Goal: Task Accomplishment & Management: Complete application form

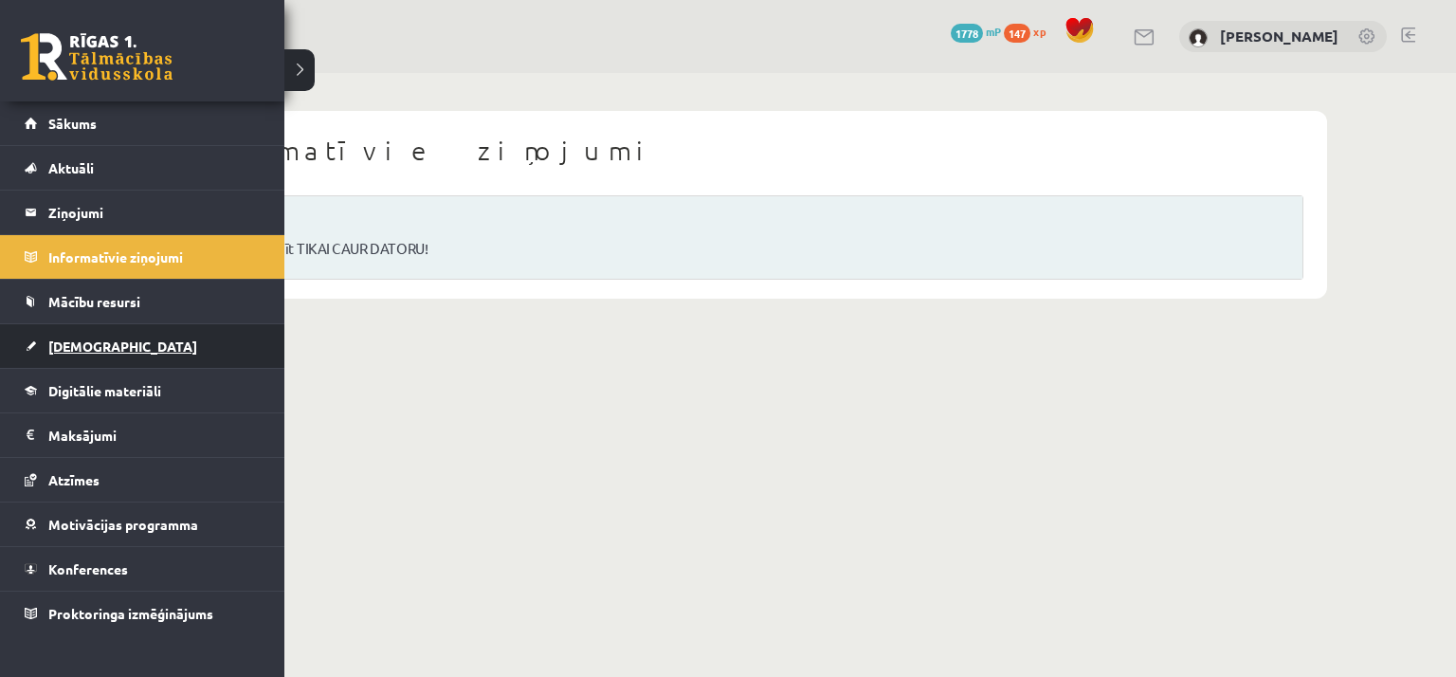
click at [102, 356] on link "[DEMOGRAPHIC_DATA]" at bounding box center [143, 346] width 236 height 44
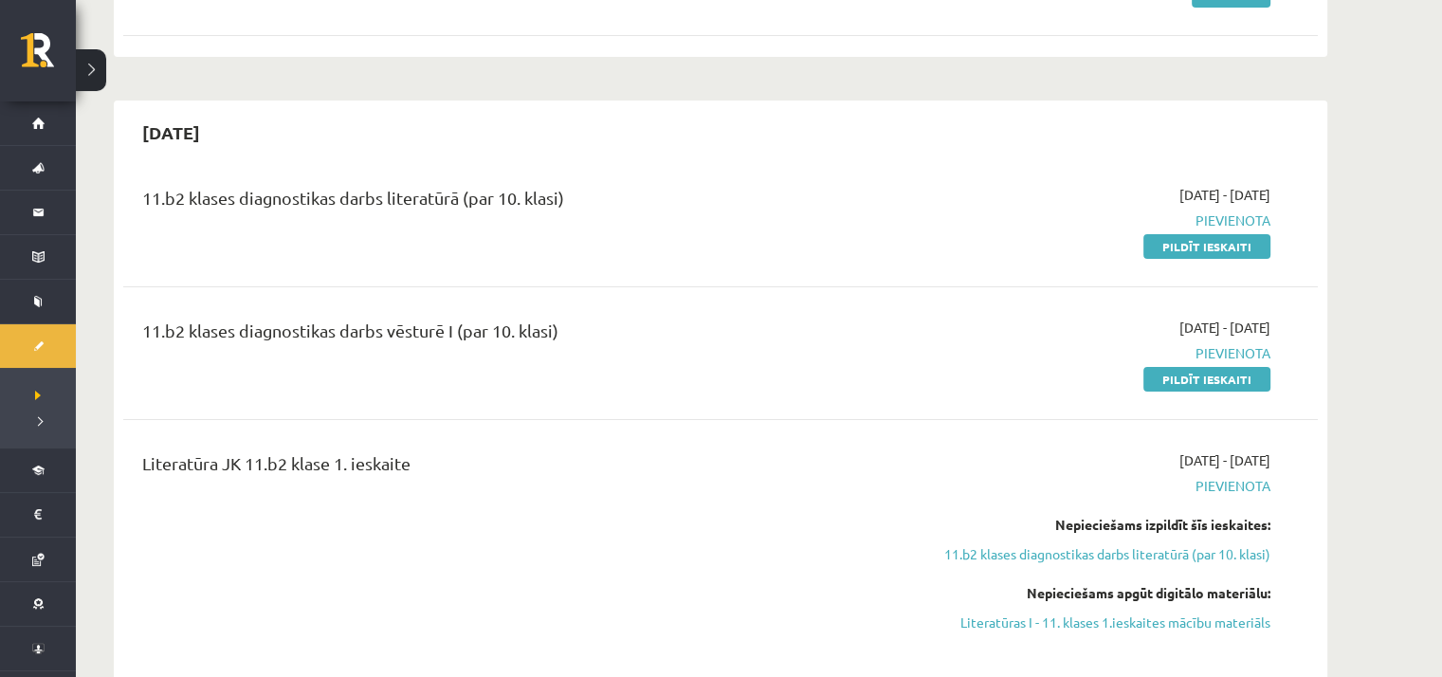
scroll to position [474, 0]
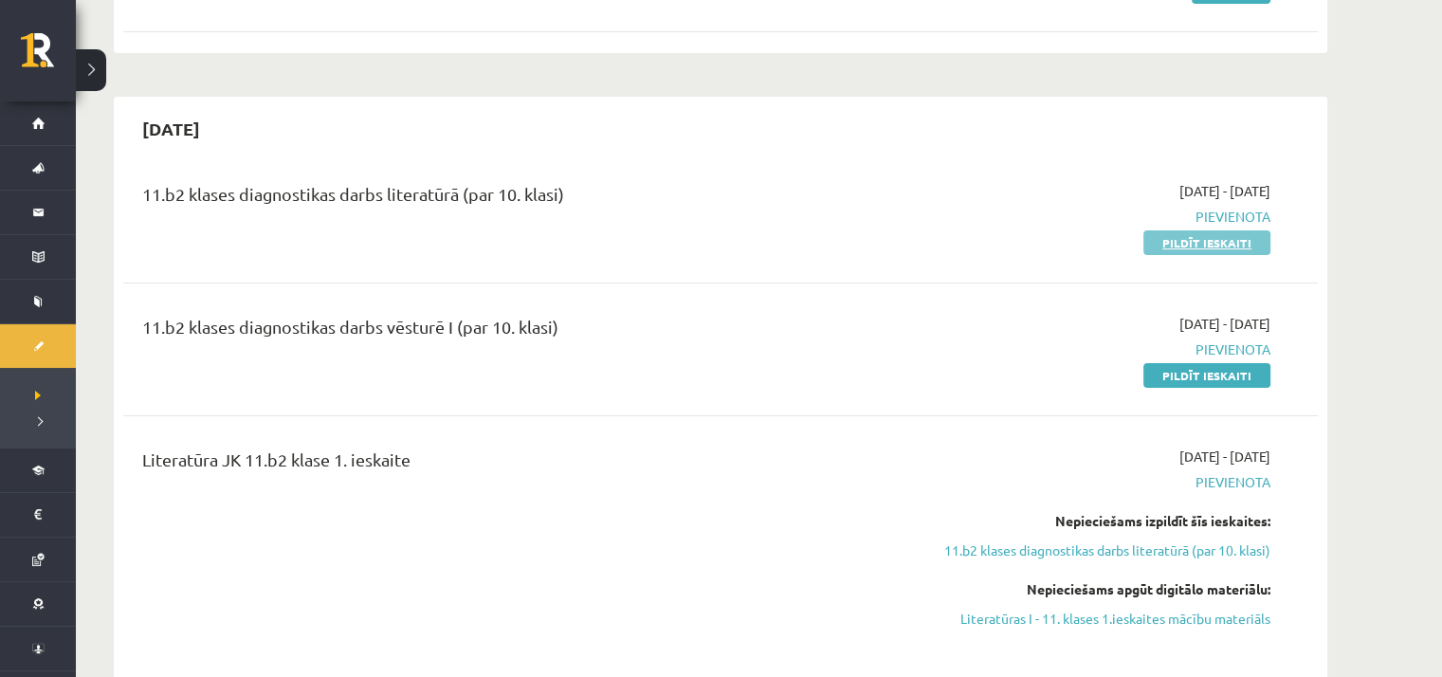
click at [1257, 240] on link "Pildīt ieskaiti" at bounding box center [1206, 242] width 127 height 25
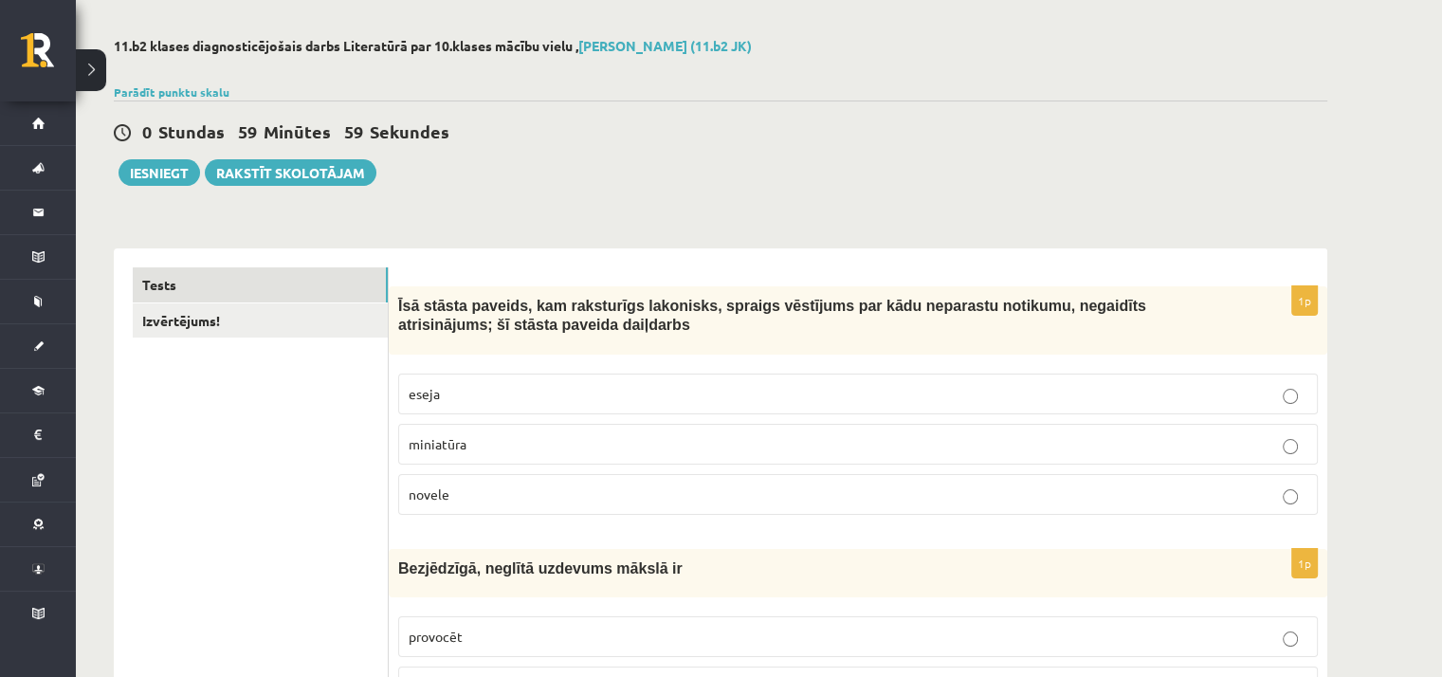
scroll to position [190, 0]
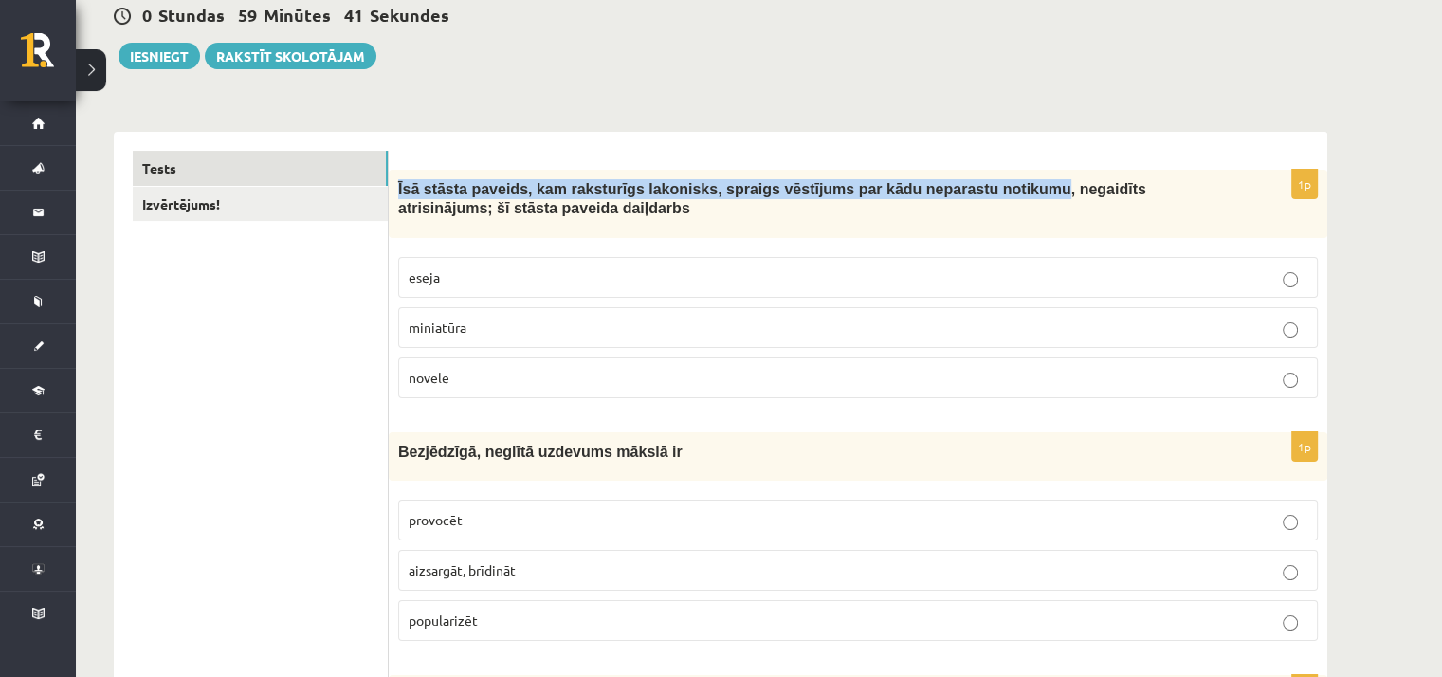
drag, startPoint x: 398, startPoint y: 185, endPoint x: 972, endPoint y: 196, distance: 573.7
click at [972, 196] on span "Īsā stāsta paveids, kam raksturīgs lakonisks, spraigs vēstījums par kādu nepara…" at bounding box center [772, 199] width 748 height 36
copy span "Īsā stāsta paveids, kam raksturīgs lakonisks, spraigs vēstījums par kādu nepara…"
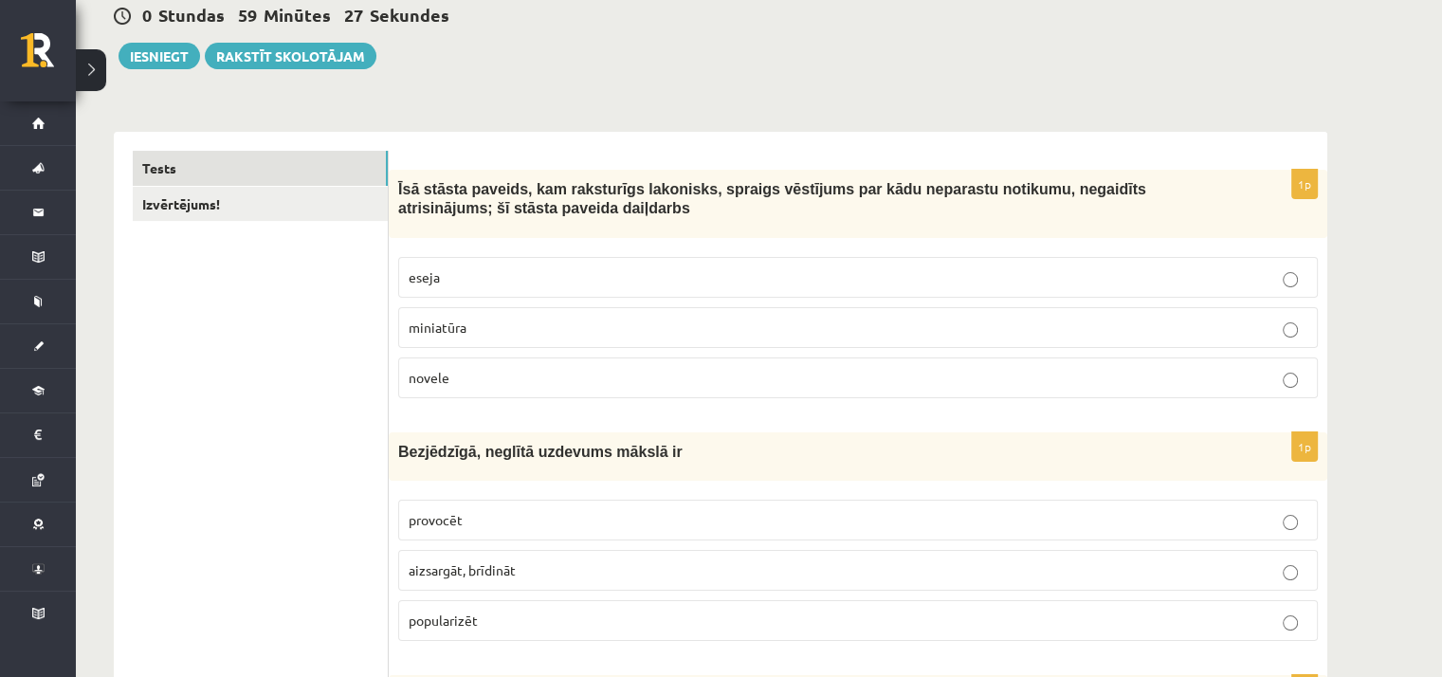
click at [464, 373] on p "novele" at bounding box center [858, 378] width 899 height 20
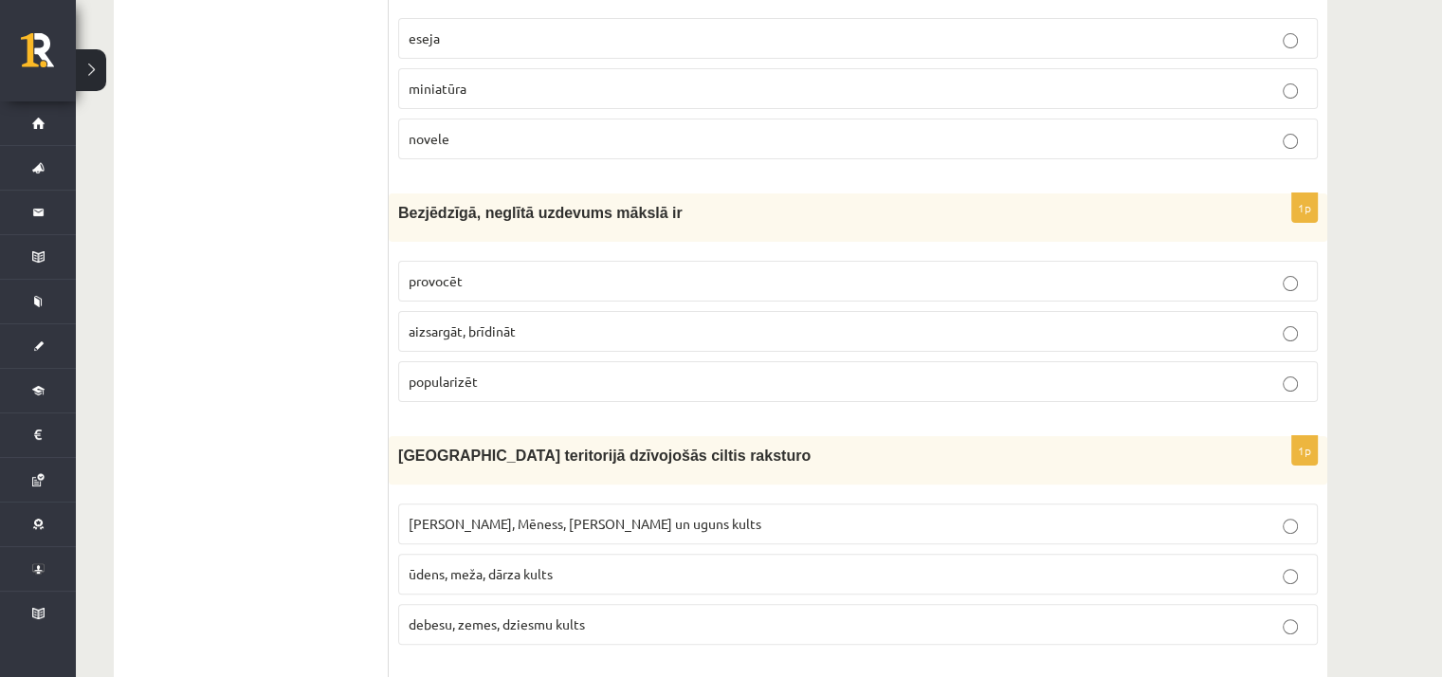
scroll to position [474, 0]
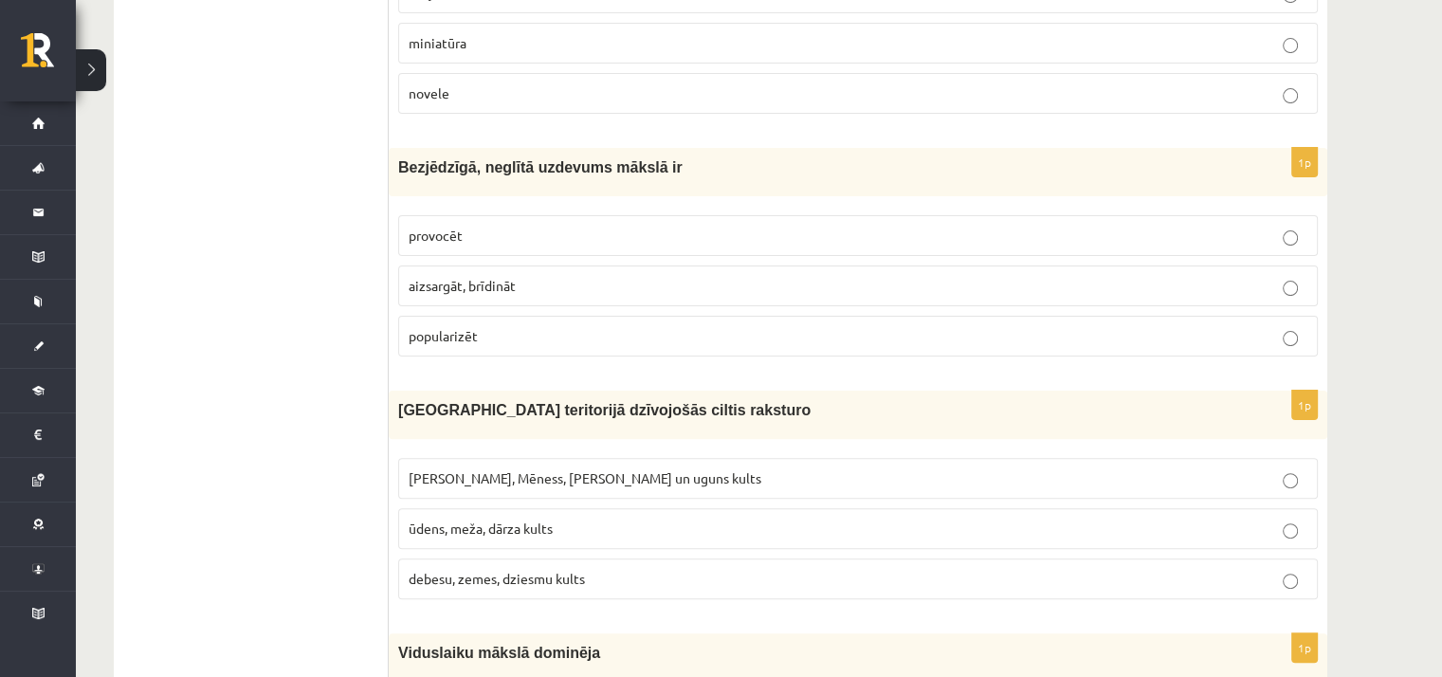
click at [469, 247] on label "provocēt" at bounding box center [858, 235] width 920 height 41
drag, startPoint x: 398, startPoint y: 163, endPoint x: 628, endPoint y: 166, distance: 229.5
click at [628, 166] on span "Bezjēdzīgā, neglītā uzdevums mākslā ir" at bounding box center [540, 167] width 284 height 16
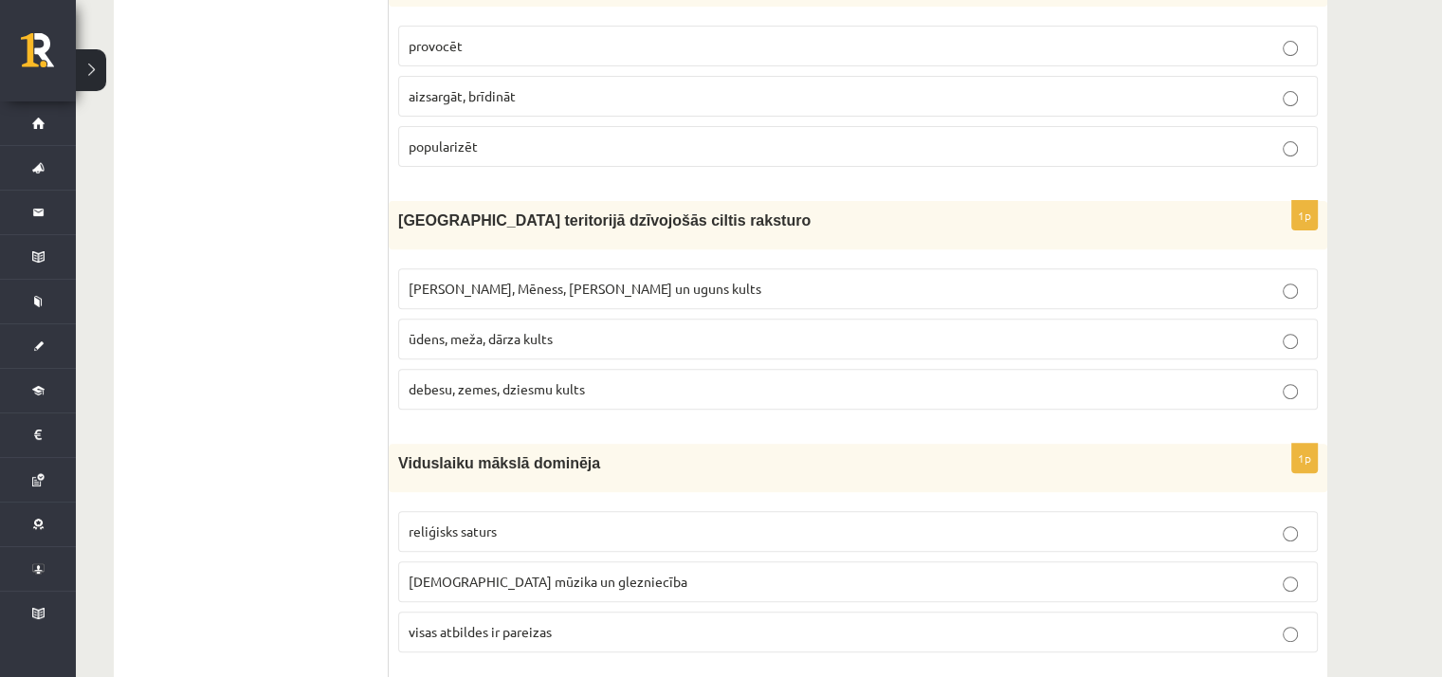
click at [549, 286] on span "Saules, Mēness, Pērkona un uguns kults" at bounding box center [585, 288] width 353 height 17
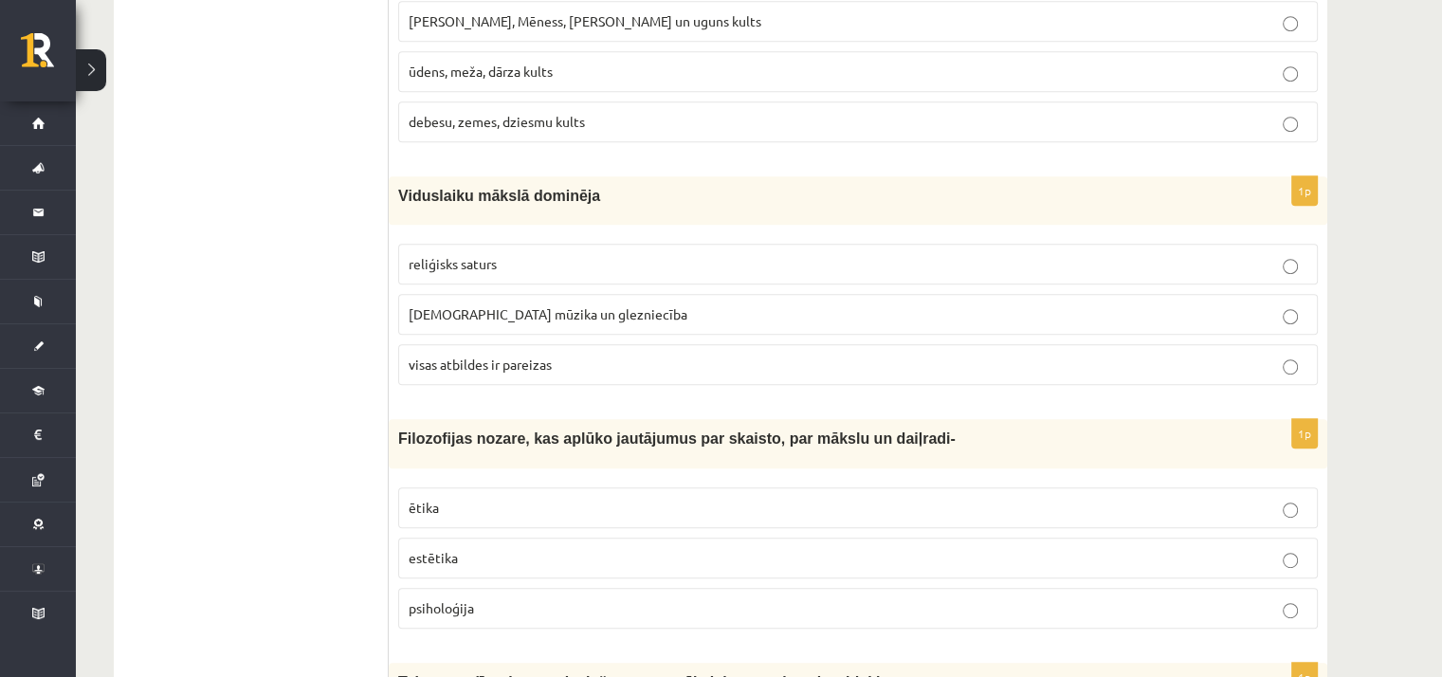
scroll to position [1043, 0]
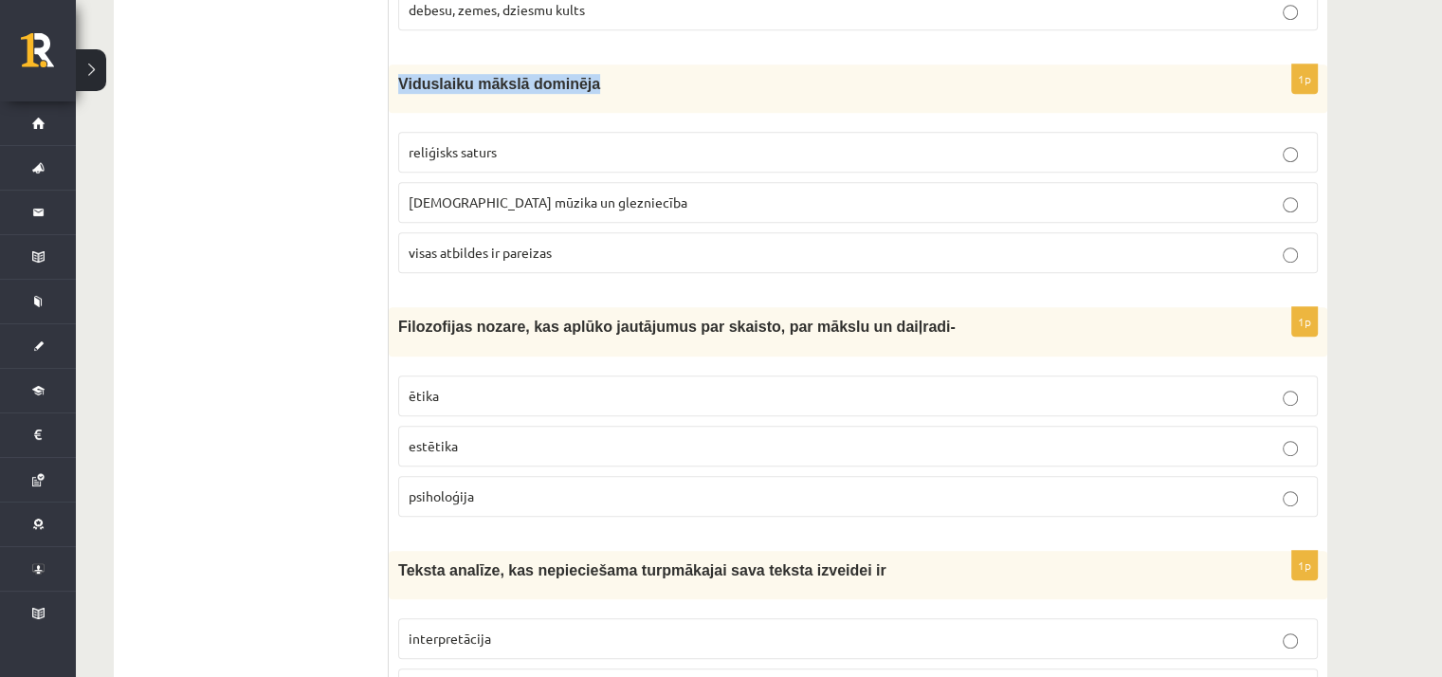
drag, startPoint x: 399, startPoint y: 79, endPoint x: 607, endPoint y: 94, distance: 208.2
click at [607, 94] on div "Viduslaiku mākslā dominēja" at bounding box center [858, 88] width 939 height 48
click at [493, 255] on span "visas atbildes ir pareizas" at bounding box center [480, 252] width 143 height 17
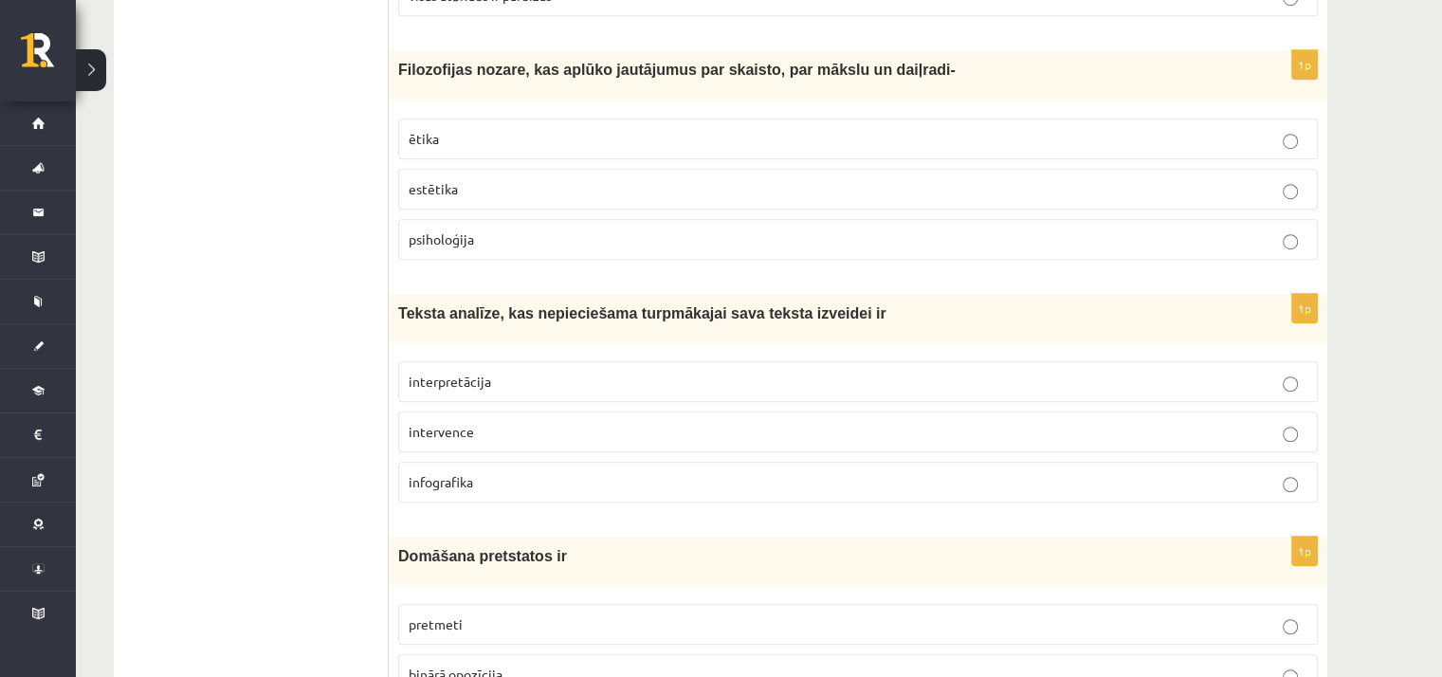
scroll to position [1327, 0]
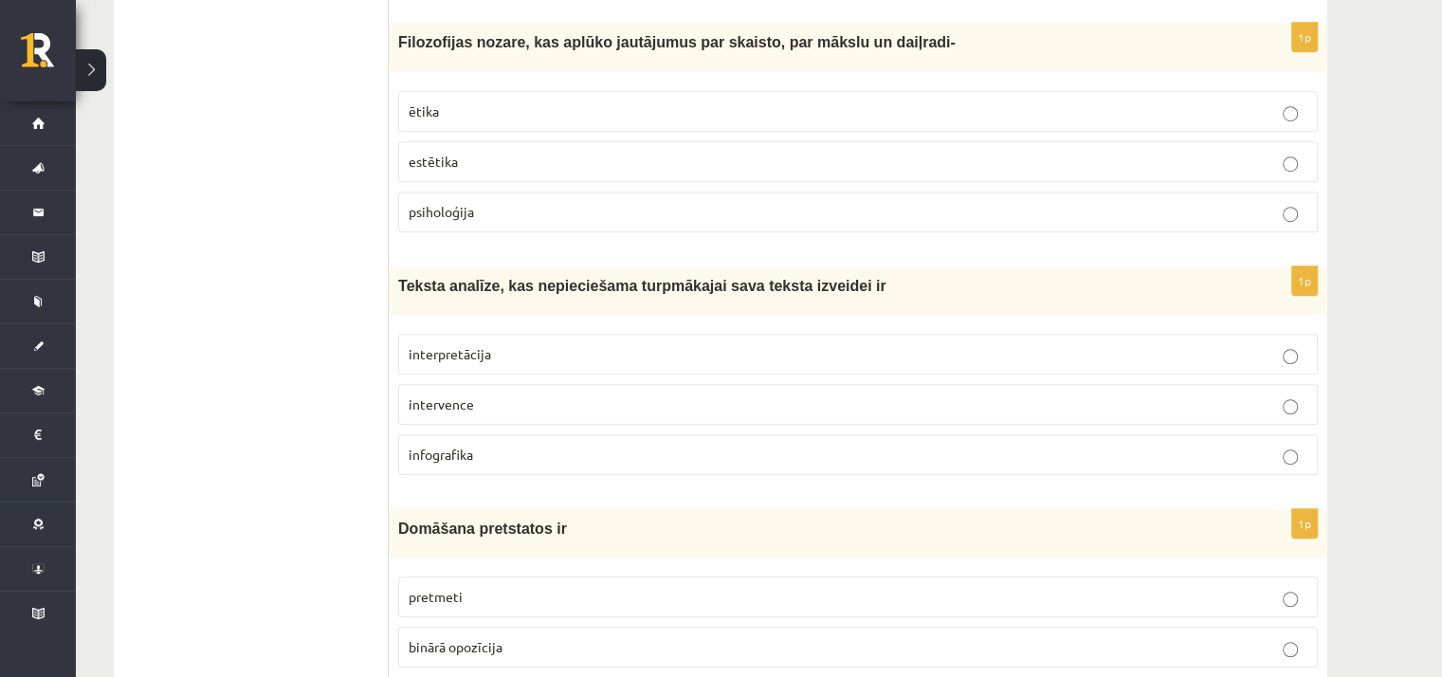
click at [411, 159] on span "estētika" at bounding box center [433, 161] width 49 height 17
drag, startPoint x: 400, startPoint y: 39, endPoint x: 724, endPoint y: 36, distance: 324.3
click at [724, 36] on span "Filozofijas nozare, kas aplūko jautājumus par skaisto, par mākslu un daiļradi-" at bounding box center [677, 42] width 558 height 16
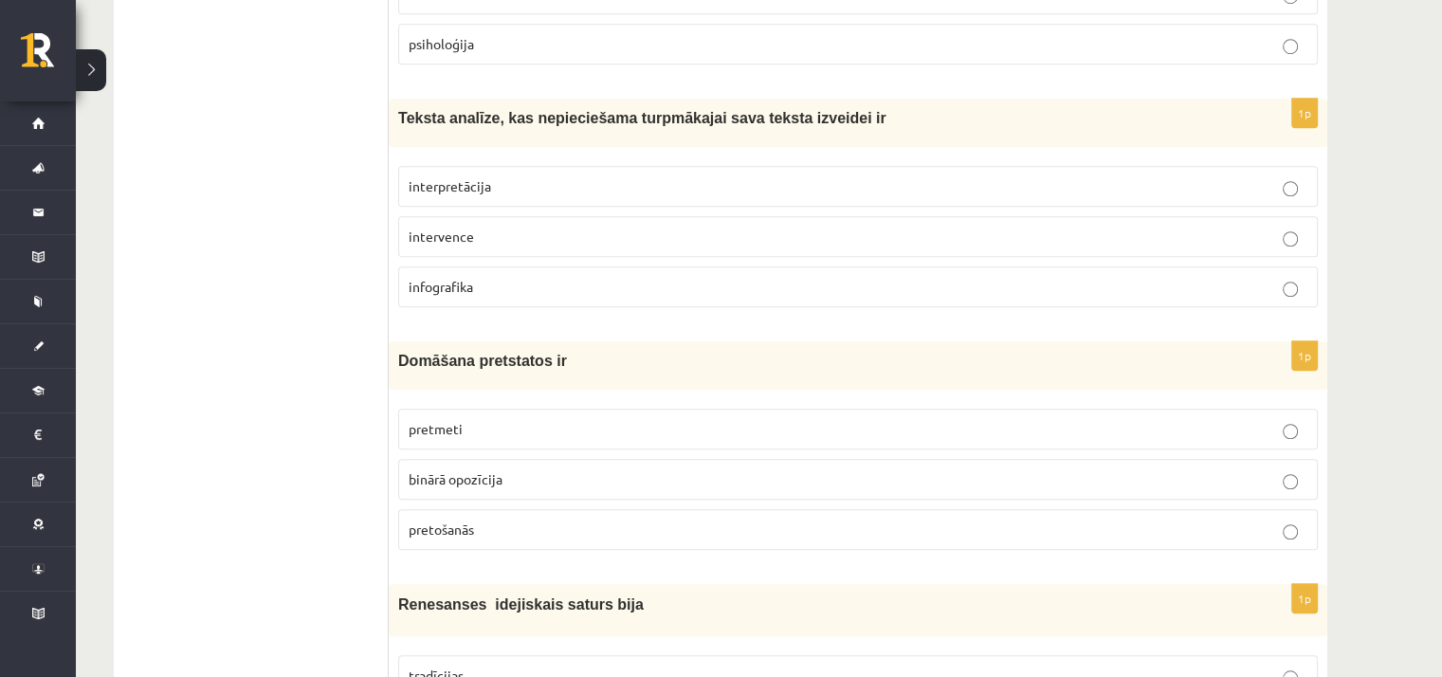
scroll to position [1517, 0]
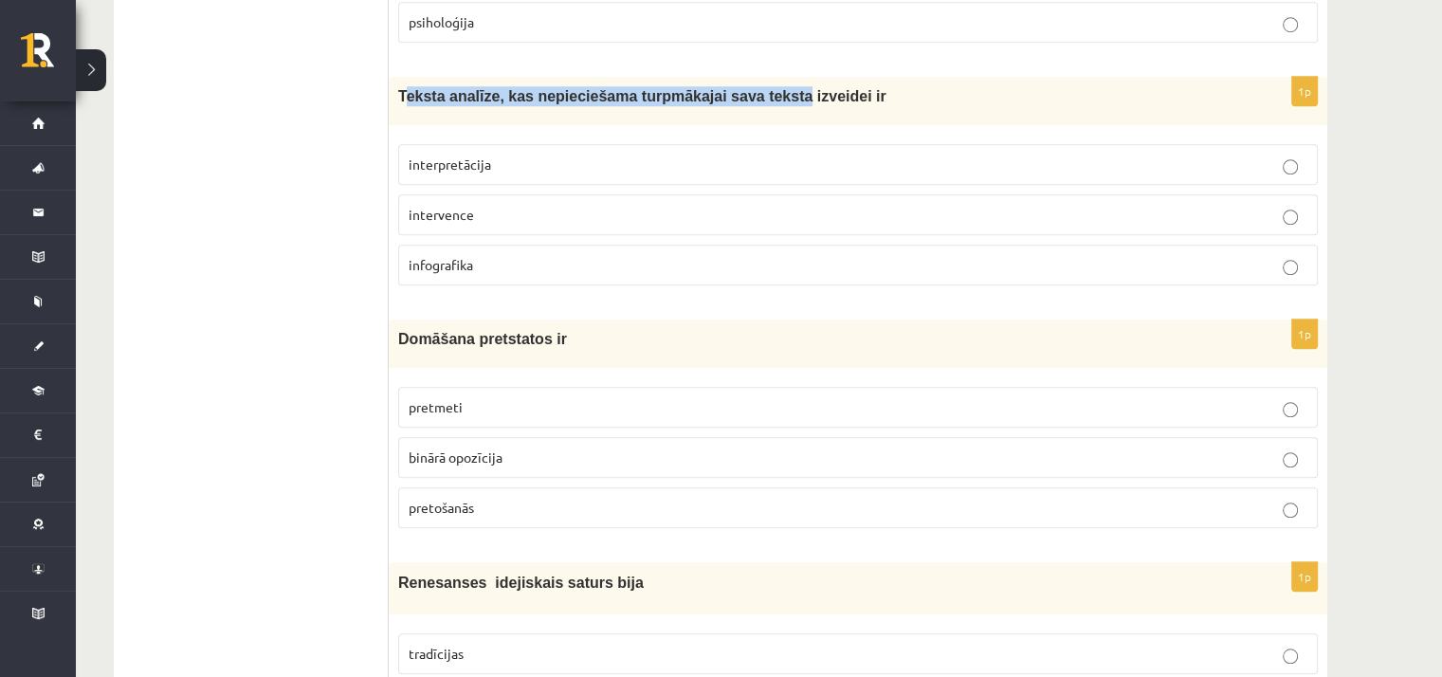
drag, startPoint x: 402, startPoint y: 88, endPoint x: 752, endPoint y: 94, distance: 349.9
click at [752, 94] on span "Teksta analīze, kas nepieciešama turpmākajai sava teksta izveidei ir" at bounding box center [642, 96] width 488 height 16
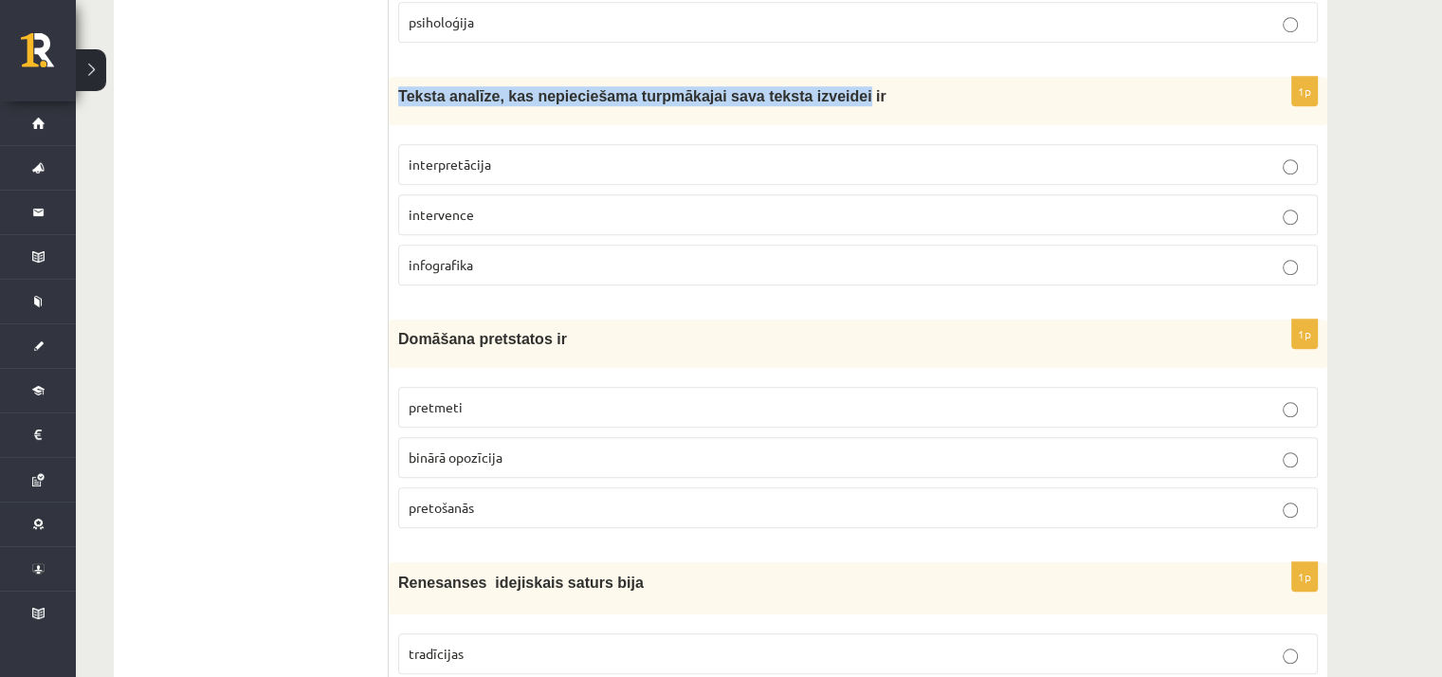
drag, startPoint x: 400, startPoint y: 88, endPoint x: 806, endPoint y: 94, distance: 405.8
click at [806, 94] on span "Teksta analīze, kas nepieciešama turpmākajai sava teksta izveidei ir" at bounding box center [642, 96] width 488 height 16
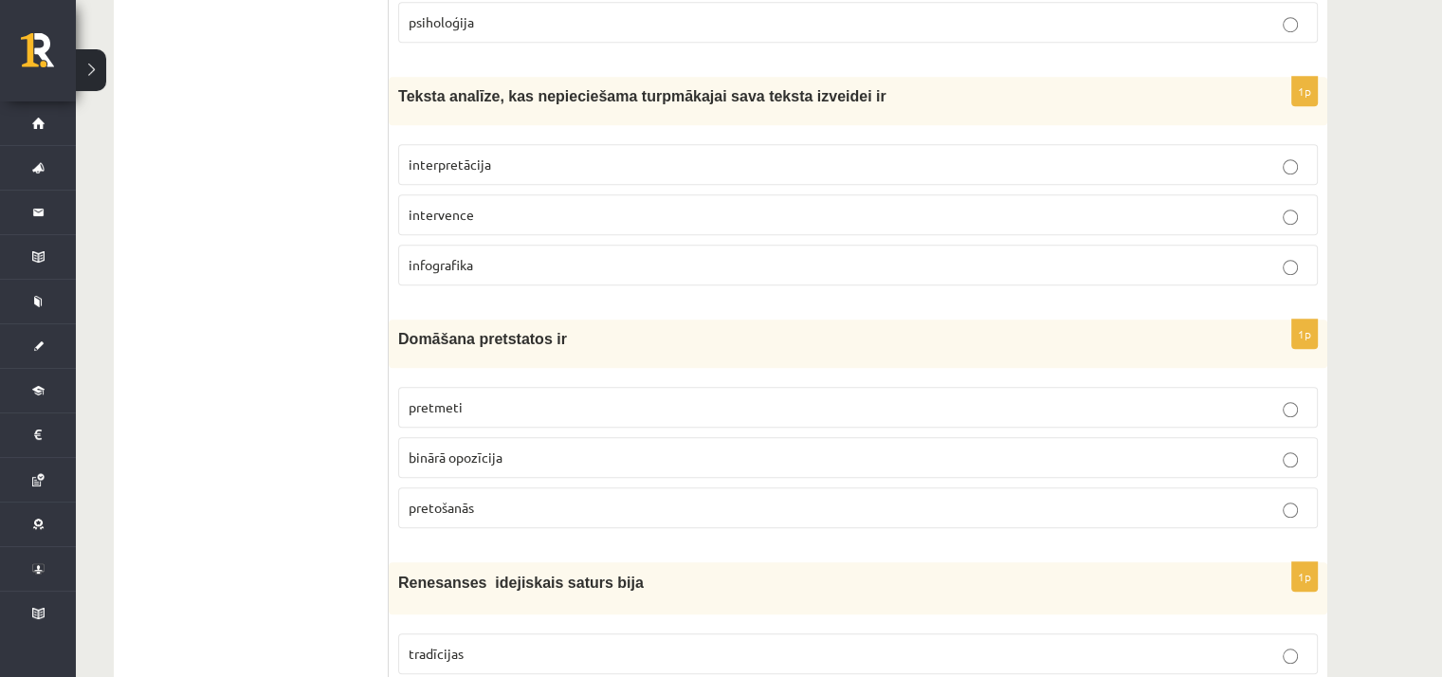
drag, startPoint x: 410, startPoint y: 257, endPoint x: 485, endPoint y: 266, distance: 76.4
click at [485, 266] on p "infografika" at bounding box center [858, 265] width 899 height 20
drag, startPoint x: 406, startPoint y: 207, endPoint x: 475, endPoint y: 204, distance: 69.3
click at [475, 204] on label "intervence" at bounding box center [858, 214] width 920 height 41
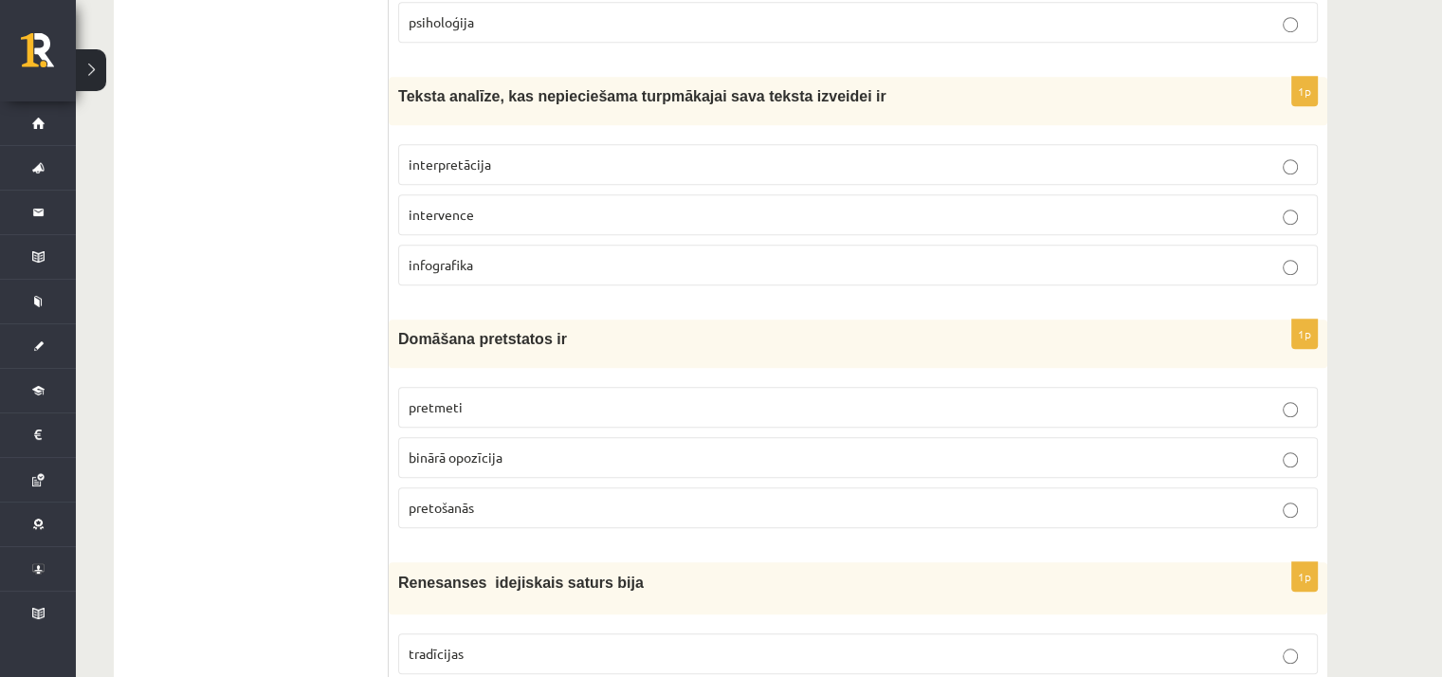
click at [484, 158] on span "interpretācija" at bounding box center [450, 163] width 82 height 17
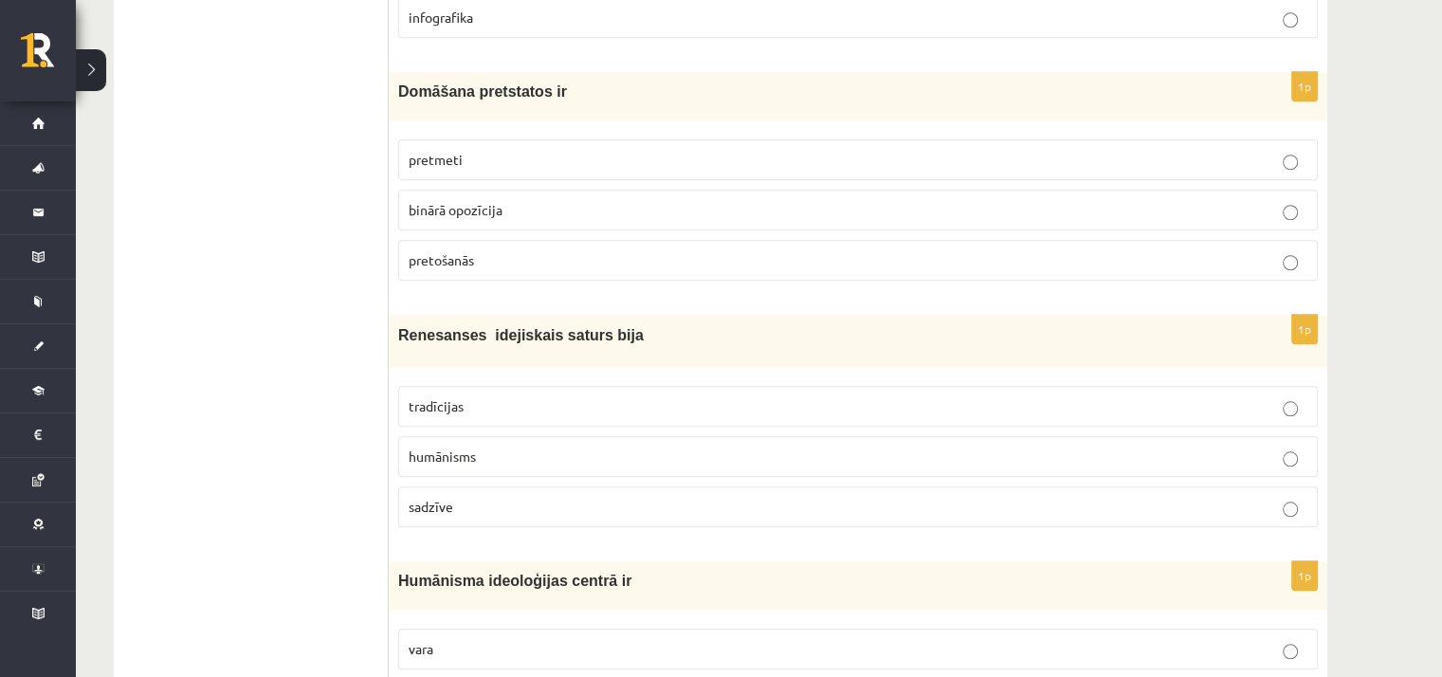
scroll to position [1801, 0]
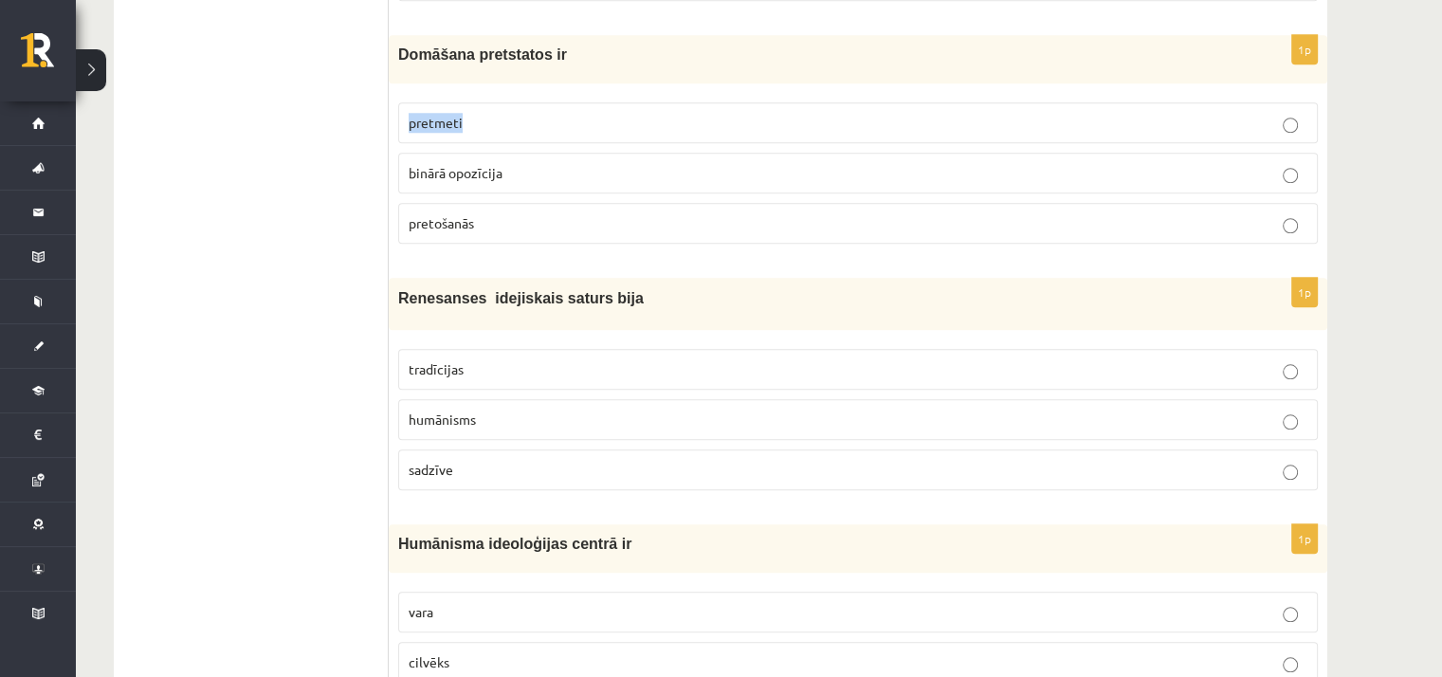
drag, startPoint x: 410, startPoint y: 114, endPoint x: 474, endPoint y: 115, distance: 64.5
click at [474, 115] on p "pretmeti" at bounding box center [858, 123] width 899 height 20
click at [473, 123] on p "pretmeti" at bounding box center [858, 123] width 899 height 20
drag, startPoint x: 411, startPoint y: 163, endPoint x: 527, endPoint y: 178, distance: 116.7
click at [527, 178] on label "binārā opozīcija" at bounding box center [858, 173] width 920 height 41
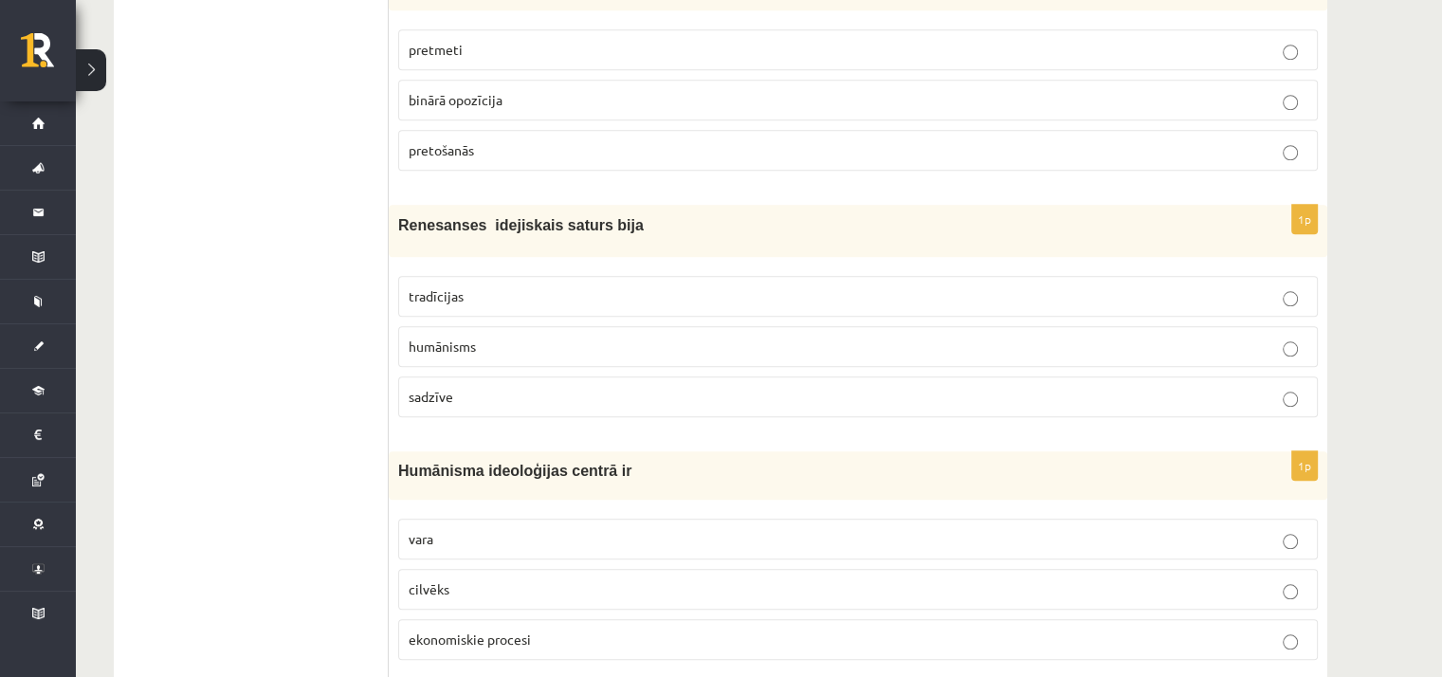
scroll to position [1991, 0]
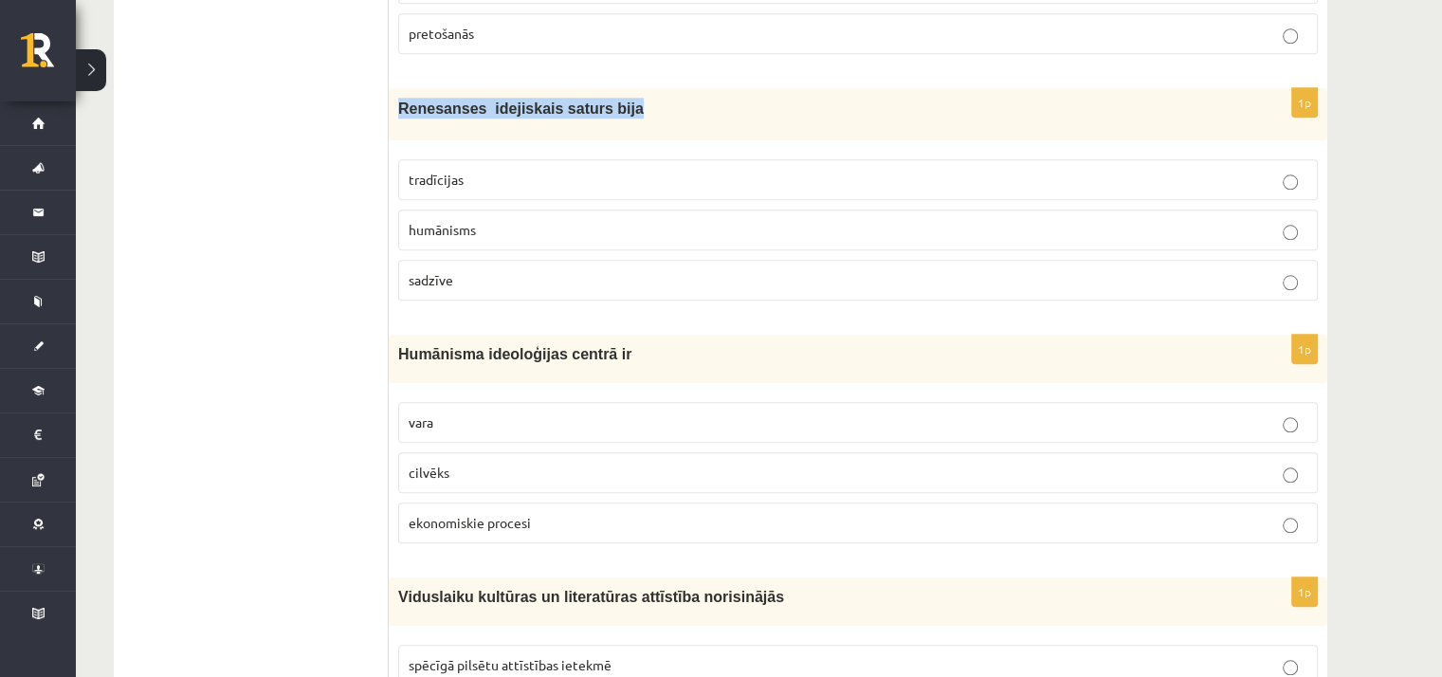
drag, startPoint x: 399, startPoint y: 101, endPoint x: 603, endPoint y: 115, distance: 204.3
click at [643, 117] on div "Renesanses idejiskais saturs bija" at bounding box center [858, 113] width 939 height 51
click at [507, 223] on p "humānisms" at bounding box center [858, 230] width 899 height 20
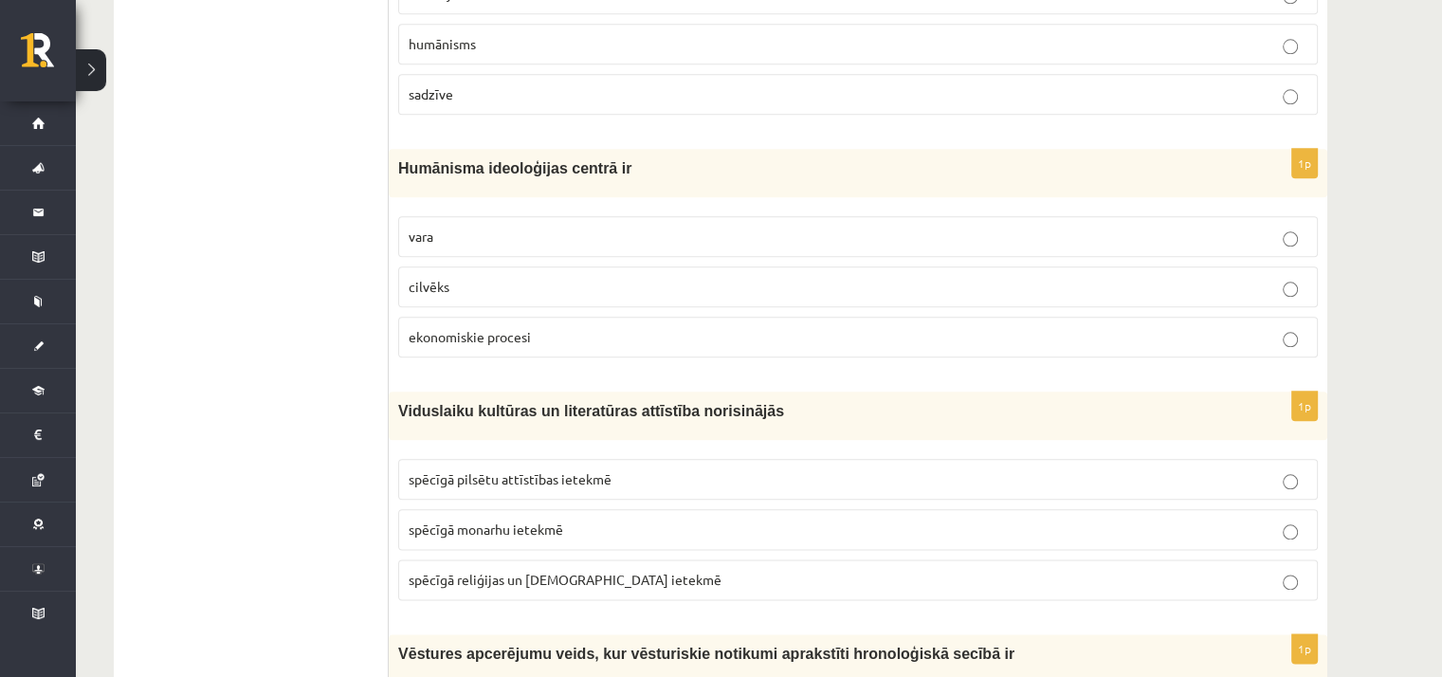
scroll to position [2181, 0]
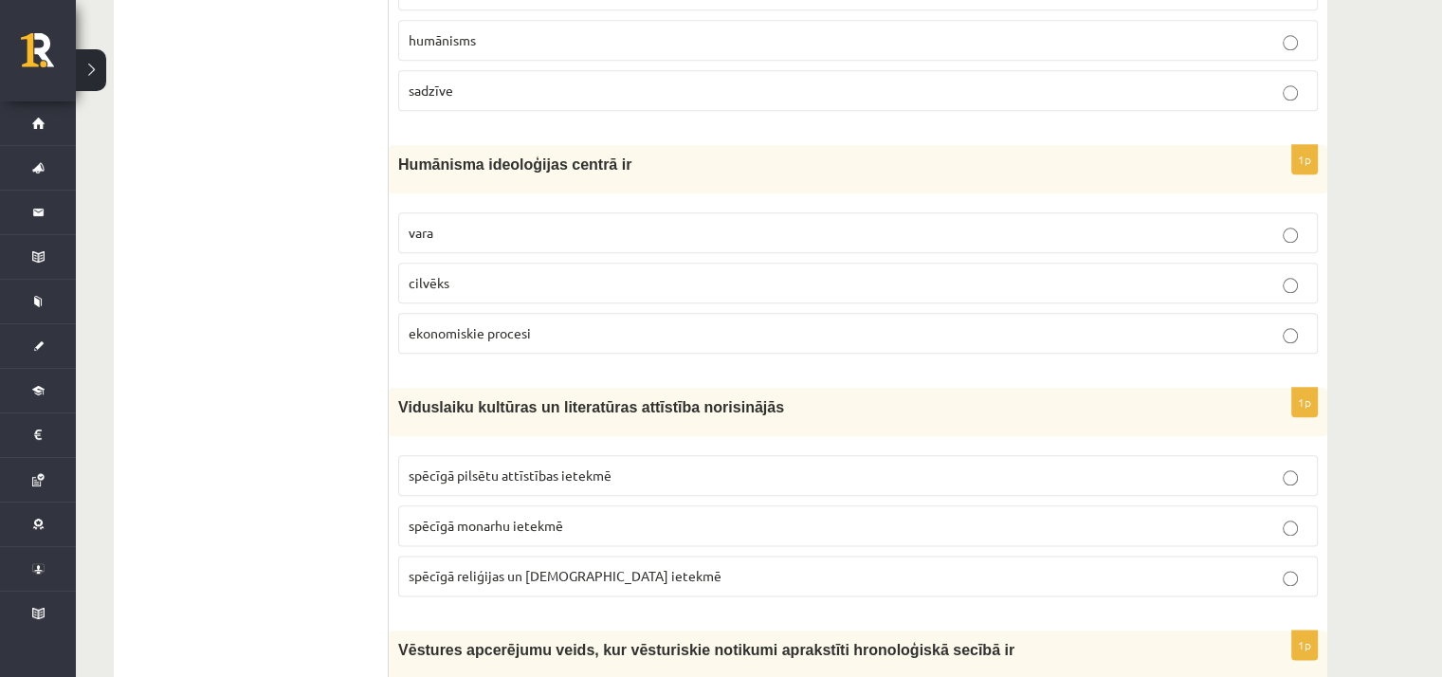
click at [603, 232] on p "vara" at bounding box center [858, 233] width 899 height 20
click at [554, 284] on label "cilvēks" at bounding box center [858, 283] width 920 height 41
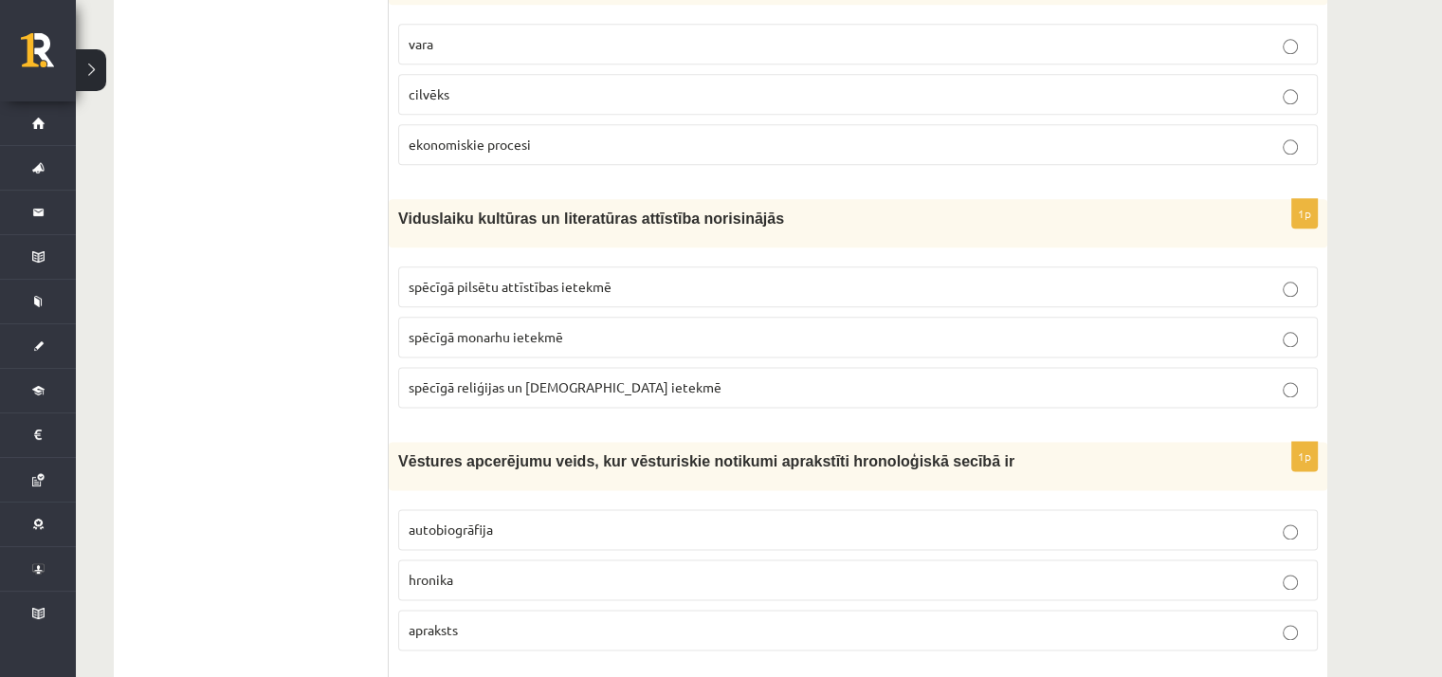
scroll to position [2465, 0]
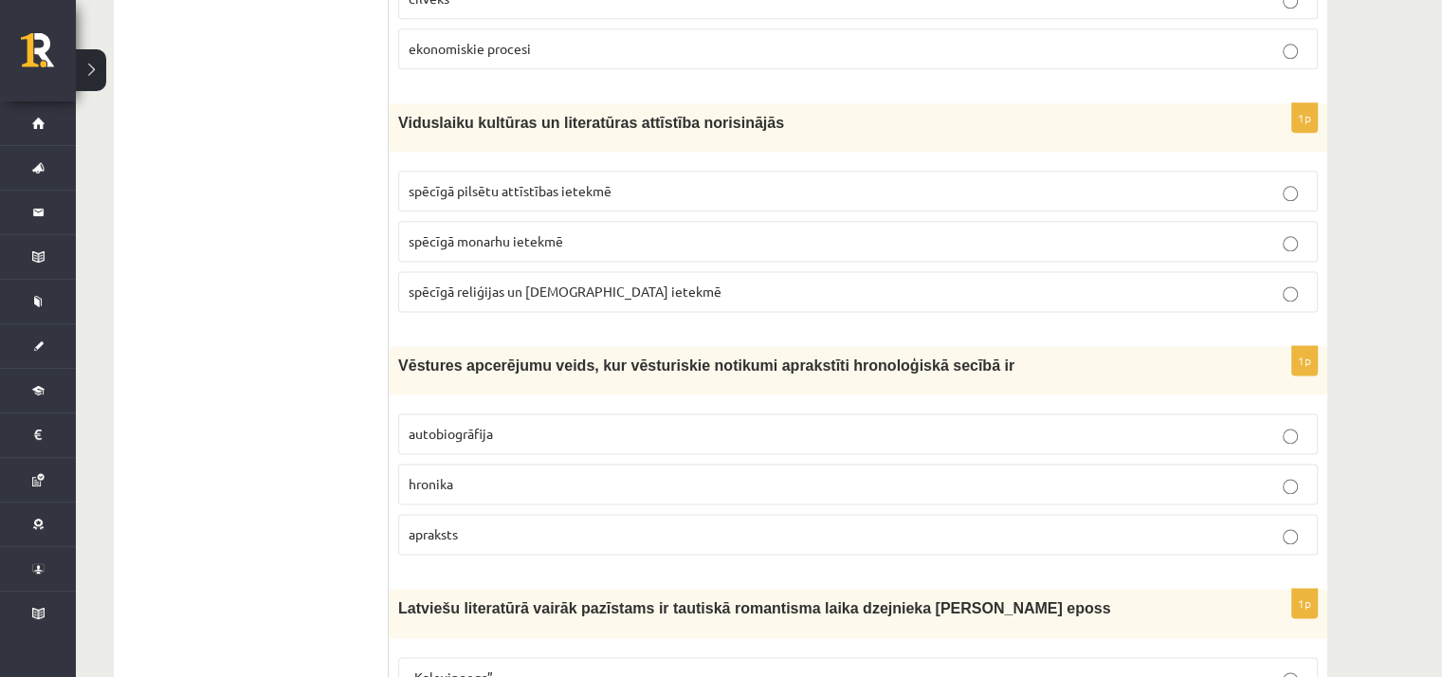
click at [566, 283] on span "spēcīgā reliģijas un baznīcas ietekmē" at bounding box center [565, 291] width 313 height 17
drag, startPoint x: 398, startPoint y: 113, endPoint x: 740, endPoint y: 123, distance: 341.5
click at [740, 123] on div "Viduslaiku kultūras un literatūras attīstība norisinājās" at bounding box center [858, 127] width 939 height 48
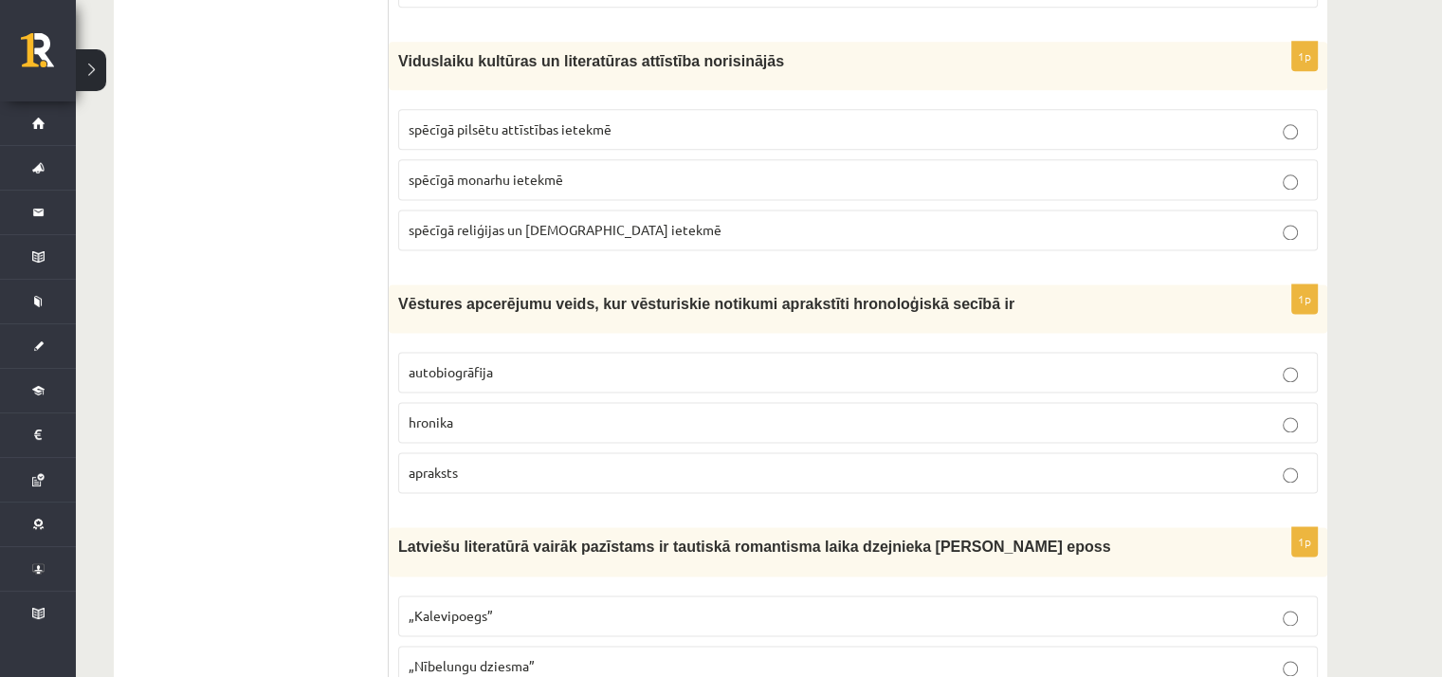
scroll to position [2560, 0]
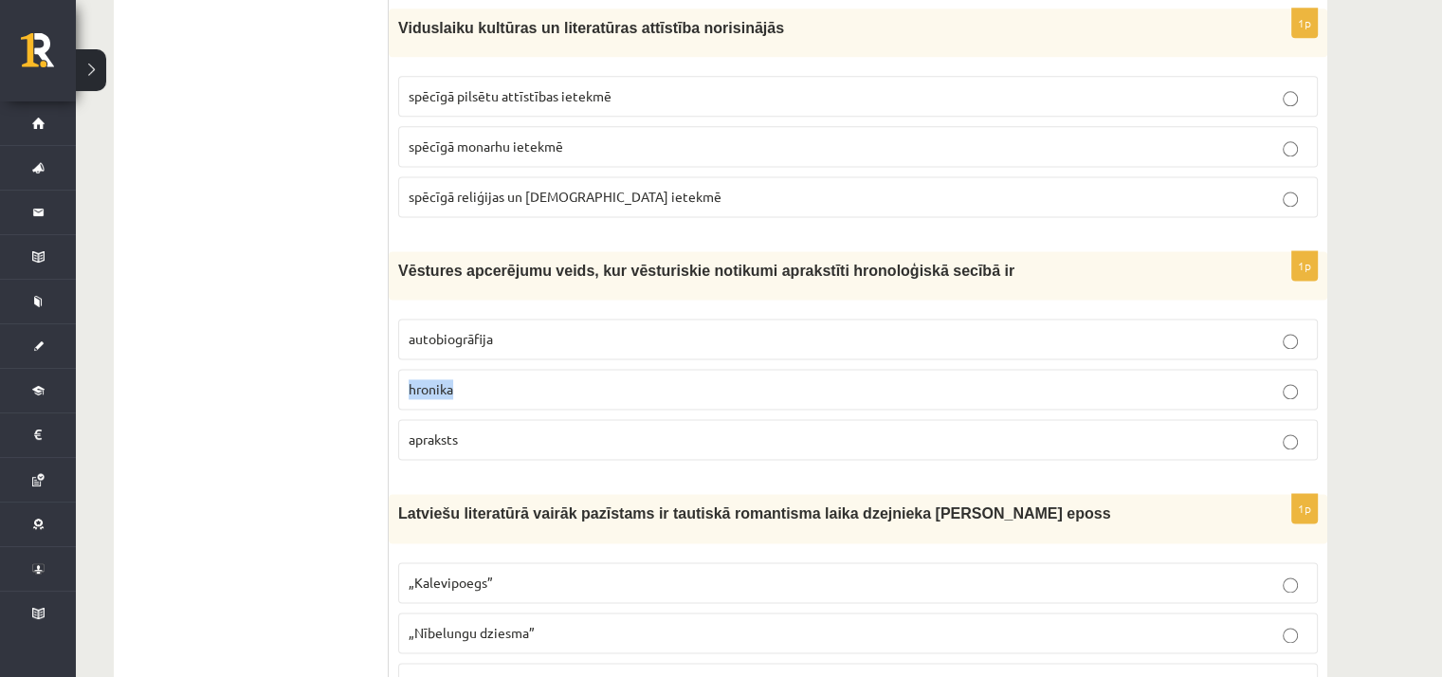
drag, startPoint x: 408, startPoint y: 373, endPoint x: 454, endPoint y: 375, distance: 46.5
click at [461, 379] on p "hronika" at bounding box center [858, 389] width 899 height 20
click at [599, 379] on p "hronika" at bounding box center [858, 389] width 899 height 20
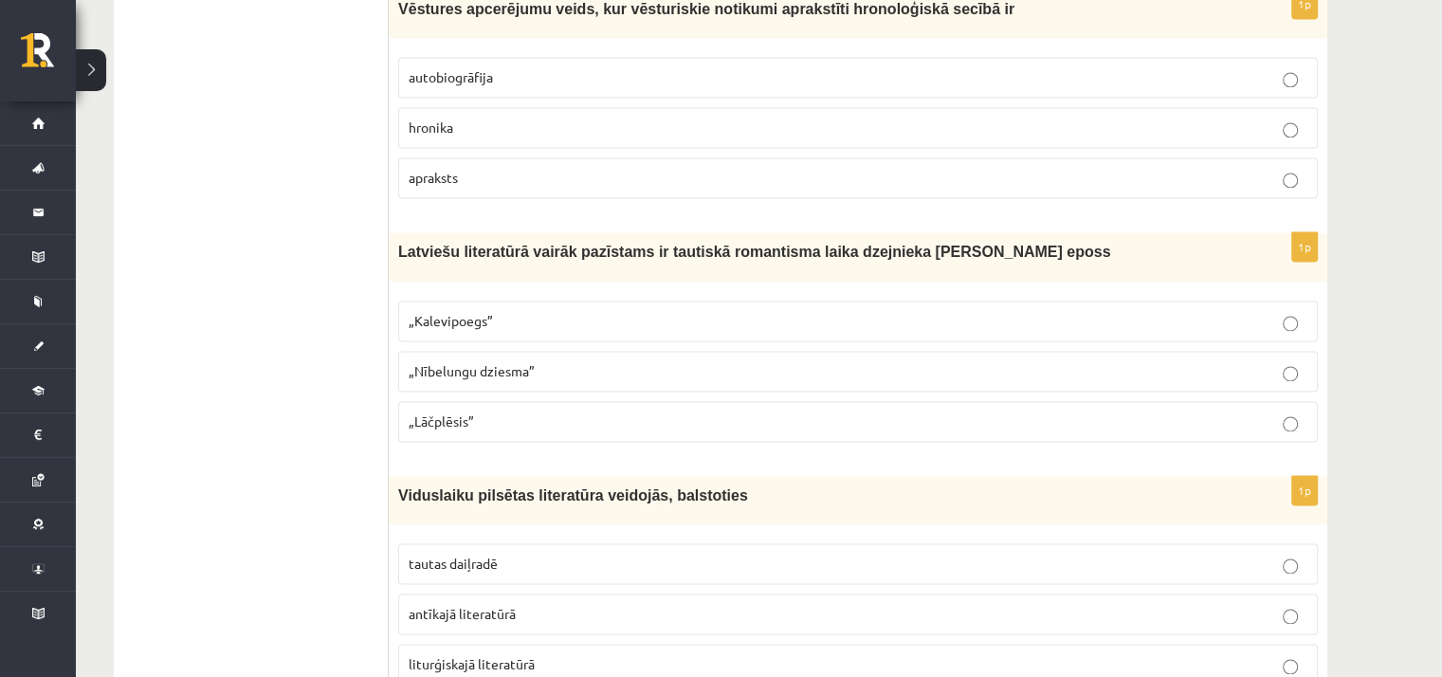
scroll to position [2844, 0]
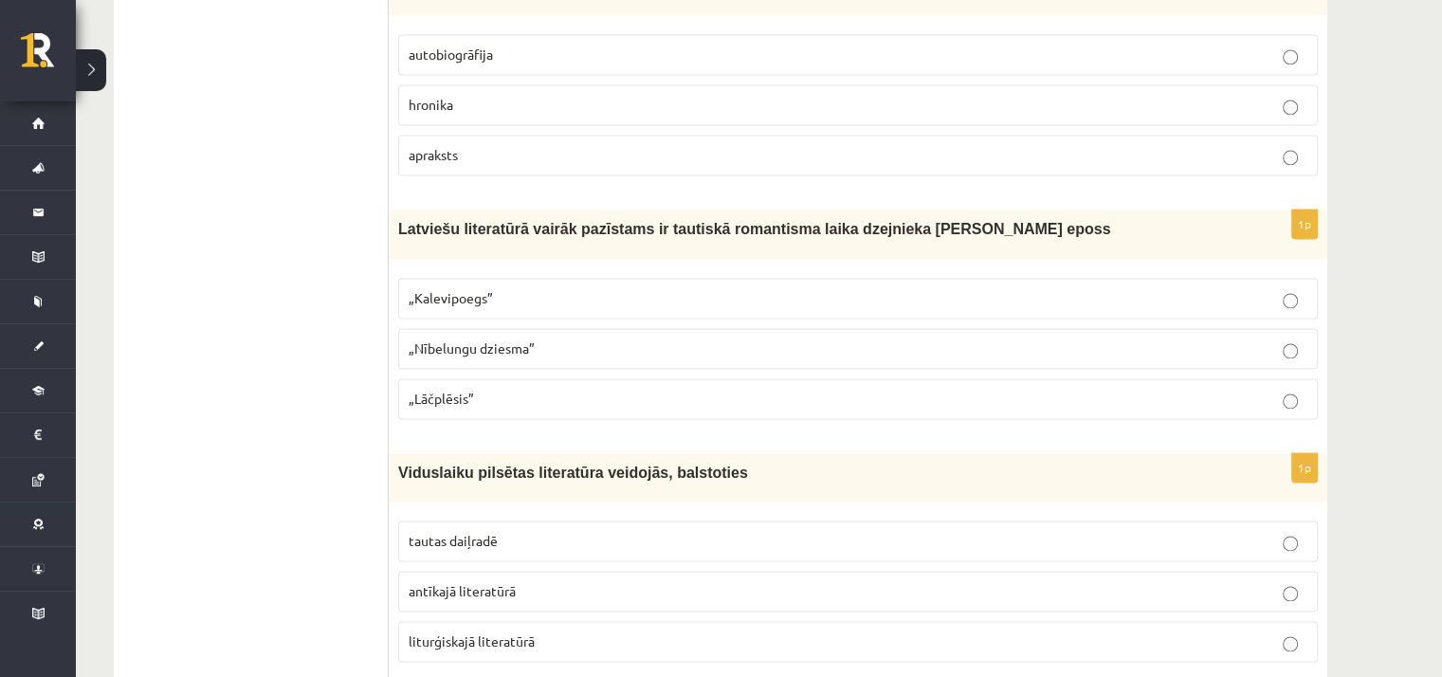
drag, startPoint x: 868, startPoint y: 213, endPoint x: 999, endPoint y: 207, distance: 132.0
click at [1036, 219] on p "Latviešu literatūrā vairāk pazīstams ir tautiskā romantisma laika dzejnieka And…" at bounding box center [810, 229] width 825 height 20
click at [471, 390] on span "„Lāčplēsis”" at bounding box center [441, 398] width 65 height 17
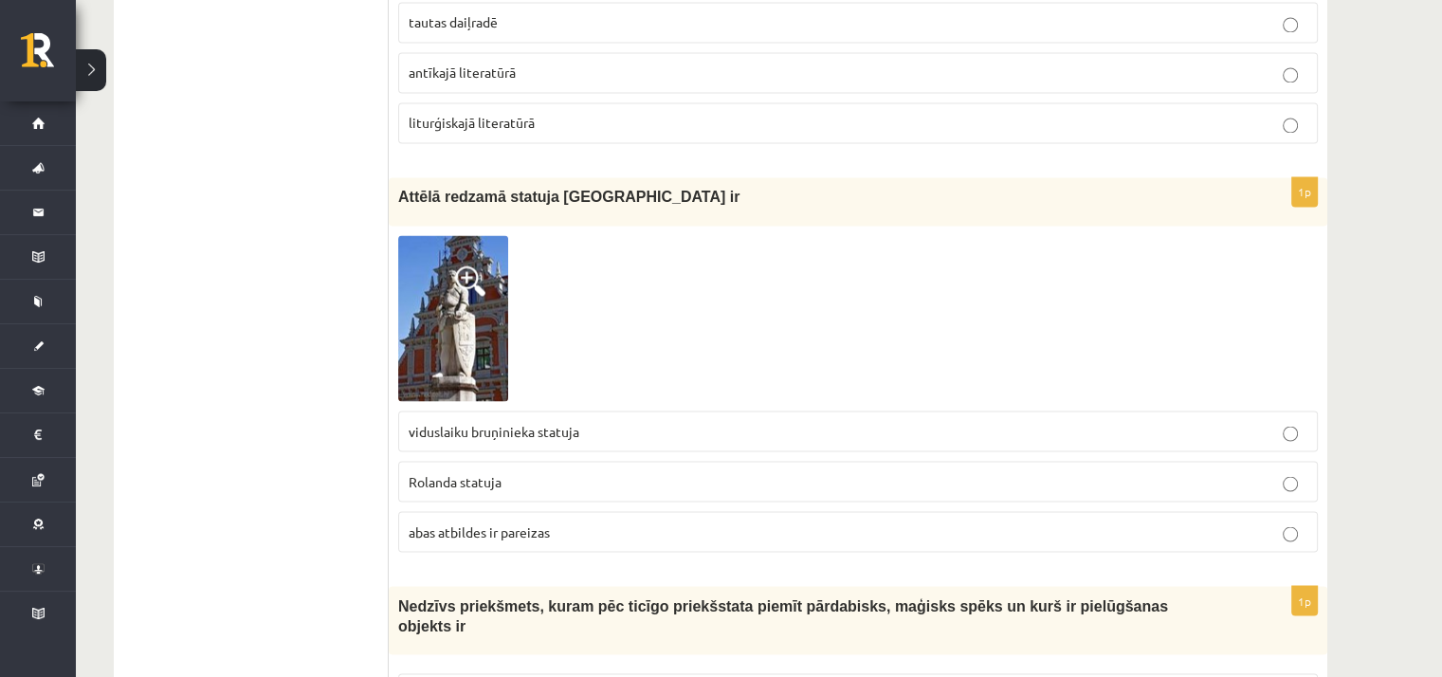
scroll to position [3224, 0]
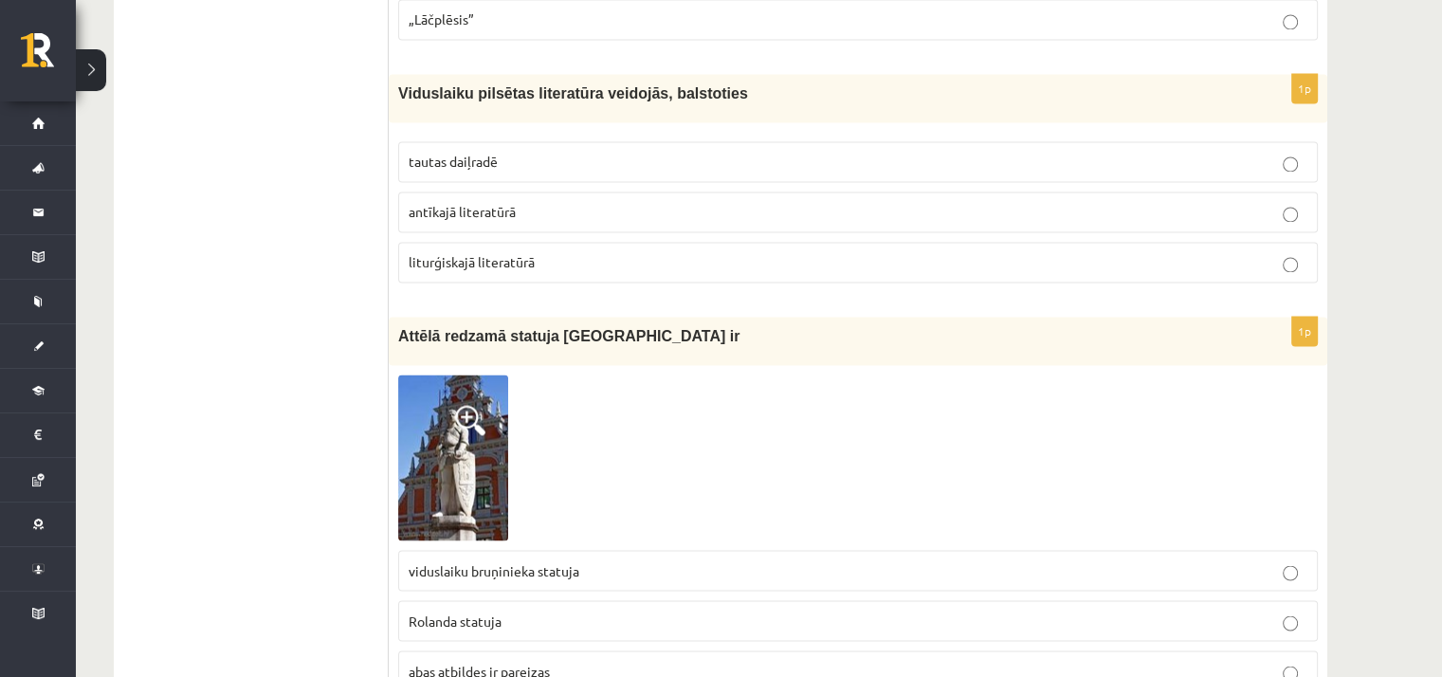
click at [473, 141] on label "tautas daiļradē" at bounding box center [858, 161] width 920 height 41
drag, startPoint x: 399, startPoint y: 81, endPoint x: 703, endPoint y: 82, distance: 303.4
click at [732, 83] on p "Viduslaiku pilsētas literatūra veidojās, balstoties" at bounding box center [810, 93] width 825 height 20
drag, startPoint x: 409, startPoint y: 192, endPoint x: 539, endPoint y: 203, distance: 130.4
click at [539, 203] on p "antīkajā literatūrā" at bounding box center [858, 212] width 899 height 20
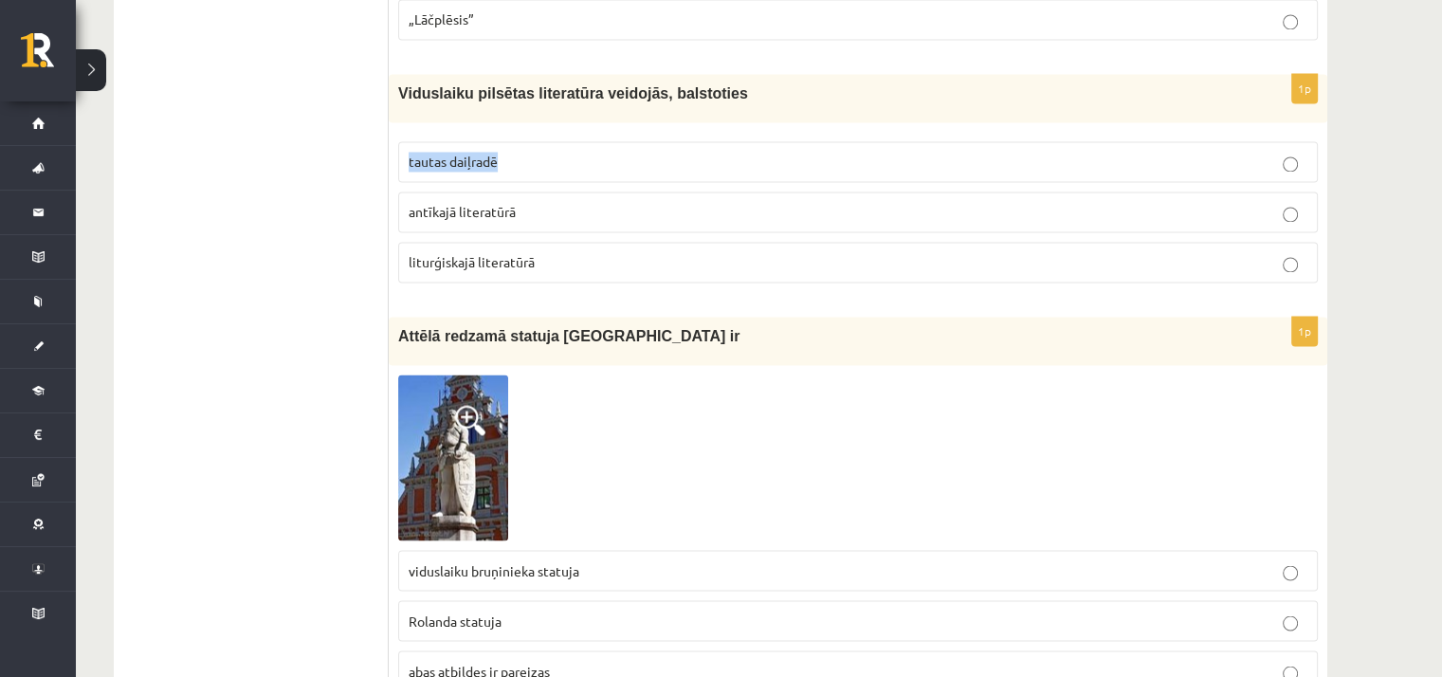
drag, startPoint x: 409, startPoint y: 148, endPoint x: 553, endPoint y: 148, distance: 144.1
click at [553, 152] on p "tautas daiļradē" at bounding box center [858, 162] width 899 height 20
drag, startPoint x: 407, startPoint y: 248, endPoint x: 550, endPoint y: 267, distance: 144.4
click at [550, 267] on fieldset "tautas daiļradē antīkajā literatūrā liturģiskajā literatūrā" at bounding box center [858, 210] width 920 height 156
click at [533, 156] on p "tautas daiļradē" at bounding box center [858, 162] width 899 height 20
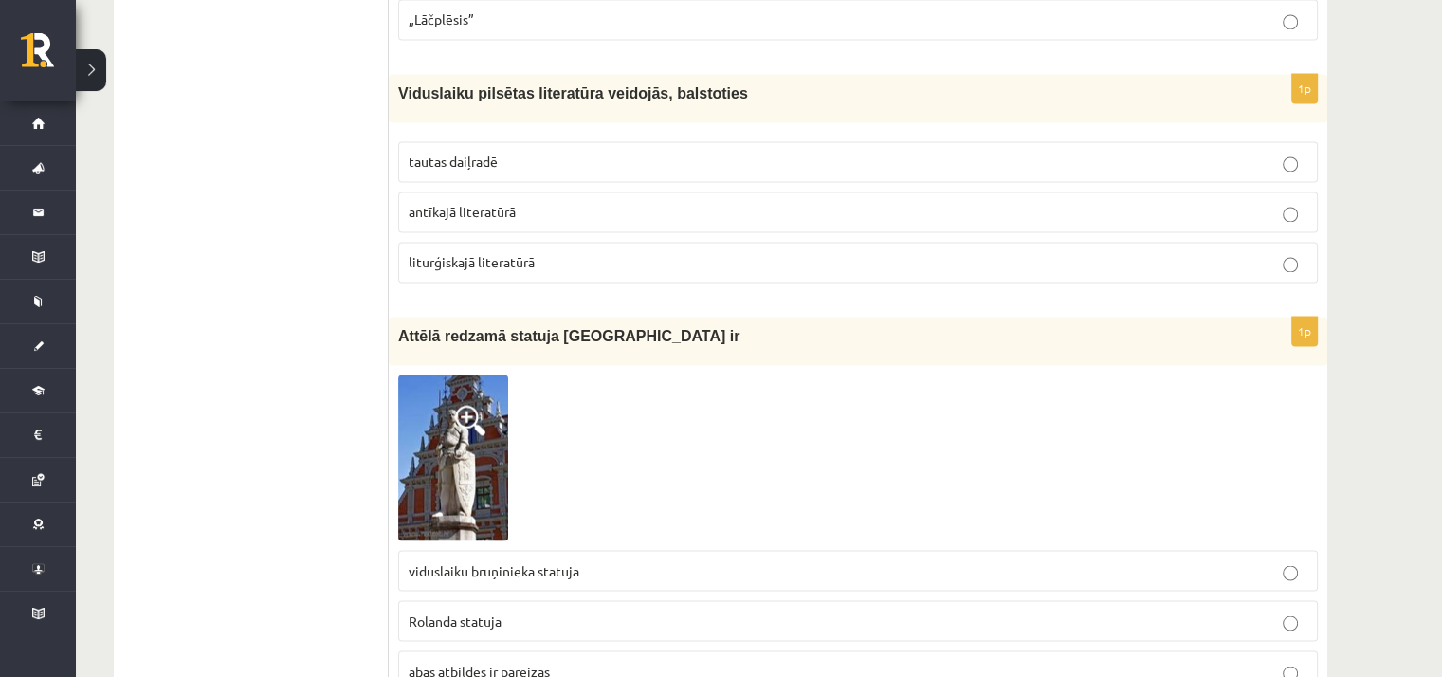
click at [519, 212] on label "antīkajā literatūrā" at bounding box center [858, 212] width 920 height 41
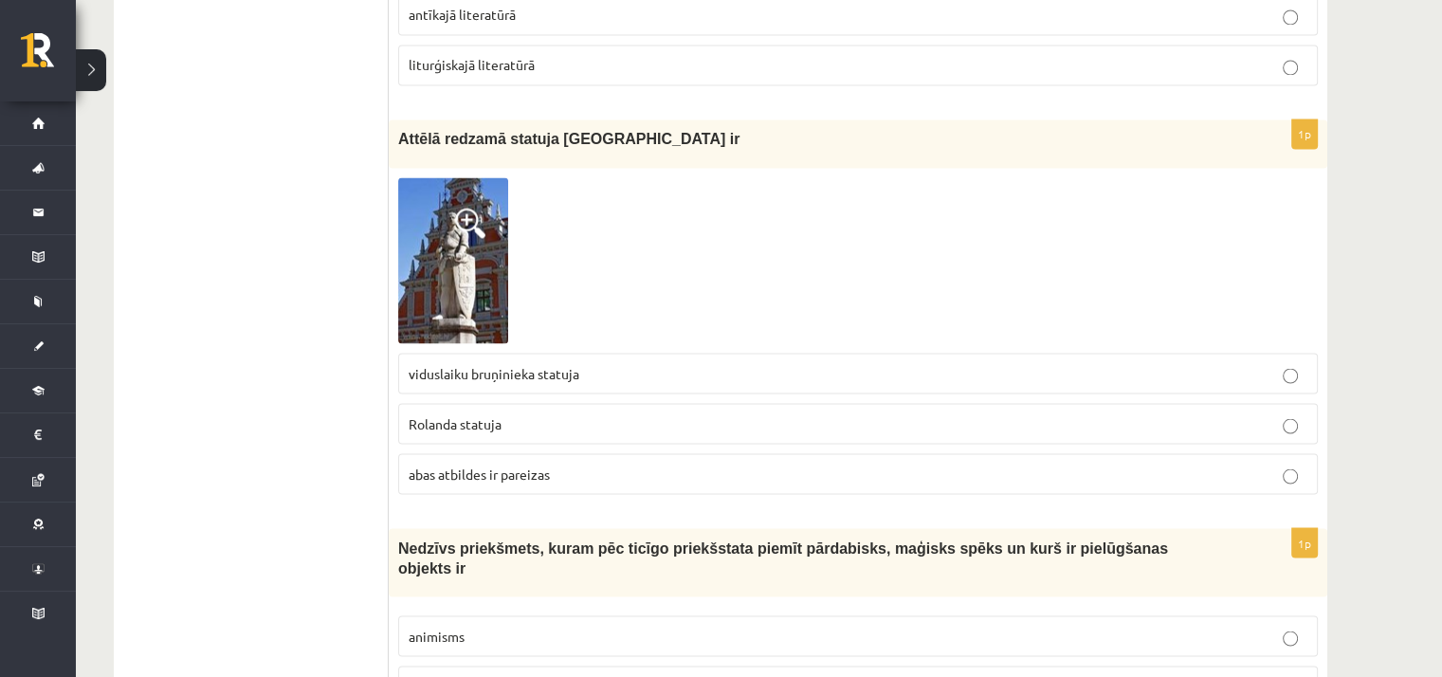
scroll to position [3413, 0]
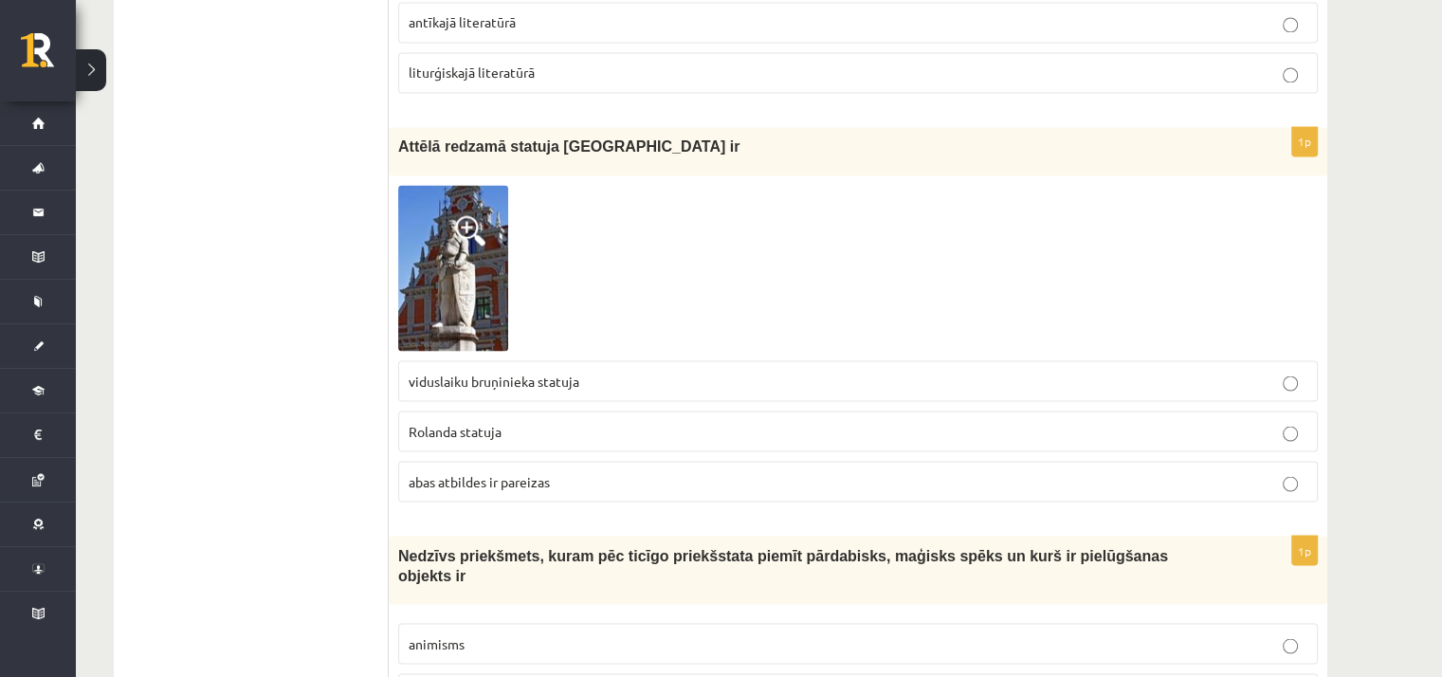
click at [466, 227] on span at bounding box center [470, 230] width 30 height 30
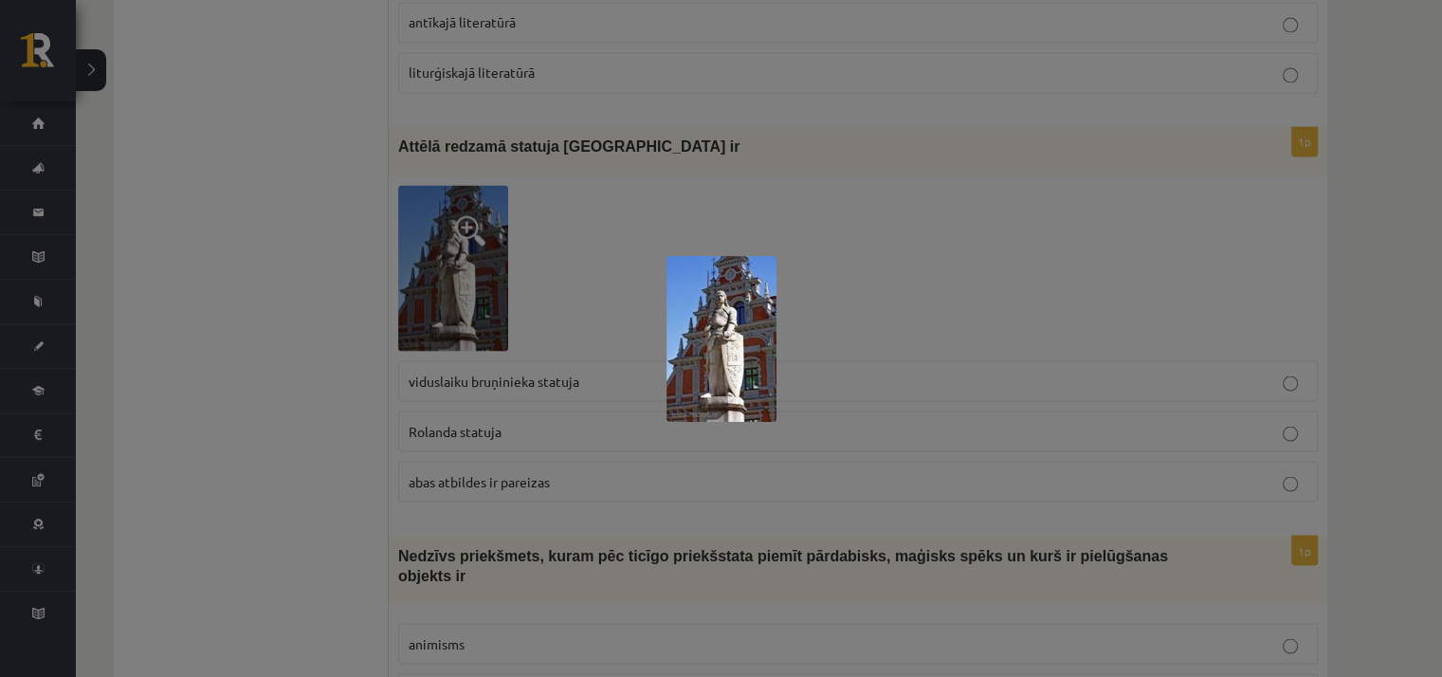
click at [244, 319] on div at bounding box center [721, 338] width 1442 height 677
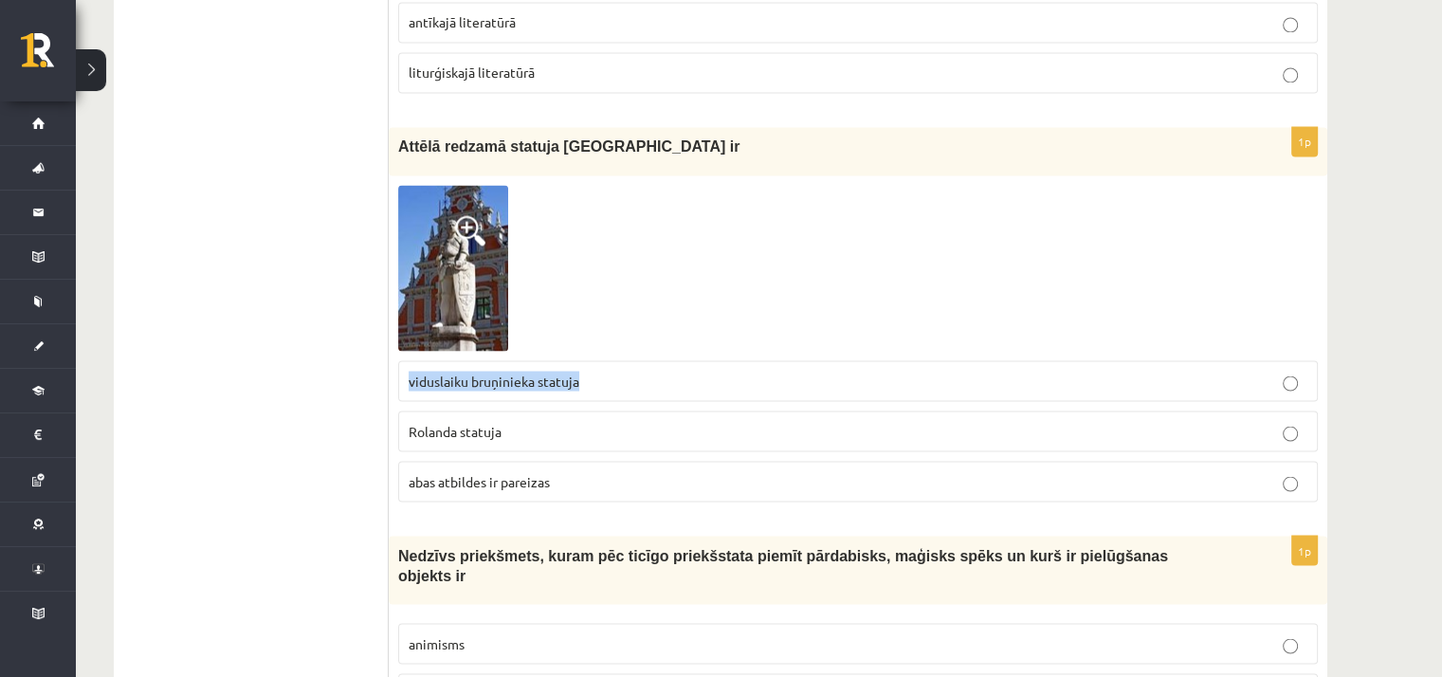
drag, startPoint x: 410, startPoint y: 365, endPoint x: 625, endPoint y: 365, distance: 215.2
click at [625, 371] on p "viduslaiku bruņinieka statuja" at bounding box center [858, 381] width 899 height 20
click at [471, 472] on span "abas atbildes ir pareizas" at bounding box center [479, 480] width 141 height 17
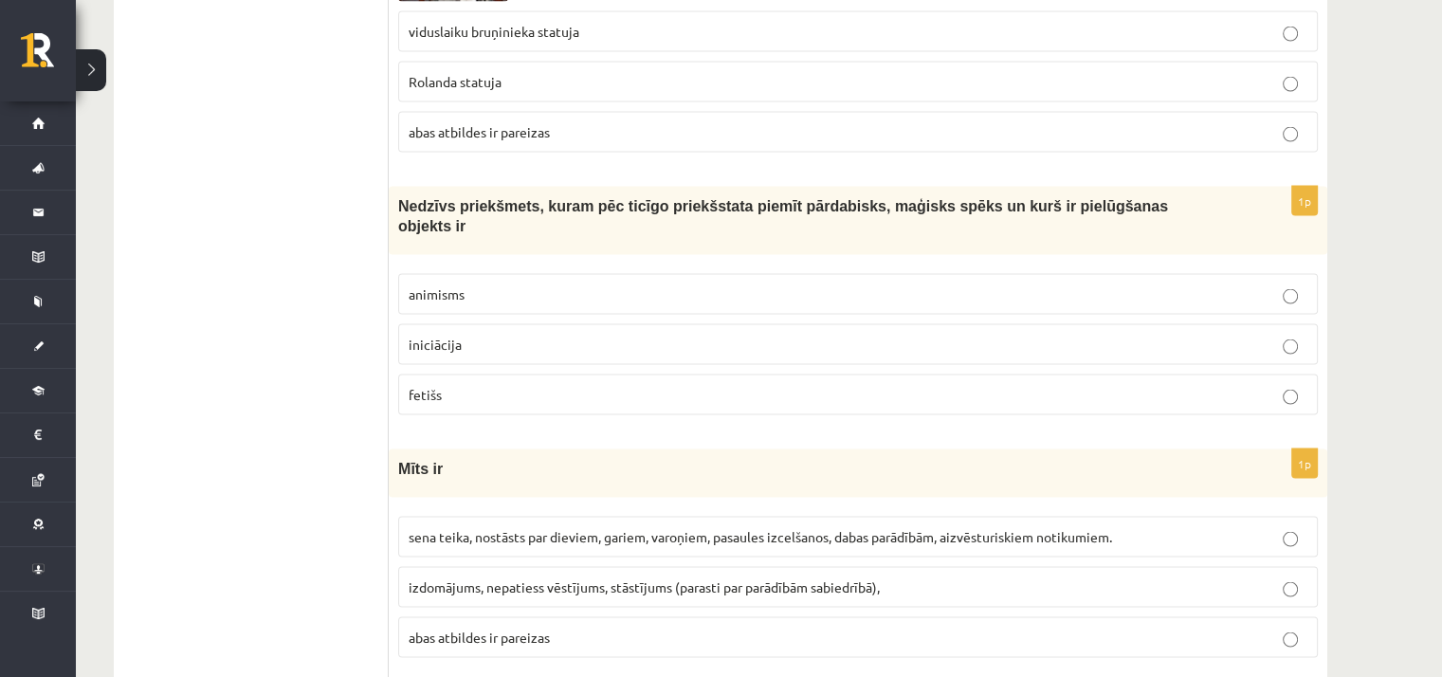
scroll to position [3793, 0]
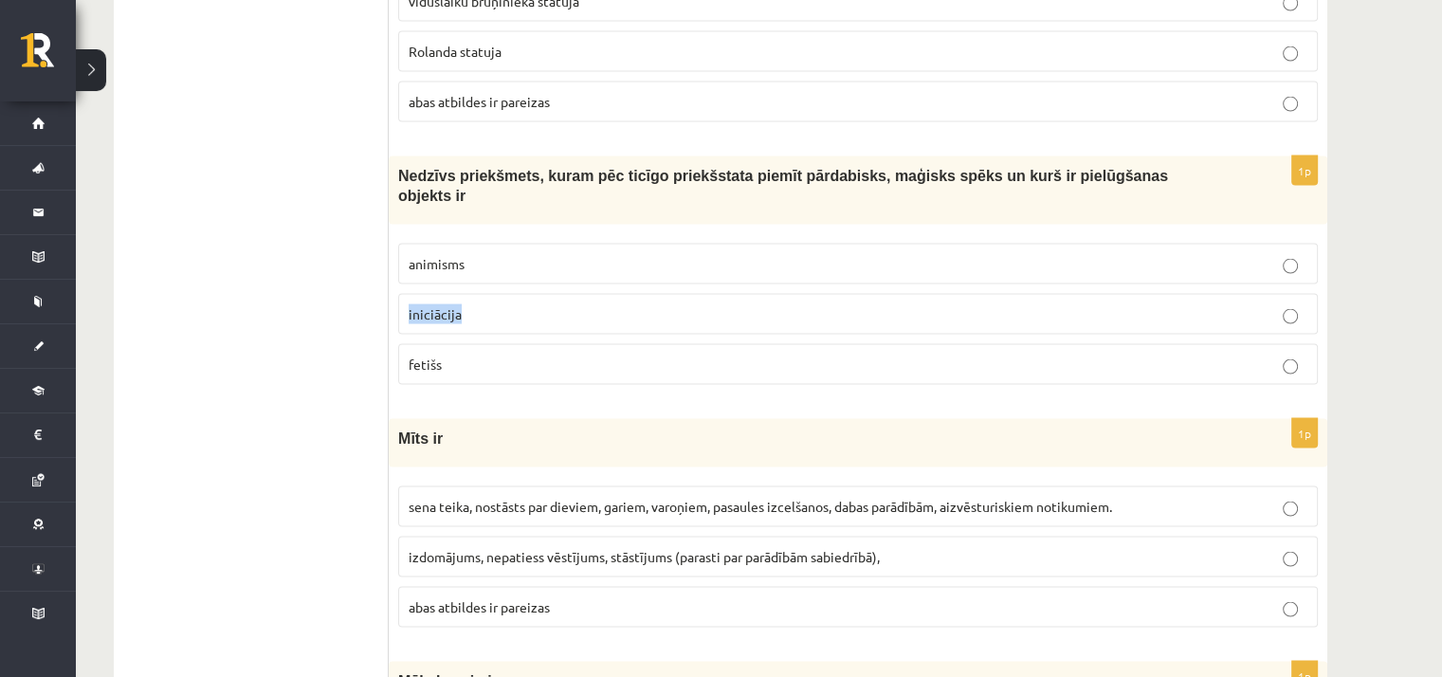
drag, startPoint x: 408, startPoint y: 278, endPoint x: 500, endPoint y: 277, distance: 92.0
click at [500, 304] on p "iniciācija" at bounding box center [858, 314] width 899 height 20
drag, startPoint x: 411, startPoint y: 226, endPoint x: 473, endPoint y: 229, distance: 62.7
click at [473, 254] on p "animisms" at bounding box center [858, 264] width 899 height 20
click at [562, 254] on p "animisms" at bounding box center [858, 264] width 899 height 20
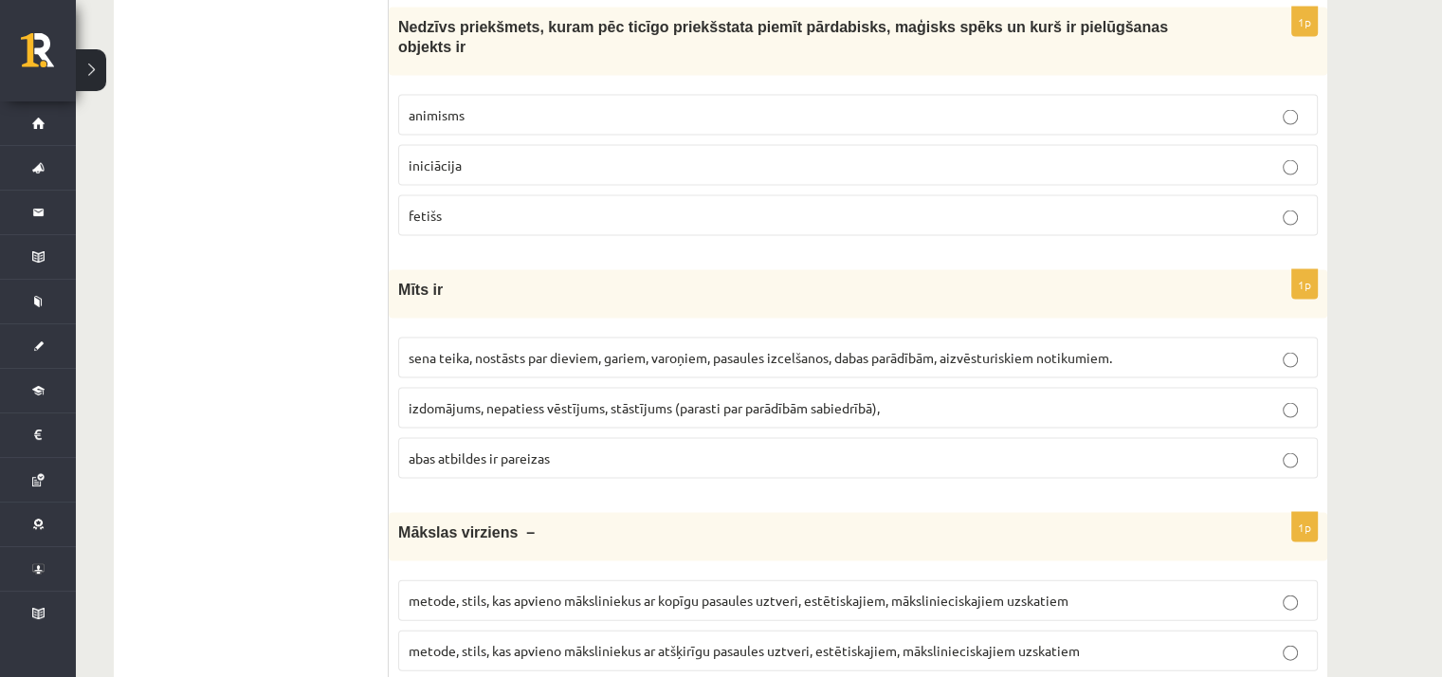
scroll to position [4077, 0]
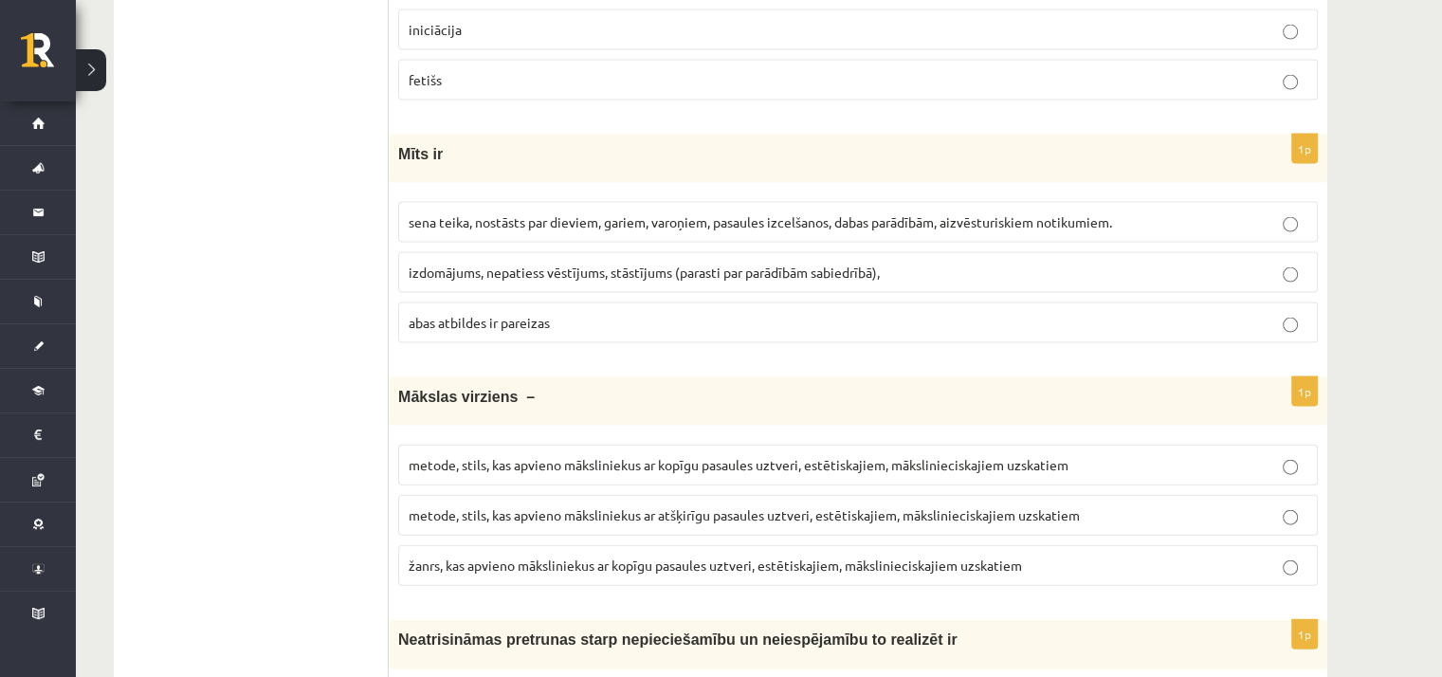
click at [611, 264] on span "izdomājums, nepatiess vēstījums, stāstījums (parasti par parādībām sabiedrībā)," at bounding box center [644, 272] width 471 height 17
click at [588, 313] on p "abas atbildes ir pareizas" at bounding box center [858, 323] width 899 height 20
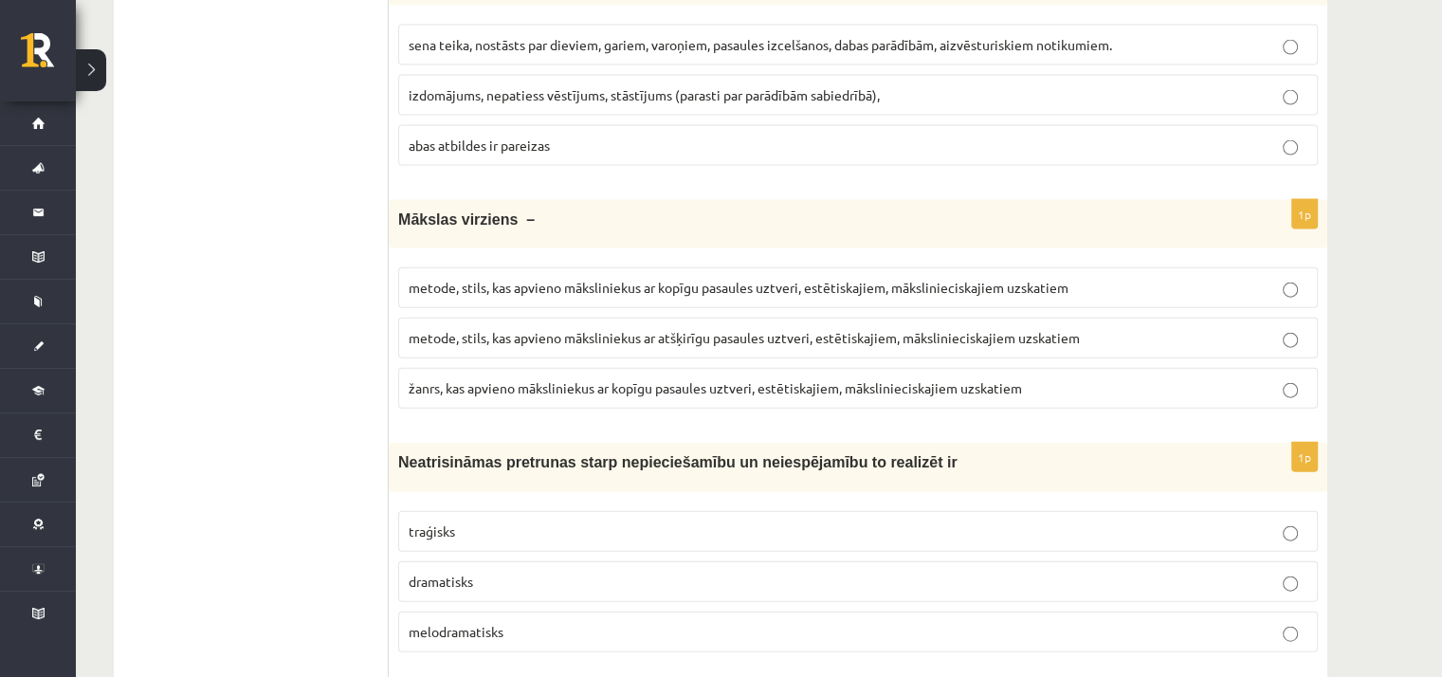
scroll to position [4267, 0]
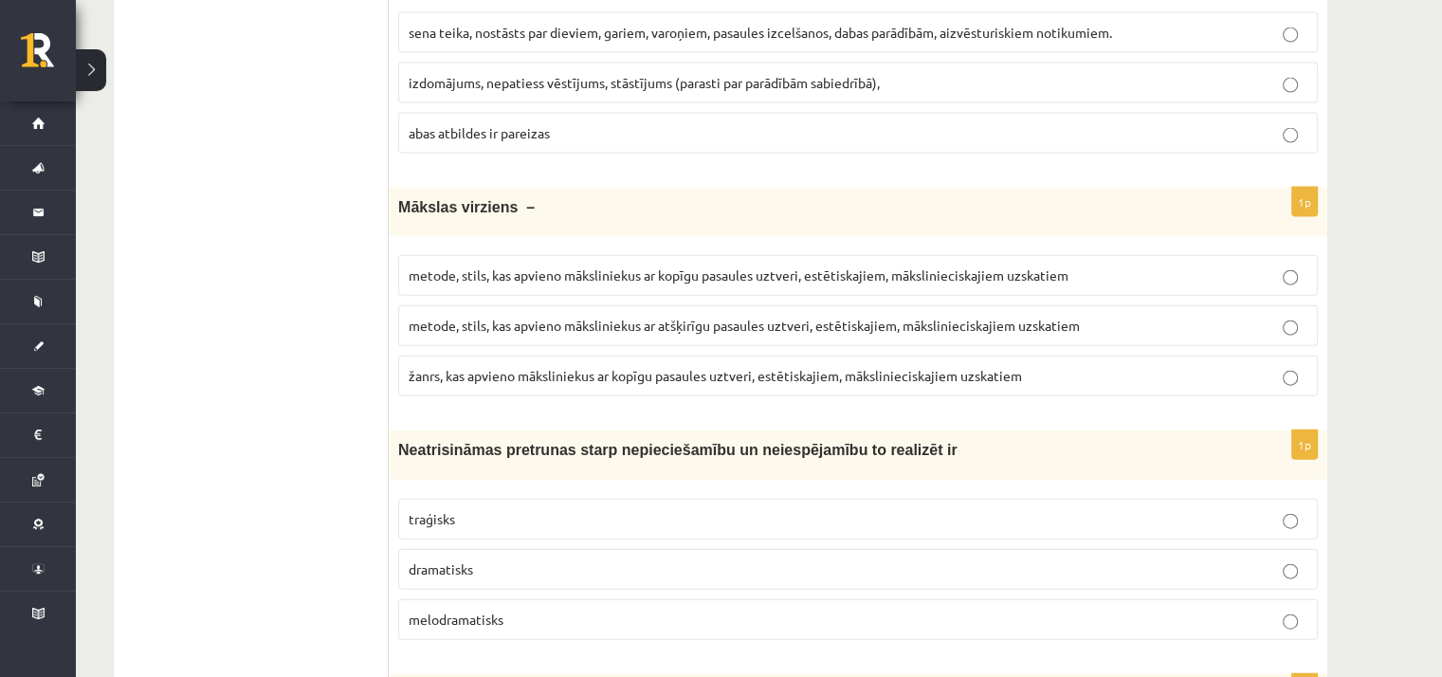
click at [569, 266] on span "metode, stils, kas apvieno māksliniekus ar kopīgu pasaules uztveri, estētiskaji…" at bounding box center [739, 274] width 660 height 17
click at [513, 367] on span "žanrs, kas apvieno māksliniekus ar kopīgu pasaules uztveri, estētiskajiem, māks…" at bounding box center [715, 375] width 613 height 17
drag, startPoint x: 398, startPoint y: 166, endPoint x: 625, endPoint y: 181, distance: 227.1
click at [638, 188] on div "Mākslas virziens –" at bounding box center [858, 212] width 939 height 48
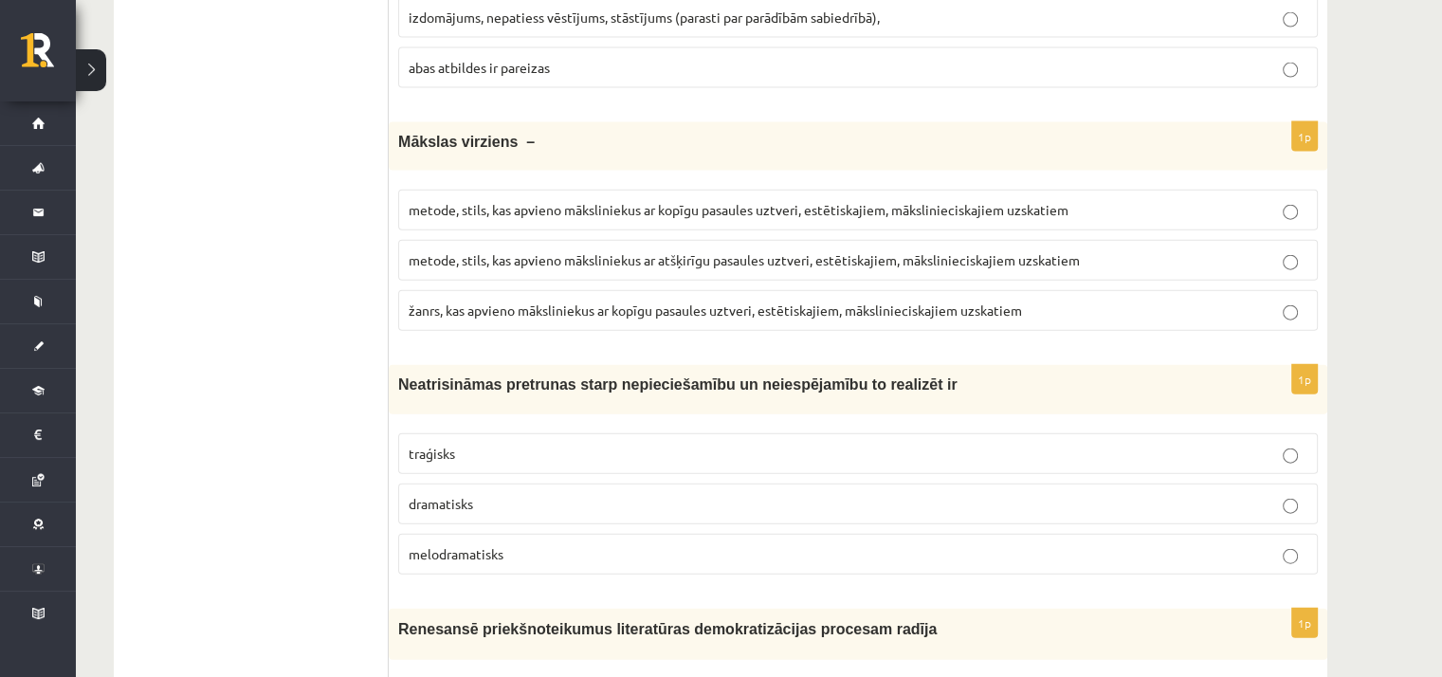
scroll to position [4456, 0]
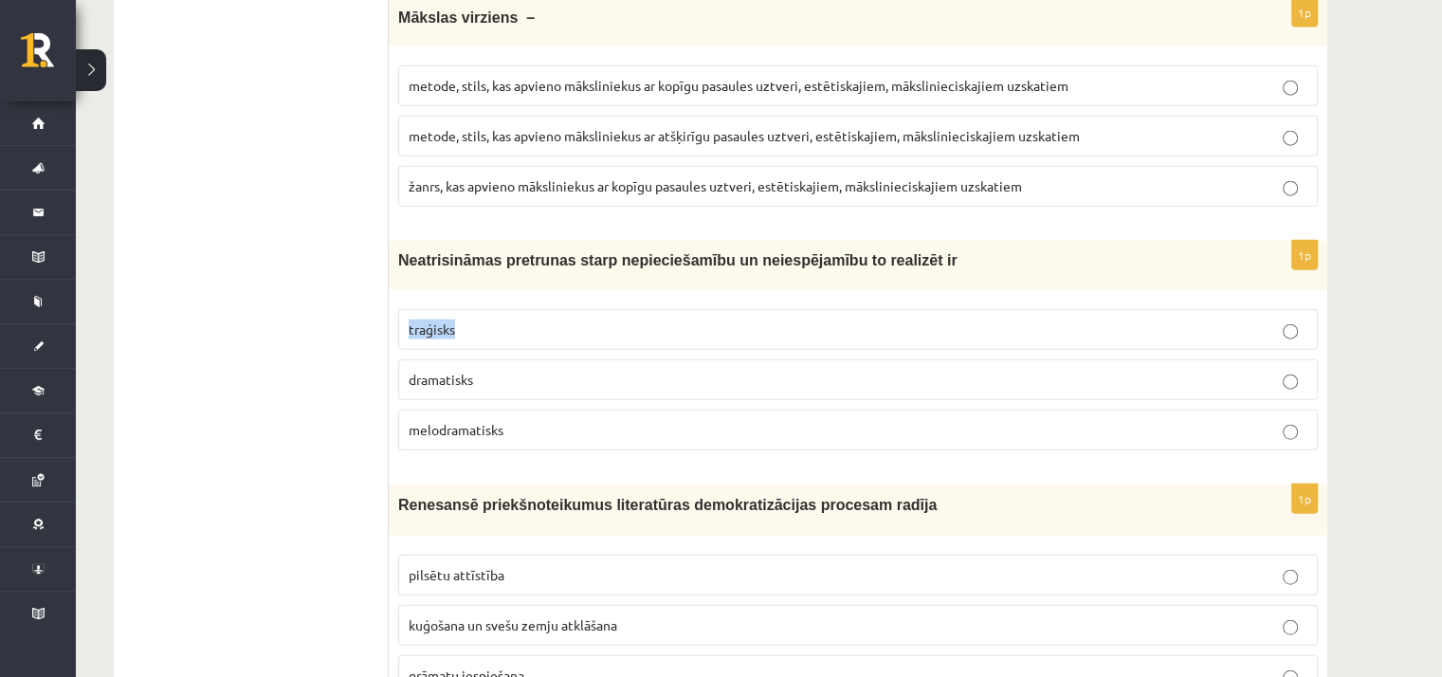
drag, startPoint x: 408, startPoint y: 288, endPoint x: 467, endPoint y: 295, distance: 60.1
click at [467, 320] on p "traģisks" at bounding box center [858, 330] width 899 height 20
drag, startPoint x: 410, startPoint y: 391, endPoint x: 470, endPoint y: 394, distance: 60.8
click at [516, 420] on p "melodramatisks" at bounding box center [858, 430] width 899 height 20
click at [539, 420] on p "melodramatisks" at bounding box center [858, 430] width 899 height 20
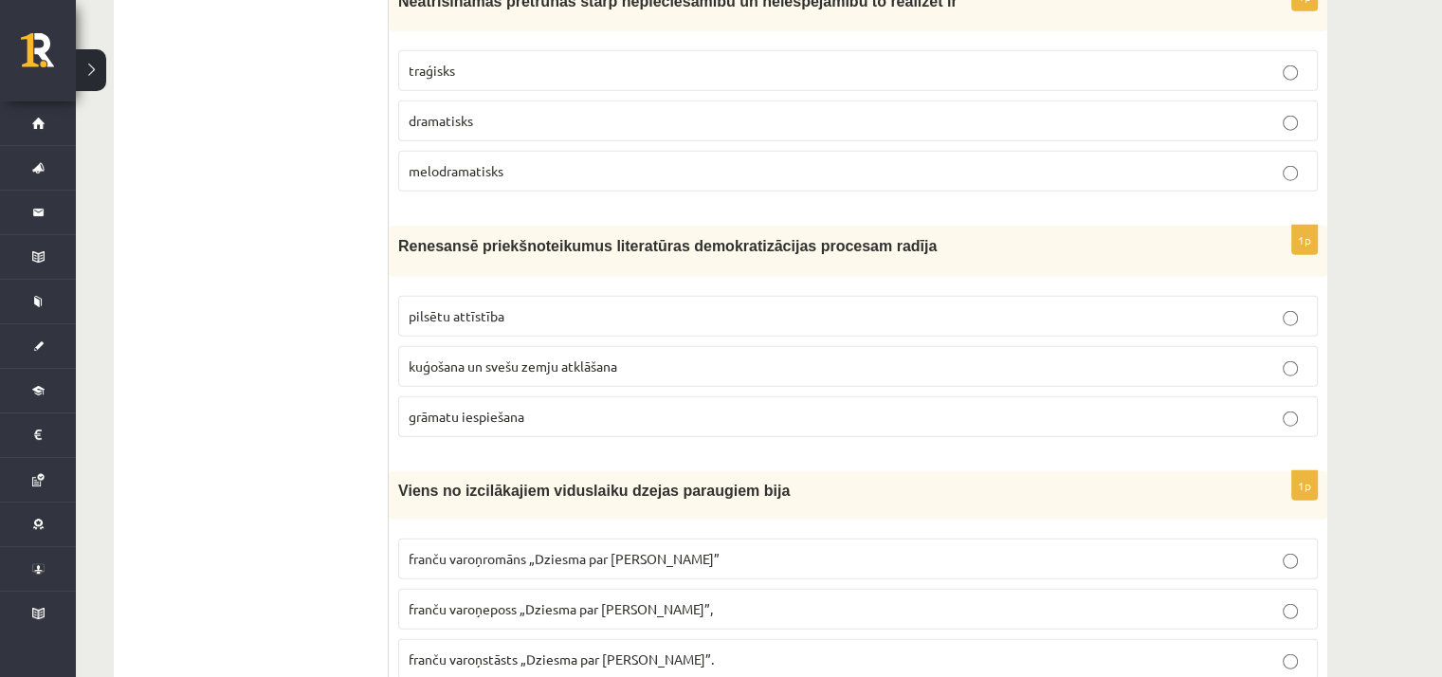
scroll to position [4741, 0]
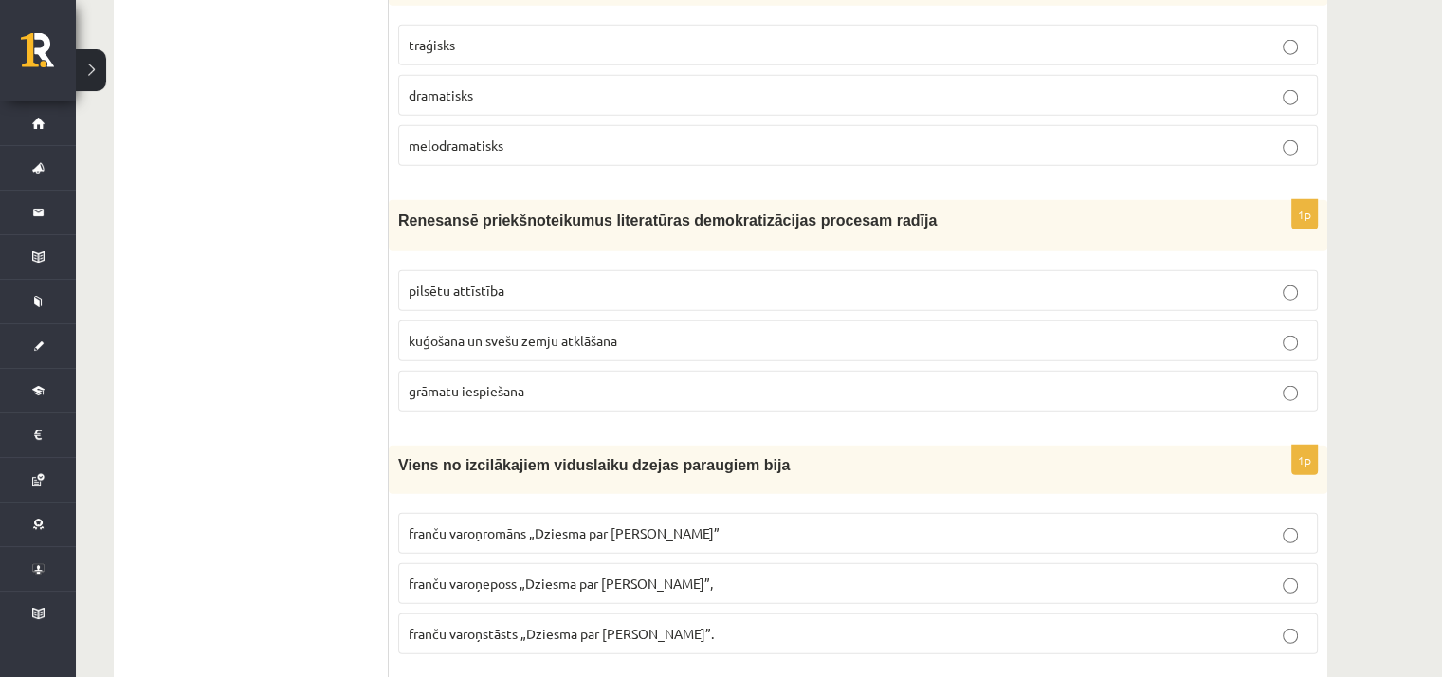
click at [464, 371] on label "grāmatu iespiešana" at bounding box center [858, 391] width 920 height 41
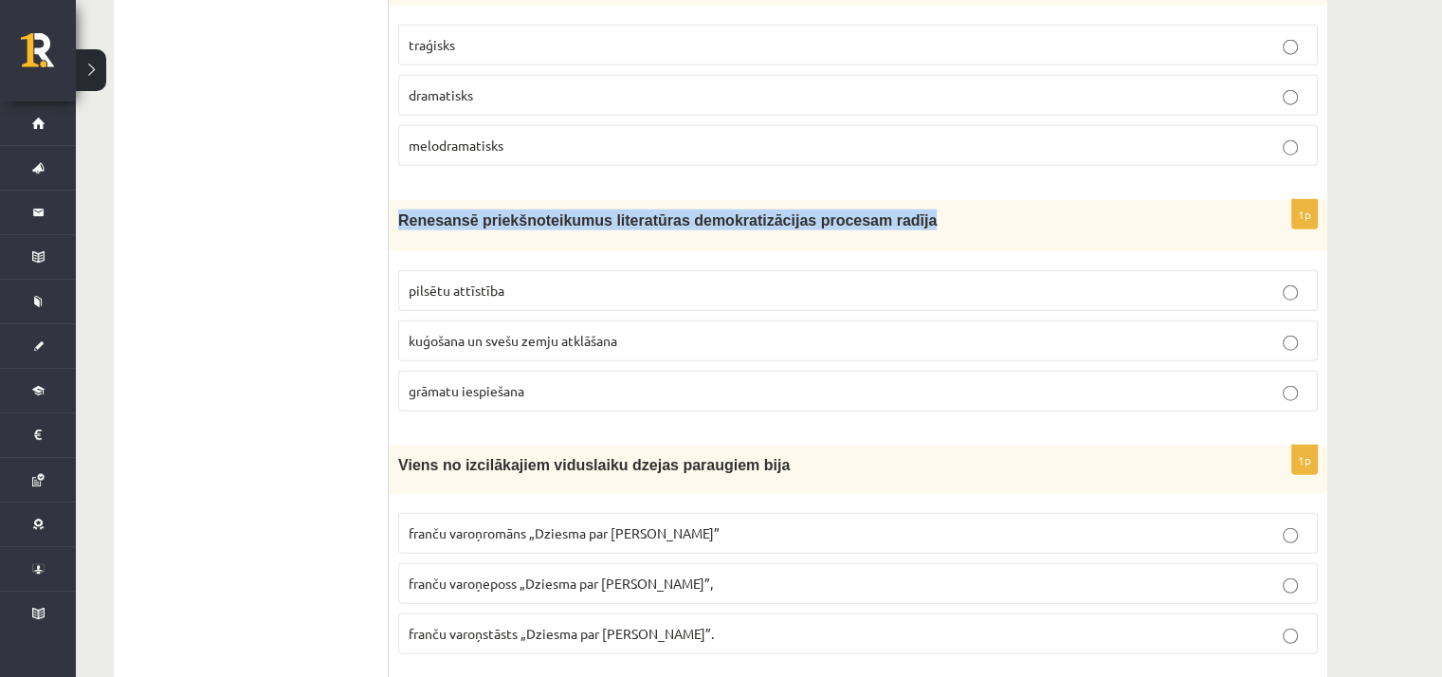
drag, startPoint x: 398, startPoint y: 181, endPoint x: 864, endPoint y: 184, distance: 465.5
click at [864, 210] on p "Renesansē priekšnoteikumus literatūras demokratizācijas procesam radīja" at bounding box center [810, 220] width 825 height 21
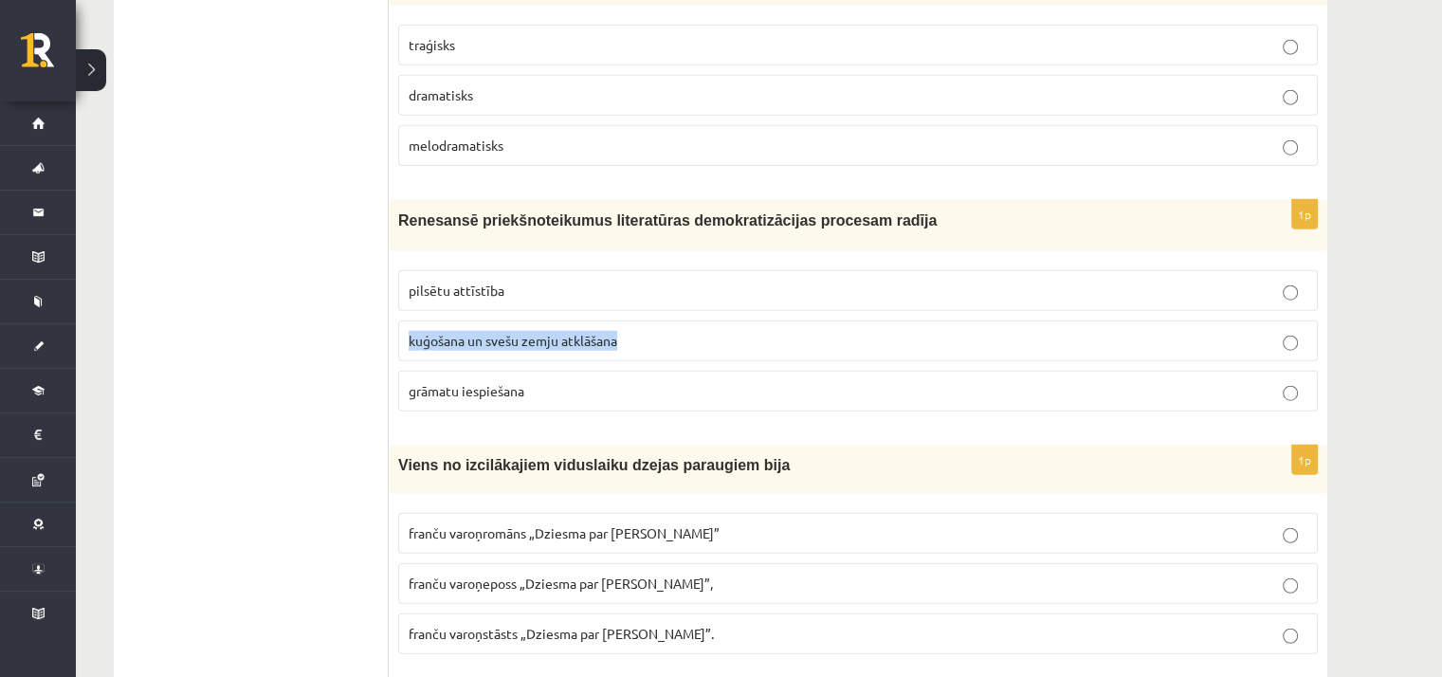
drag, startPoint x: 411, startPoint y: 299, endPoint x: 631, endPoint y: 303, distance: 220.0
click at [631, 331] on p "kuģošana un svešu zemju atklāšana" at bounding box center [858, 341] width 899 height 20
drag, startPoint x: 409, startPoint y: 247, endPoint x: 573, endPoint y: 256, distance: 164.3
click at [573, 281] on p "pilsētu attīstība" at bounding box center [858, 291] width 899 height 20
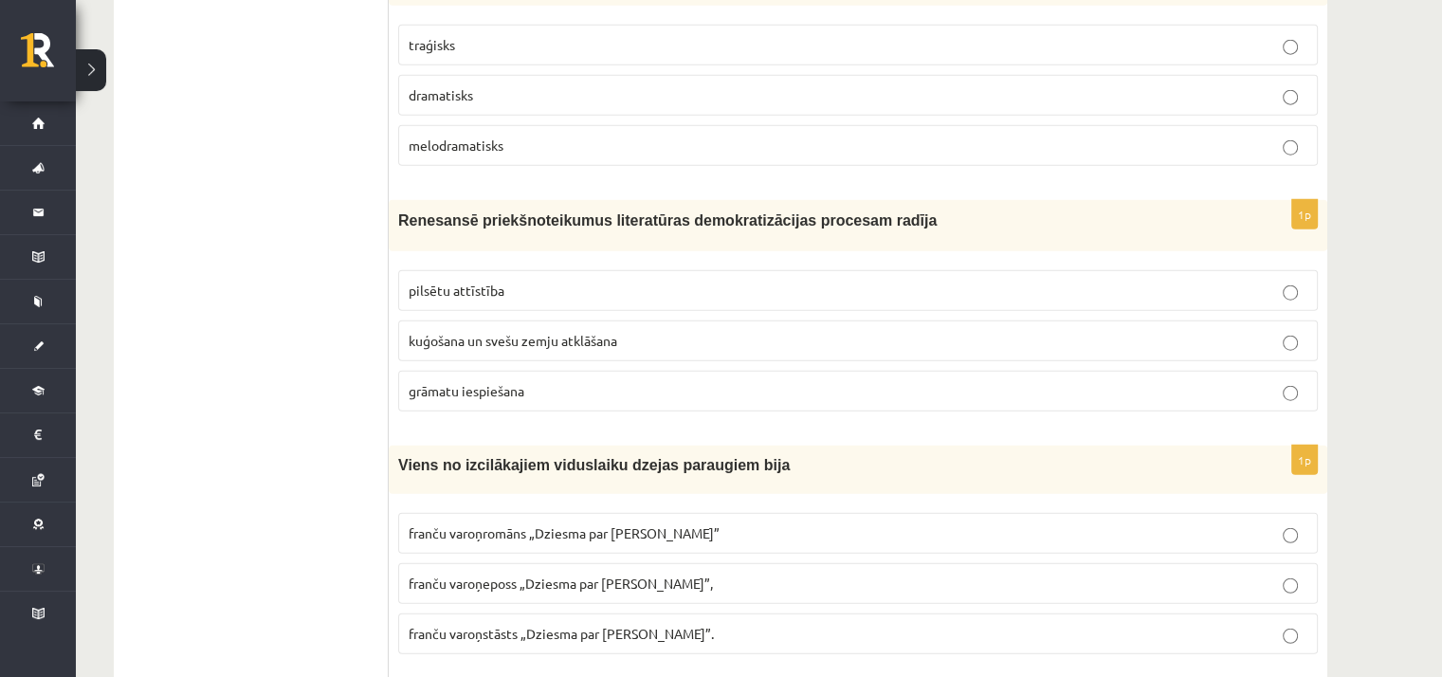
click at [464, 282] on span "pilsētu attīstība" at bounding box center [457, 290] width 96 height 17
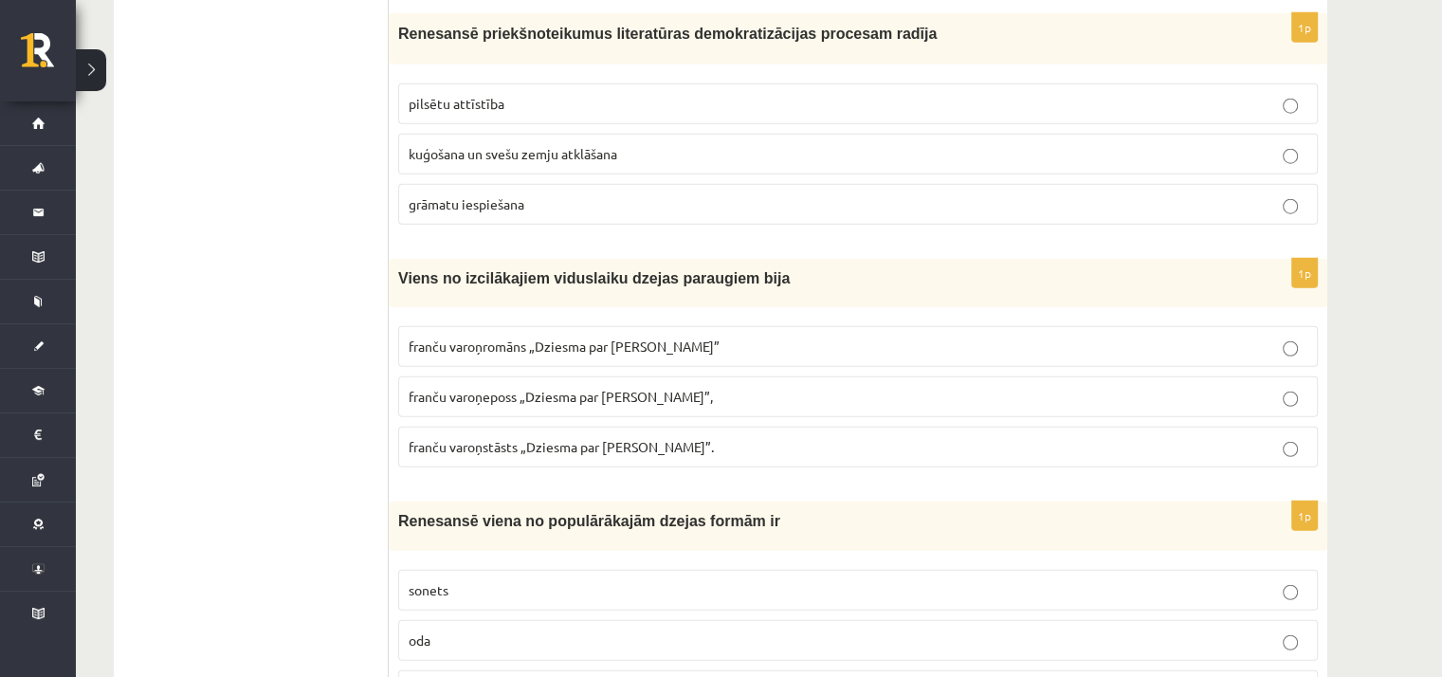
scroll to position [4930, 0]
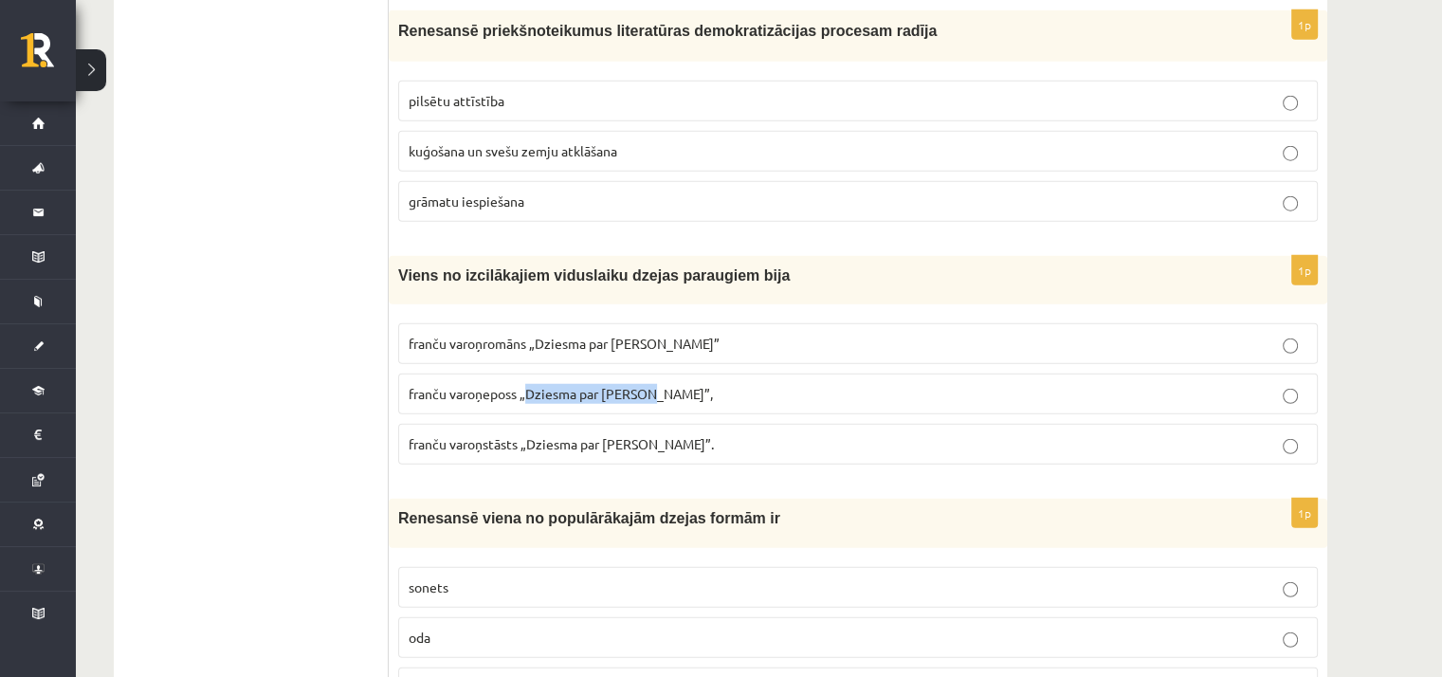
drag, startPoint x: 527, startPoint y: 352, endPoint x: 648, endPoint y: 356, distance: 120.5
click at [652, 385] on span "franču varoņeposs „Dziesma par Rolandu”," at bounding box center [561, 393] width 304 height 17
click at [471, 385] on span "franču varoņeposs „Dziesma par Rolandu”," at bounding box center [561, 393] width 304 height 17
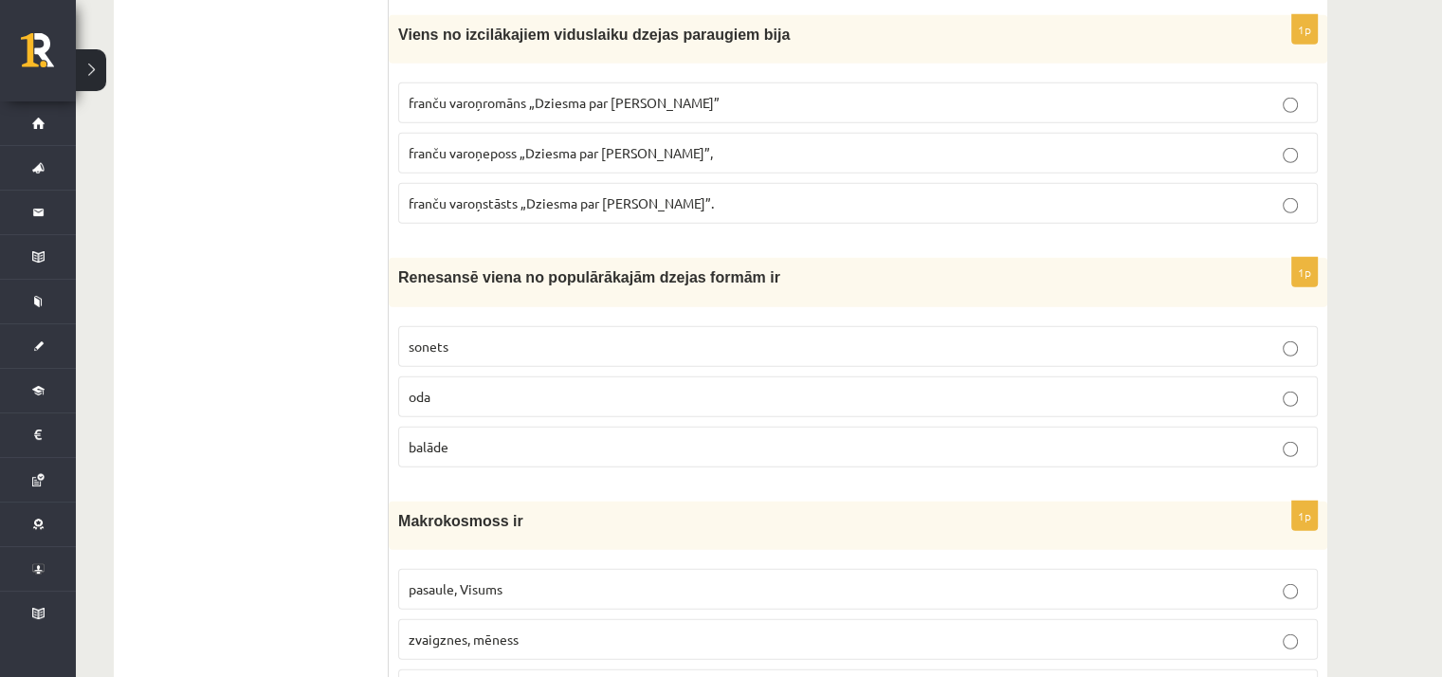
scroll to position [5215, 0]
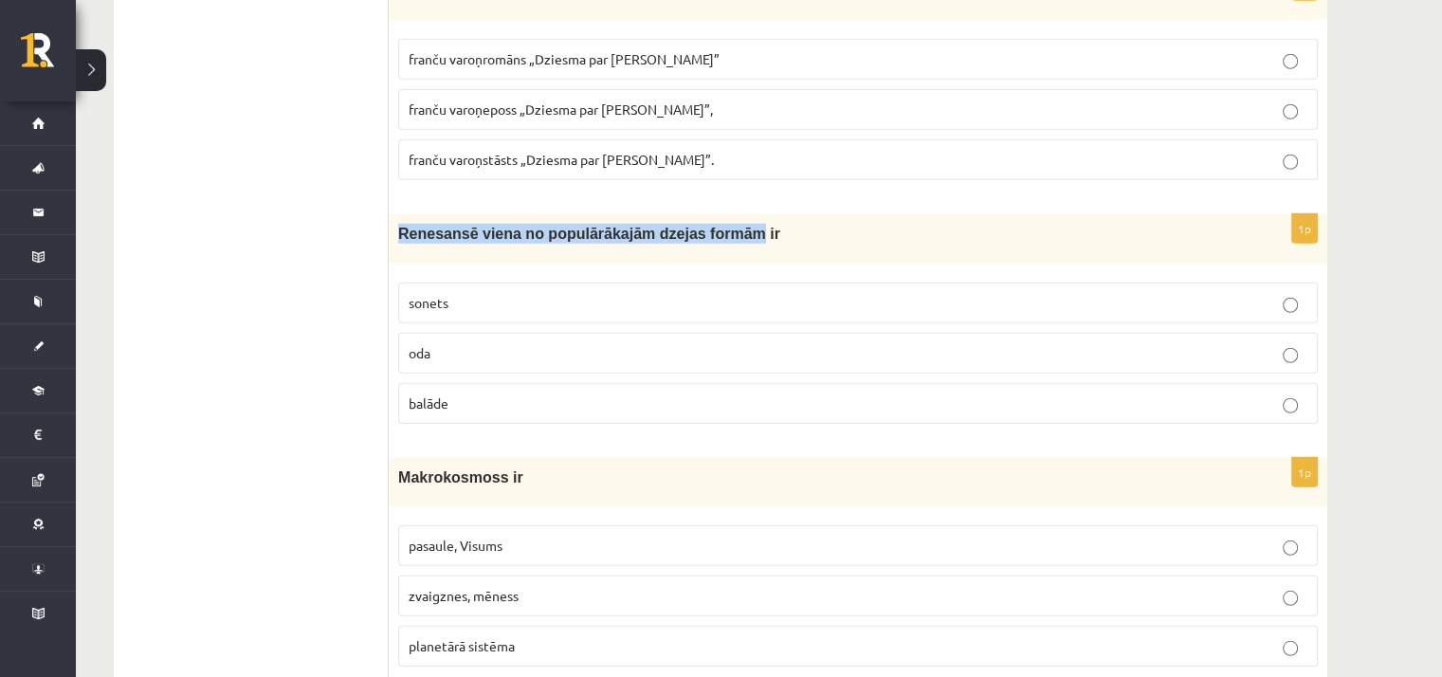
drag, startPoint x: 398, startPoint y: 192, endPoint x: 716, endPoint y: 188, distance: 317.6
click at [716, 226] on span "Renesansē viena no populārākajām dzejas formām ir" at bounding box center [589, 234] width 382 height 16
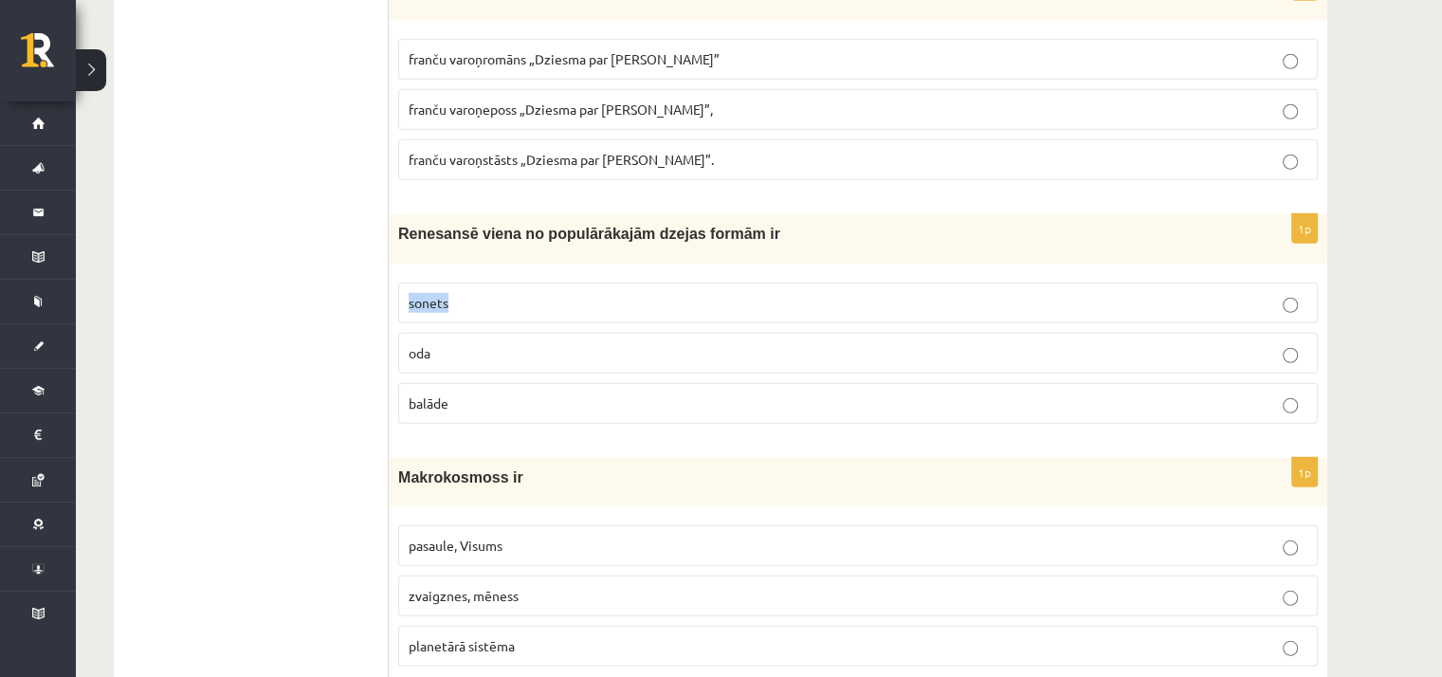
drag, startPoint x: 408, startPoint y: 254, endPoint x: 456, endPoint y: 257, distance: 48.4
click at [457, 293] on p "sonets" at bounding box center [858, 303] width 899 height 20
drag, startPoint x: 406, startPoint y: 357, endPoint x: 465, endPoint y: 358, distance: 58.8
click at [465, 383] on label "balāde" at bounding box center [858, 403] width 920 height 41
drag, startPoint x: 411, startPoint y: 311, endPoint x: 440, endPoint y: 306, distance: 29.8
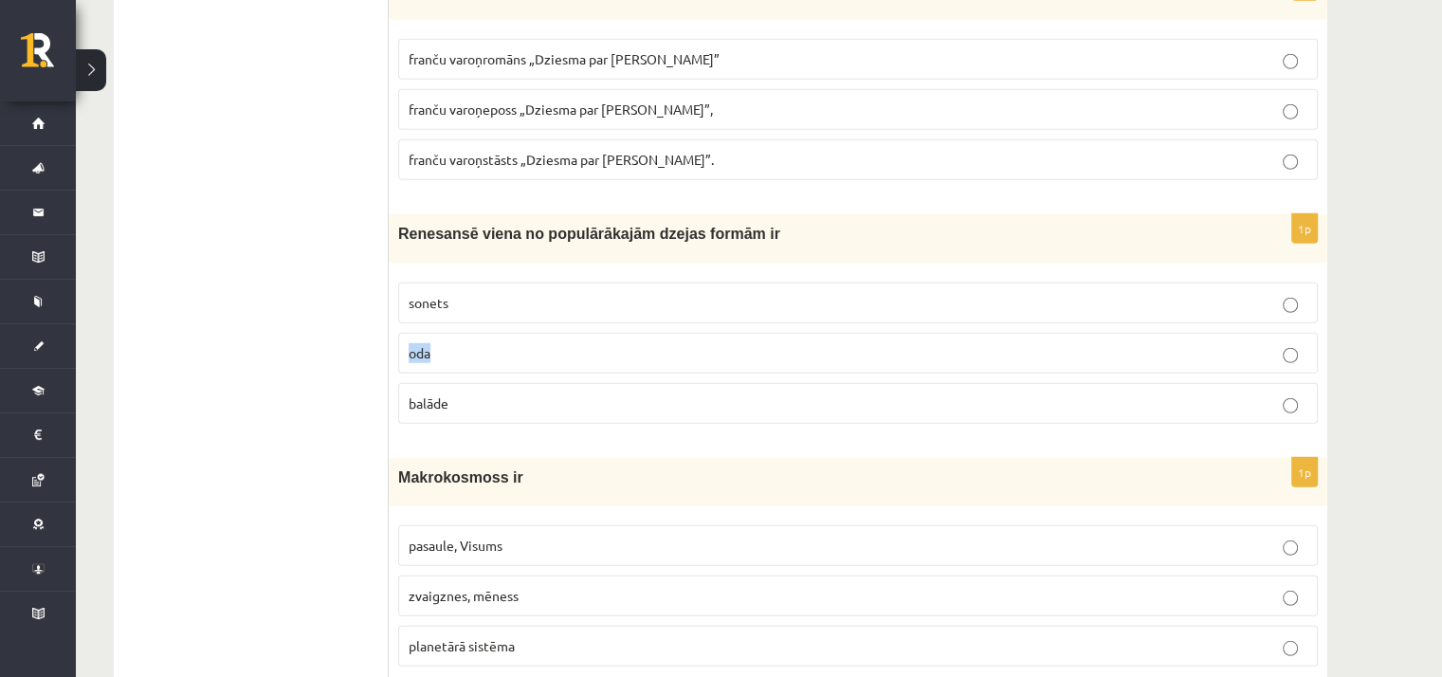
click at [444, 343] on p "oda" at bounding box center [858, 353] width 899 height 20
click at [504, 287] on fieldset "sonets oda balāde" at bounding box center [858, 351] width 920 height 156
click at [506, 343] on p "oda" at bounding box center [858, 353] width 899 height 20
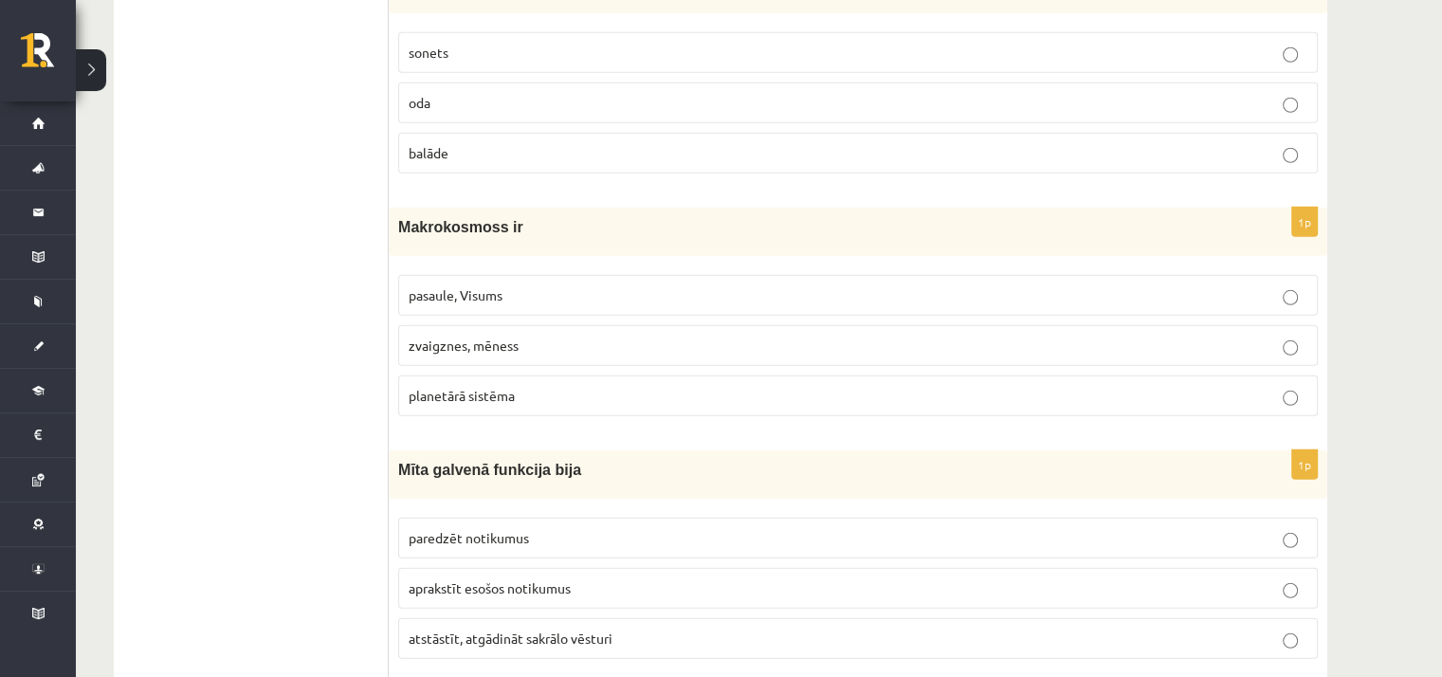
scroll to position [5499, 0]
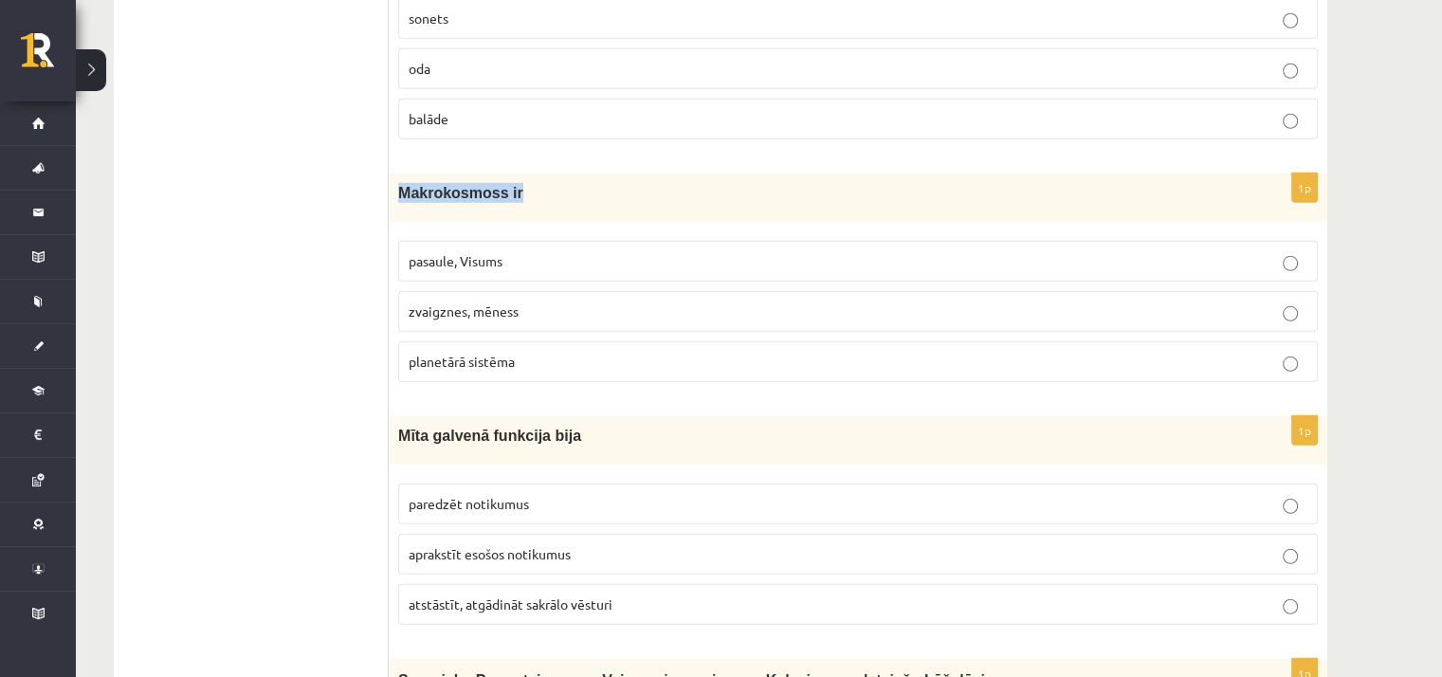
drag, startPoint x: 400, startPoint y: 147, endPoint x: 547, endPoint y: 144, distance: 147.0
click at [547, 183] on p "Makrokosmoss ir" at bounding box center [810, 193] width 825 height 20
click at [471, 252] on span "pasaule, Visums" at bounding box center [456, 260] width 94 height 17
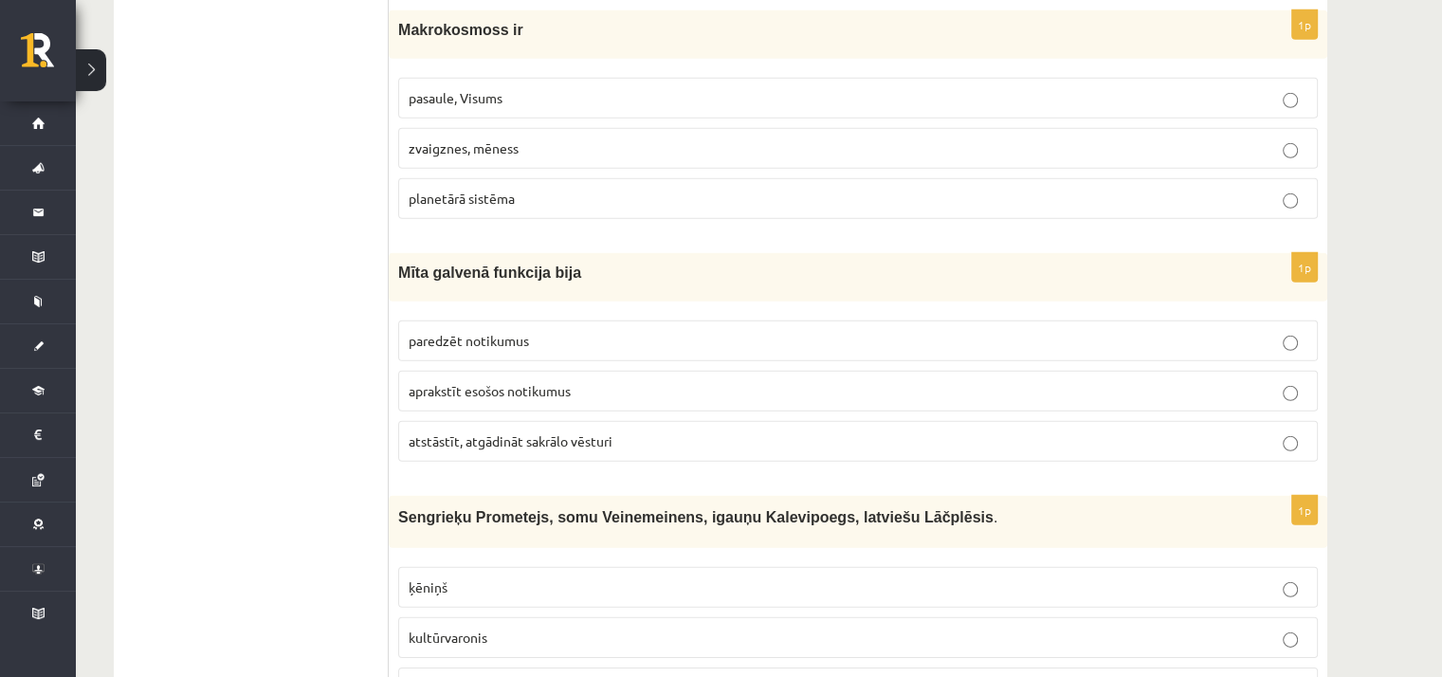
scroll to position [5689, 0]
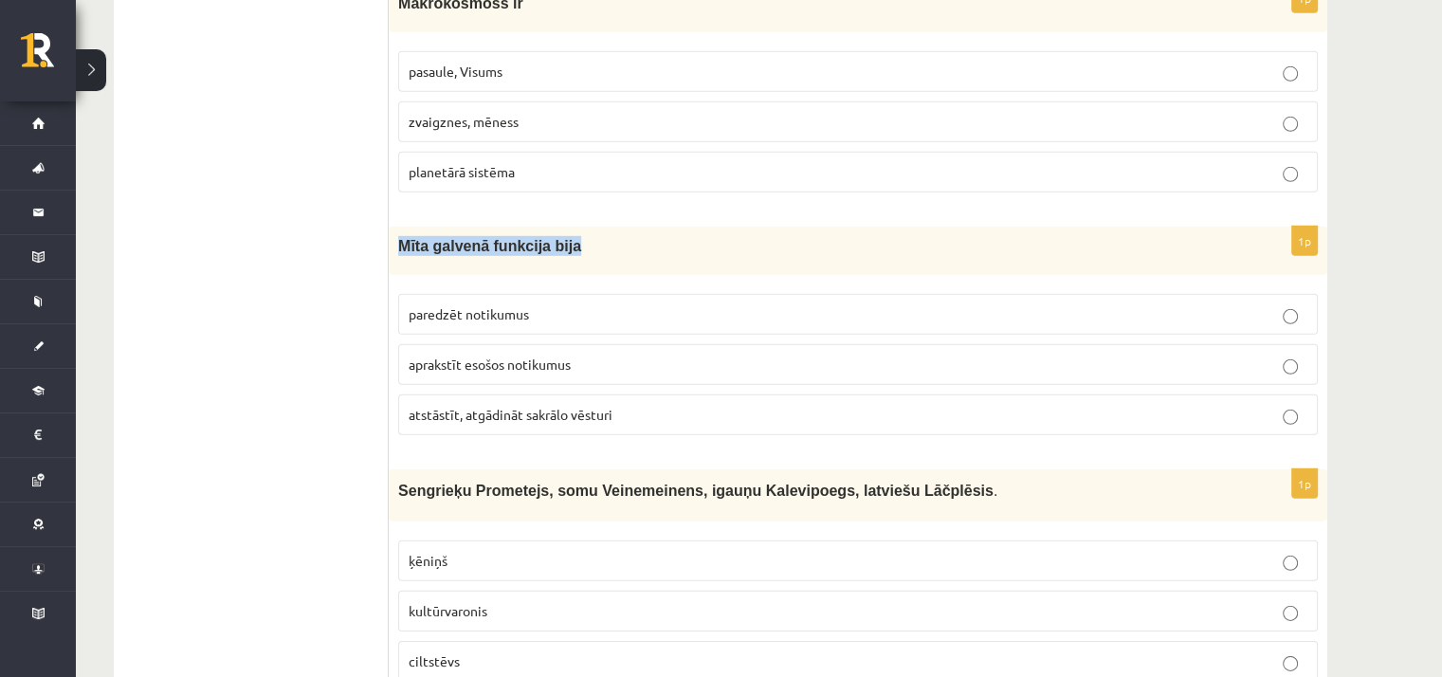
drag, startPoint x: 399, startPoint y: 200, endPoint x: 594, endPoint y: 204, distance: 195.4
click at [594, 236] on p "Mīta galvenā funkcija bija" at bounding box center [810, 246] width 825 height 20
click at [643, 405] on p "atstāstīt, atgādināt sakrālo vēsturi" at bounding box center [858, 415] width 899 height 20
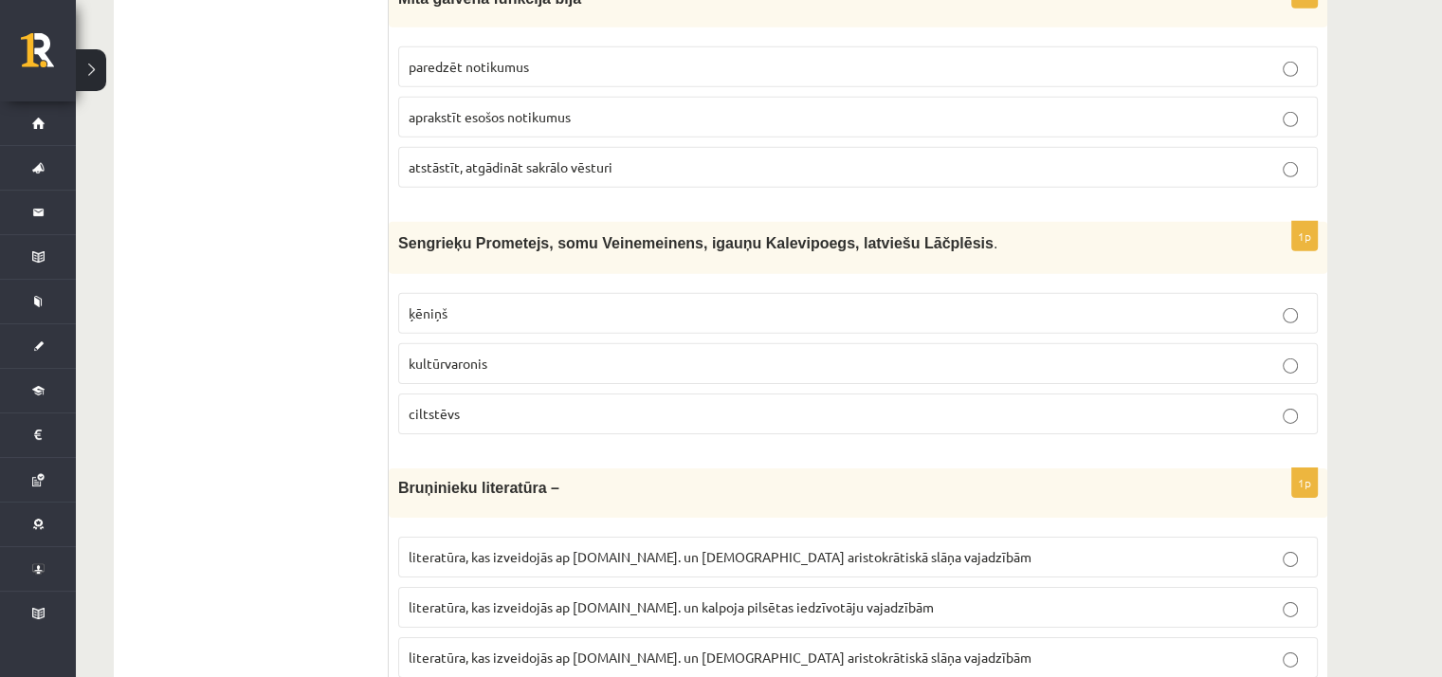
scroll to position [5973, 0]
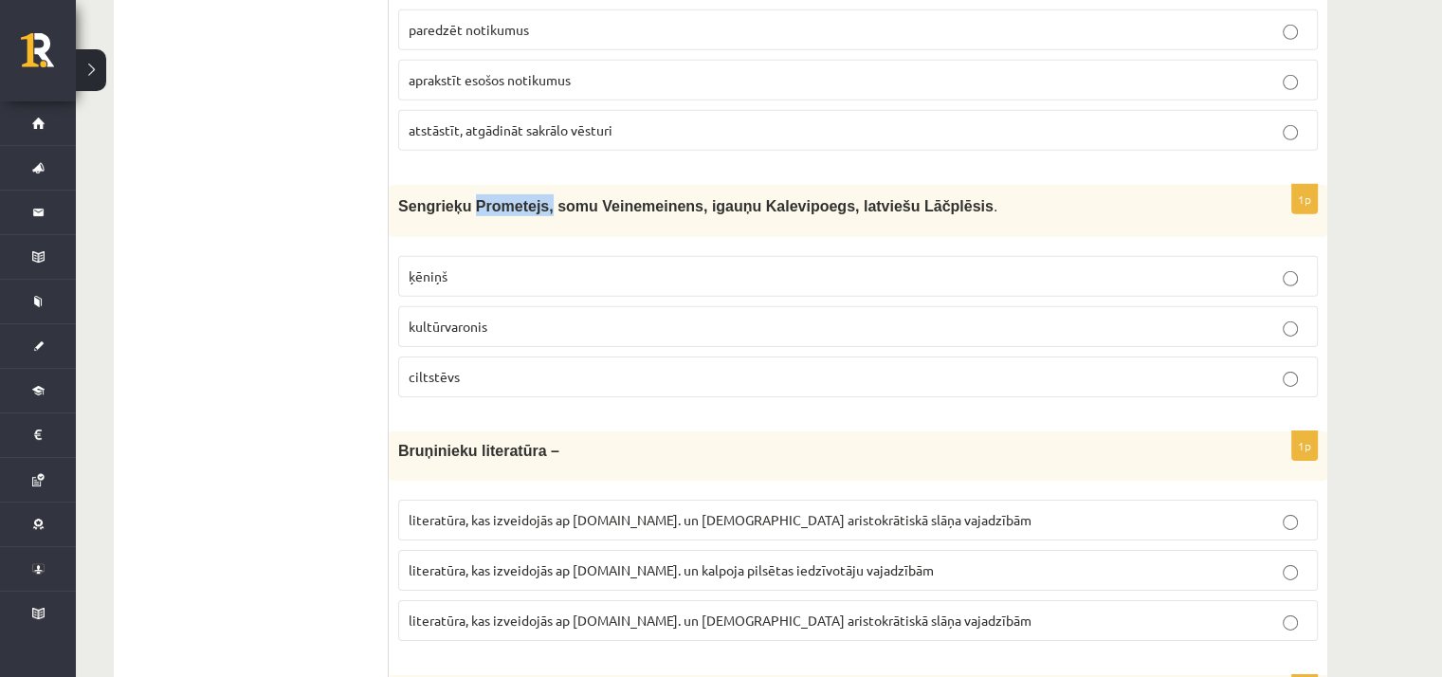
drag, startPoint x: 463, startPoint y: 155, endPoint x: 531, endPoint y: 159, distance: 68.4
click at [531, 198] on span "Sengrieķu Prometejs, somu Veinemeinens, igauņu Kalevipoegs, latviešu Lāčplēsis" at bounding box center [695, 206] width 595 height 16
drag, startPoint x: 398, startPoint y: 155, endPoint x: 528, endPoint y: 168, distance: 130.6
click at [528, 194] on p "Sengrieķu Prometejs, somu Veinemeinens, igauņu Kalevipoegs, latviešu Lāčplēsis ." at bounding box center [810, 205] width 825 height 22
click at [563, 194] on div "1p Sengrieķu Prometejs, somu Veinemeinens, igauņu Kalevipoegs, latviešu Lāčplēs…" at bounding box center [858, 299] width 939 height 228
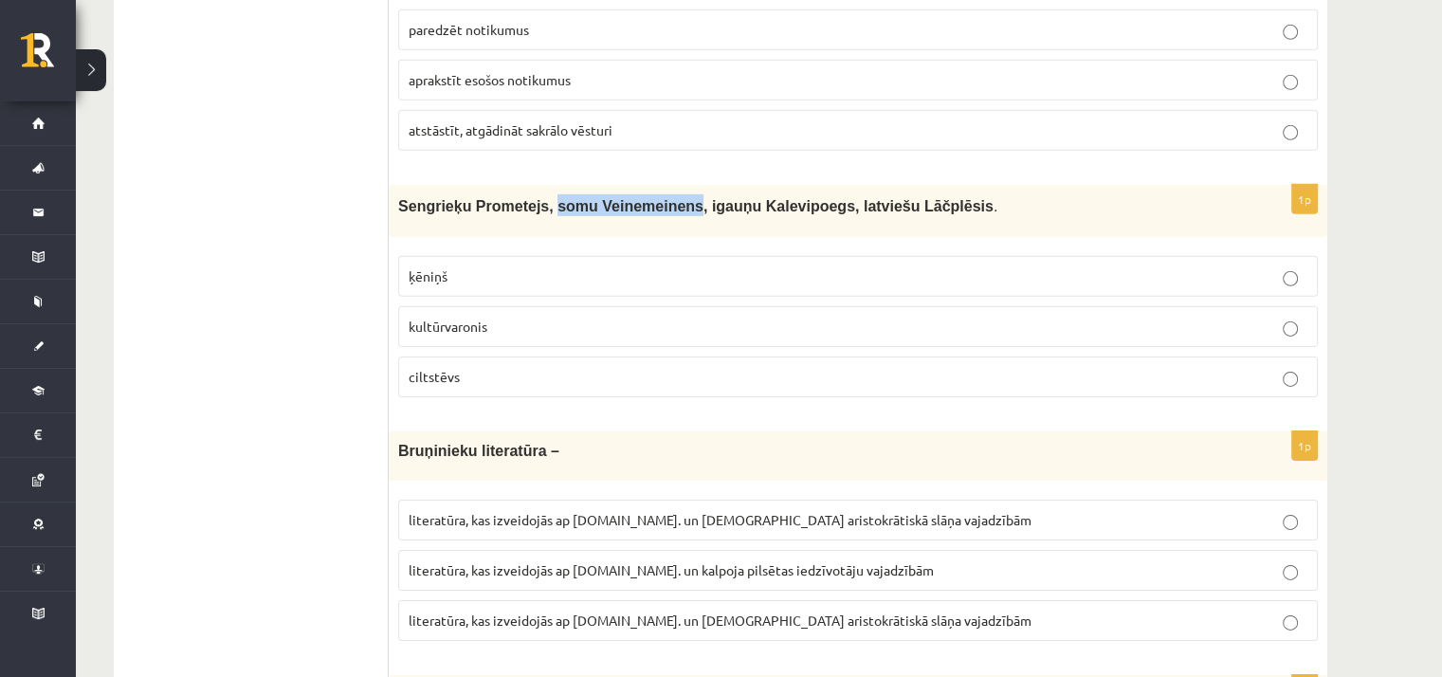
drag, startPoint x: 537, startPoint y: 158, endPoint x: 645, endPoint y: 158, distance: 108.1
click at [661, 198] on span "Sengrieķu Prometejs, somu Veinemeinens, igauņu Kalevipoegs, latviešu Lāčplēsis" at bounding box center [695, 206] width 595 height 16
drag, startPoint x: 796, startPoint y: 159, endPoint x: 940, endPoint y: 153, distance: 143.3
click at [940, 194] on p "Sengrieķu Prometejs, somu Veinemeinens, igauņu Kalevipoegs, latviešu Lāčplēsis ." at bounding box center [810, 205] width 825 height 22
click at [477, 367] on p "ciltstēvs" at bounding box center [858, 377] width 899 height 20
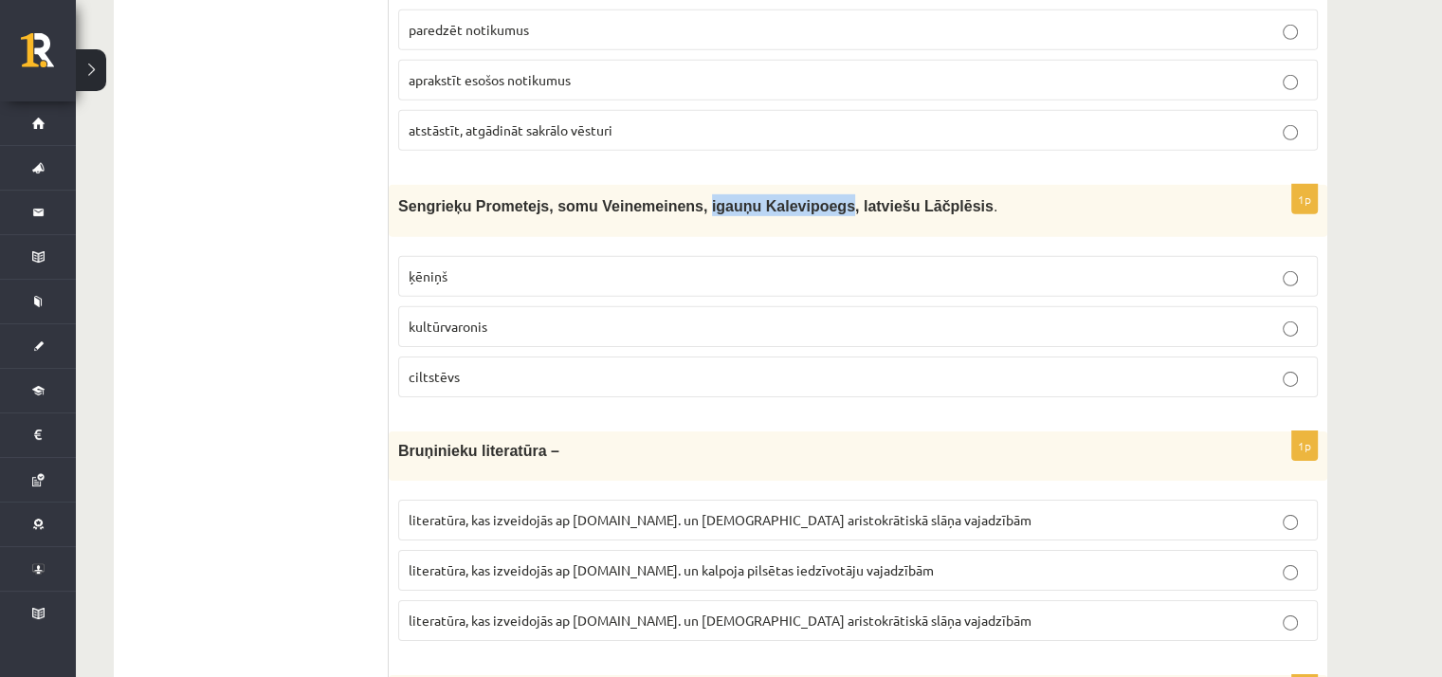
drag, startPoint x: 668, startPoint y: 160, endPoint x: 791, endPoint y: 168, distance: 122.5
click at [791, 194] on p "Sengrieķu Prometejs, somu Veinemeinens, igauņu Kalevipoegs, latviešu Lāčplēsis ." at bounding box center [810, 205] width 825 height 22
click at [549, 317] on p "kultūrvaronis" at bounding box center [858, 327] width 899 height 20
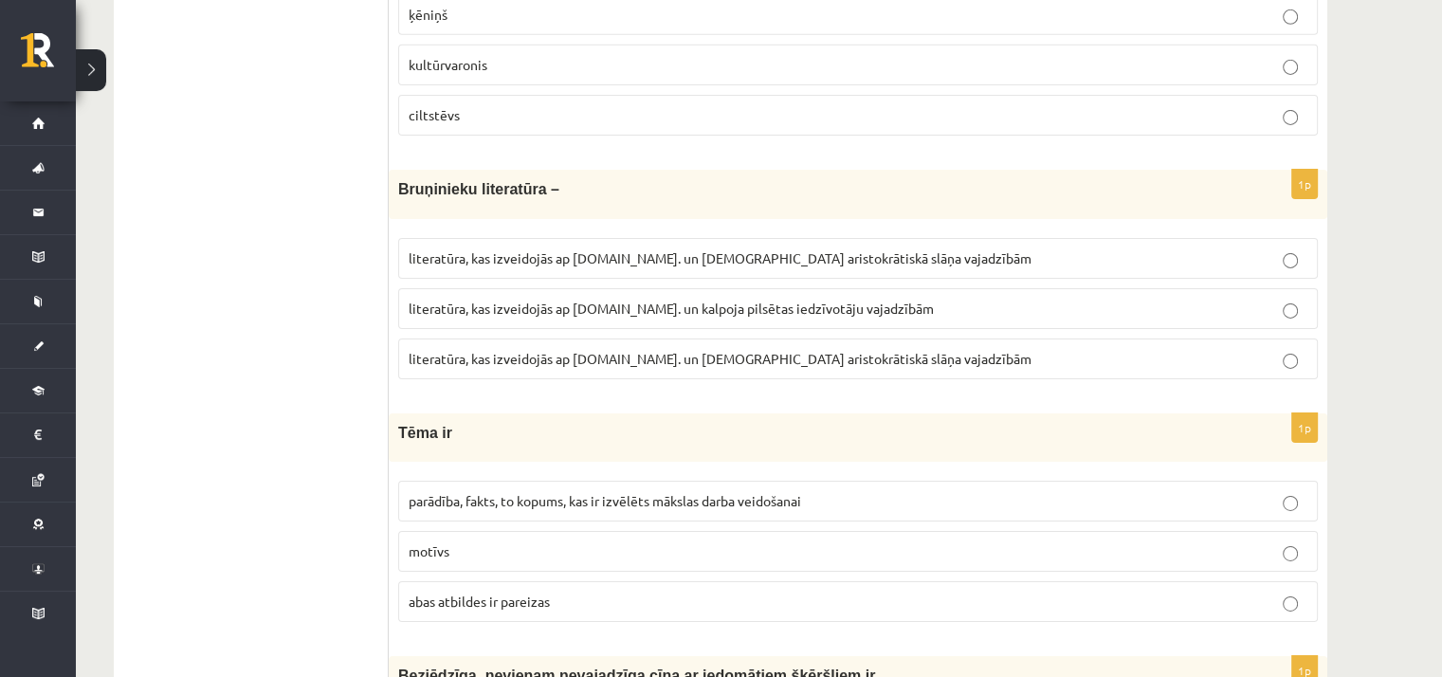
scroll to position [6239, 0]
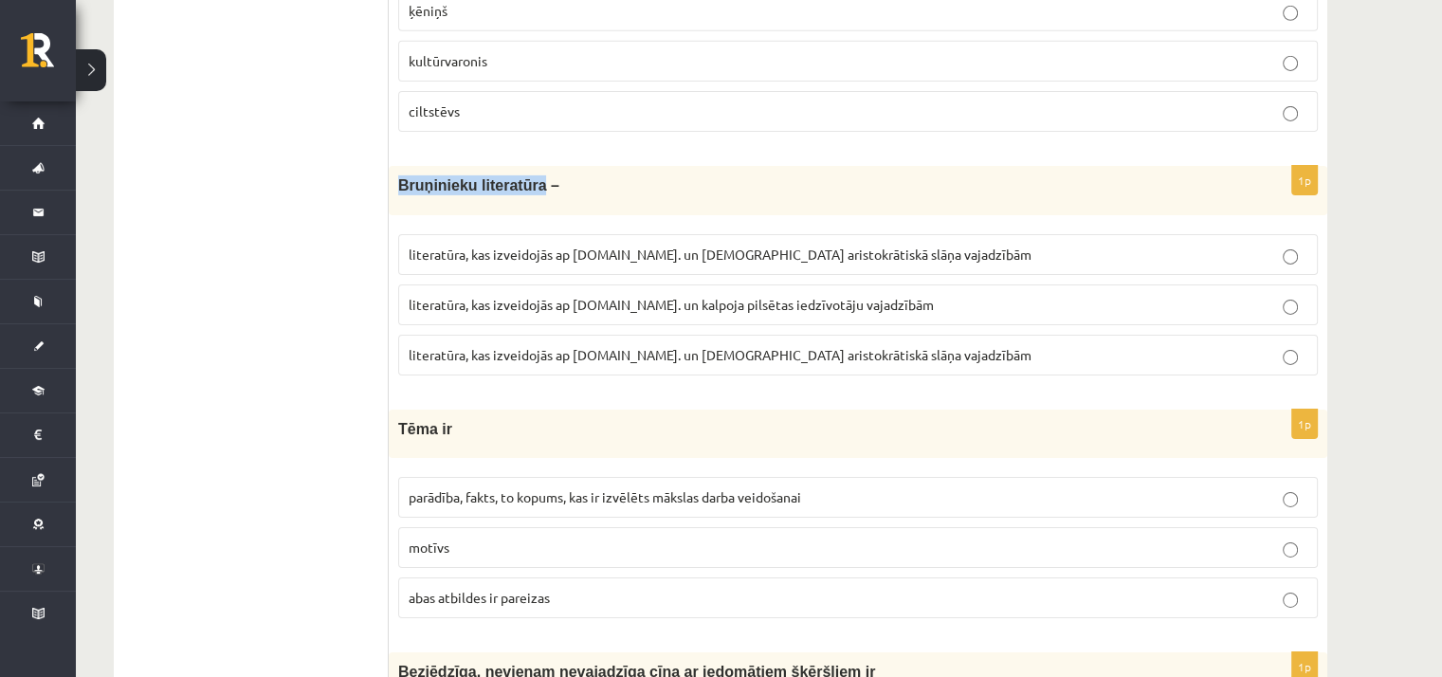
drag, startPoint x: 401, startPoint y: 137, endPoint x: 528, endPoint y: 143, distance: 127.2
click at [528, 177] on span "Bruņinieku literatūra –" at bounding box center [478, 185] width 161 height 16
click at [627, 346] on span "literatūra, kas izveidojās ap 12.gs. un kalpoja aristokrātiskā slāņa vajadzībām" at bounding box center [720, 354] width 623 height 17
click at [702, 296] on span "literatūra, kas izveidojās ap 12.gs. un kalpoja pilsētas iedzīvotāju vajadzībām" at bounding box center [671, 304] width 525 height 17
click at [485, 488] on span "parādība, fakts, to kopums, kas ir izvēlēts mākslas darba veidošanai" at bounding box center [605, 496] width 393 height 17
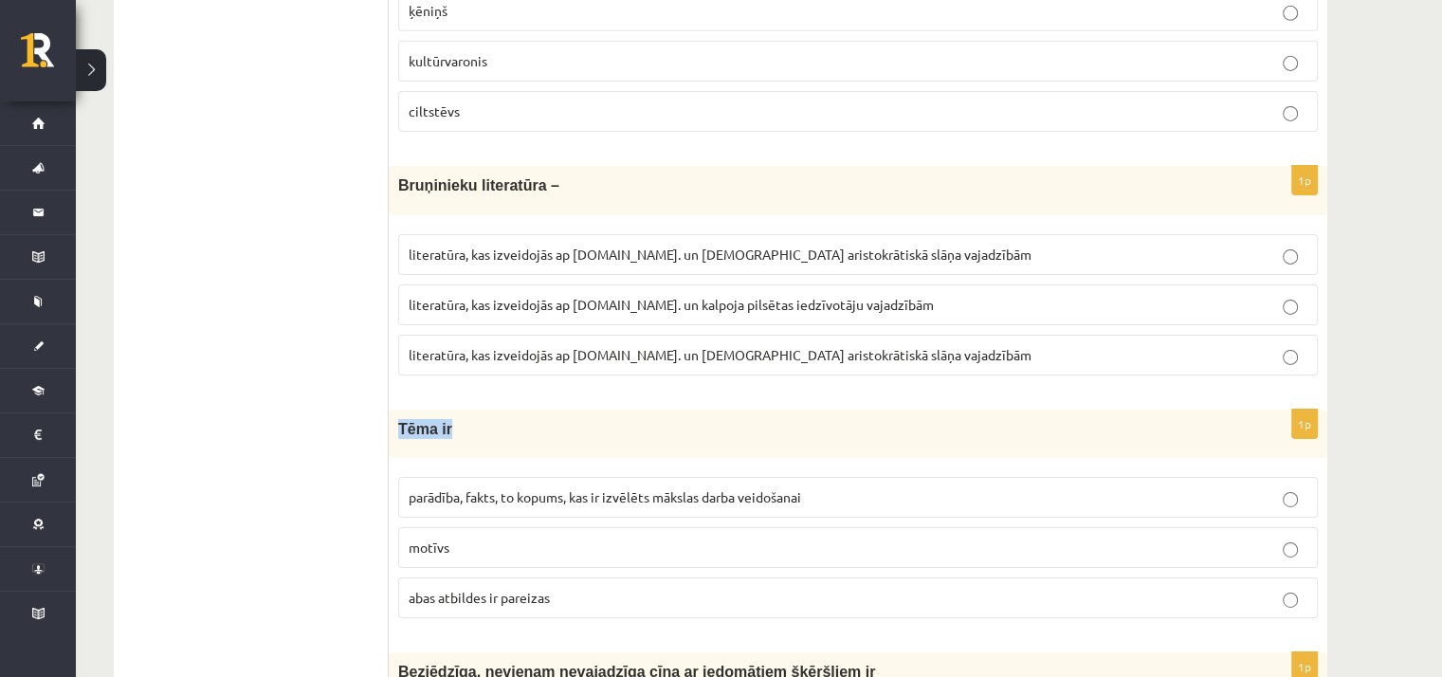
drag, startPoint x: 399, startPoint y: 377, endPoint x: 448, endPoint y: 378, distance: 48.4
click at [448, 419] on p "Tēma ir" at bounding box center [810, 429] width 825 height 20
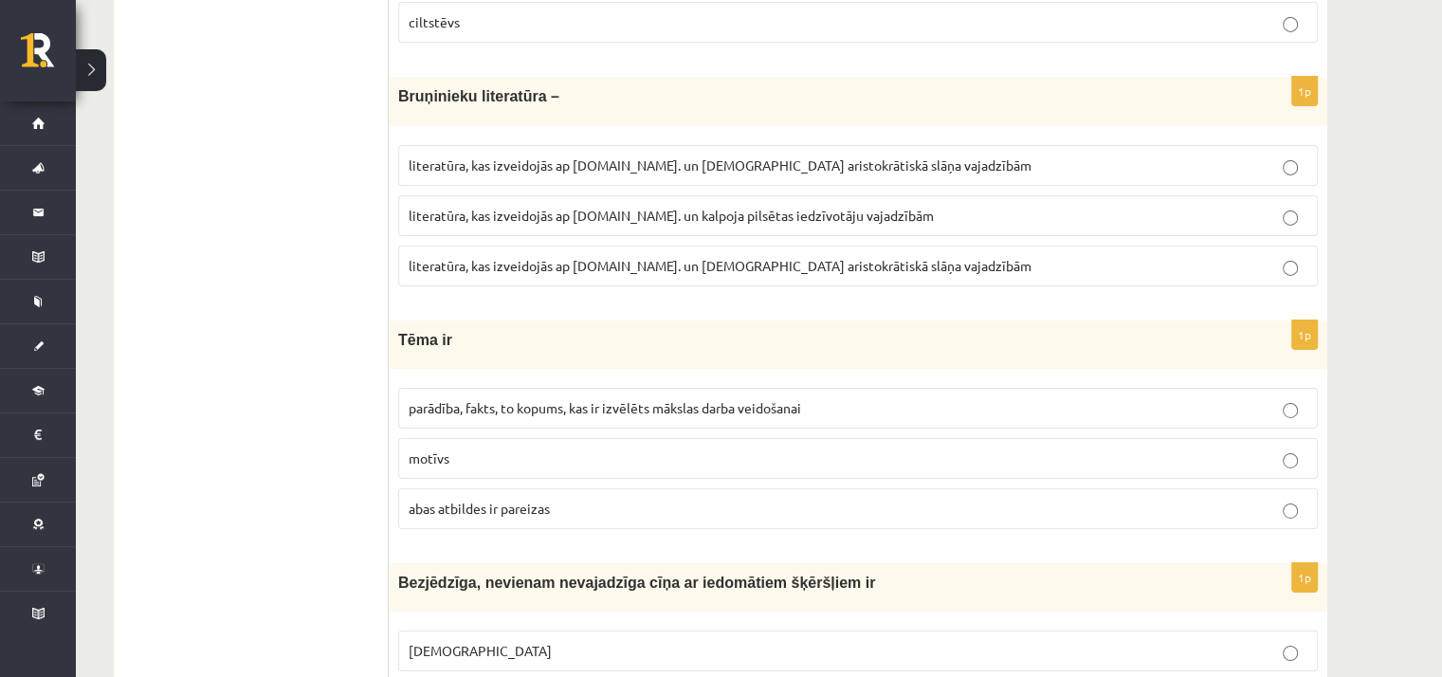
scroll to position [6523, 0]
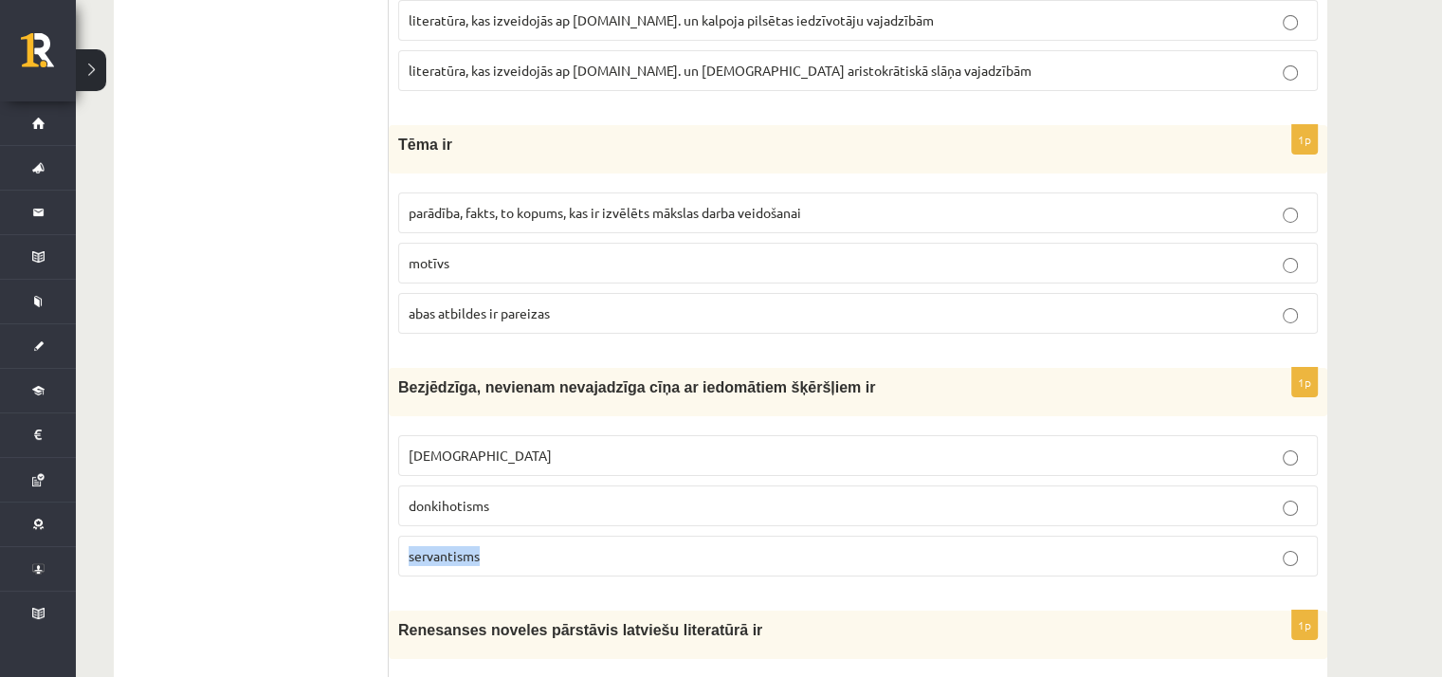
drag, startPoint x: 410, startPoint y: 506, endPoint x: 500, endPoint y: 507, distance: 90.1
click at [500, 546] on p "servantisms" at bounding box center [858, 556] width 899 height 20
drag, startPoint x: 408, startPoint y: 401, endPoint x: 516, endPoint y: 396, distance: 108.2
click at [516, 446] on p "minhauzenisms" at bounding box center [858, 456] width 899 height 20
drag, startPoint x: 409, startPoint y: 454, endPoint x: 495, endPoint y: 458, distance: 86.4
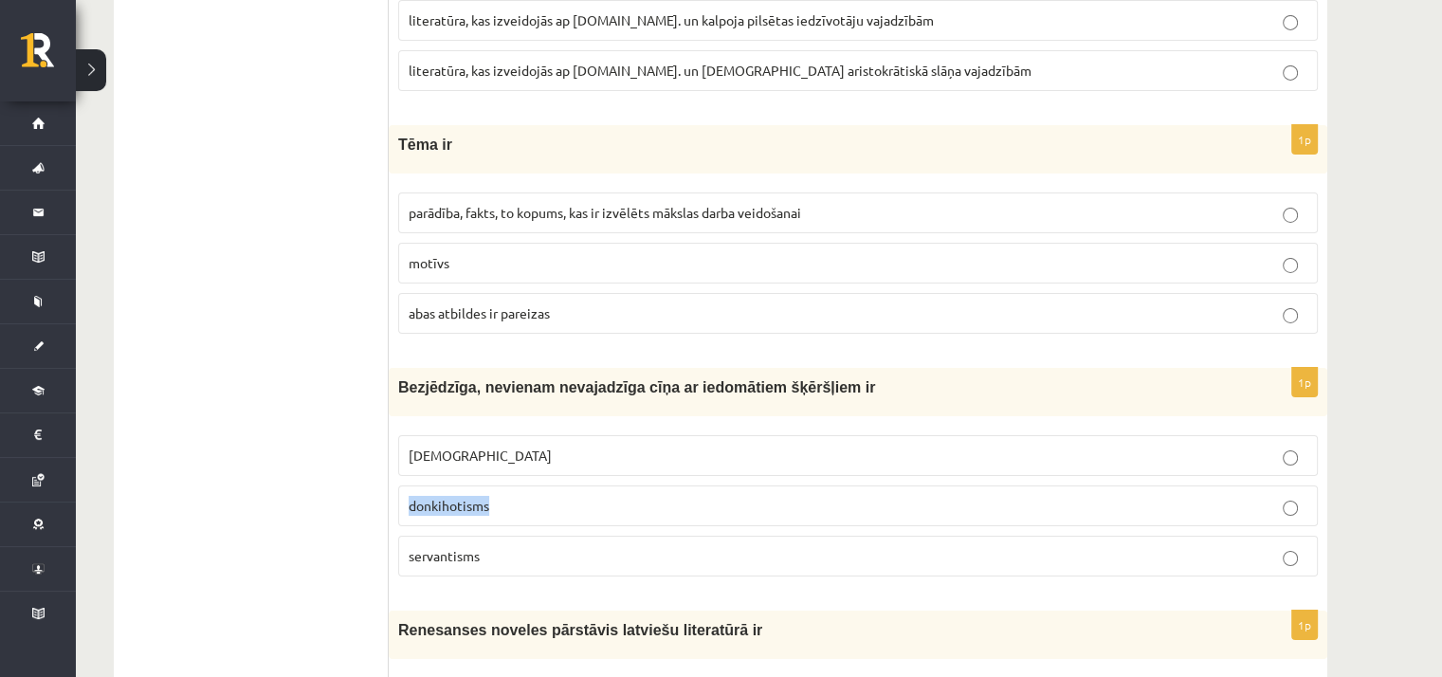
click at [495, 496] on p "donkihotisms" at bounding box center [858, 506] width 899 height 20
click at [554, 496] on p "donkihotisms" at bounding box center [858, 506] width 899 height 20
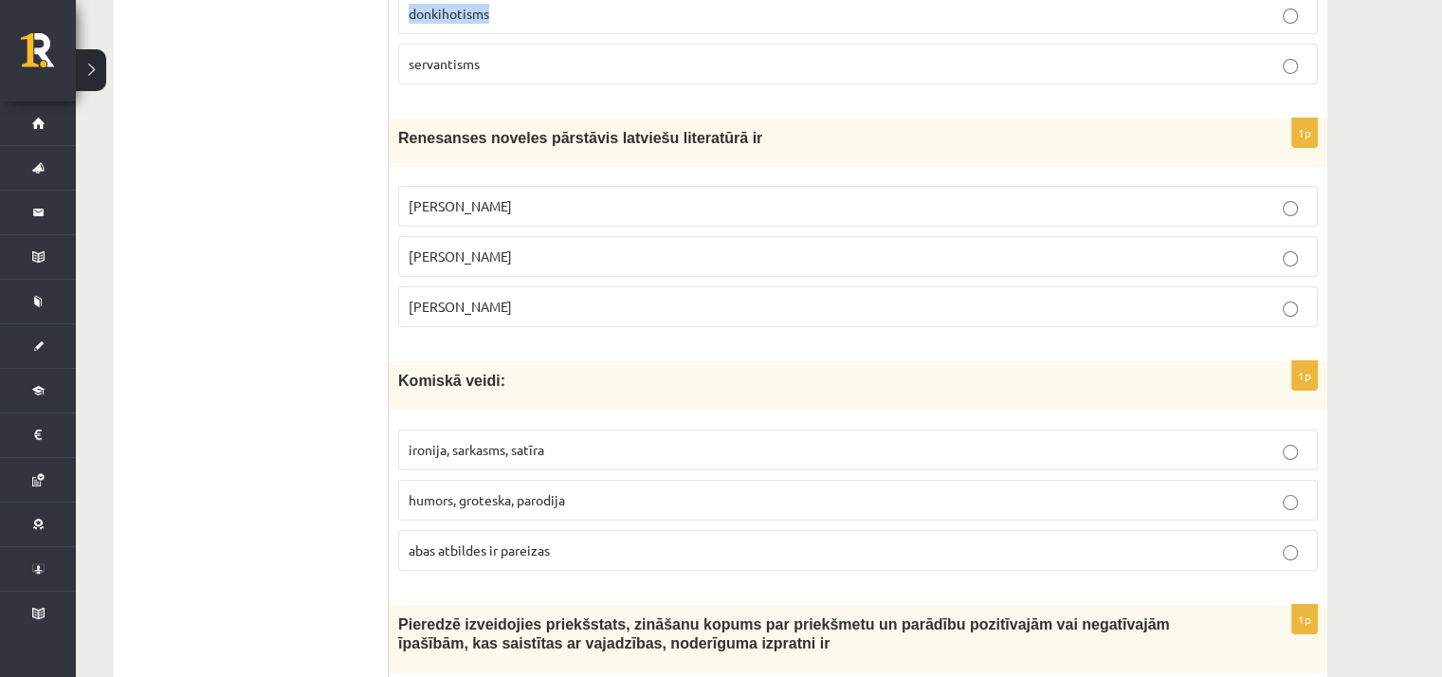
scroll to position [6902, 0]
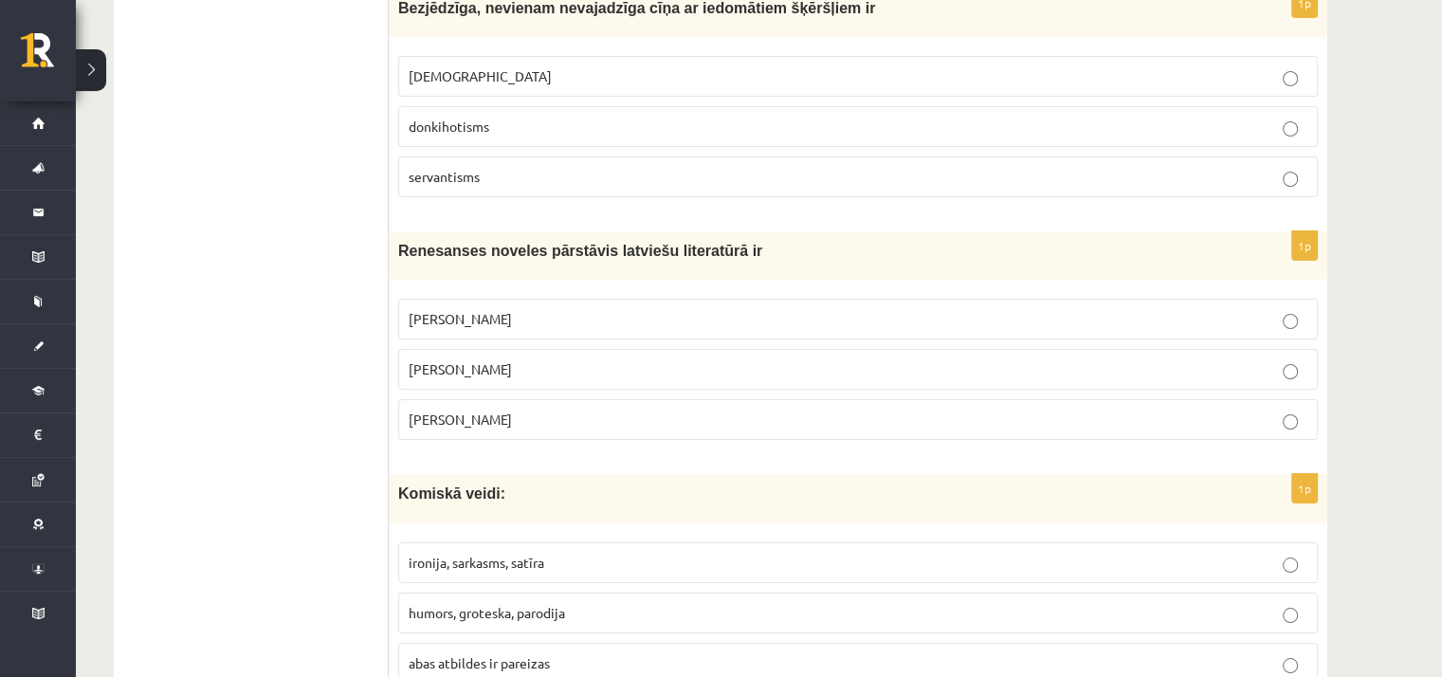
drag, startPoint x: 408, startPoint y: 314, endPoint x: 491, endPoint y: 315, distance: 83.4
click at [491, 359] on p "Kārlis Skalbe" at bounding box center [858, 369] width 899 height 20
drag, startPoint x: 410, startPoint y: 265, endPoint x: 530, endPoint y: 283, distance: 121.8
click at [530, 299] on label "Rūdolfs Blaumanis" at bounding box center [858, 319] width 920 height 41
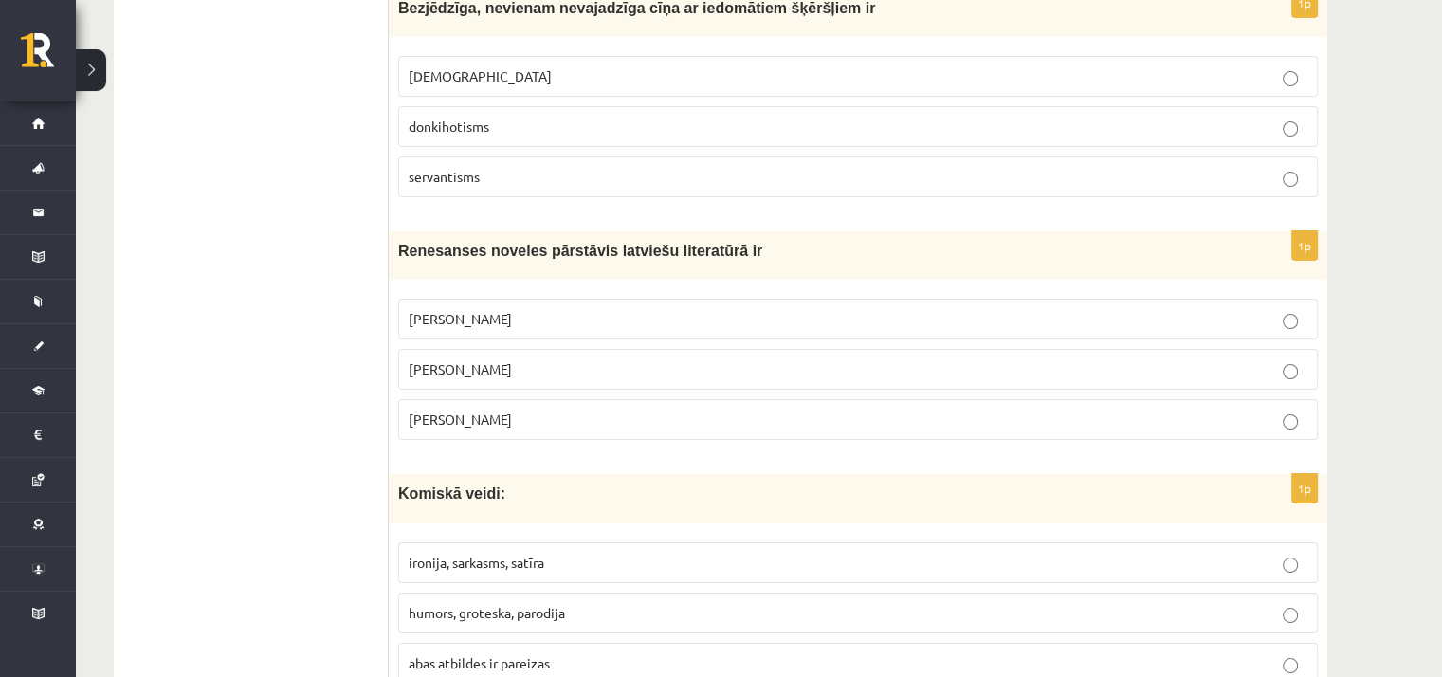
drag, startPoint x: 410, startPoint y: 368, endPoint x: 530, endPoint y: 362, distance: 120.5
click at [530, 410] on p "Jānis Ezeriņš" at bounding box center [858, 420] width 899 height 20
click at [560, 410] on p "Jānis Ezeriņš" at bounding box center [858, 420] width 899 height 20
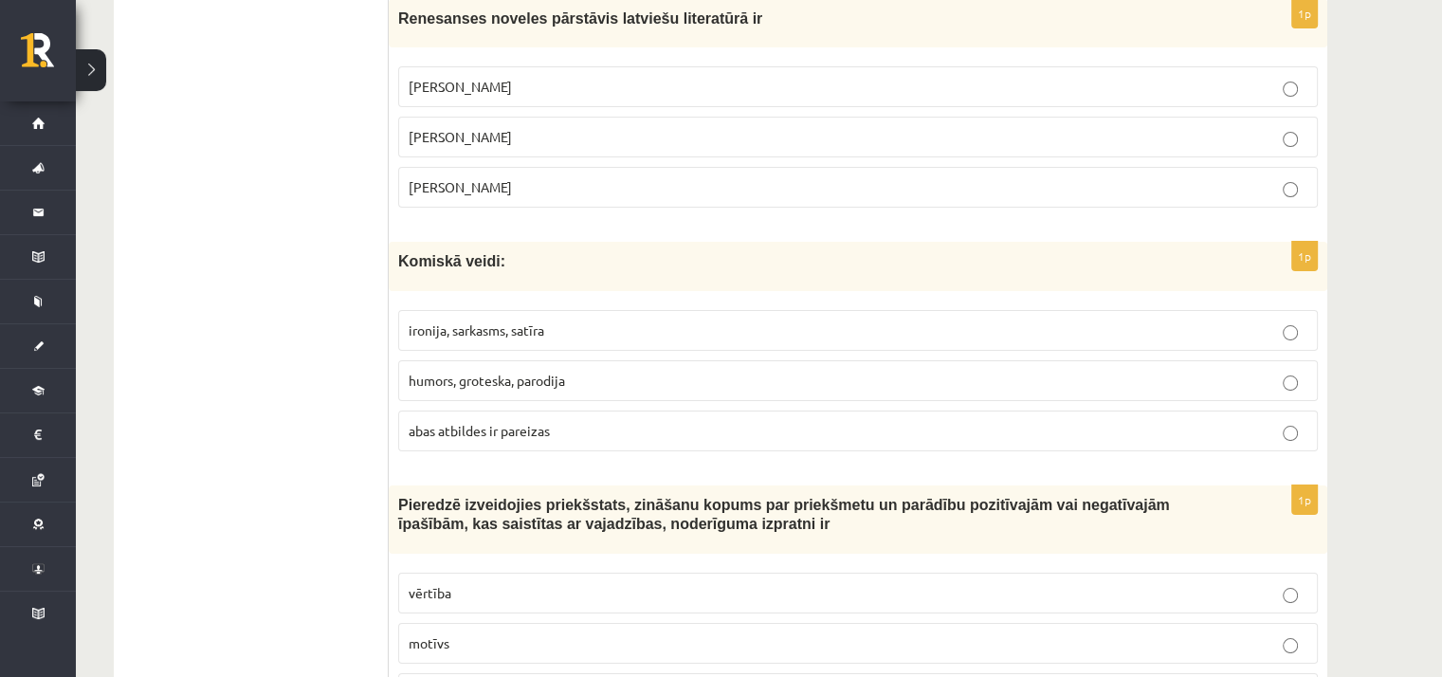
scroll to position [7187, 0]
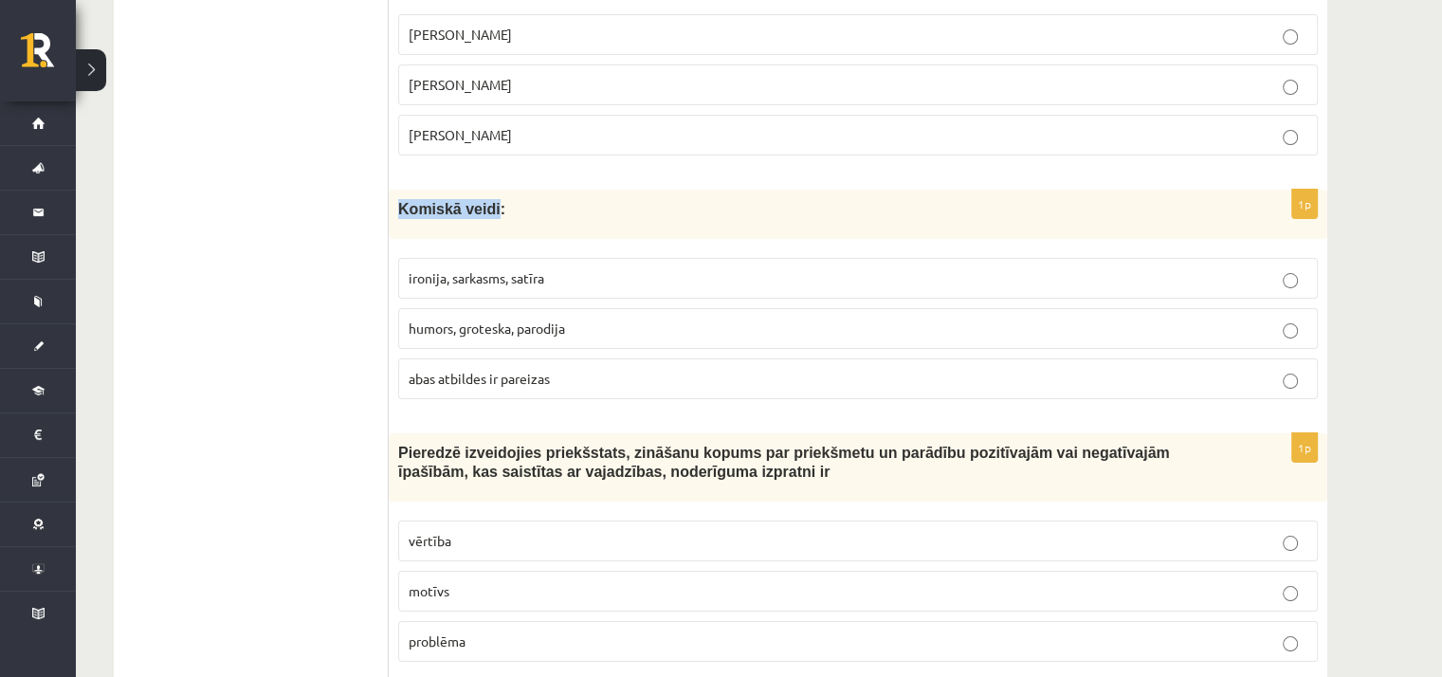
drag, startPoint x: 398, startPoint y: 151, endPoint x: 484, endPoint y: 164, distance: 86.4
click at [484, 199] on p "Komiskā veidi:" at bounding box center [810, 209] width 825 height 20
click at [440, 370] on span "abas atbildes ir pareizas" at bounding box center [479, 378] width 141 height 17
drag, startPoint x: 408, startPoint y: 270, endPoint x: 578, endPoint y: 279, distance: 170.9
click at [578, 319] on p "humors, groteska, parodija" at bounding box center [858, 329] width 899 height 20
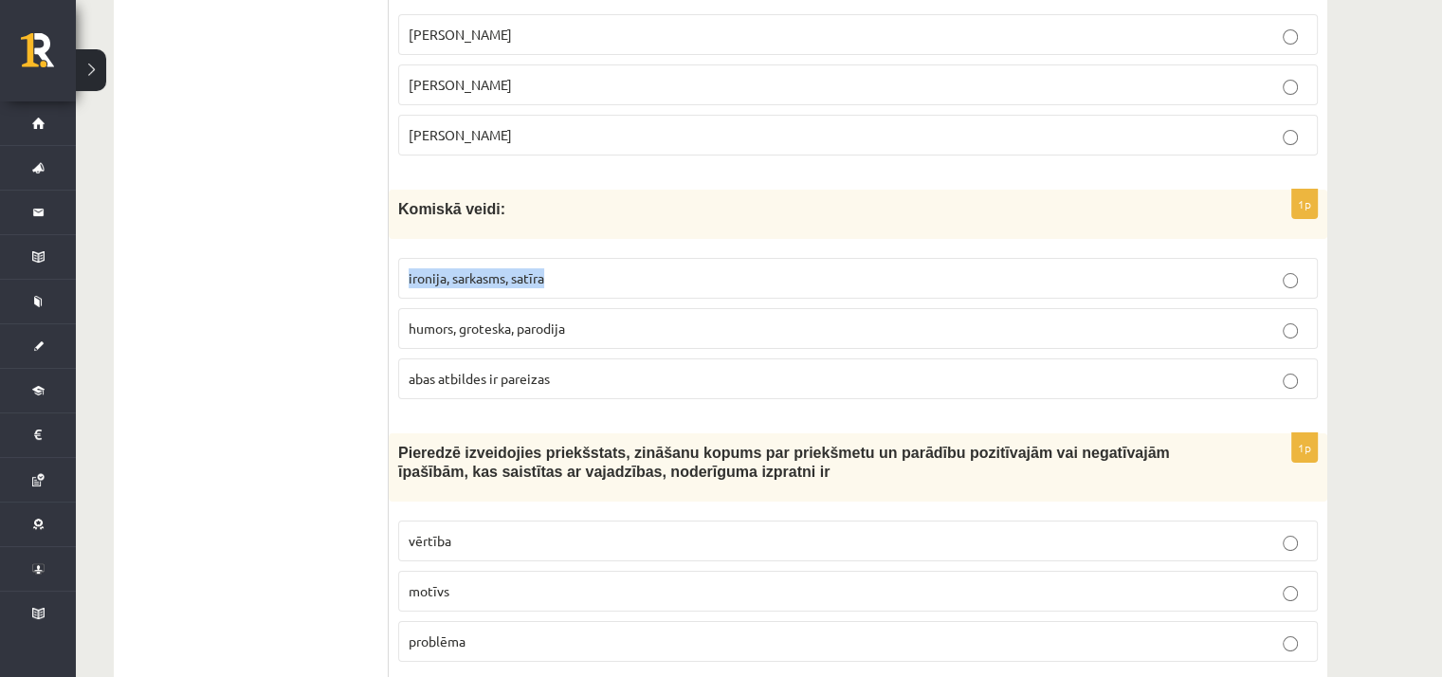
drag, startPoint x: 406, startPoint y: 222, endPoint x: 546, endPoint y: 219, distance: 140.4
click at [571, 258] on label "ironija, sarkasms, satīra" at bounding box center [858, 278] width 920 height 41
click at [612, 268] on p "ironija, sarkasms, satīra" at bounding box center [858, 278] width 899 height 20
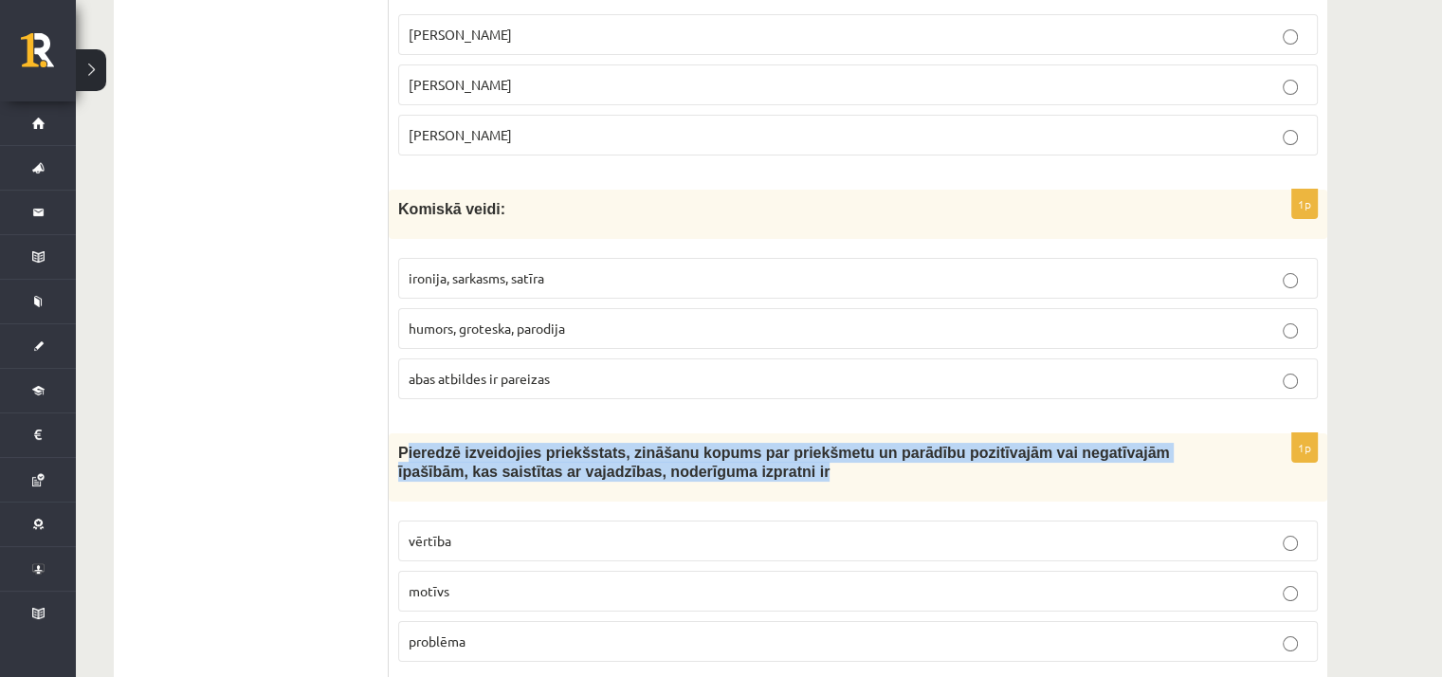
drag, startPoint x: 402, startPoint y: 393, endPoint x: 685, endPoint y: 432, distance: 286.1
click at [716, 438] on div "Pieredzē izveidojies priekšstats, zināšanu kopums par priekšmetu un parādību po…" at bounding box center [858, 467] width 939 height 68
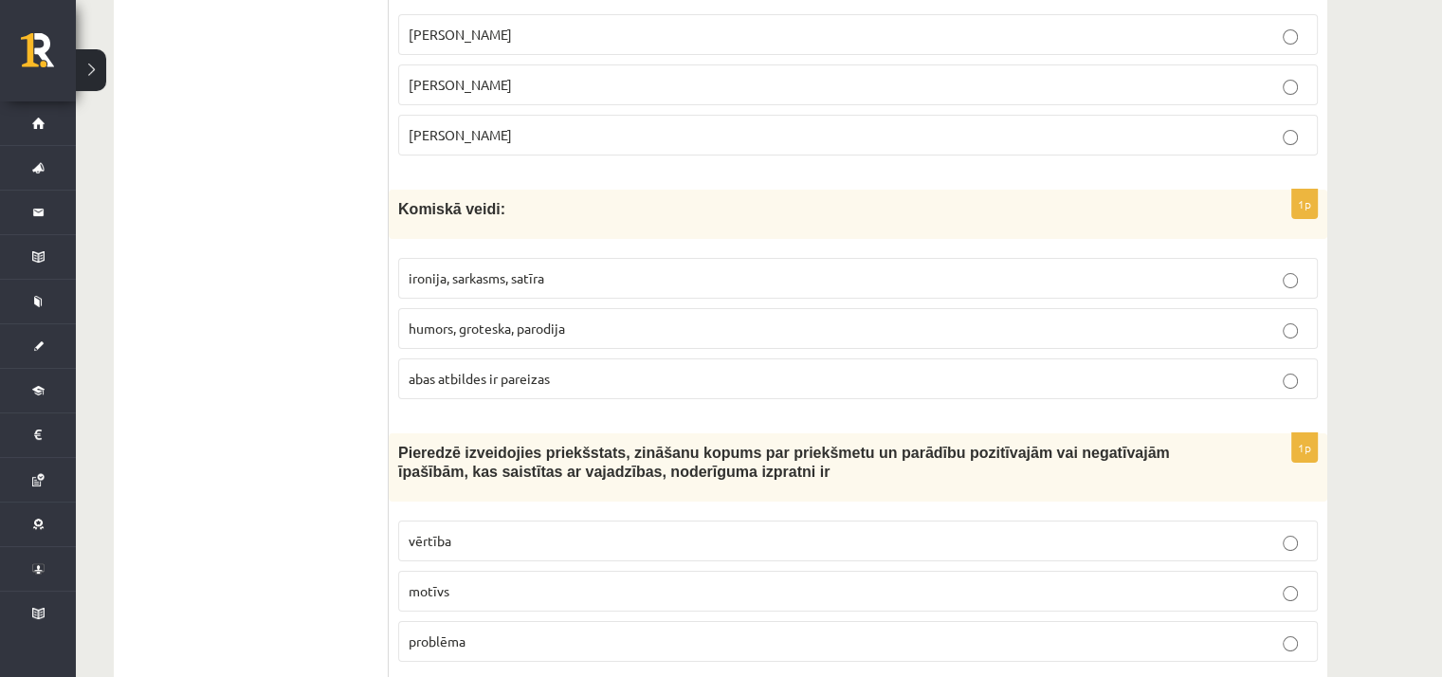
drag, startPoint x: 353, startPoint y: 394, endPoint x: 371, endPoint y: 397, distance: 18.2
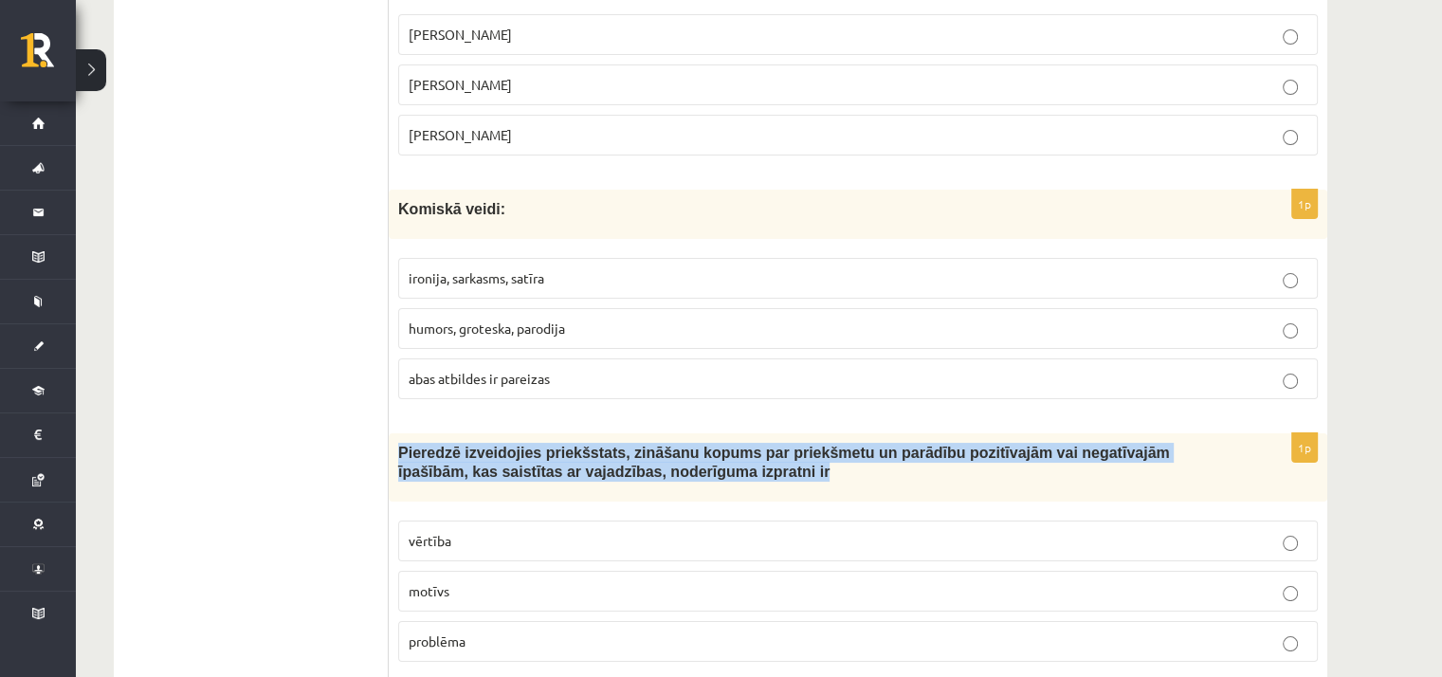
drag, startPoint x: 399, startPoint y: 394, endPoint x: 671, endPoint y: 424, distance: 273.7
click at [677, 433] on div "Pieredzē izveidojies priekšstats, zināšanu kopums par priekšmetu un parādību po…" at bounding box center [858, 467] width 939 height 68
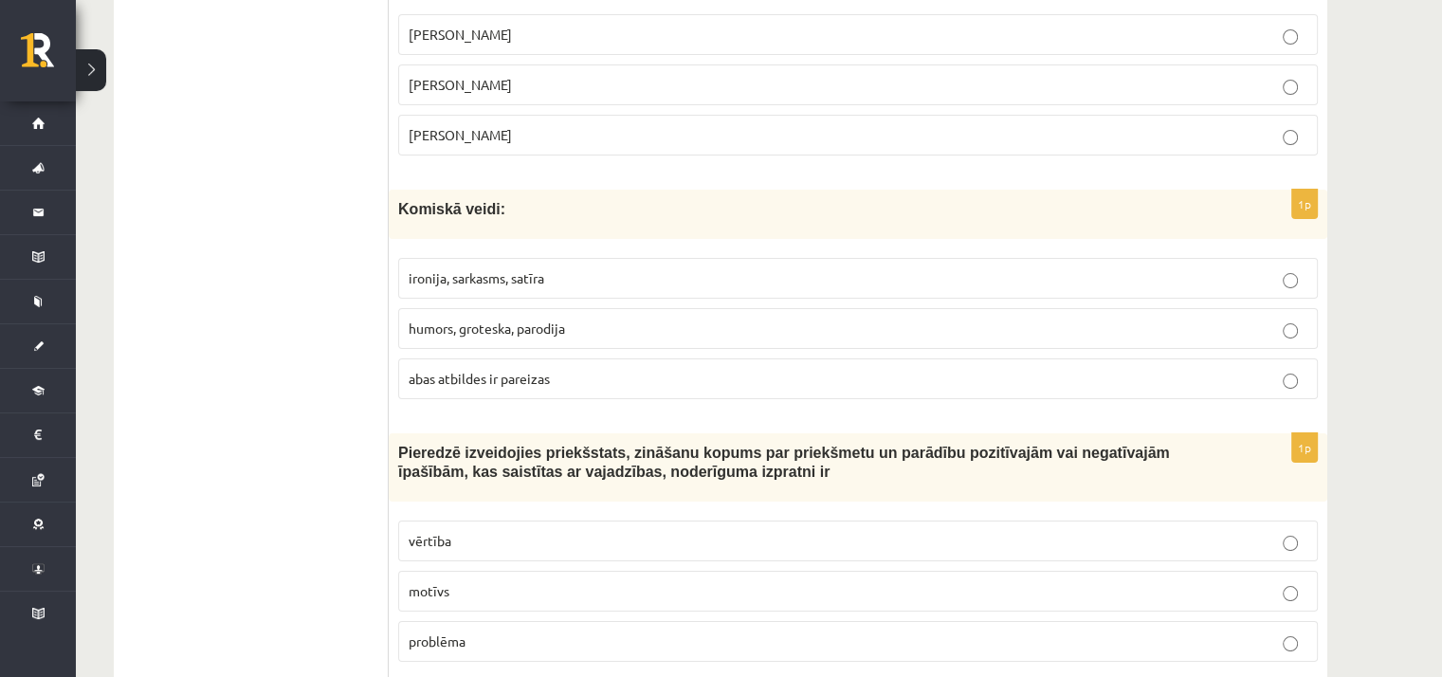
click at [413, 531] on p "vērtība" at bounding box center [858, 541] width 899 height 20
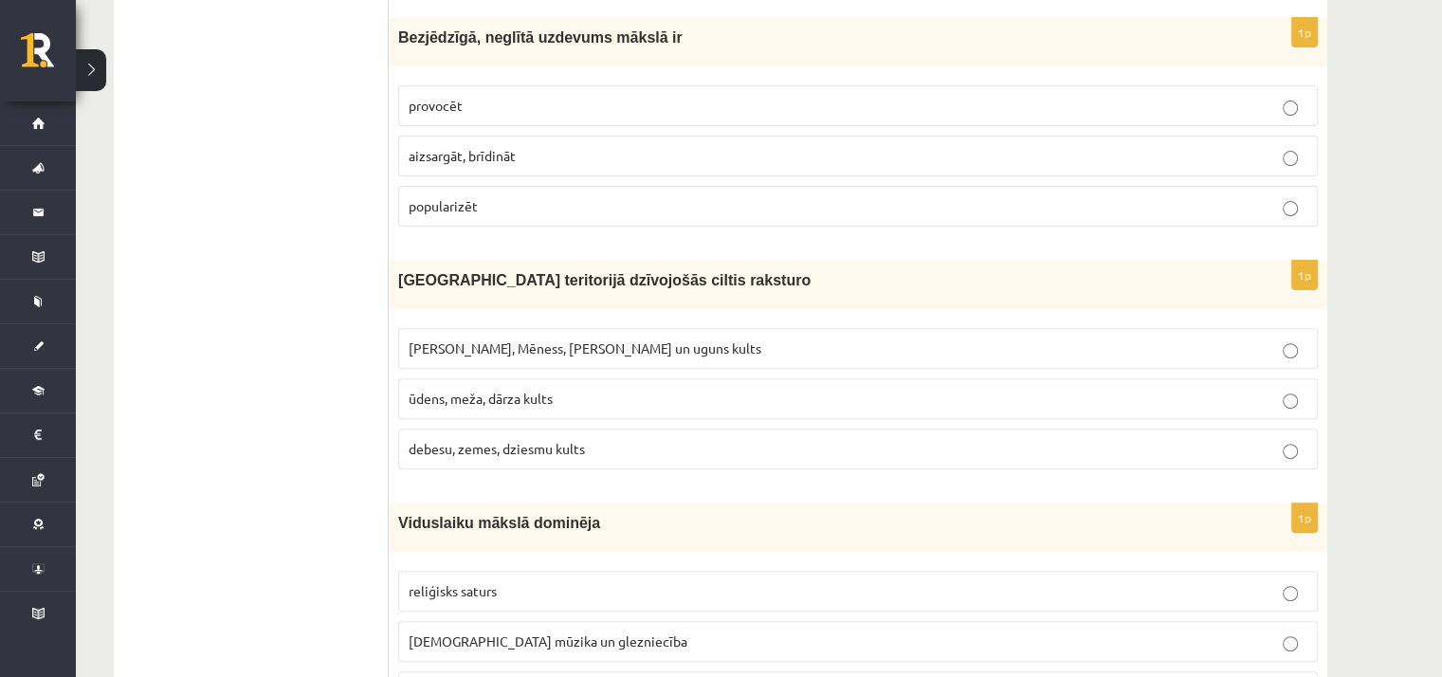
scroll to position [171, 0]
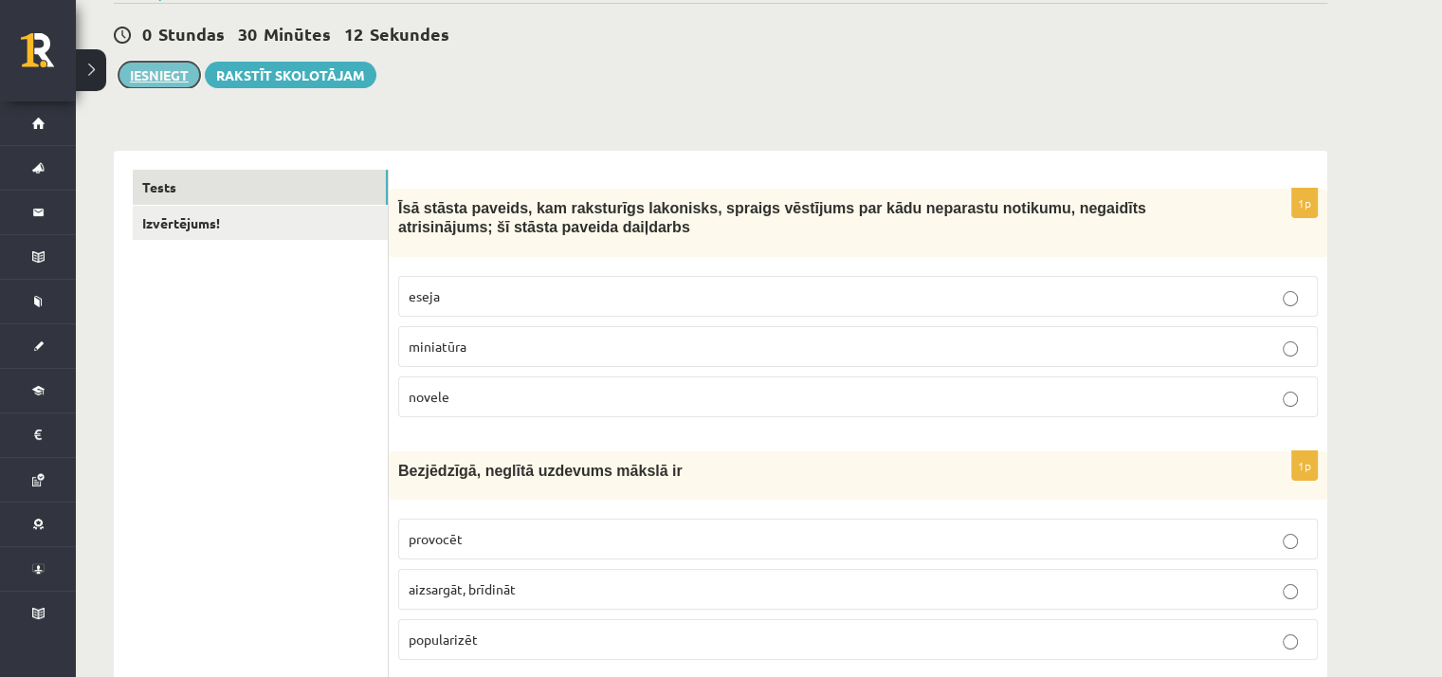
click at [155, 84] on button "Iesniegt" at bounding box center [160, 75] width 82 height 27
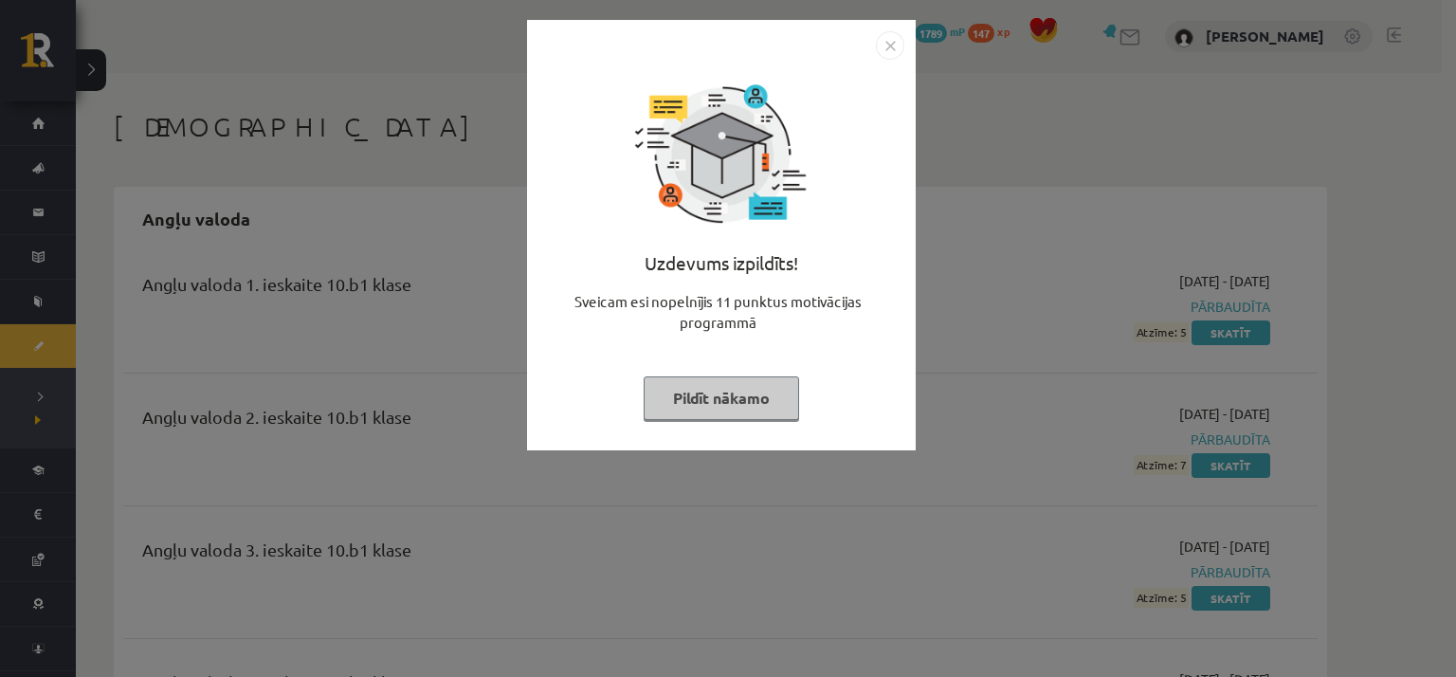
click at [747, 405] on button "Pildīt nākamo" at bounding box center [721, 398] width 155 height 44
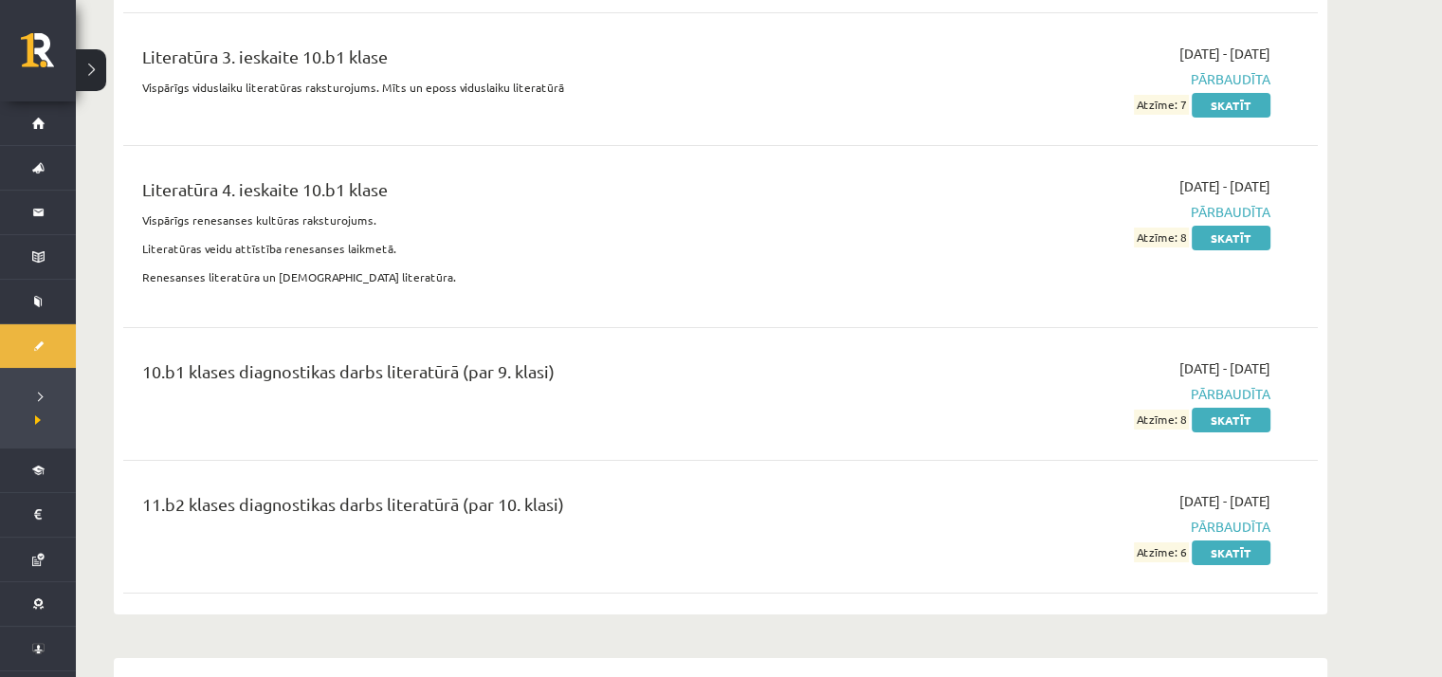
scroll to position [7016, 0]
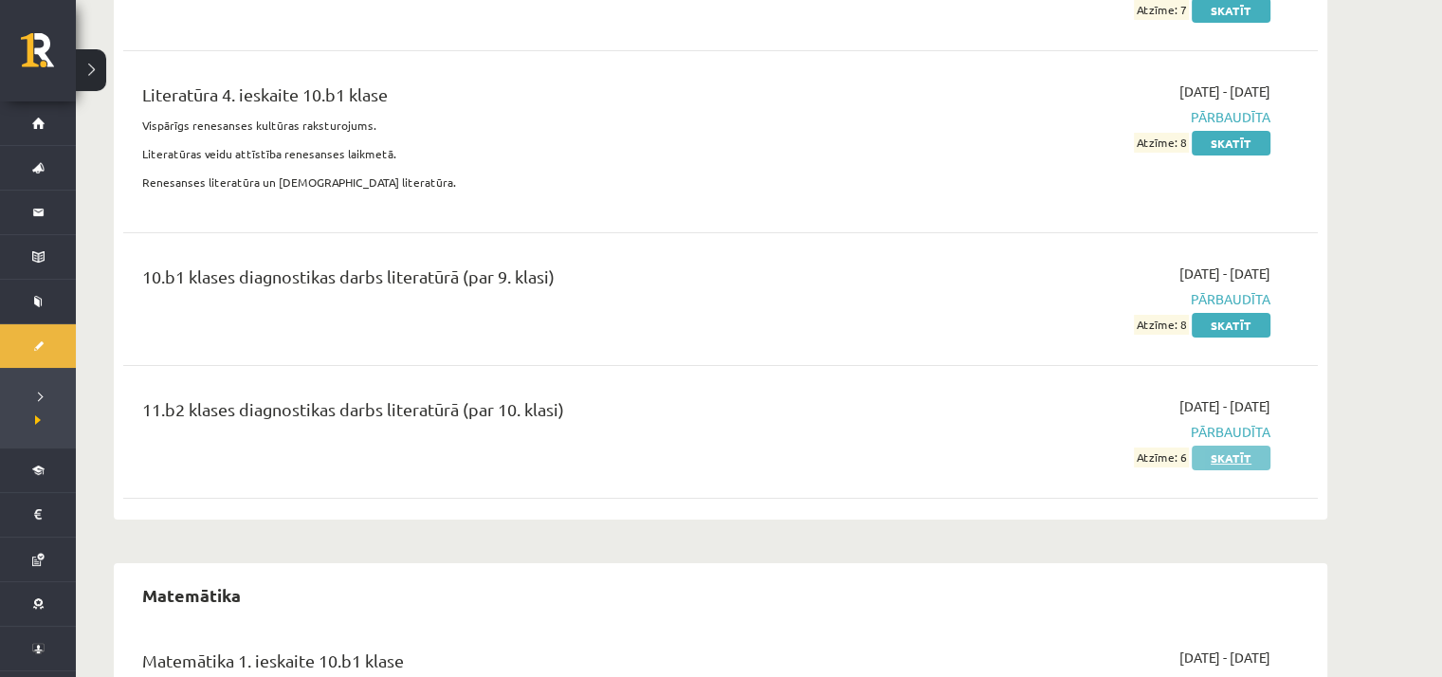
click at [1250, 446] on link "Skatīt" at bounding box center [1231, 458] width 79 height 25
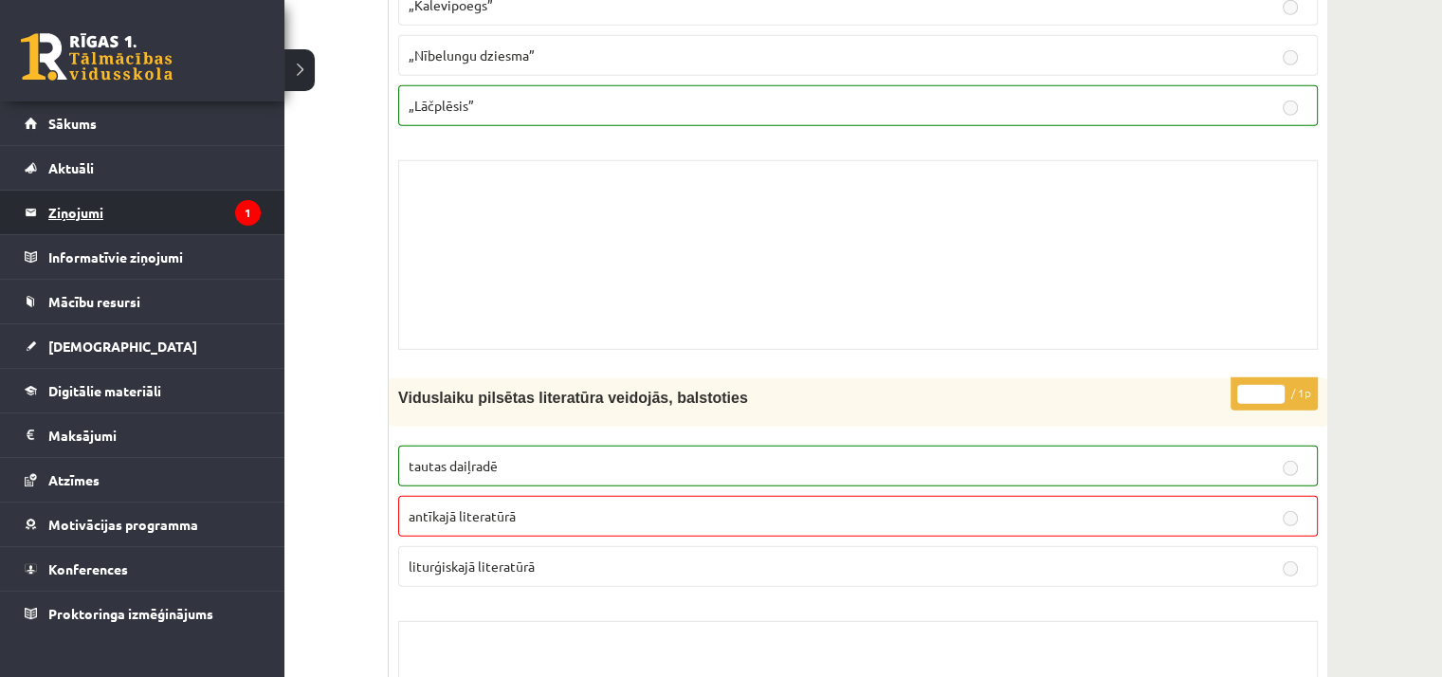
scroll to position [5199, 0]
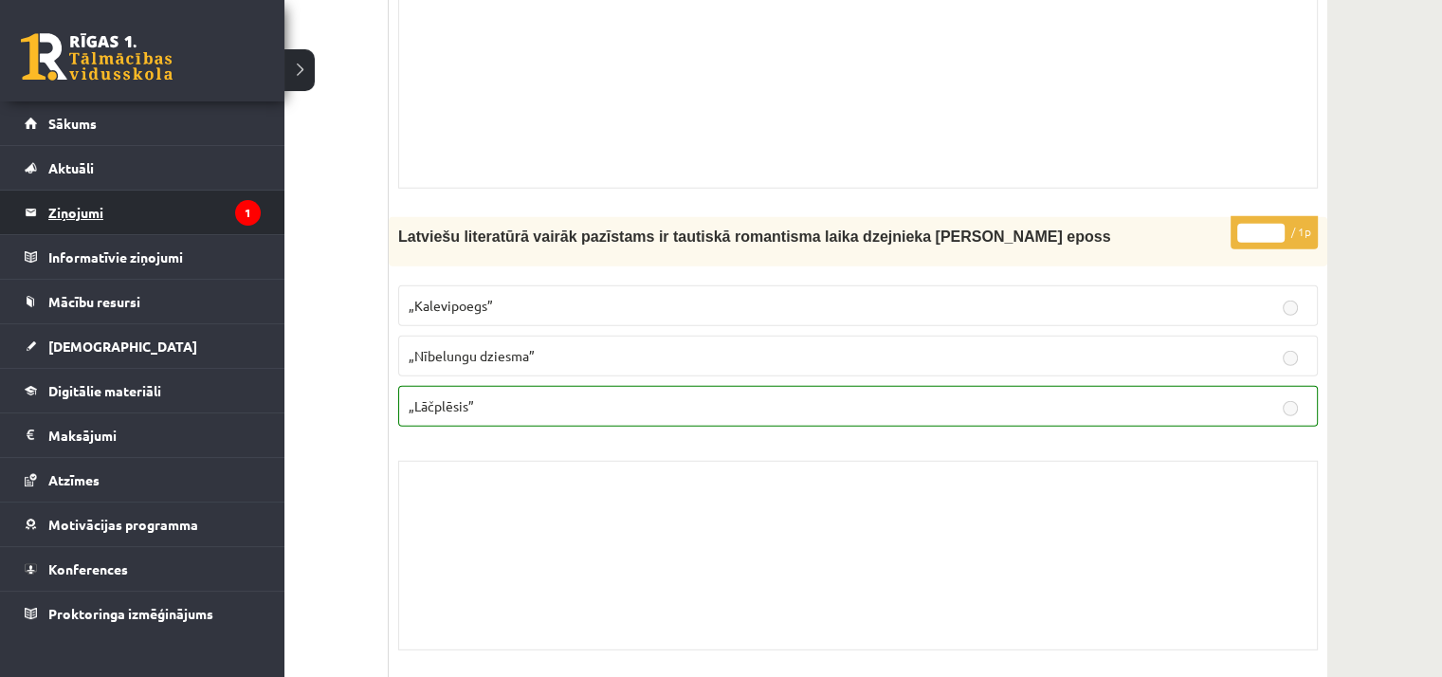
click at [87, 225] on legend "Ziņojumi 1" at bounding box center [154, 213] width 212 height 44
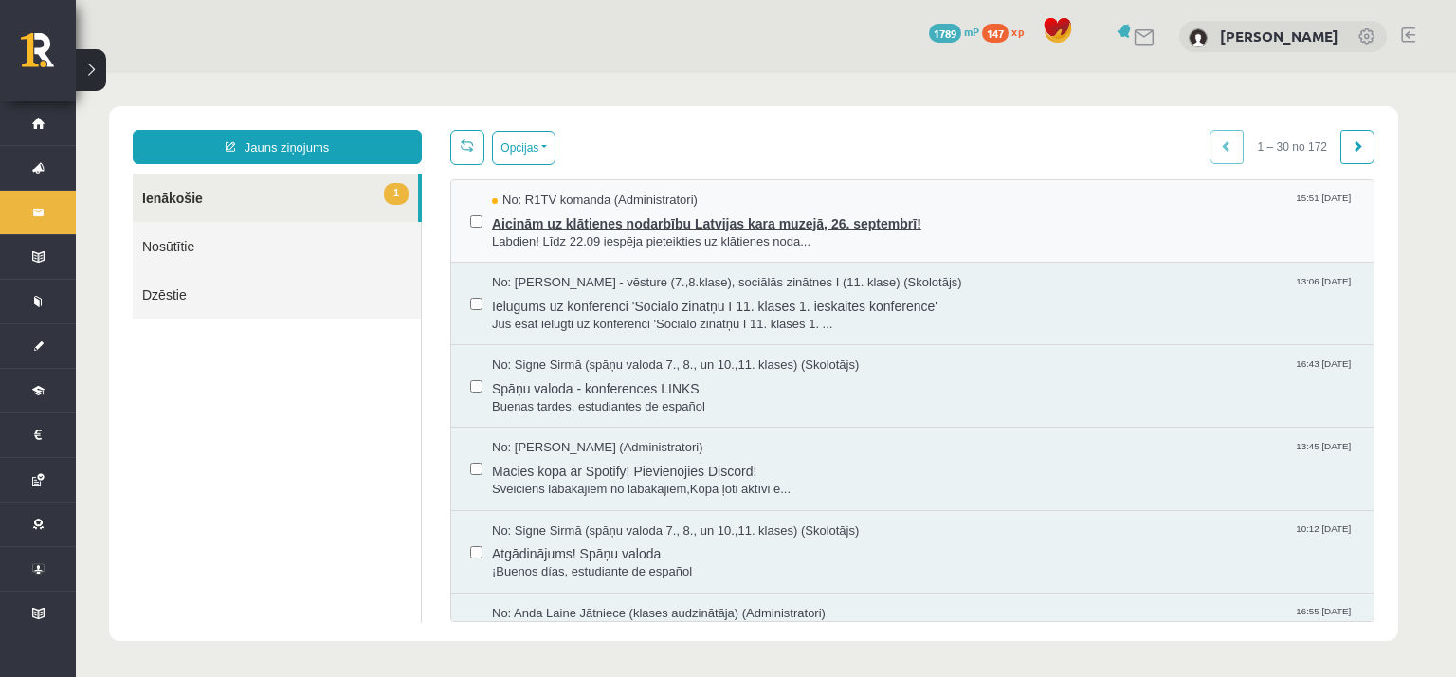
click at [754, 240] on span "Labdien! Līdz 22.09 iespēja pieteikties uz klātienes noda..." at bounding box center [923, 242] width 863 height 18
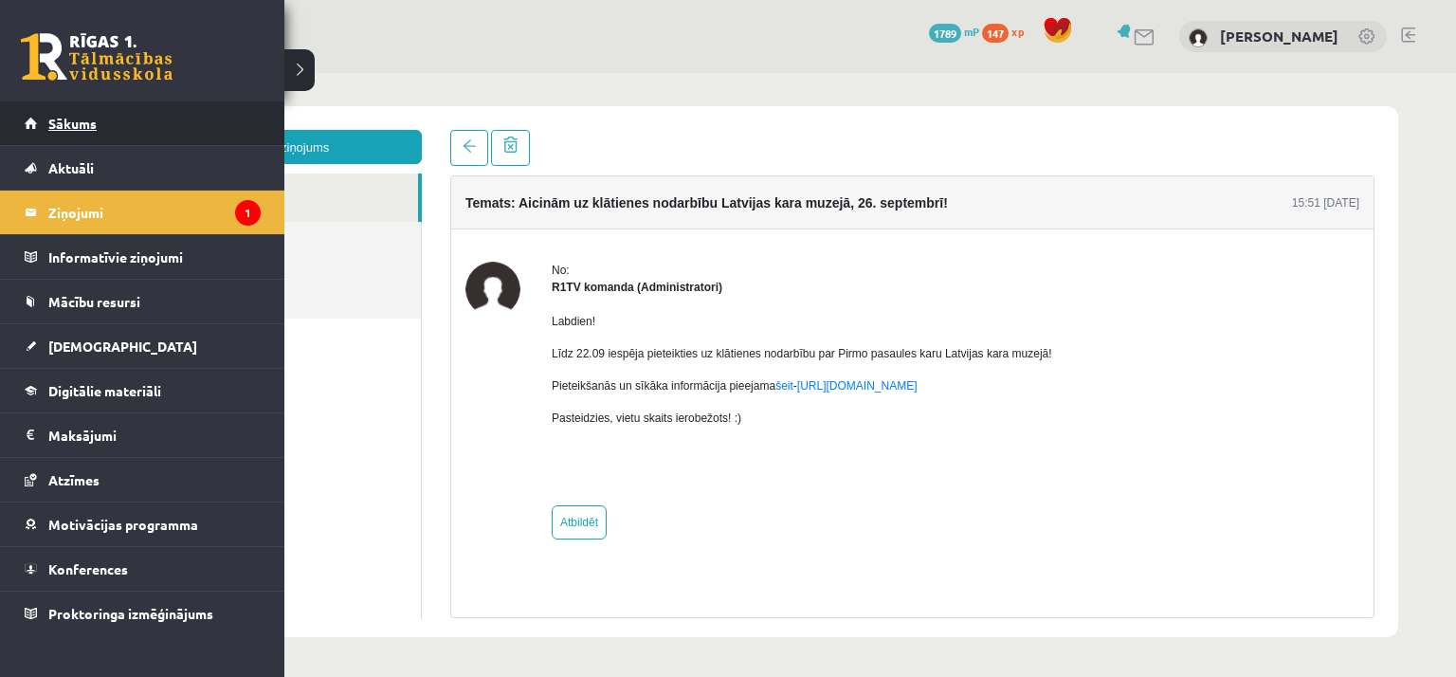
click at [82, 133] on link "Sākums" at bounding box center [143, 123] width 236 height 44
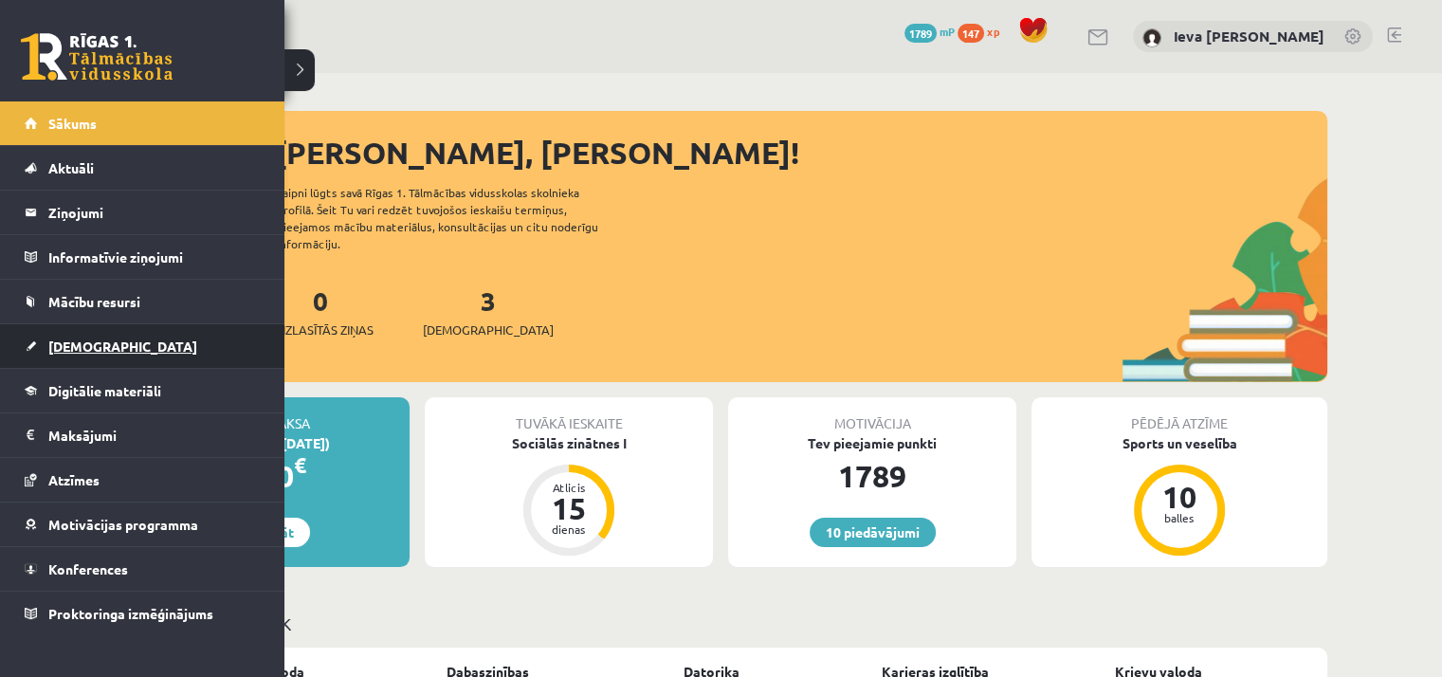
click at [91, 338] on span "[DEMOGRAPHIC_DATA]" at bounding box center [122, 346] width 149 height 17
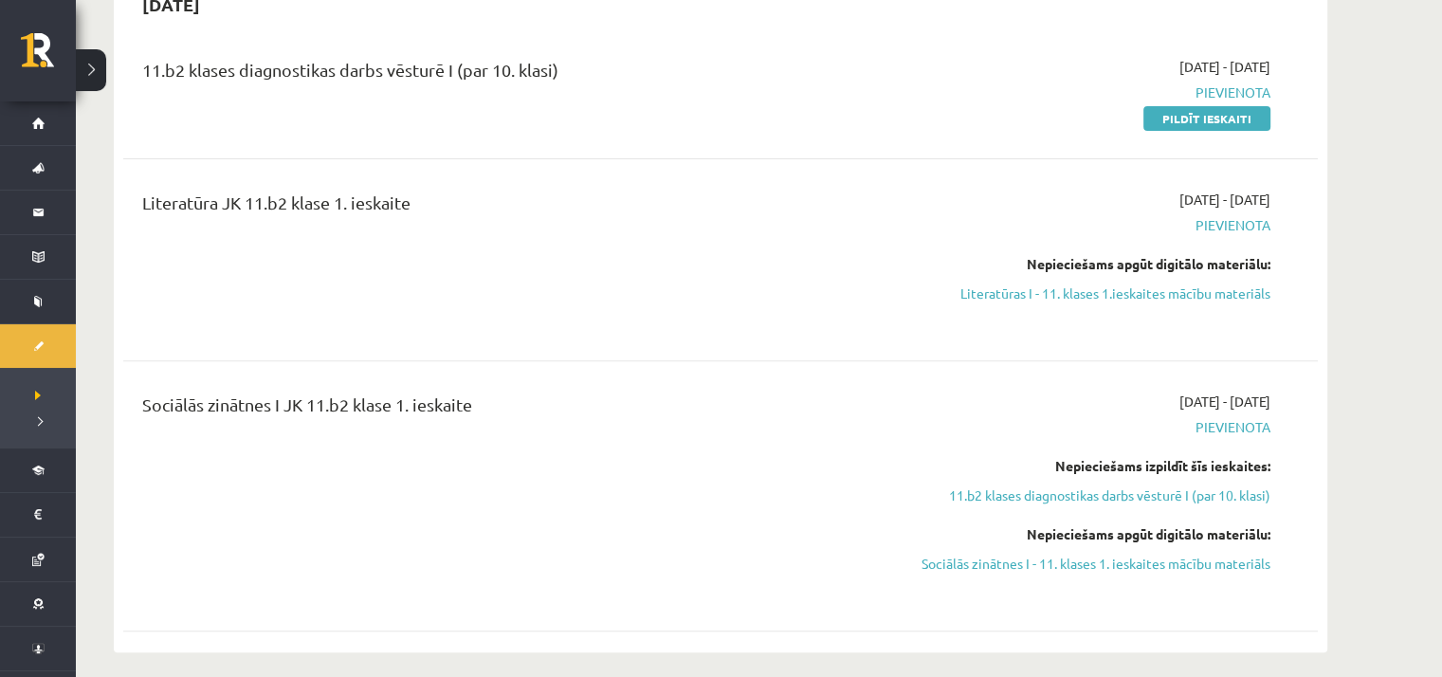
scroll to position [569, 0]
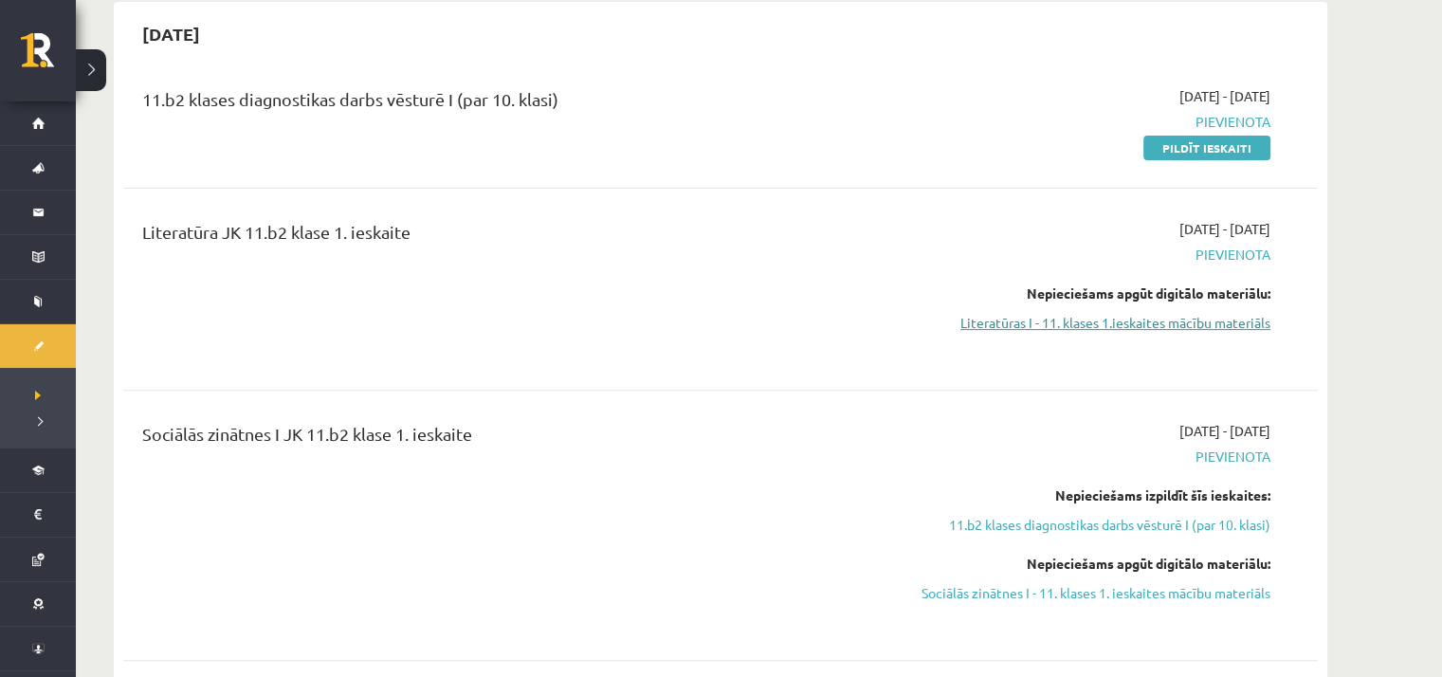
click at [982, 315] on link "Literatūras I - 11. klases 1.ieskaites mācību materiāls" at bounding box center [1091, 323] width 357 height 20
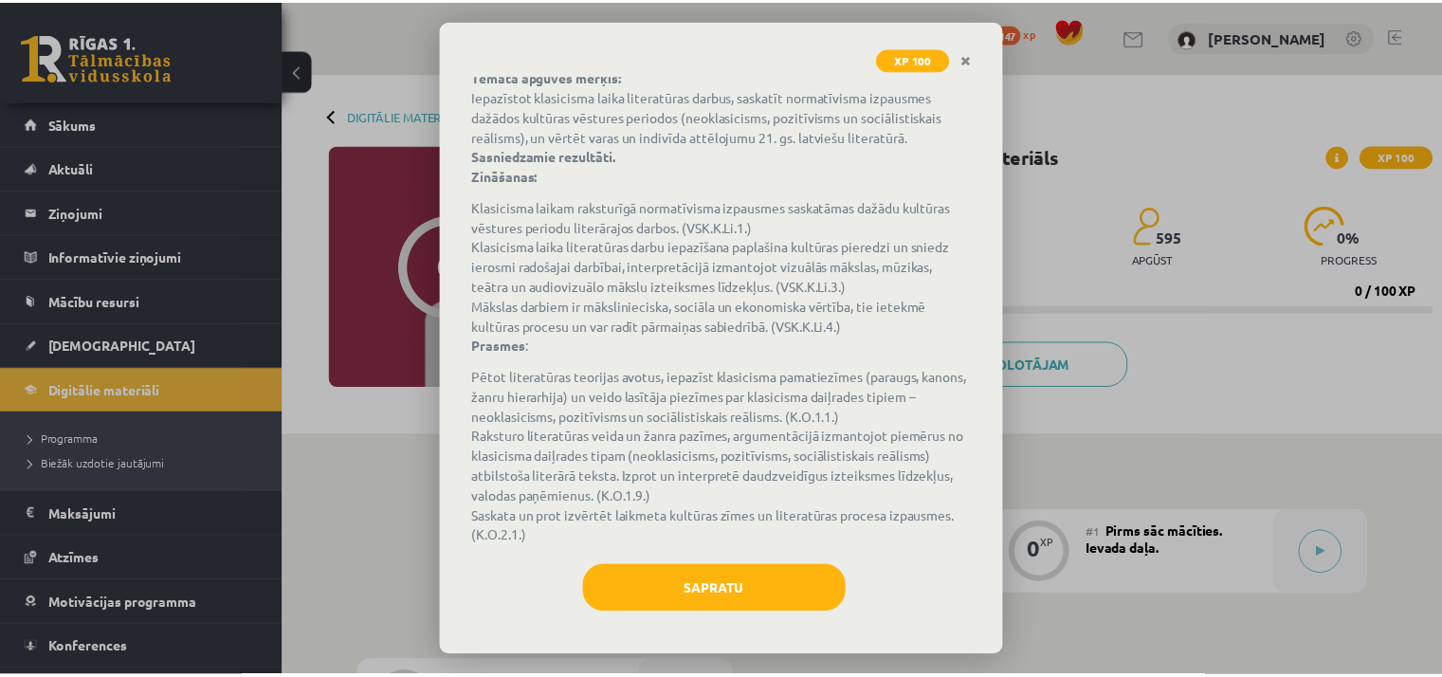
scroll to position [134, 0]
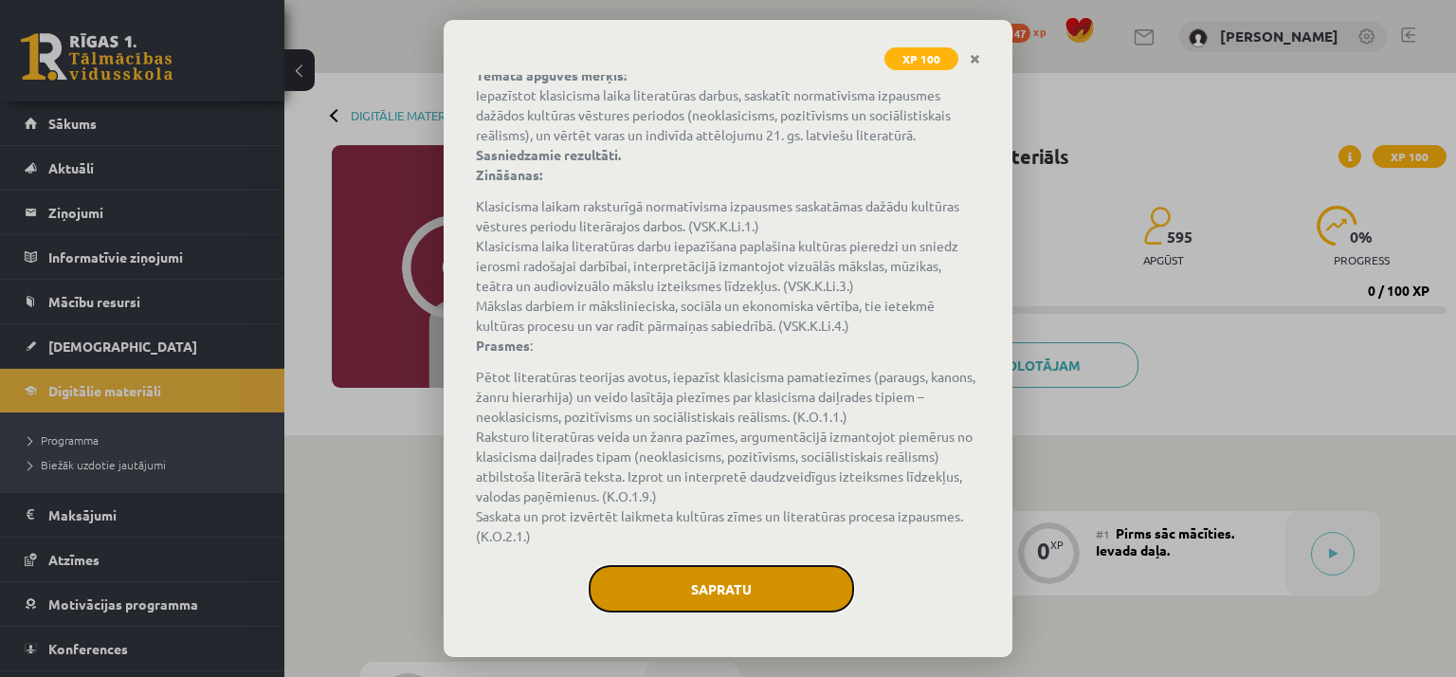
click at [736, 588] on button "Sapratu" at bounding box center [721, 588] width 265 height 47
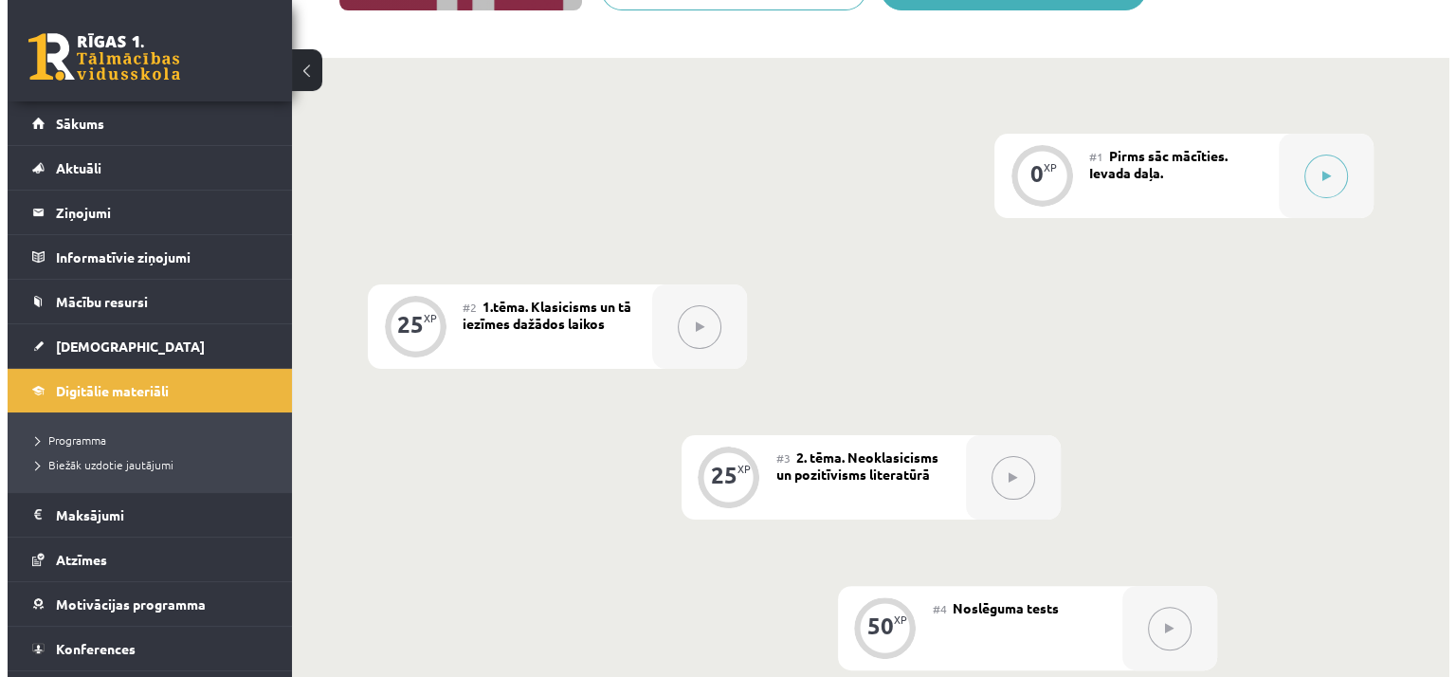
scroll to position [379, 0]
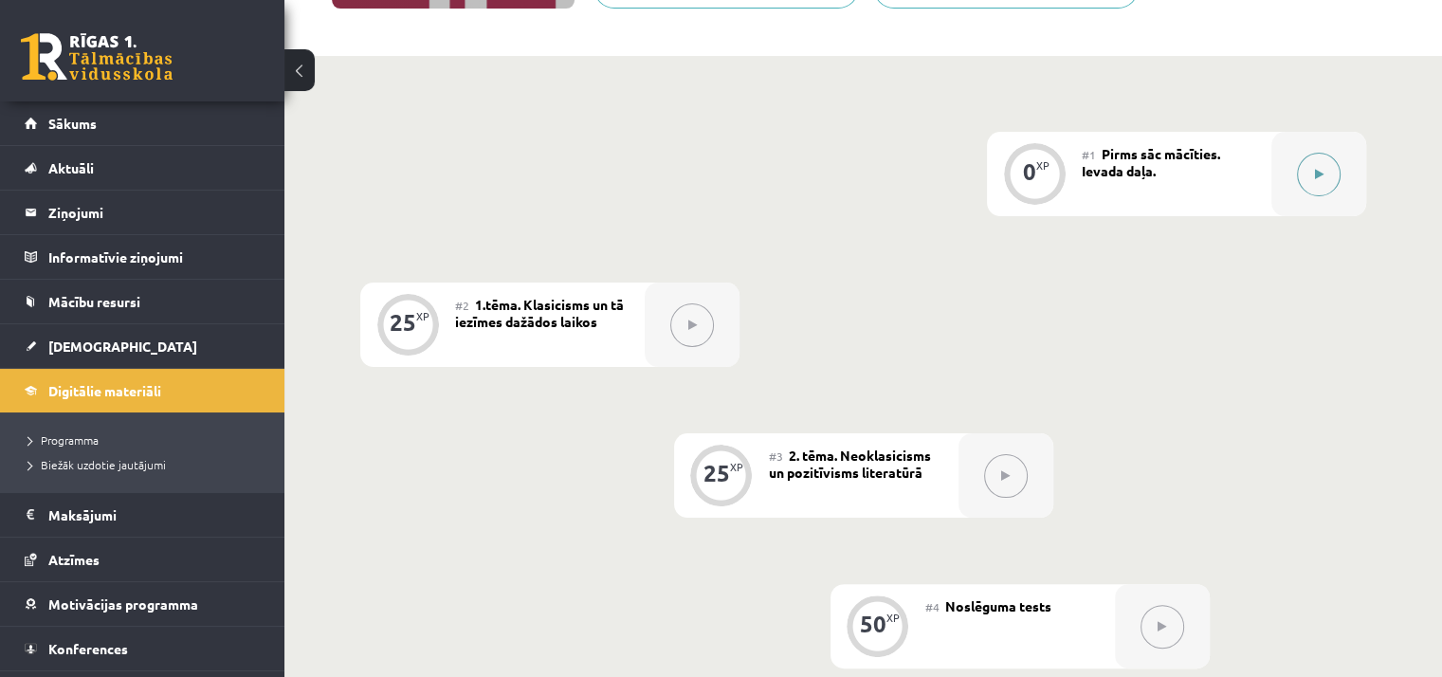
click at [1321, 178] on icon at bounding box center [1319, 174] width 9 height 11
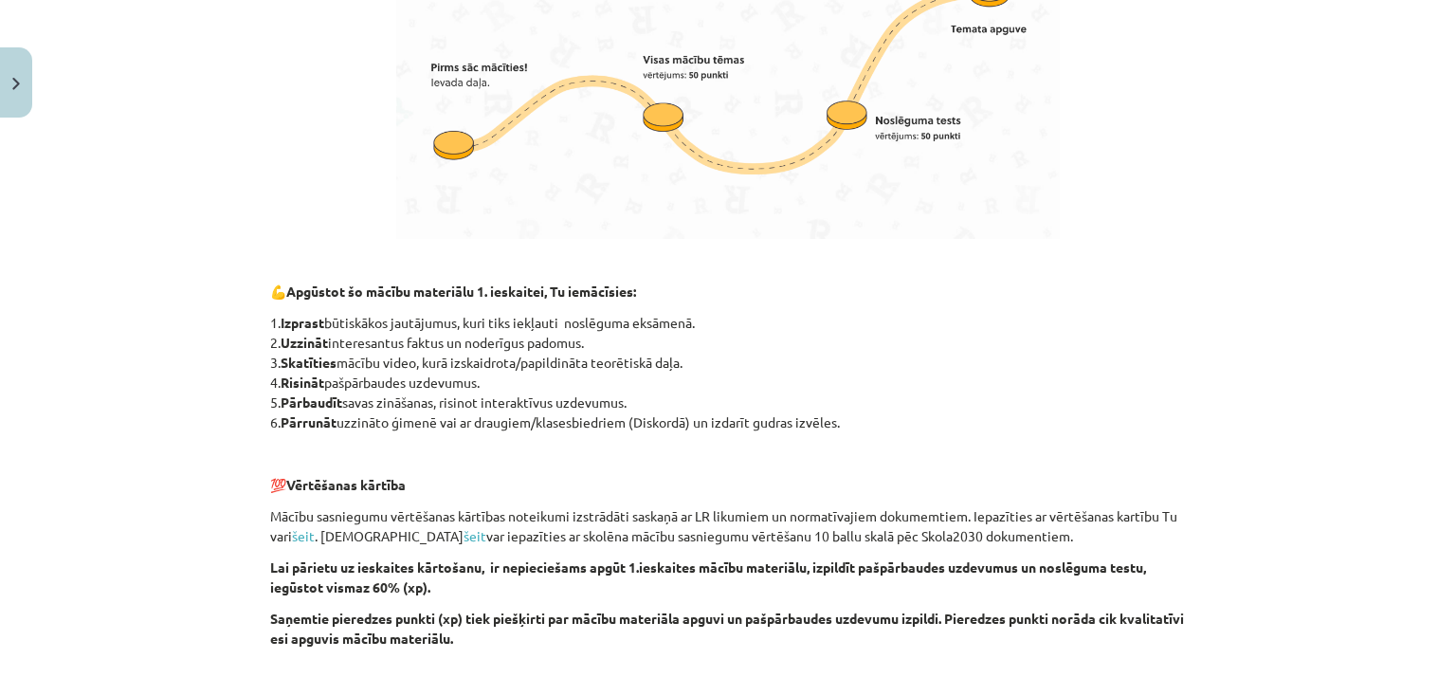
scroll to position [1233, 0]
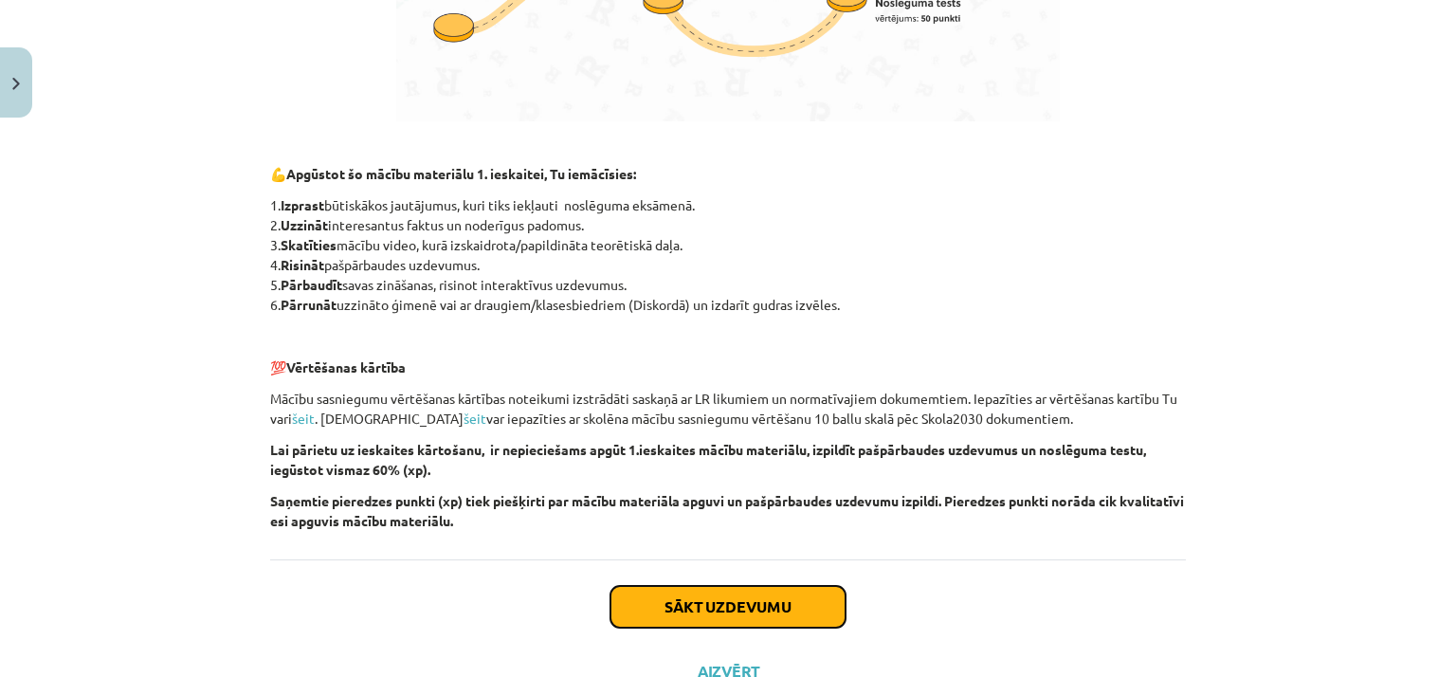
click at [728, 607] on button "Sākt uzdevumu" at bounding box center [728, 607] width 235 height 42
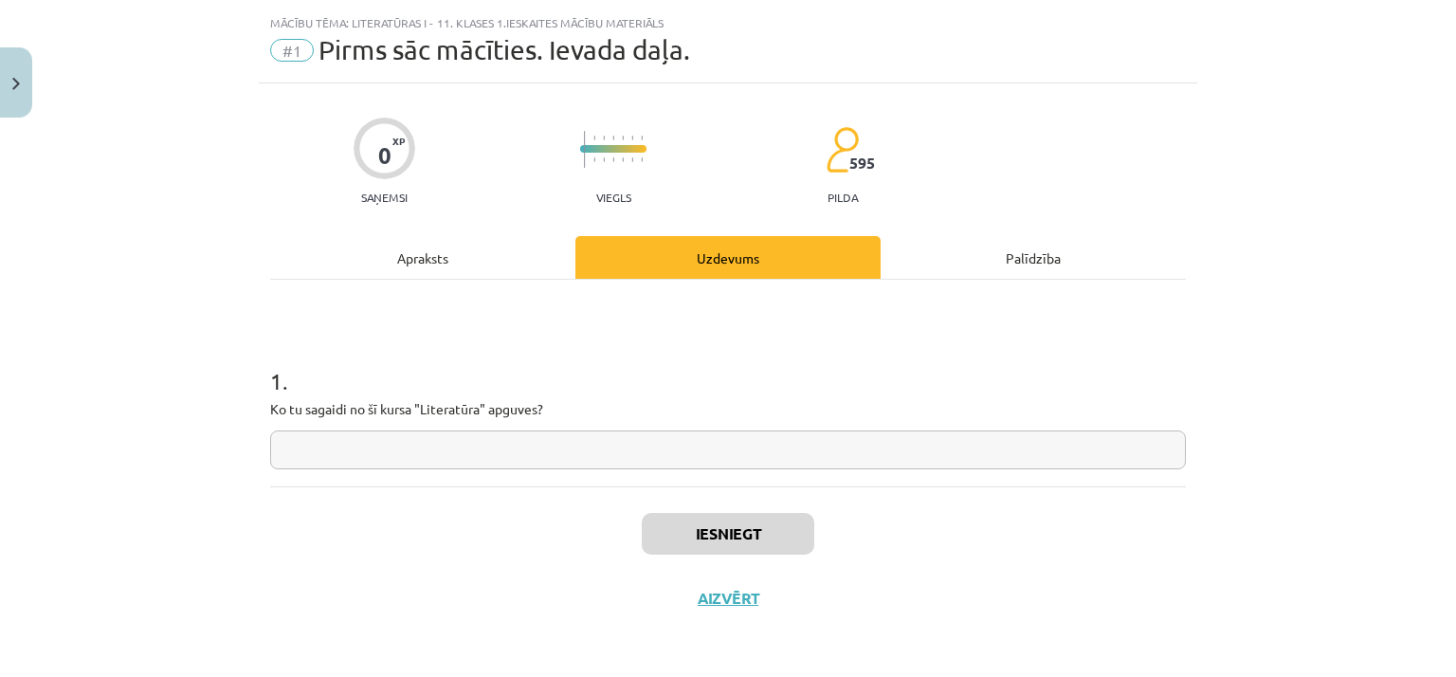
click at [690, 463] on input "text" at bounding box center [728, 449] width 916 height 39
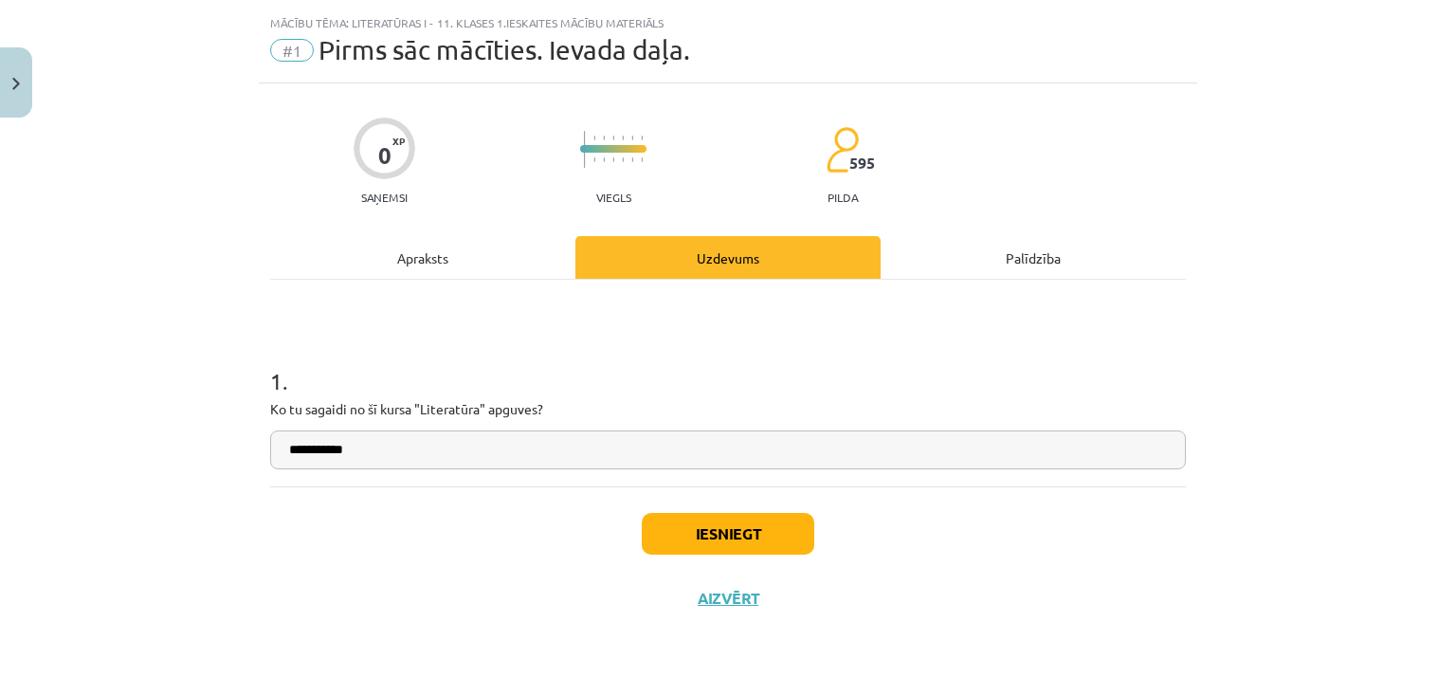
type input "**********"
click at [749, 519] on button "Iesniegt" at bounding box center [728, 534] width 173 height 42
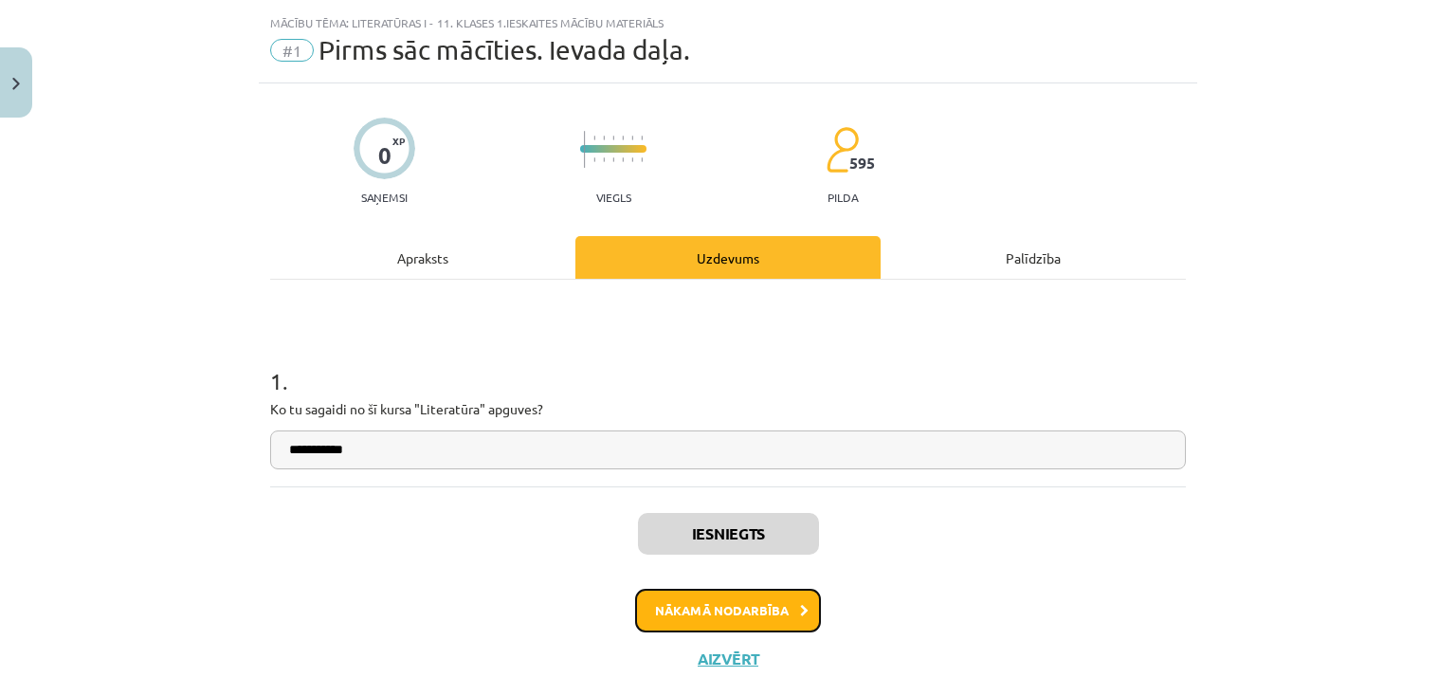
click at [762, 617] on button "Nākamā nodarbība" at bounding box center [728, 611] width 186 height 44
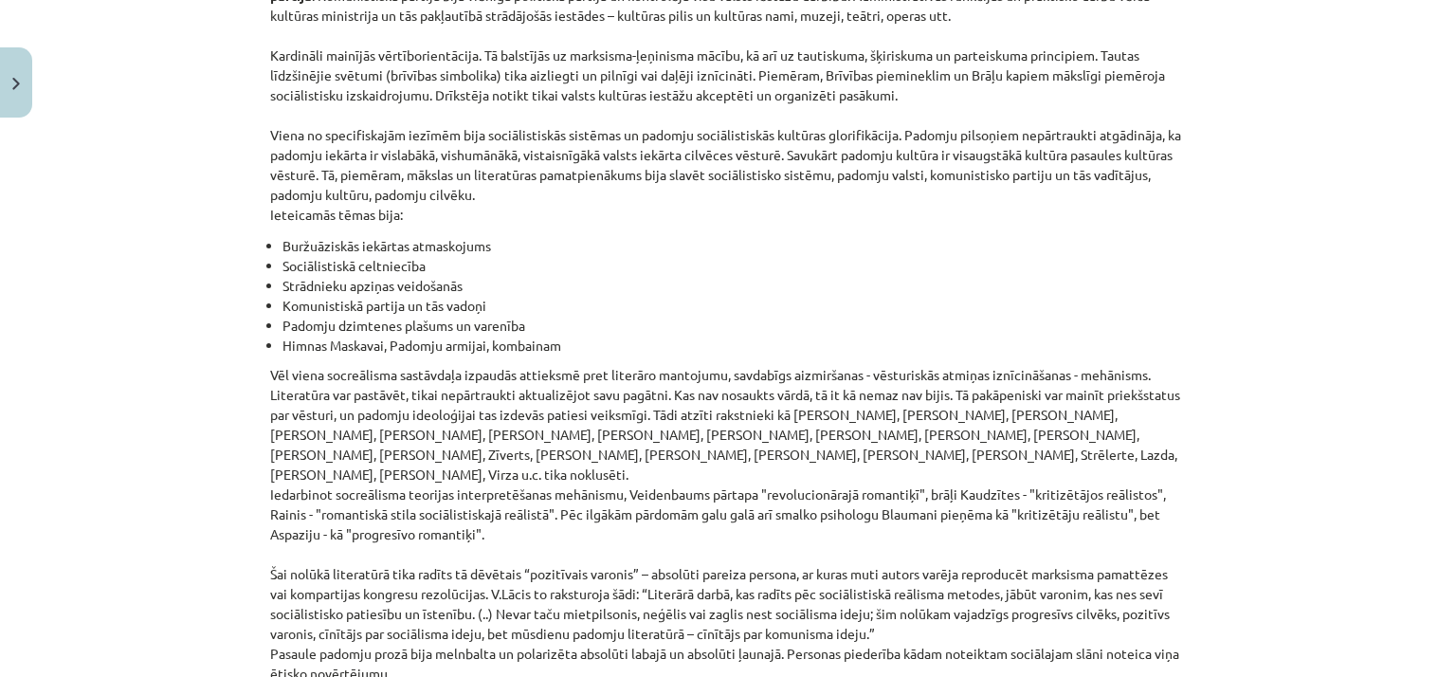
scroll to position [4366, 0]
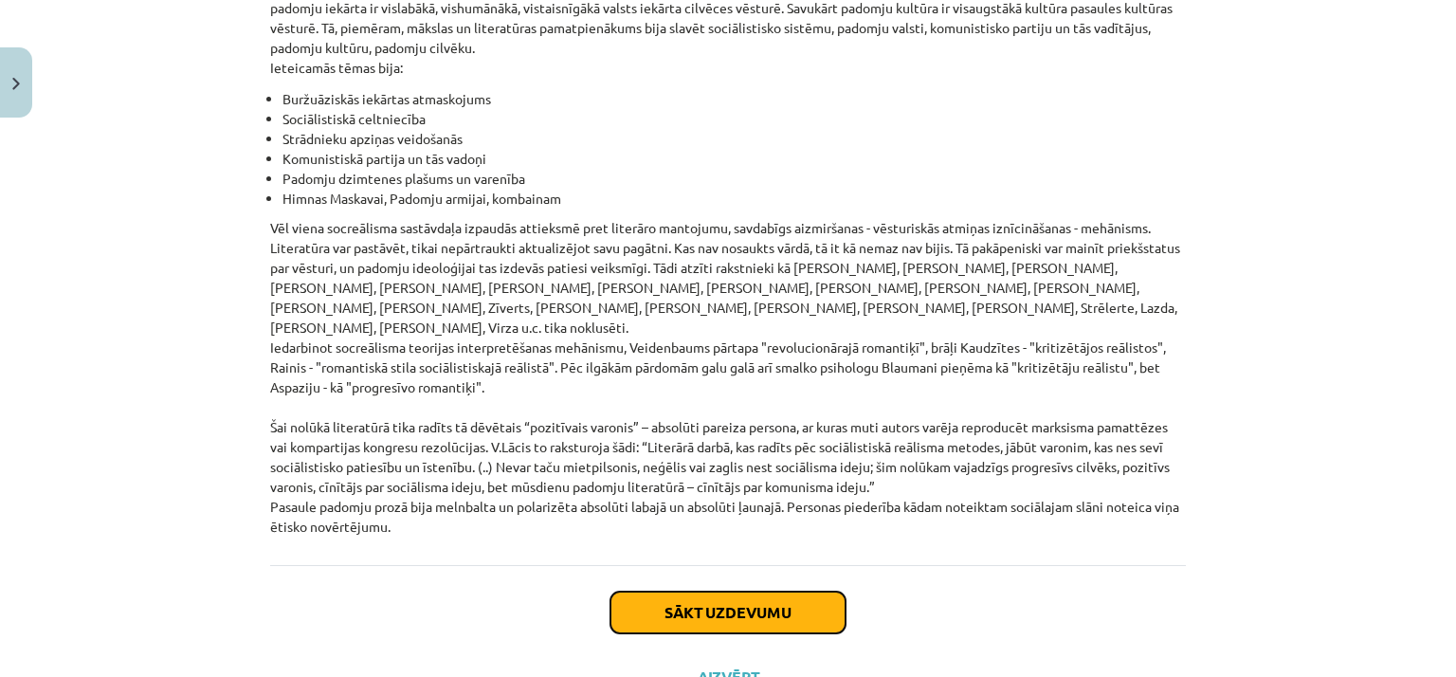
click at [713, 592] on button "Sākt uzdevumu" at bounding box center [728, 613] width 235 height 42
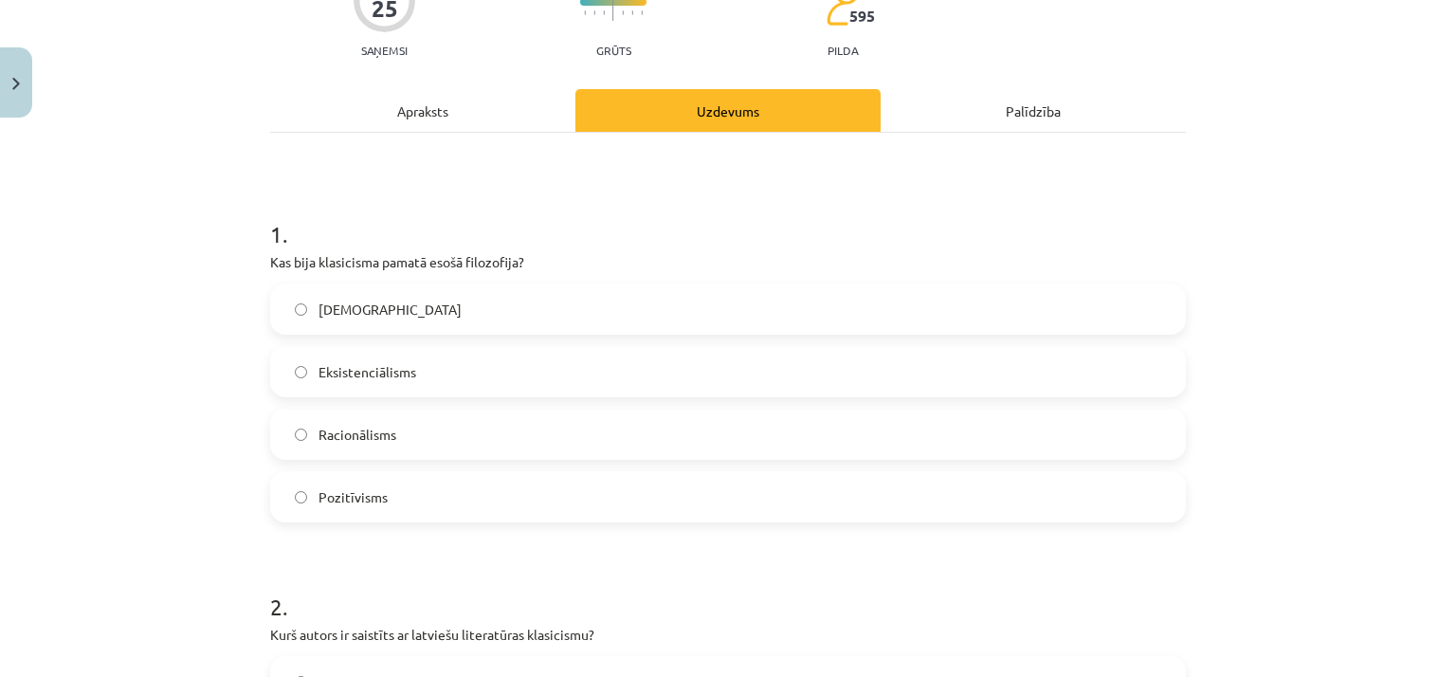
scroll to position [237, 0]
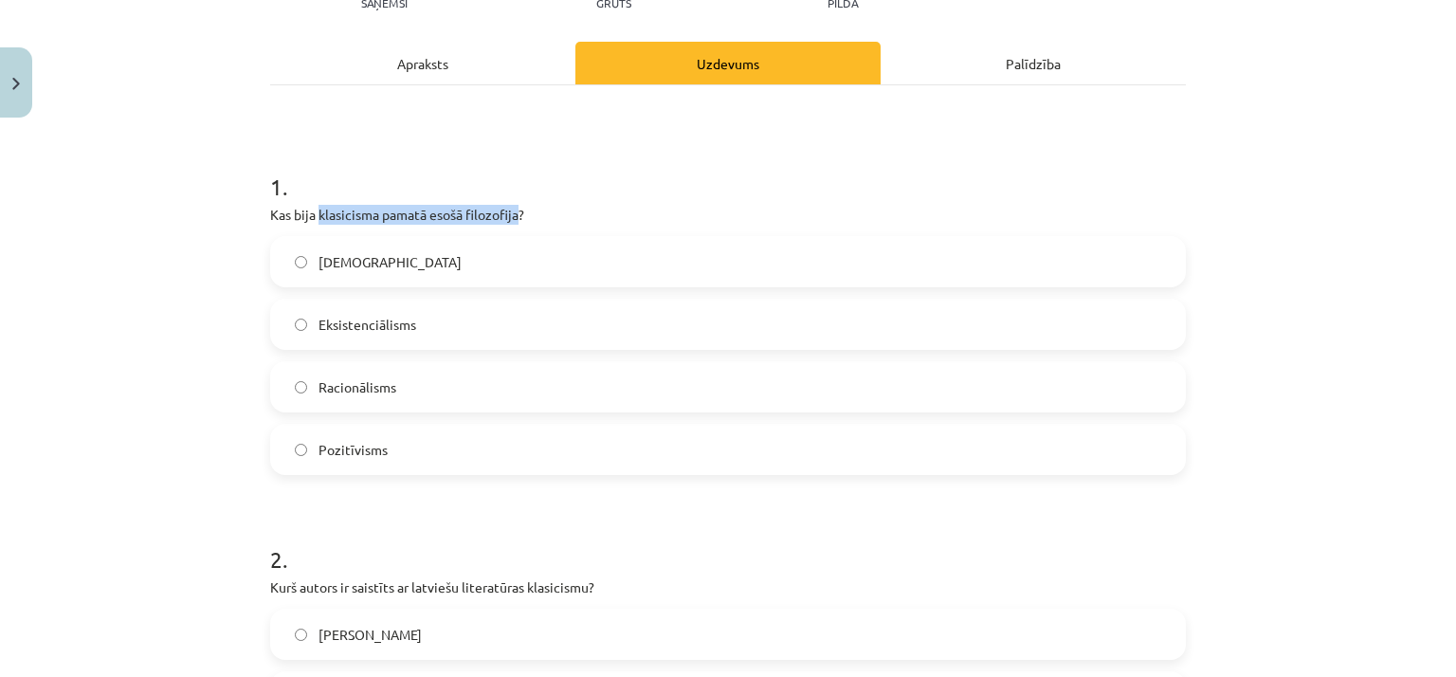
drag, startPoint x: 315, startPoint y: 215, endPoint x: 511, endPoint y: 215, distance: 196.3
click at [511, 215] on p "Kas bija klasicisma pamatā esošā filozofija?" at bounding box center [728, 215] width 916 height 20
click at [429, 65] on div "Apraksts" at bounding box center [422, 63] width 305 height 43
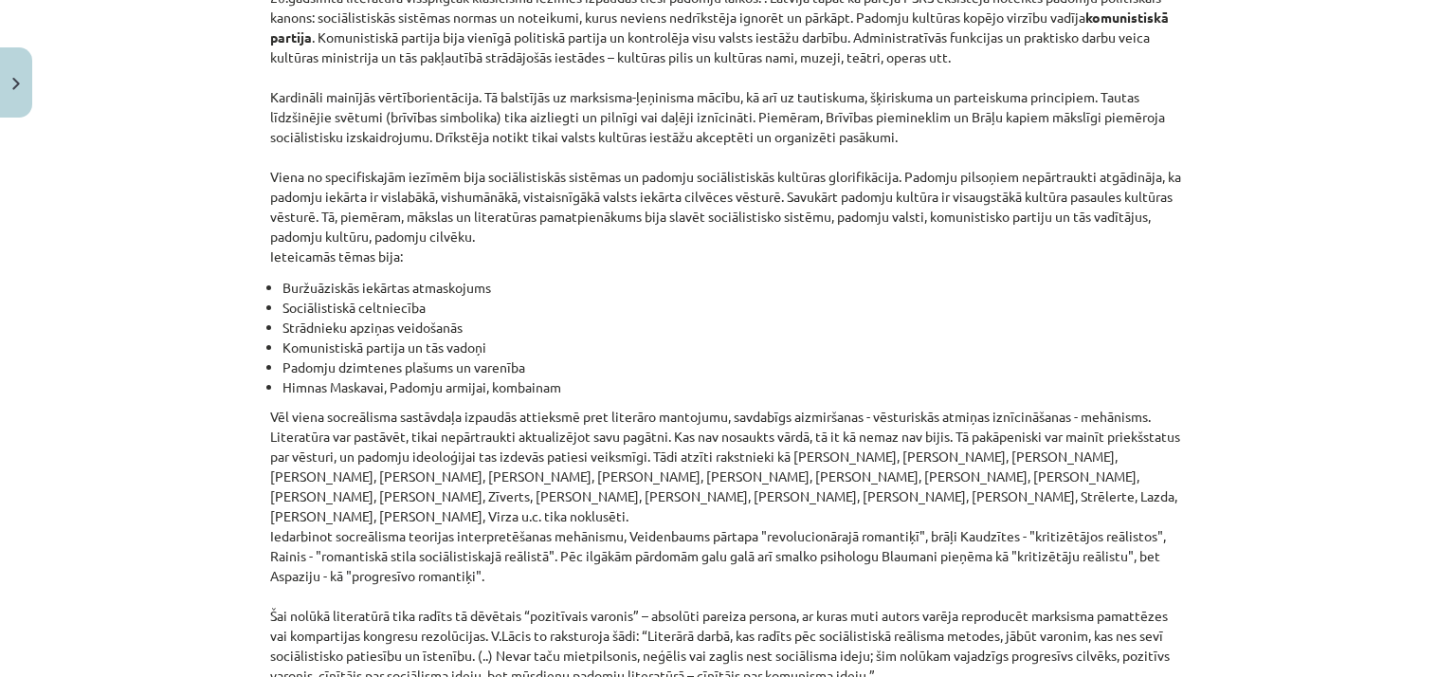
scroll to position [4366, 0]
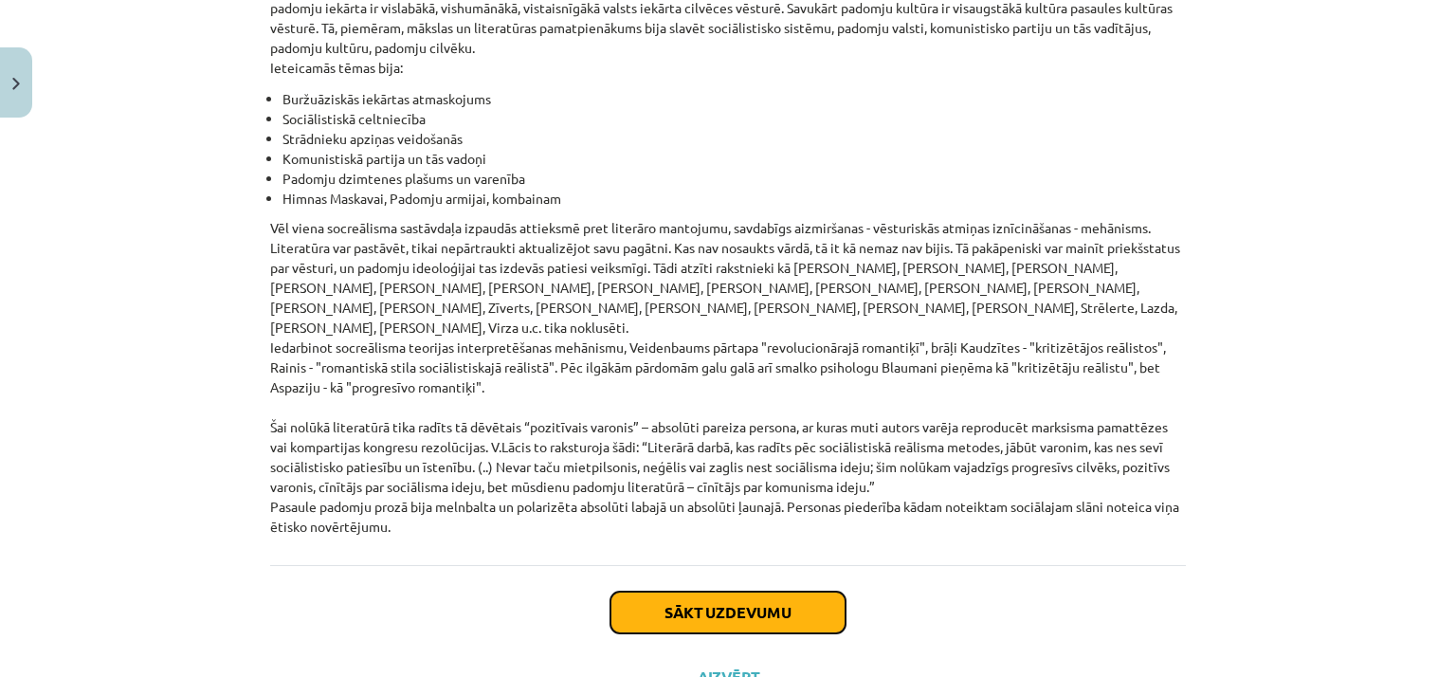
click at [653, 592] on button "Sākt uzdevumu" at bounding box center [728, 613] width 235 height 42
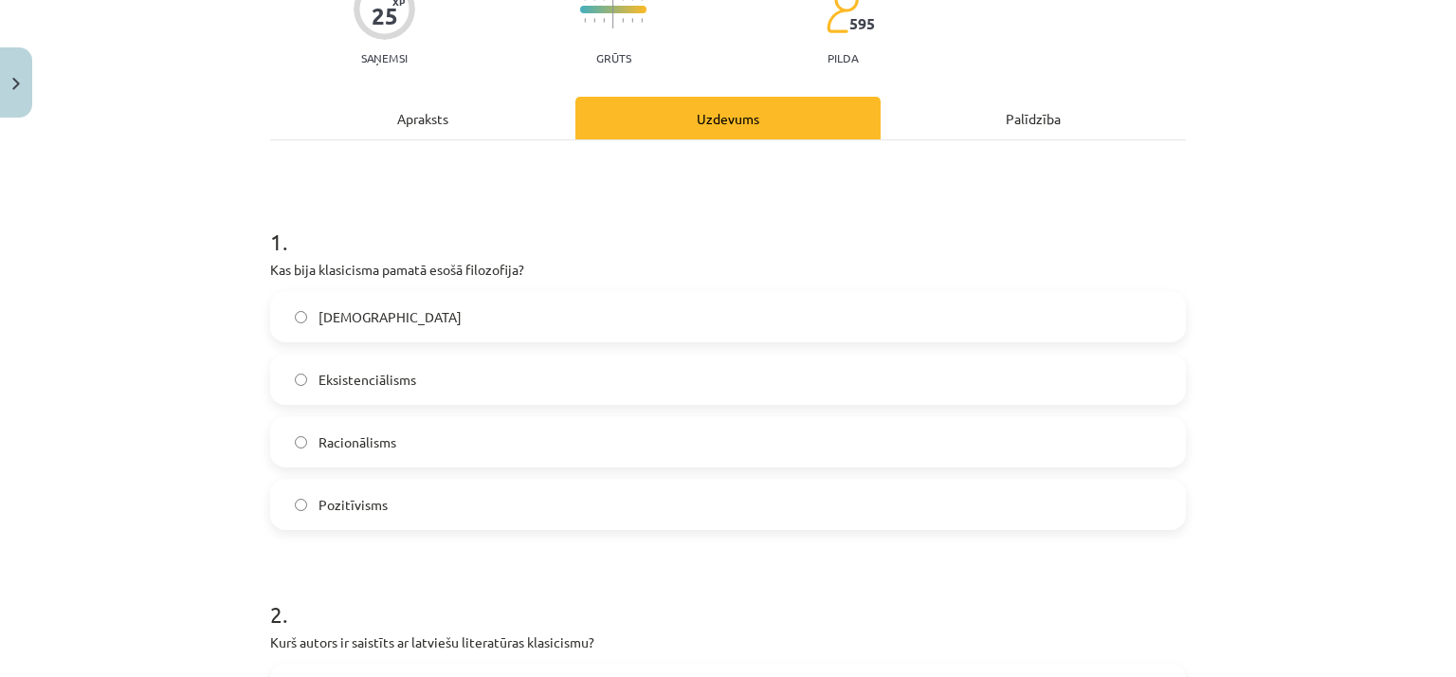
scroll to position [142, 0]
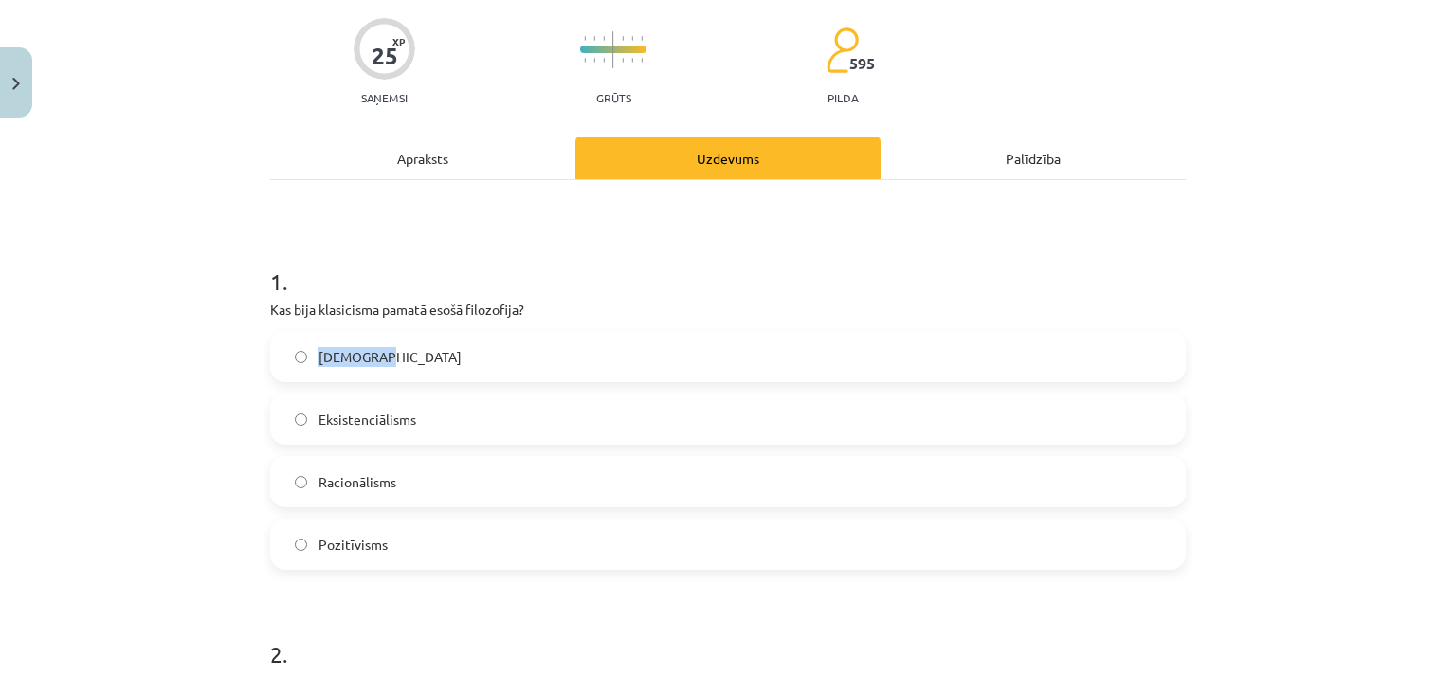
drag, startPoint x: 311, startPoint y: 356, endPoint x: 402, endPoint y: 359, distance: 91.1
click at [402, 359] on label "[DEMOGRAPHIC_DATA]" at bounding box center [728, 356] width 912 height 47
drag, startPoint x: 310, startPoint y: 418, endPoint x: 429, endPoint y: 420, distance: 118.5
click at [429, 420] on label "Eksistenciālisms" at bounding box center [728, 418] width 912 height 47
drag, startPoint x: 307, startPoint y: 477, endPoint x: 381, endPoint y: 481, distance: 74.1
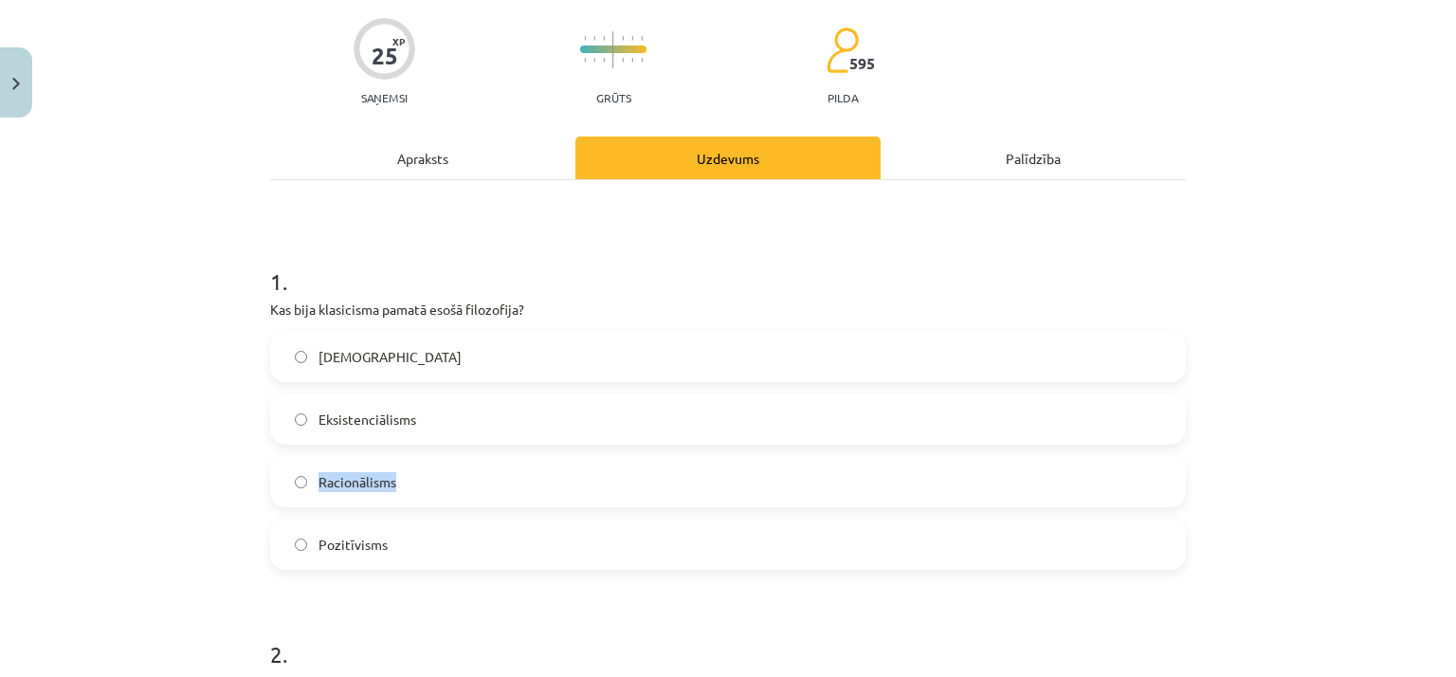
click at [432, 487] on label "Racionālisms" at bounding box center [728, 481] width 912 height 47
drag, startPoint x: 310, startPoint y: 543, endPoint x: 416, endPoint y: 543, distance: 106.2
click at [421, 541] on label "Pozitīvisms" at bounding box center [728, 544] width 912 height 47
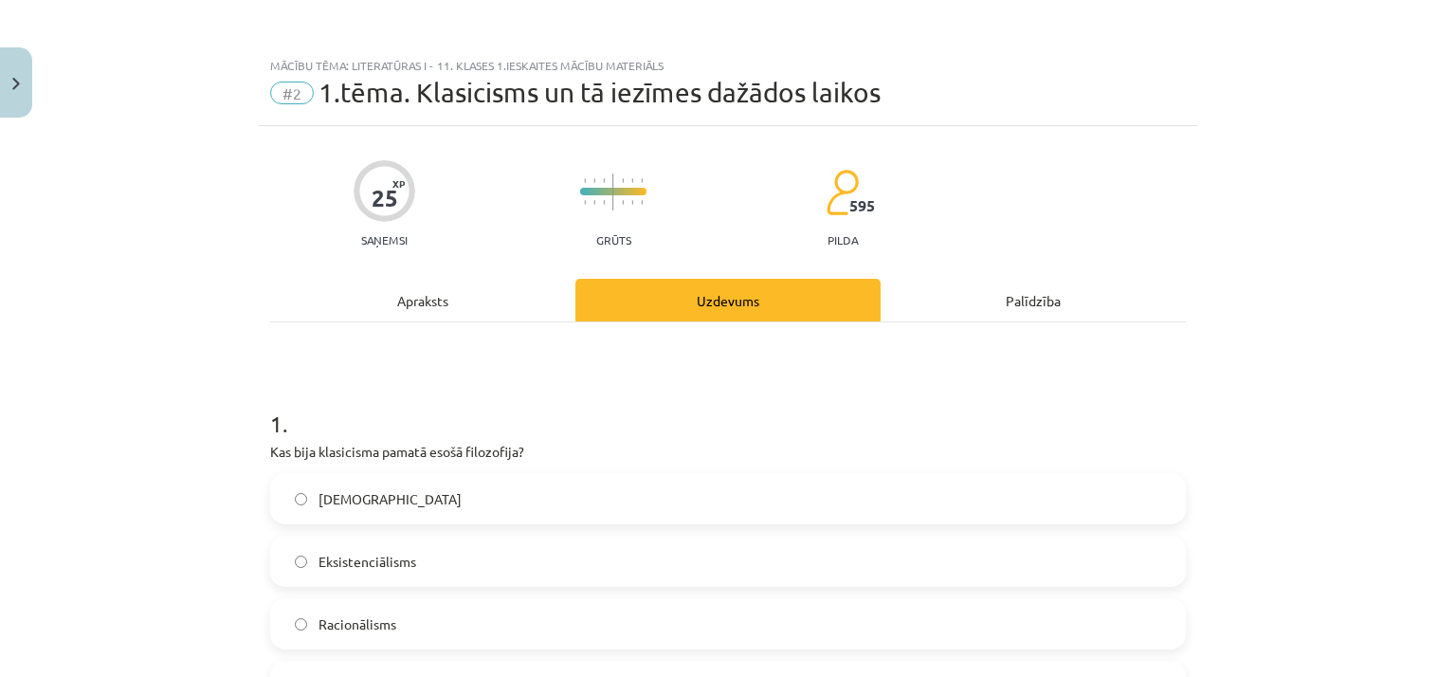
click at [425, 302] on div "Apraksts" at bounding box center [422, 300] width 305 height 43
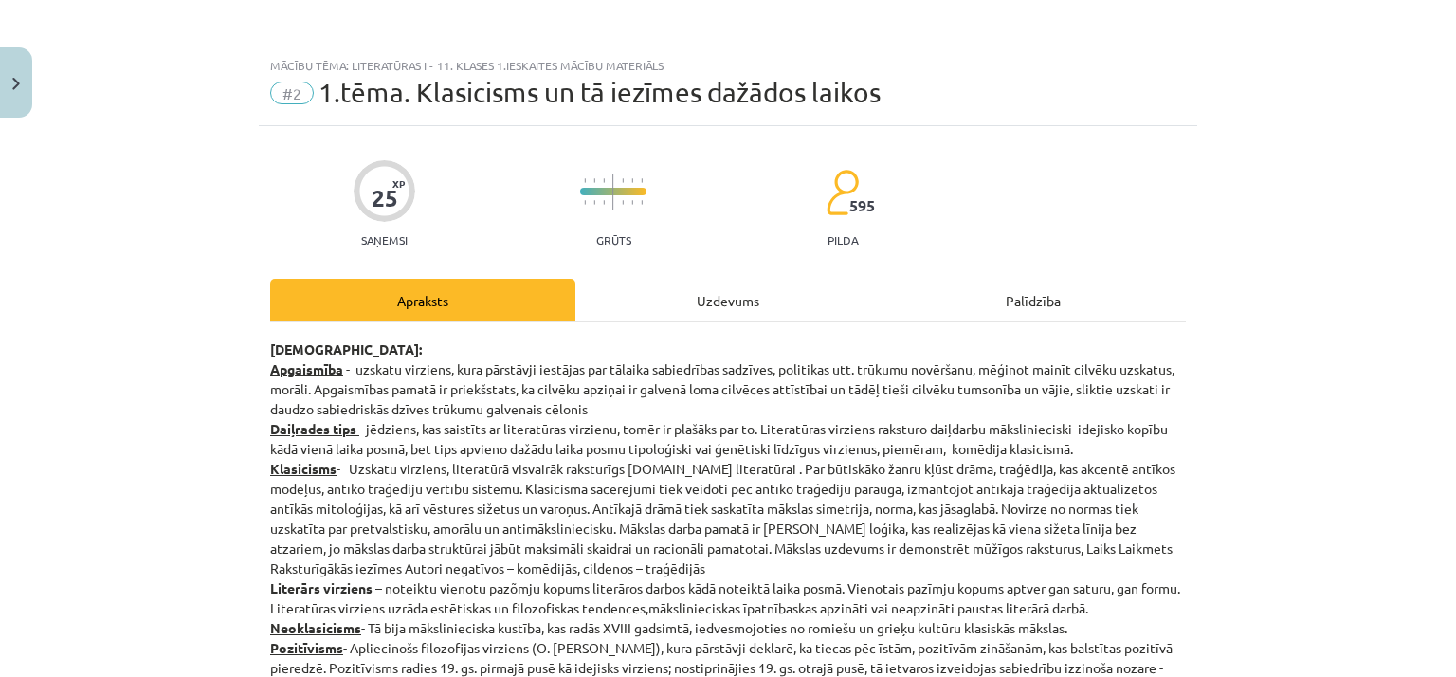
click at [746, 296] on div "Uzdevums" at bounding box center [728, 300] width 305 height 43
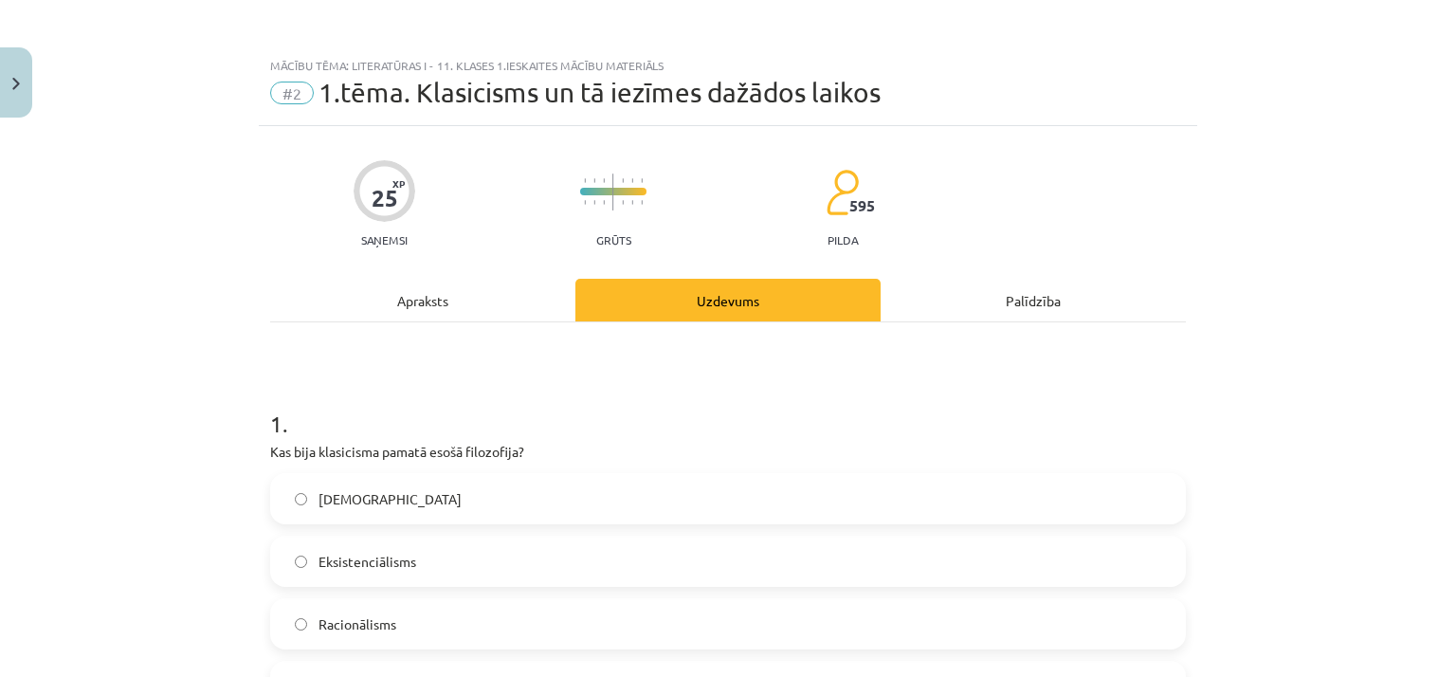
click at [466, 292] on div "Apraksts" at bounding box center [422, 300] width 305 height 43
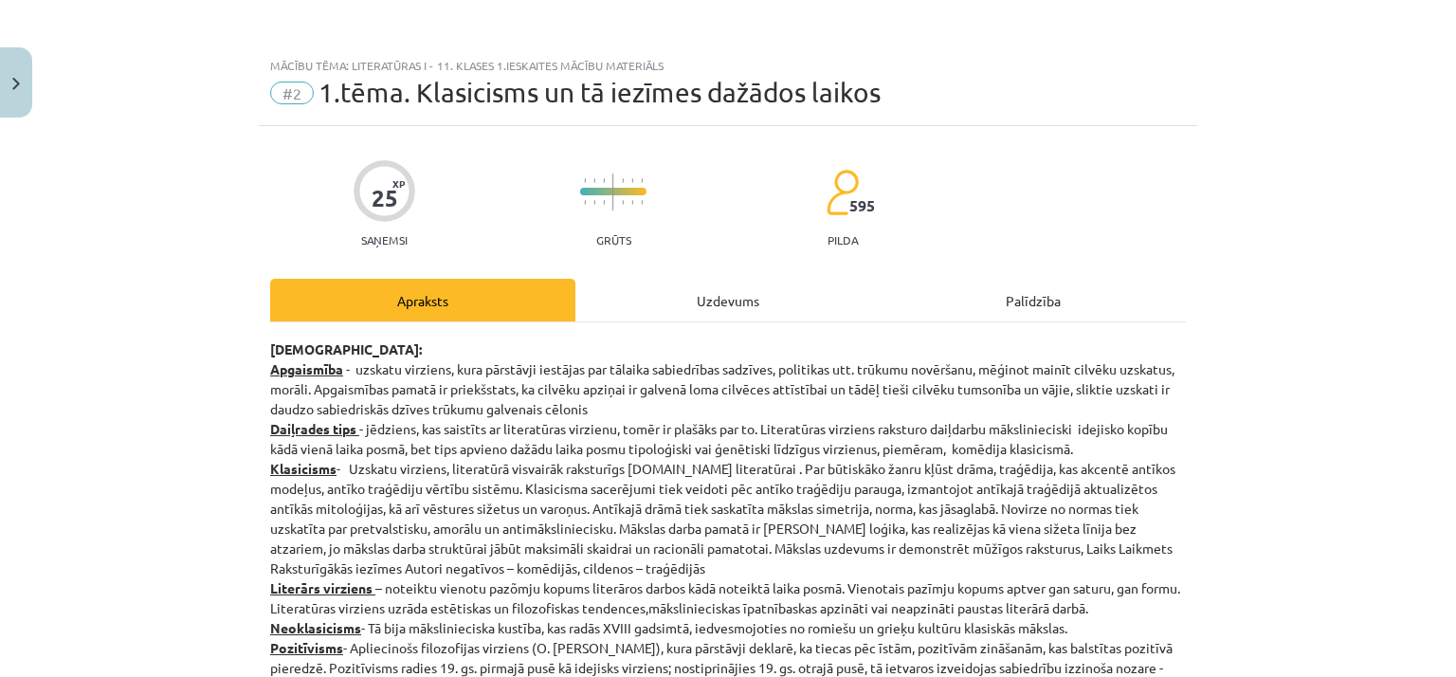
click at [692, 293] on div "Uzdevums" at bounding box center [728, 300] width 305 height 43
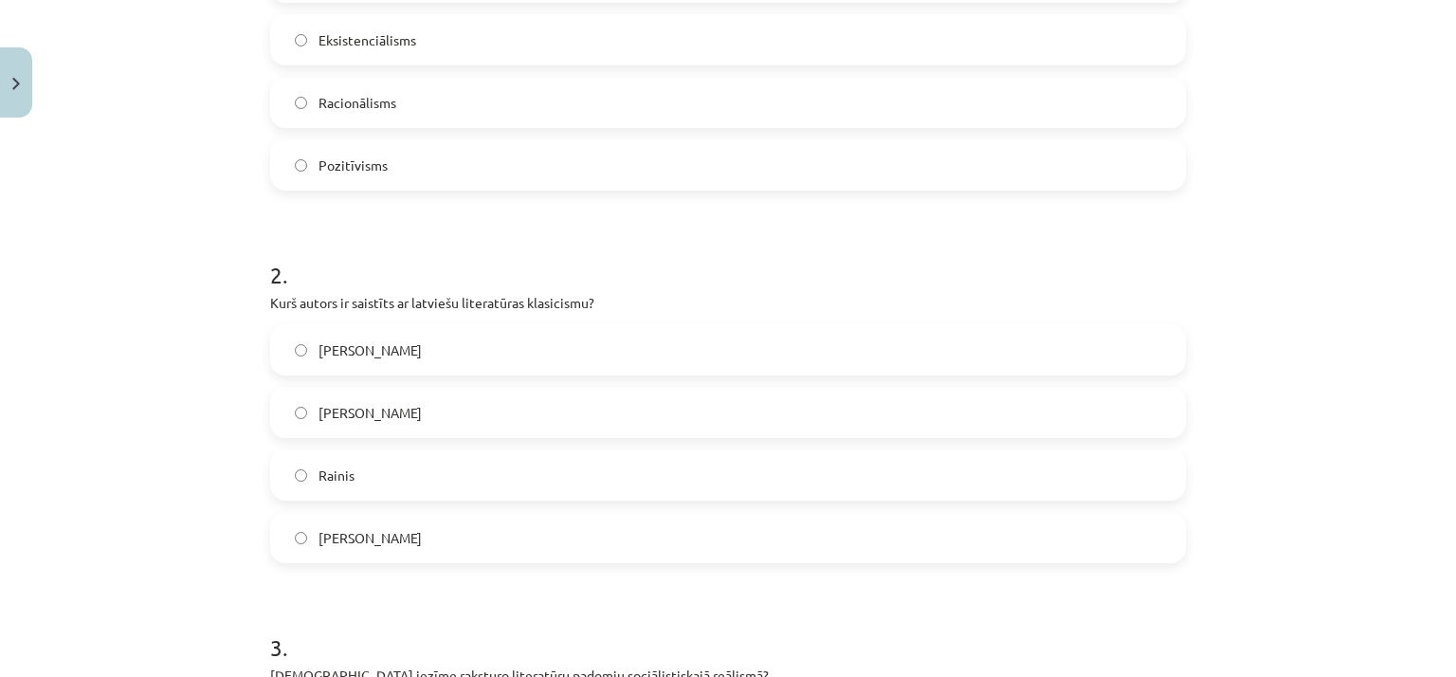
scroll to position [332, 0]
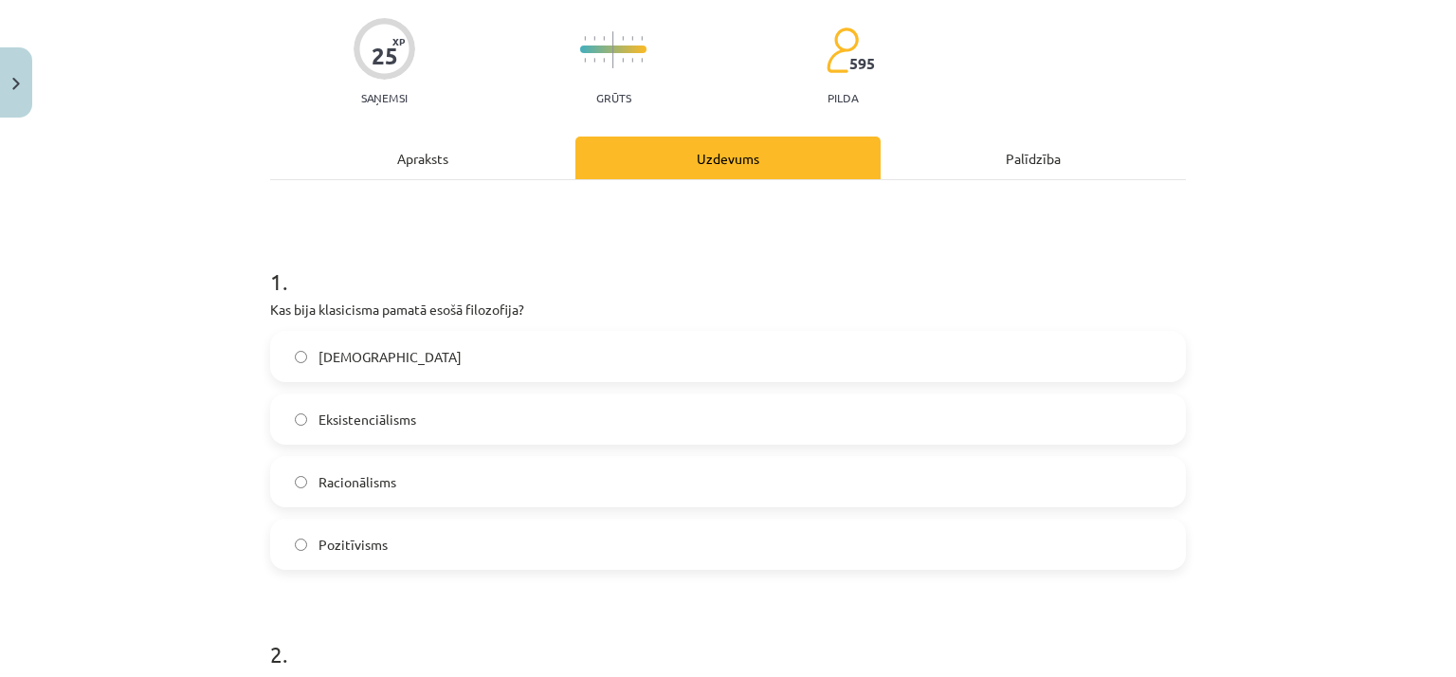
click at [439, 163] on div "Apraksts" at bounding box center [422, 158] width 305 height 43
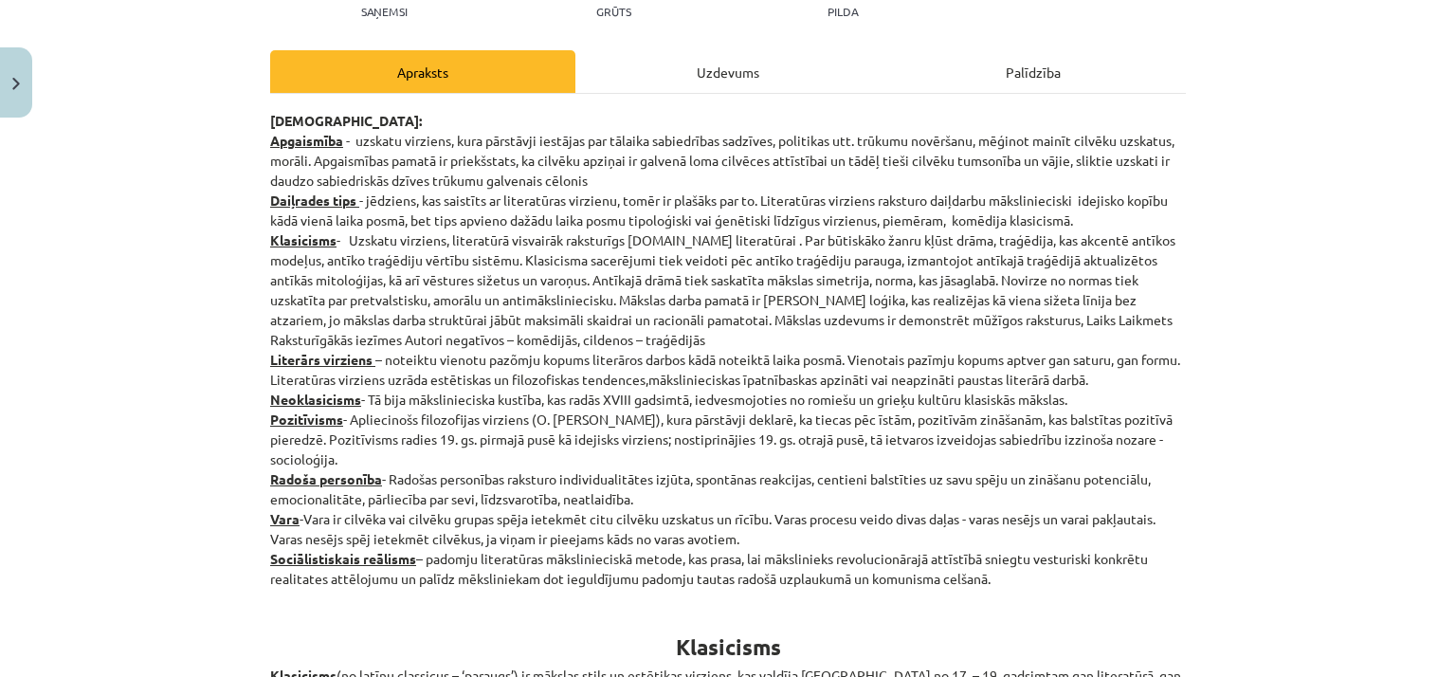
scroll to position [0, 0]
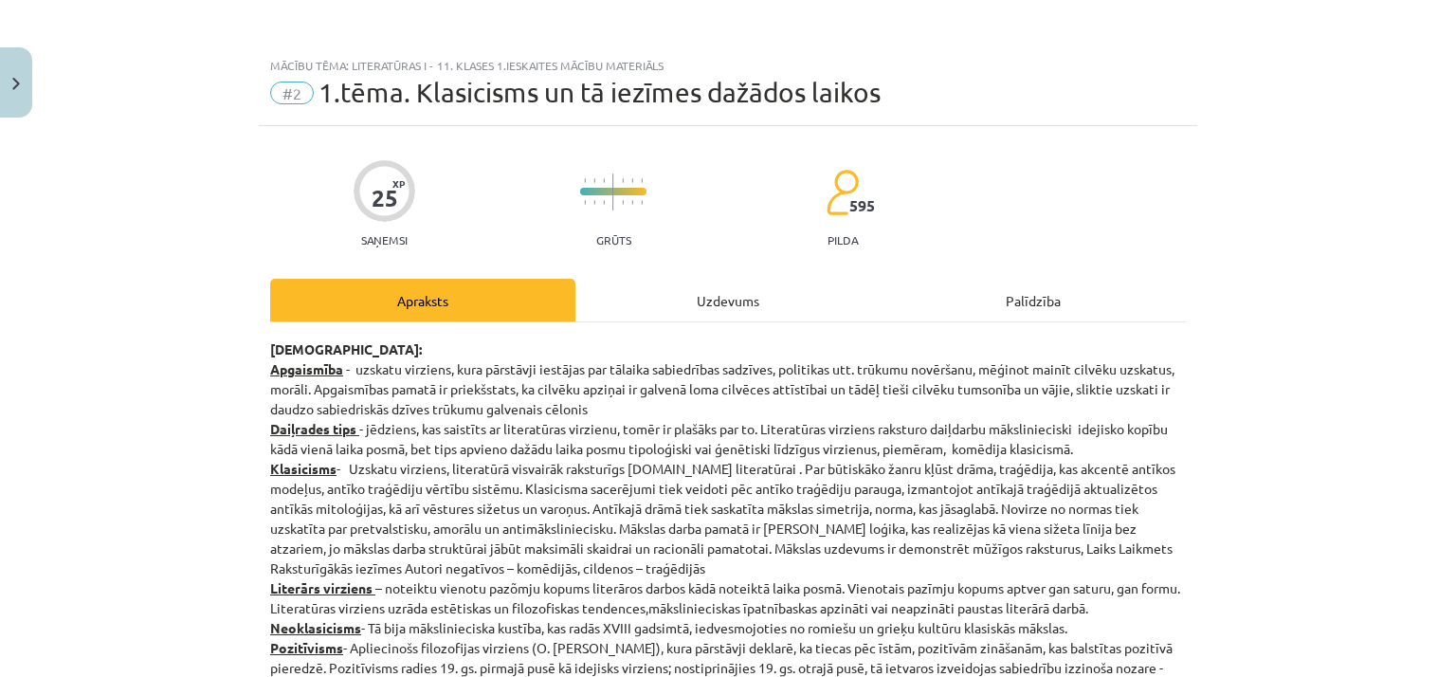
click at [715, 288] on div "Uzdevums" at bounding box center [728, 300] width 305 height 43
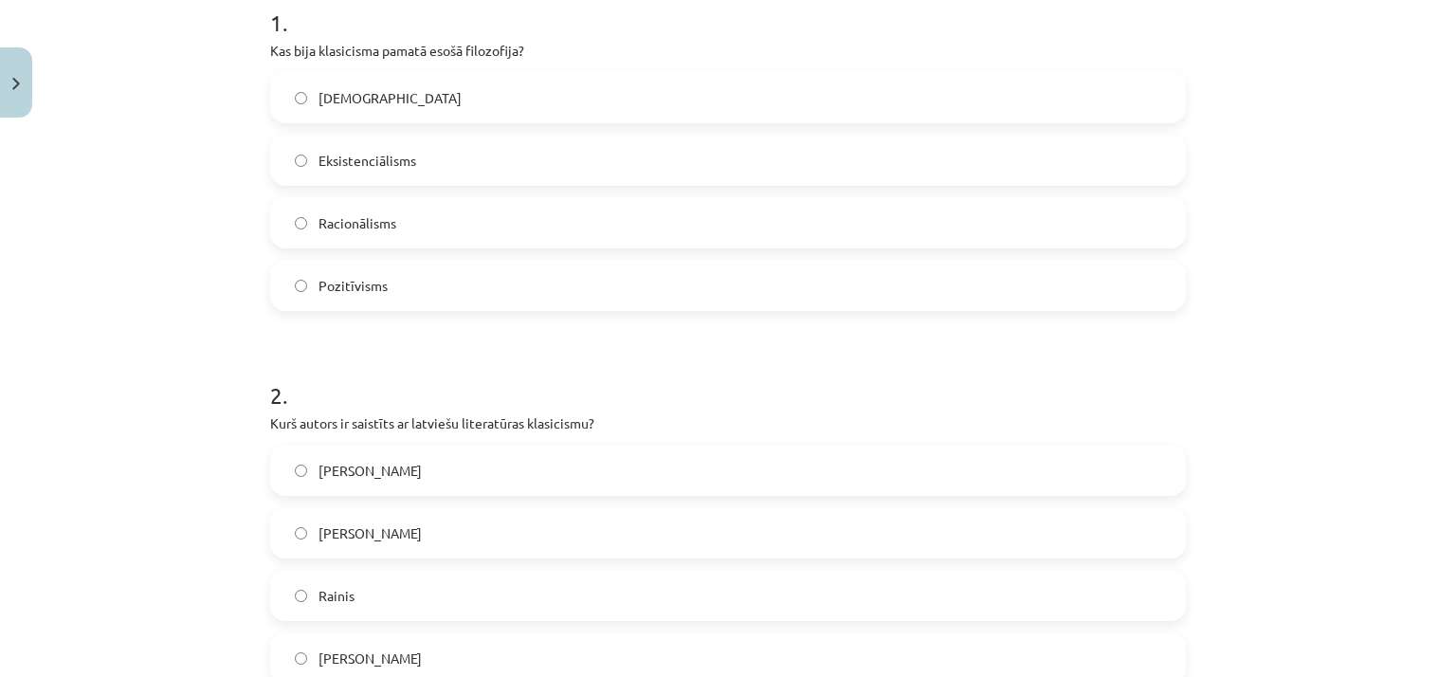
scroll to position [407, 0]
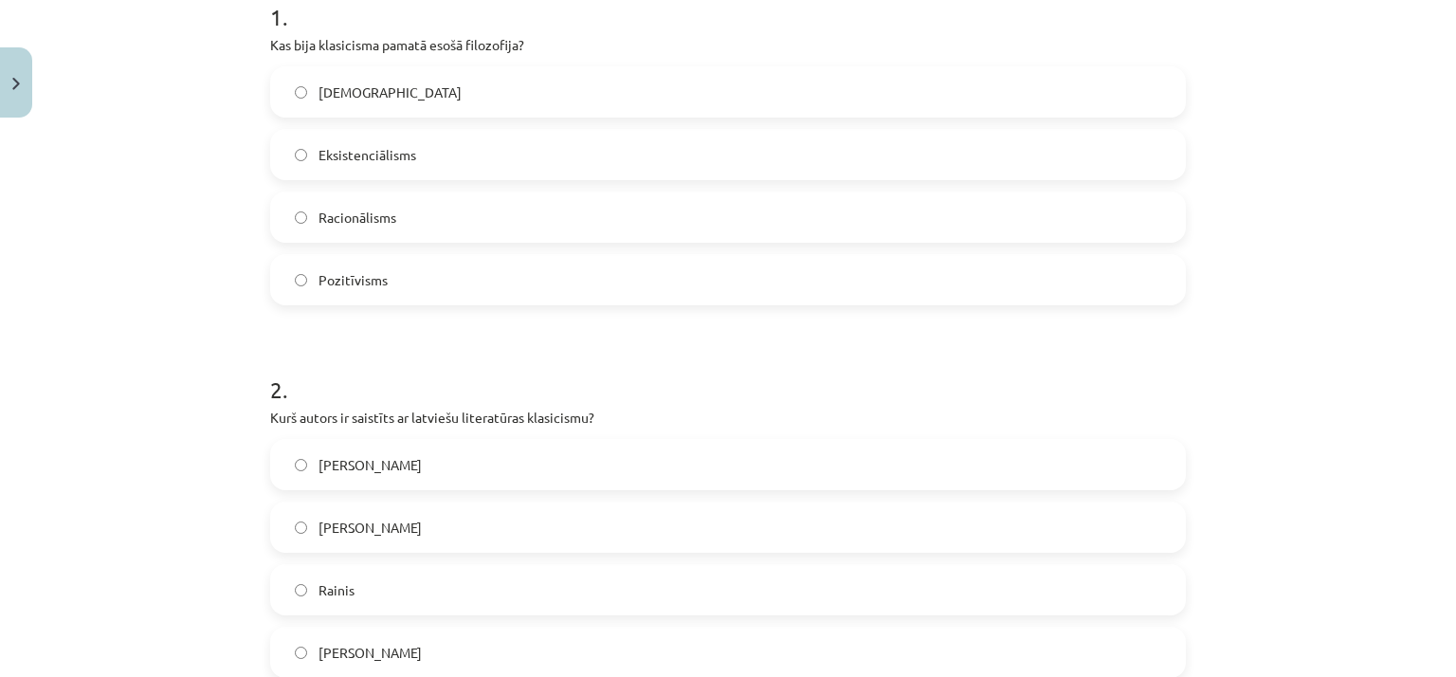
click at [382, 209] on span "Racionālisms" at bounding box center [358, 218] width 78 height 20
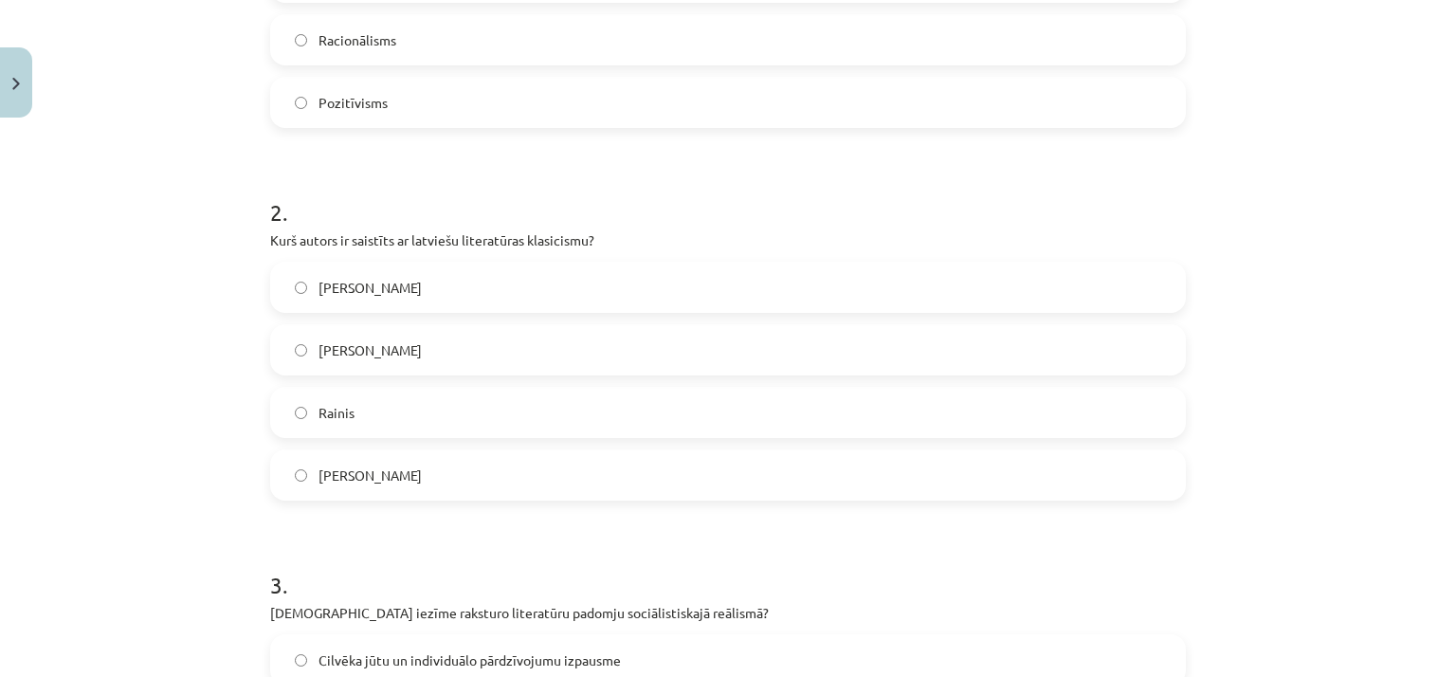
scroll to position [596, 0]
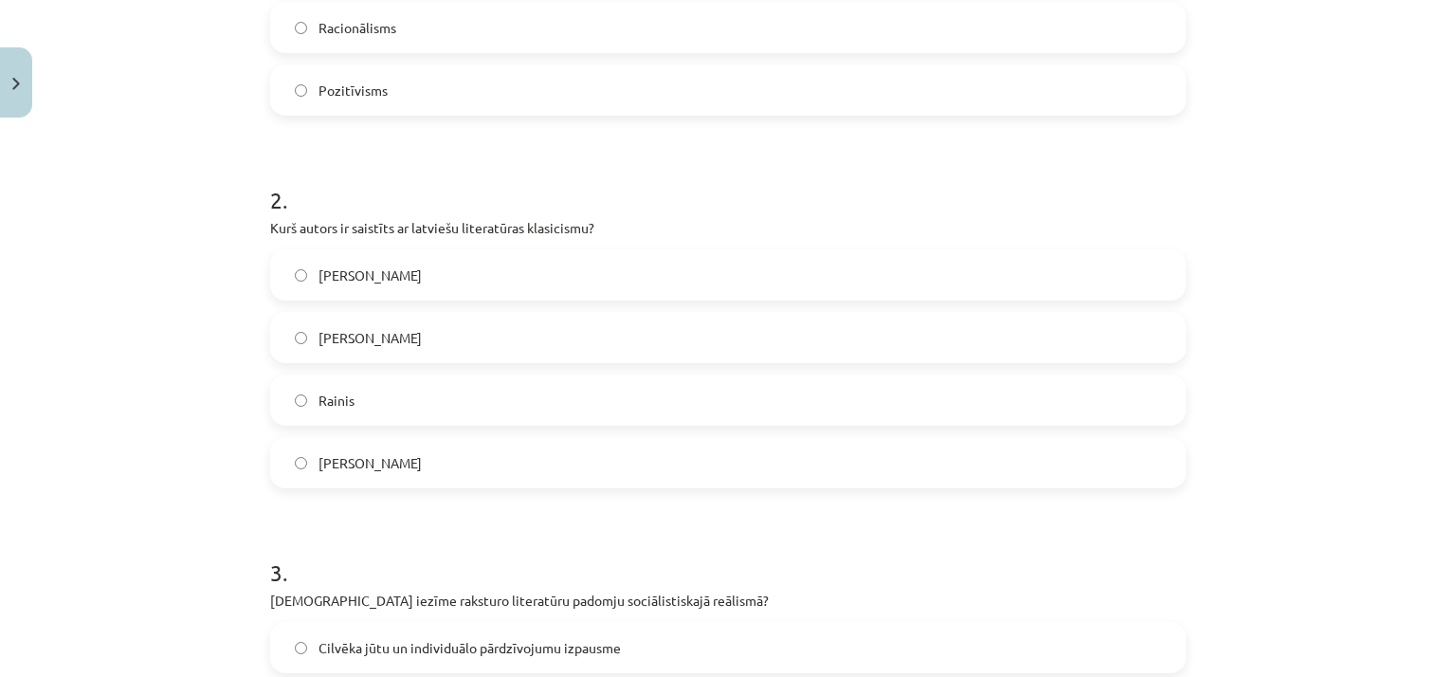
click at [393, 328] on span "[PERSON_NAME]" at bounding box center [370, 338] width 103 height 20
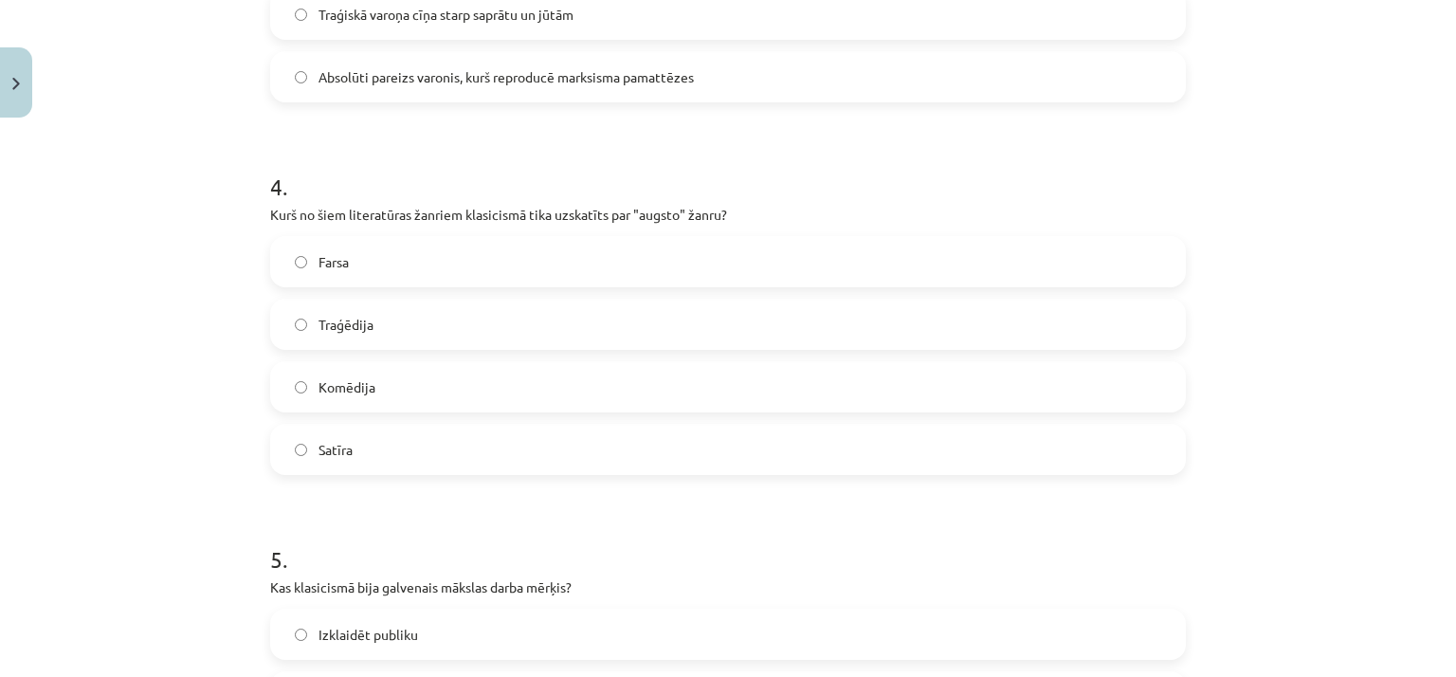
scroll to position [1165, 0]
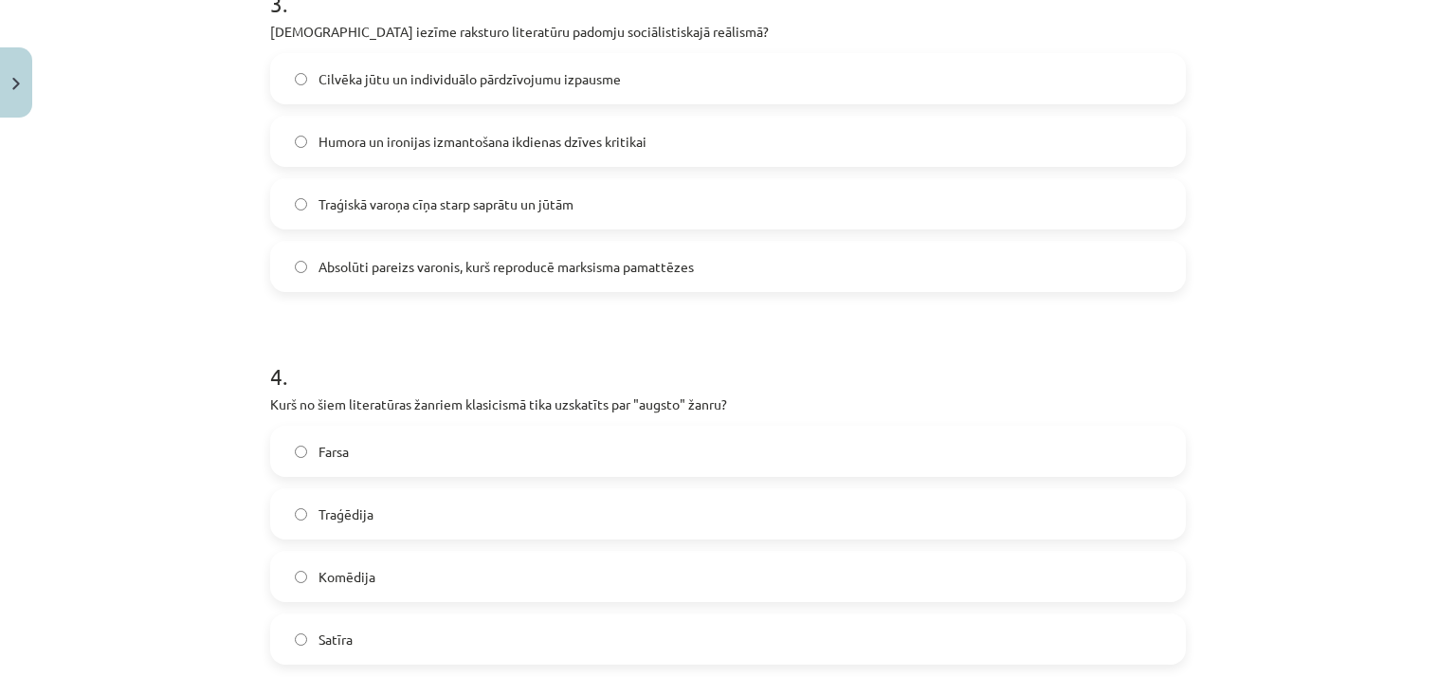
click at [683, 258] on span "Absolūti pareizs varonis, kurš reproducē marksisma pamattēzes" at bounding box center [506, 267] width 375 height 20
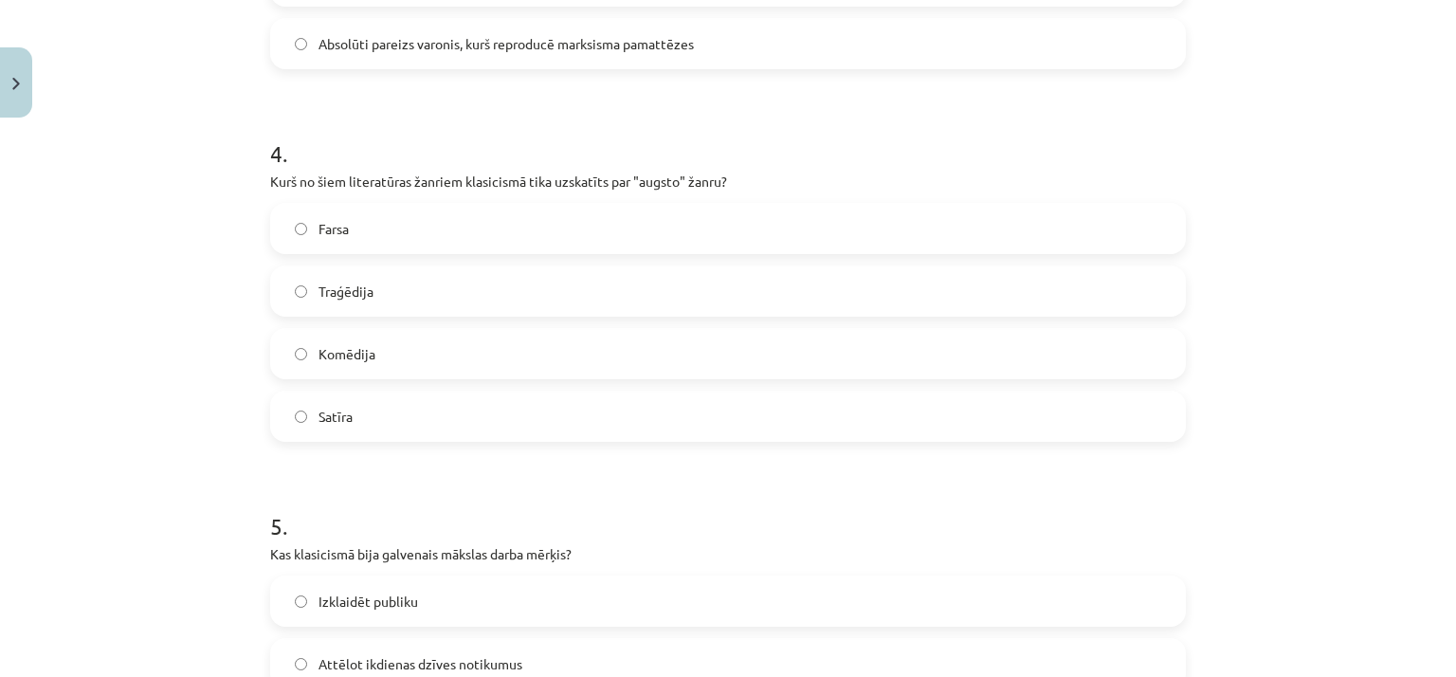
scroll to position [1450, 0]
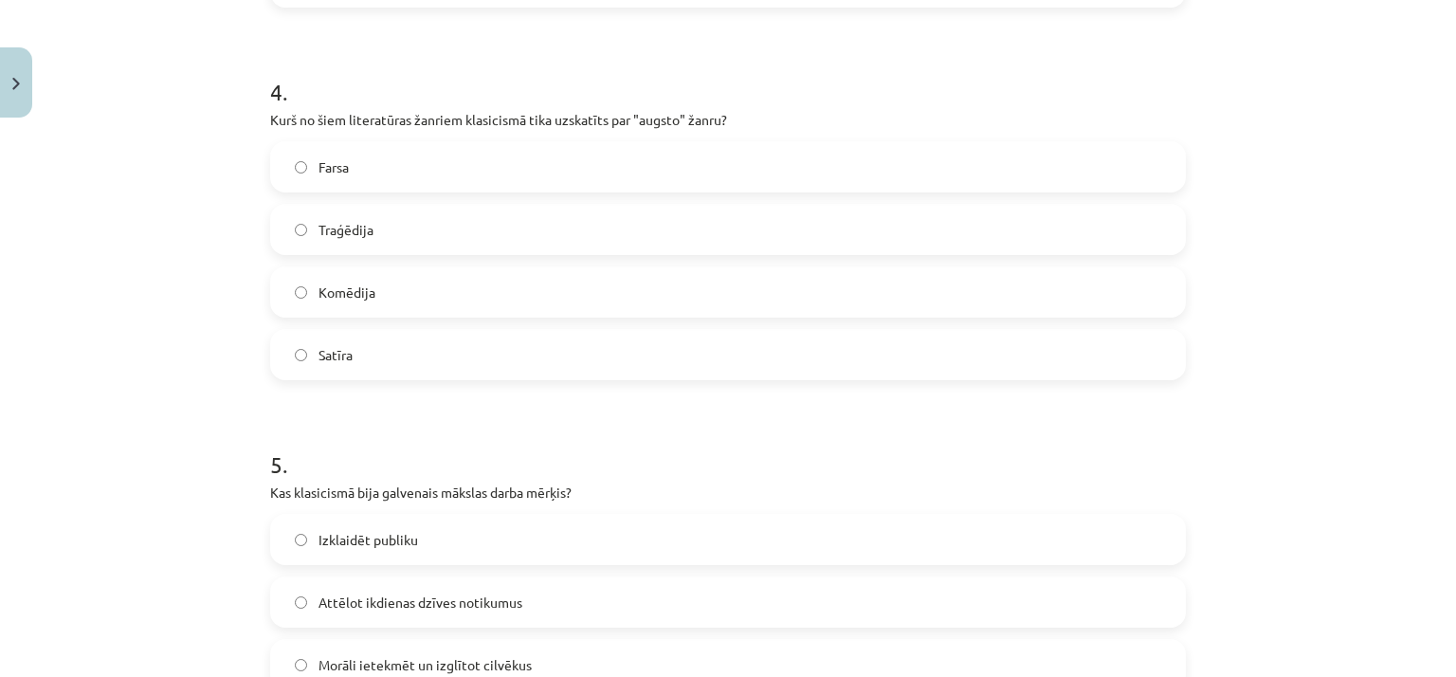
drag, startPoint x: 373, startPoint y: 230, endPoint x: 331, endPoint y: 248, distance: 45.4
click at [372, 230] on label "Traģēdija" at bounding box center [728, 229] width 912 height 47
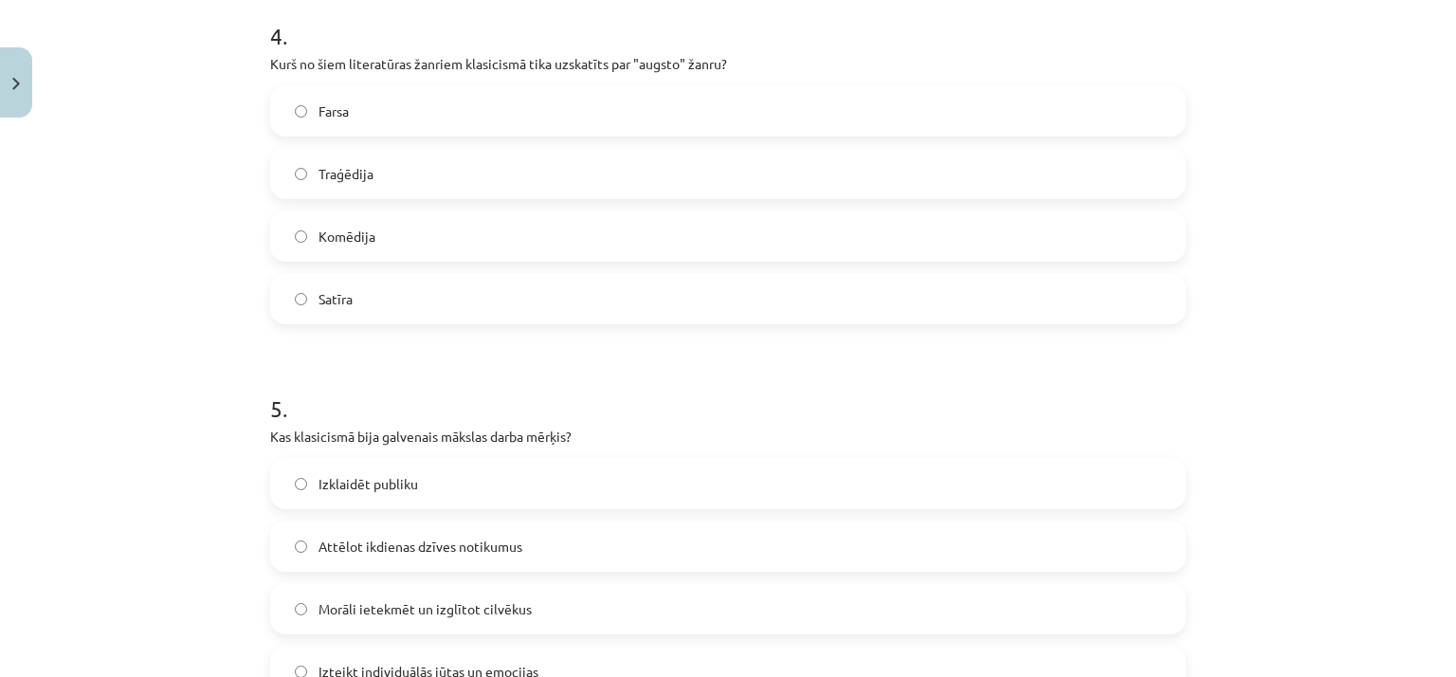
scroll to position [1745, 0]
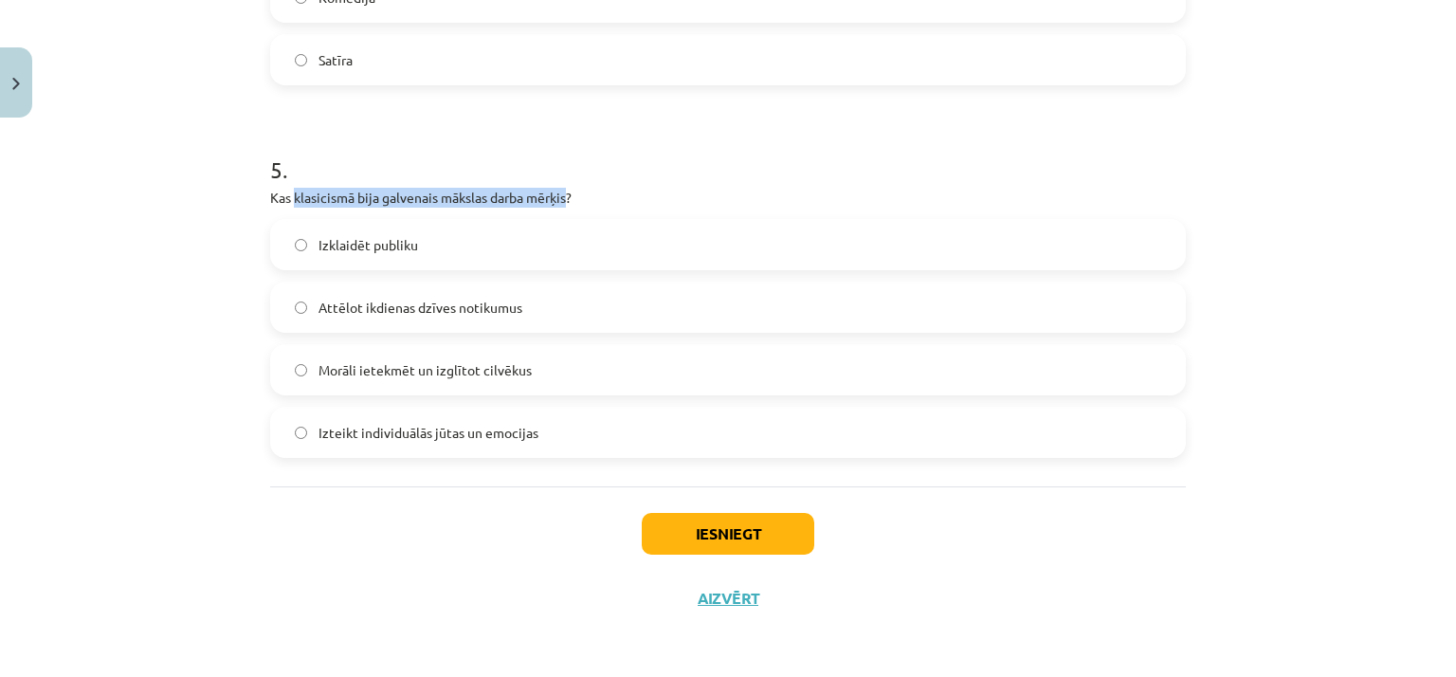
drag, startPoint x: 287, startPoint y: 195, endPoint x: 561, endPoint y: 194, distance: 274.0
click at [561, 194] on p "Kas klasicismā bija galvenais mākslas darba mērķis?" at bounding box center [728, 198] width 916 height 20
click at [193, 354] on div "Mācību tēma: Literatūras i - 11. klases 1.ieskaites mācību materiāls #2 1.tēma.…" at bounding box center [728, 338] width 1456 height 677
click at [411, 308] on span "Attēlot ikdienas dzīves notikumus" at bounding box center [421, 308] width 204 height 20
click at [441, 360] on span "Morāli ietekmēt un izglītot cilvēkus" at bounding box center [425, 370] width 213 height 20
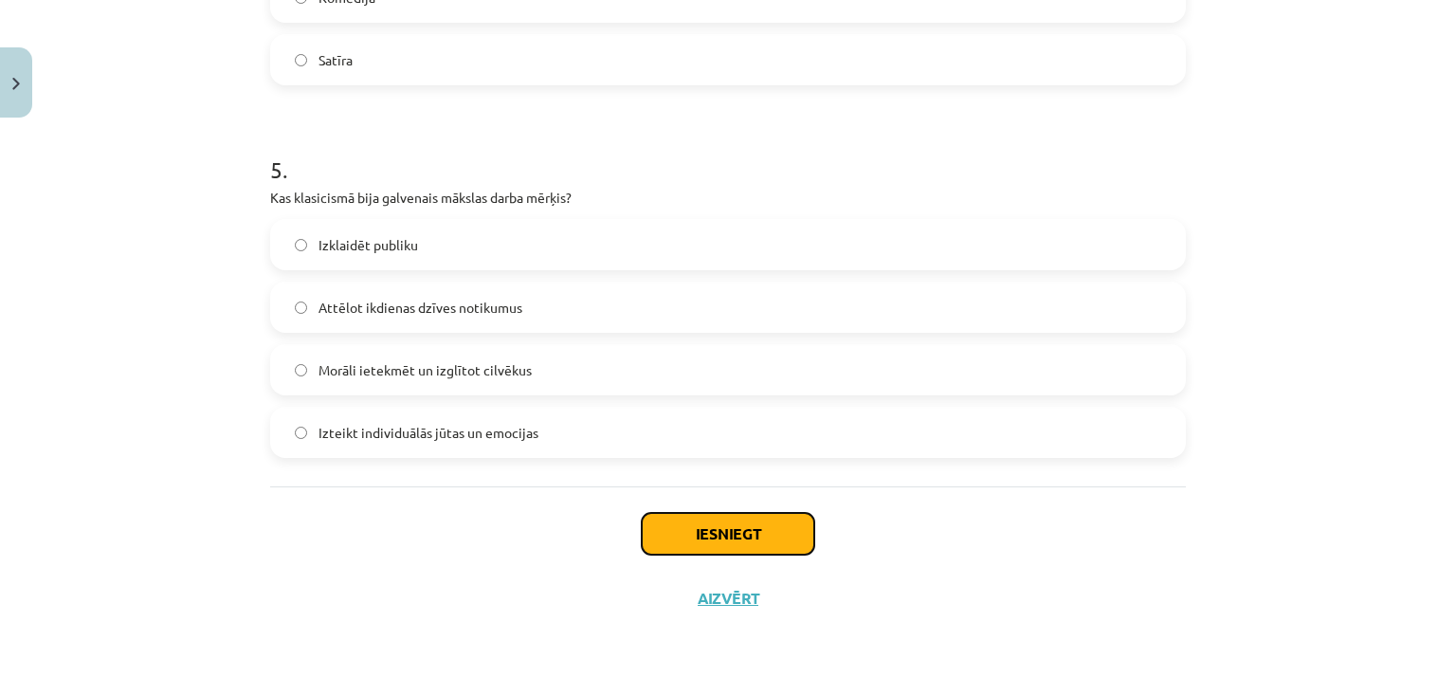
click at [694, 536] on button "Iesniegt" at bounding box center [728, 534] width 173 height 42
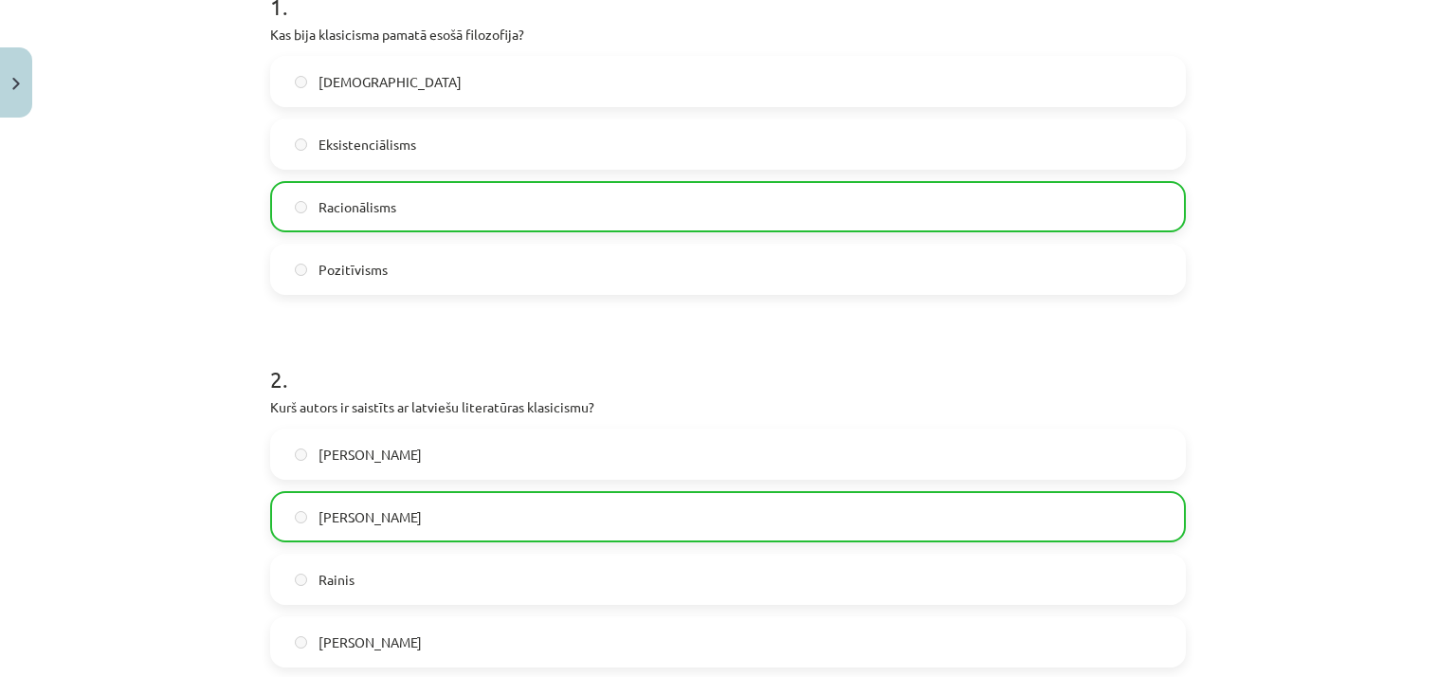
scroll to position [0, 0]
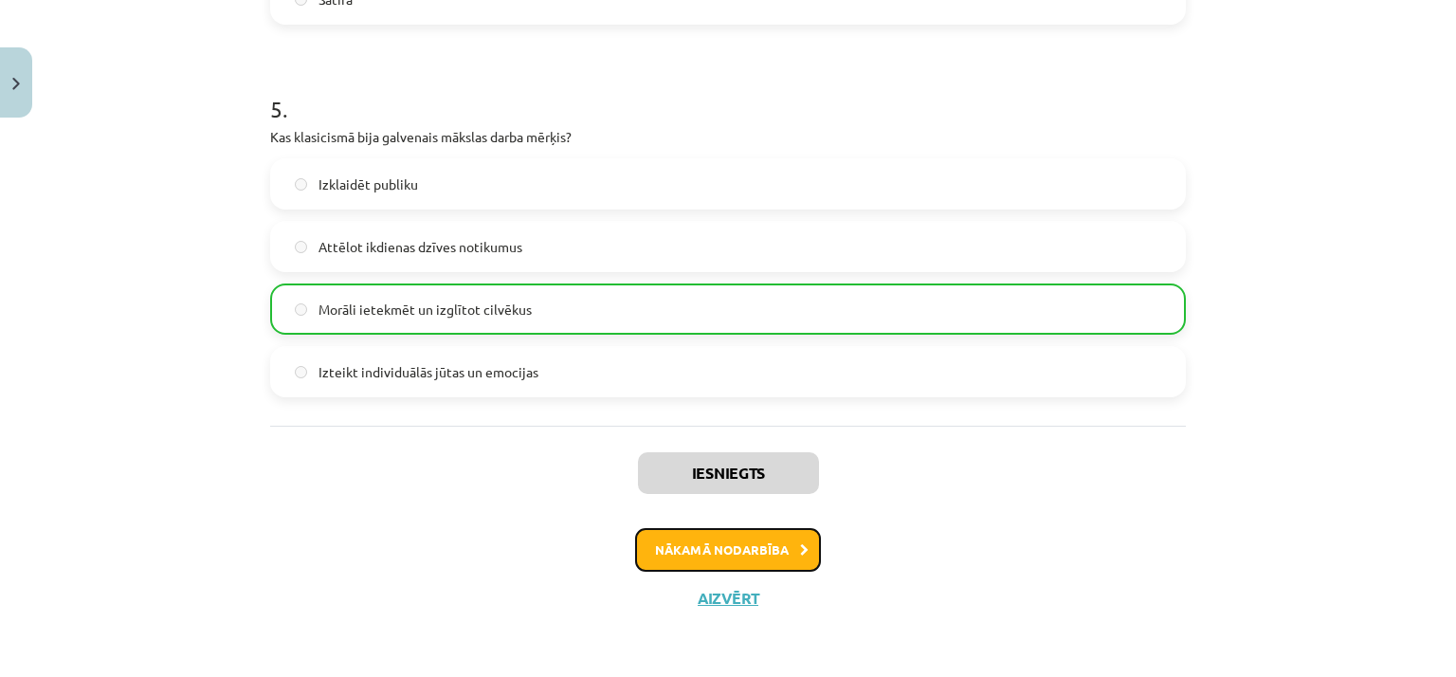
click at [727, 564] on button "Nākamā nodarbība" at bounding box center [728, 550] width 186 height 44
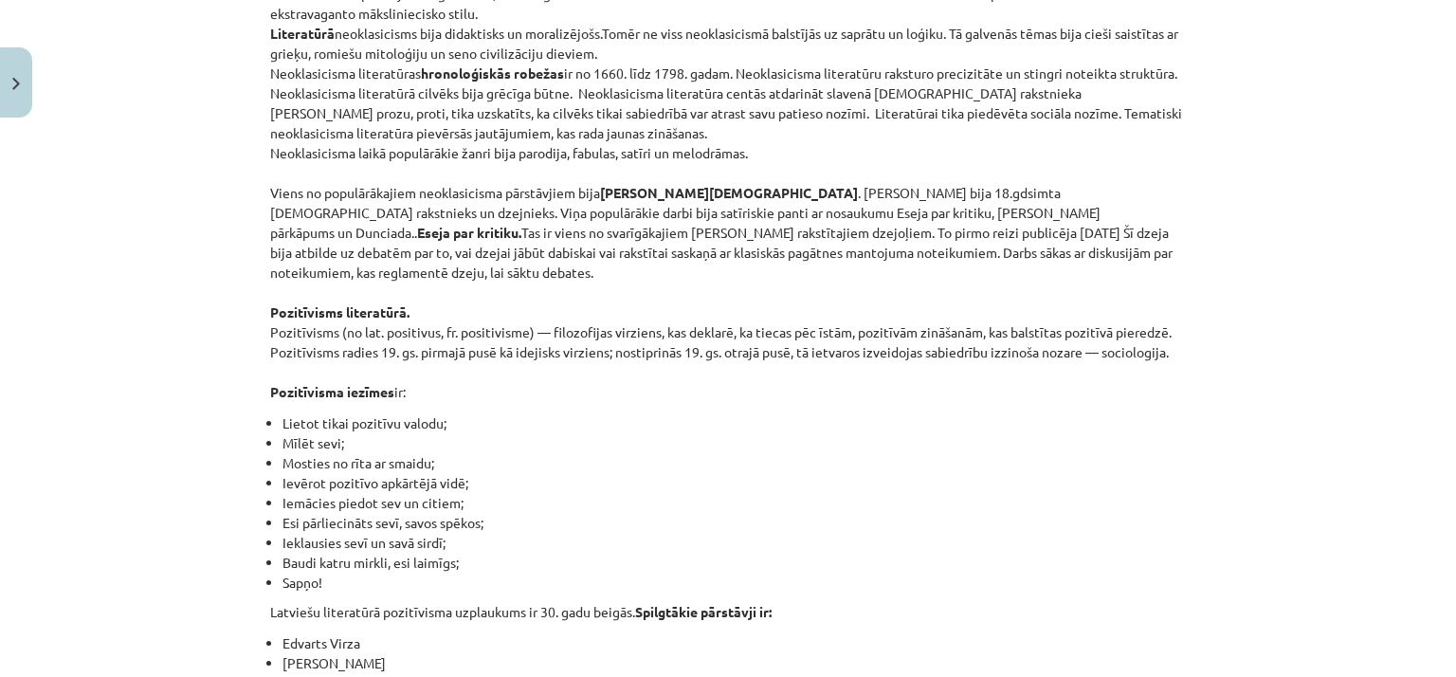
scroll to position [474, 0]
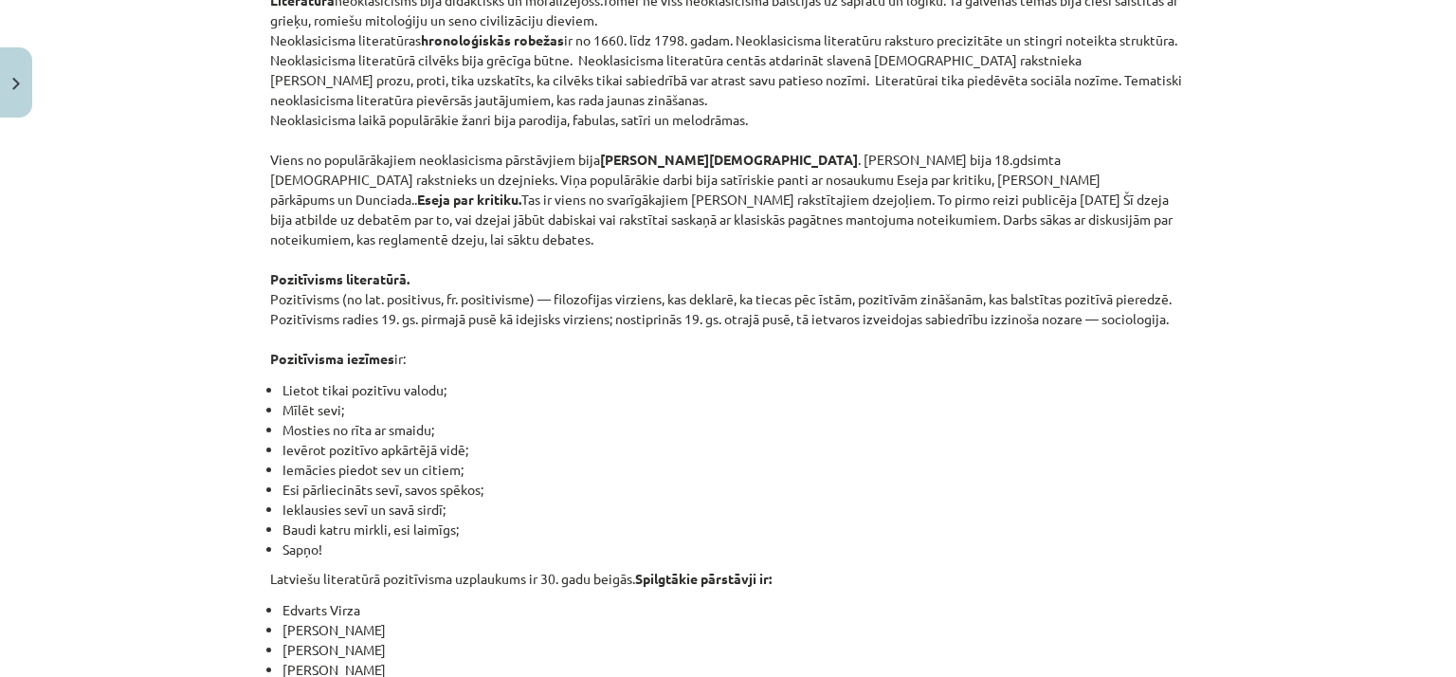
click at [1015, 440] on li "Ievērot pozitīvo apkārtējā vidē;" at bounding box center [735, 450] width 904 height 20
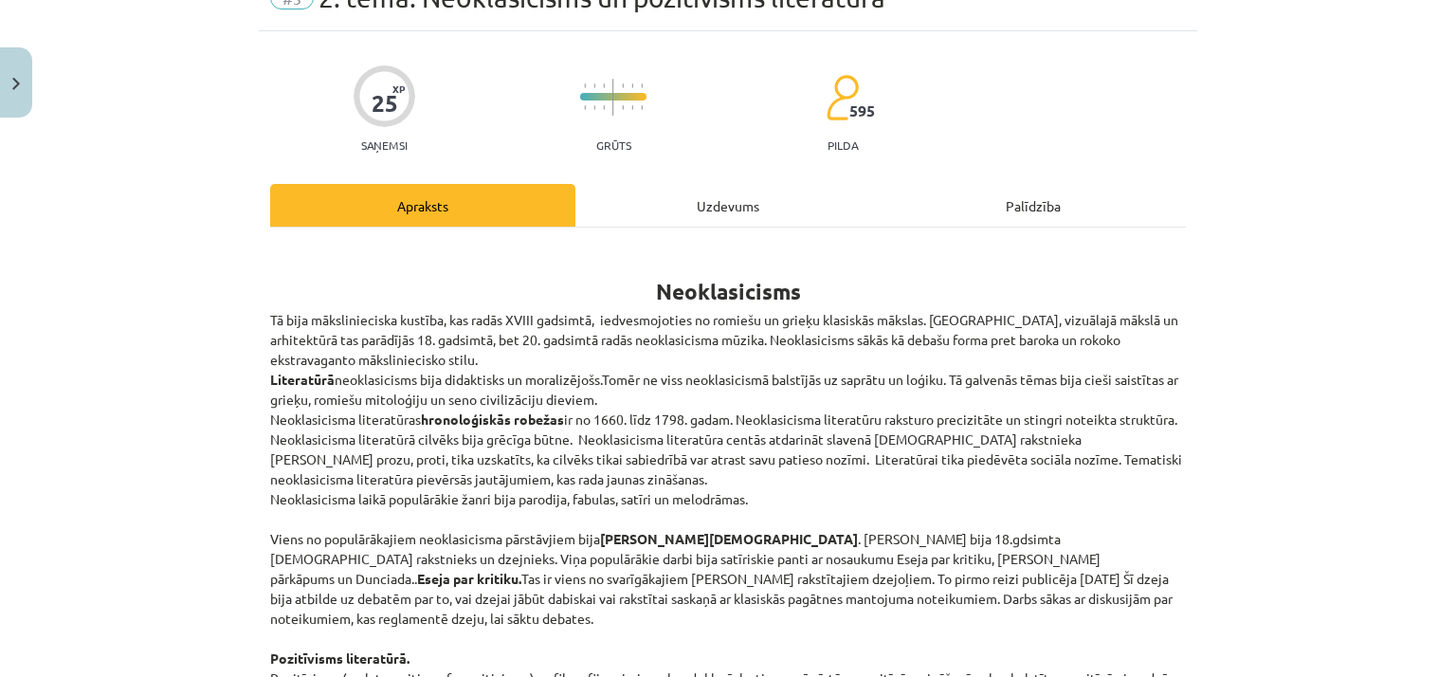
scroll to position [0, 0]
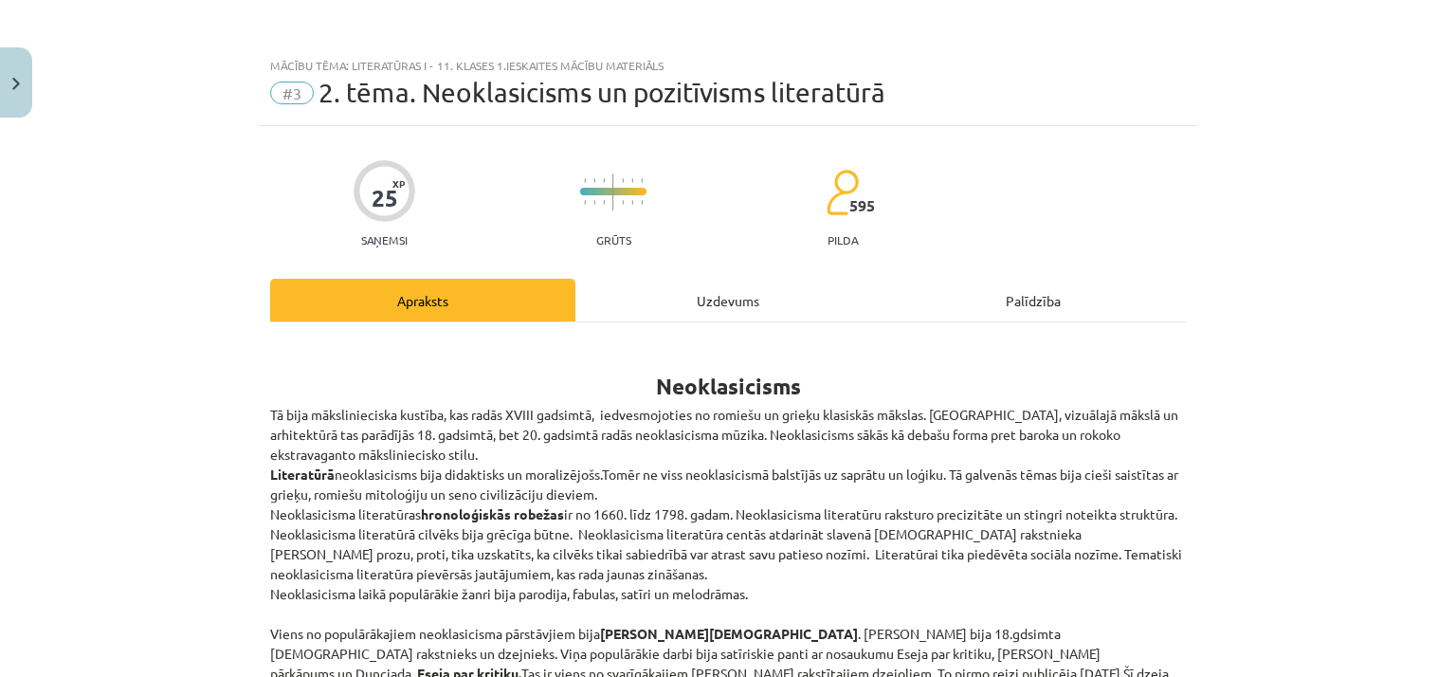
click at [725, 280] on div "Uzdevums" at bounding box center [728, 300] width 305 height 43
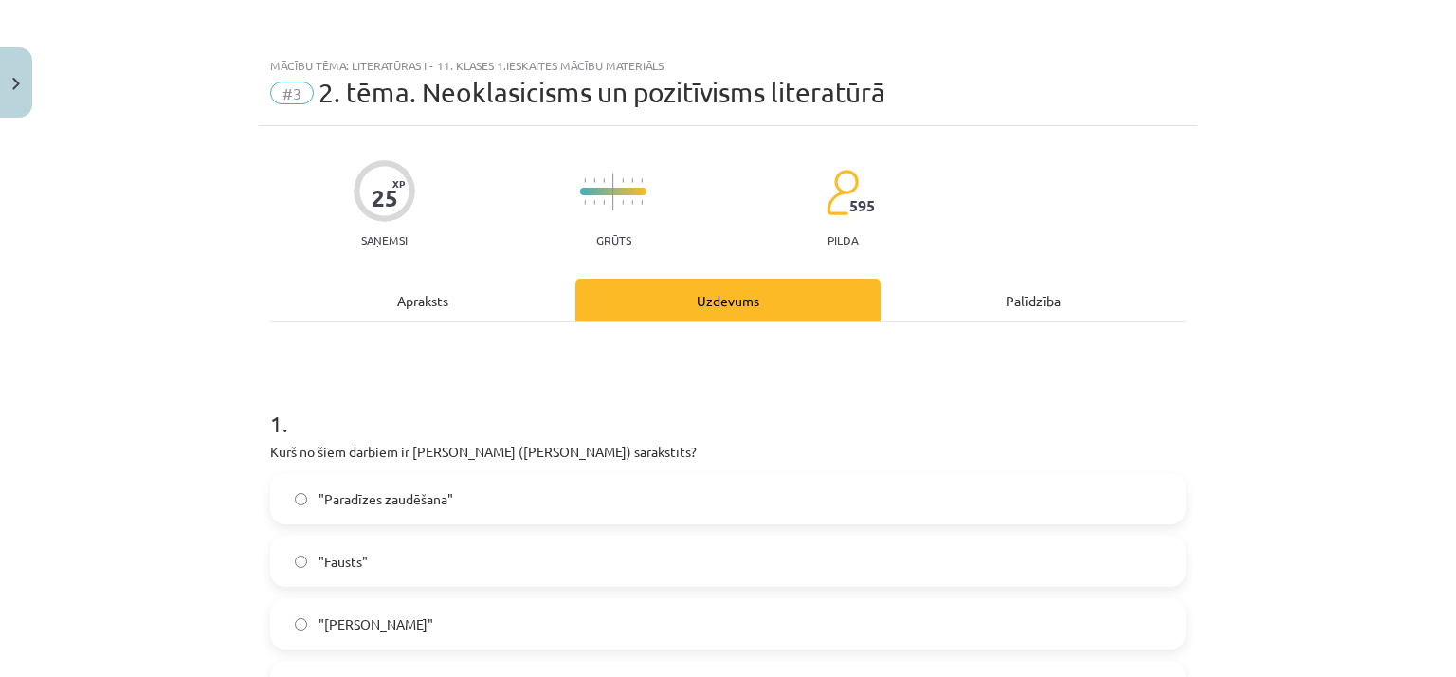
click at [387, 294] on div "Apraksts" at bounding box center [422, 300] width 305 height 43
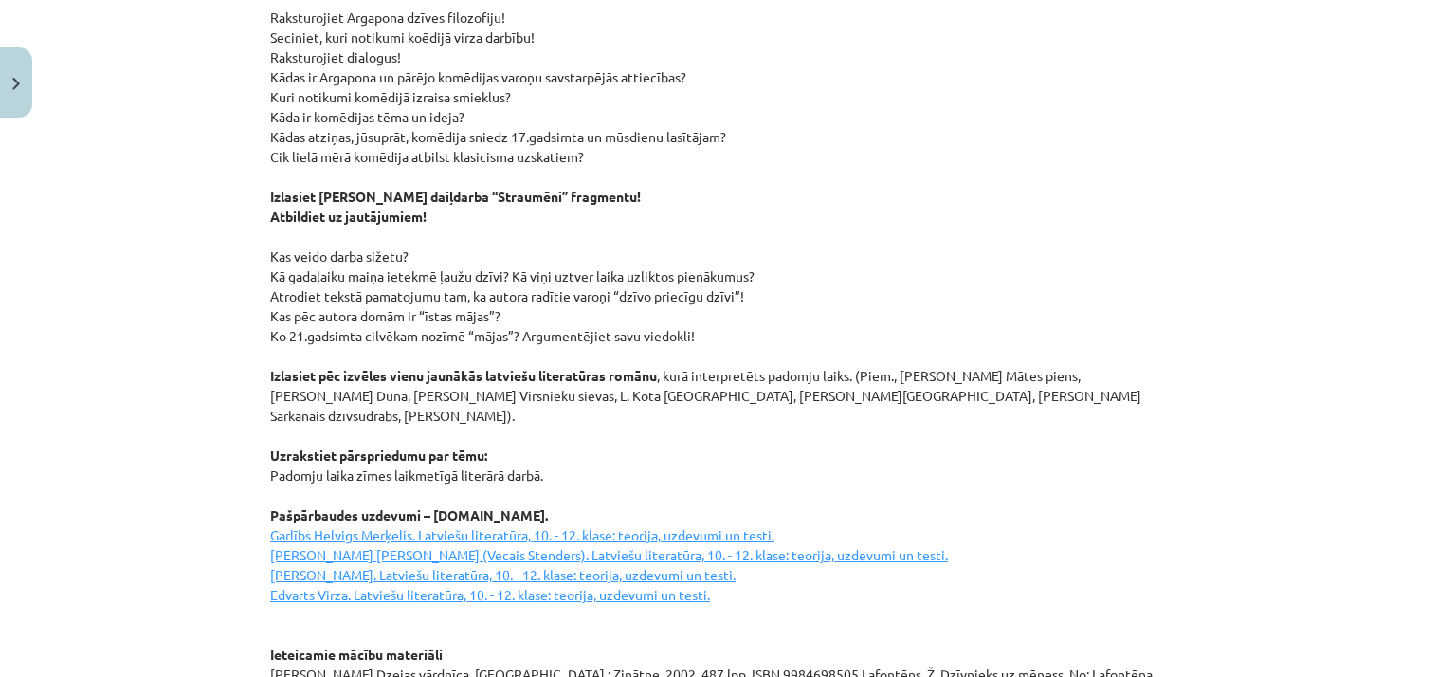
scroll to position [2610, 0]
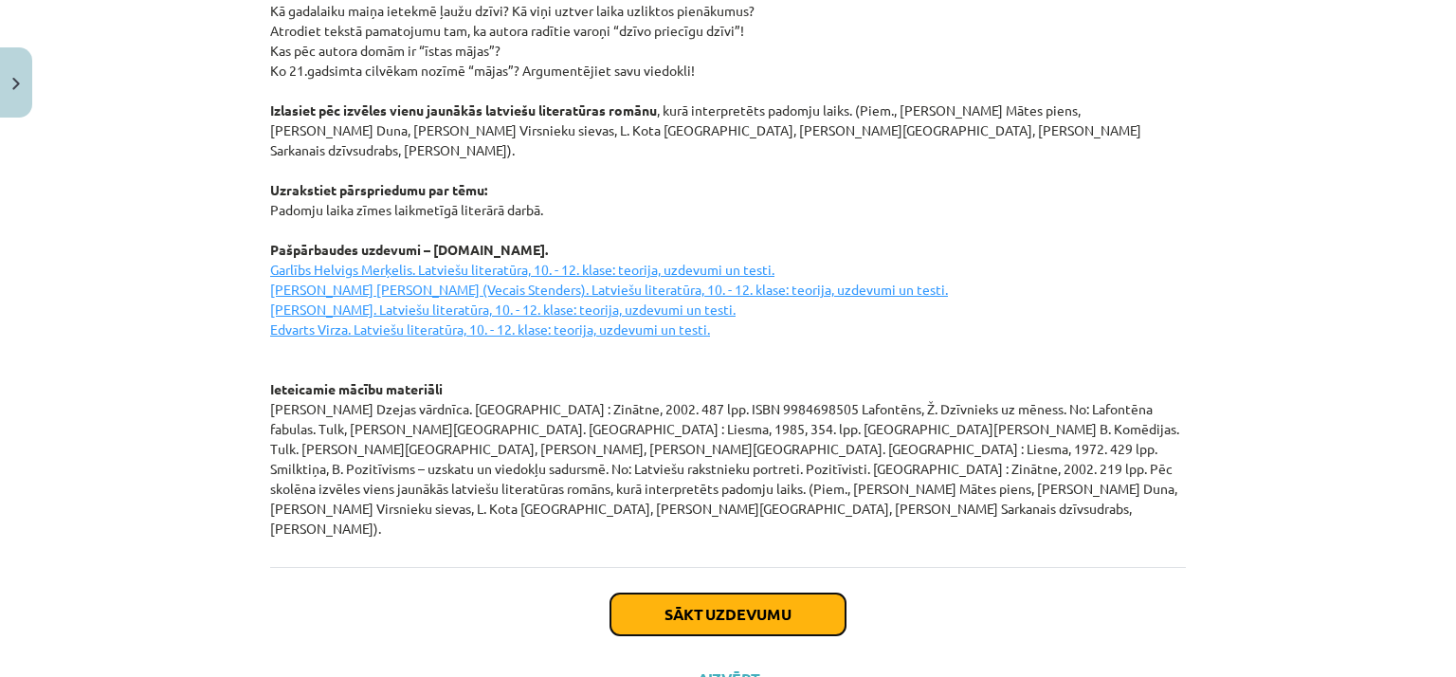
click at [754, 594] on button "Sākt uzdevumu" at bounding box center [728, 615] width 235 height 42
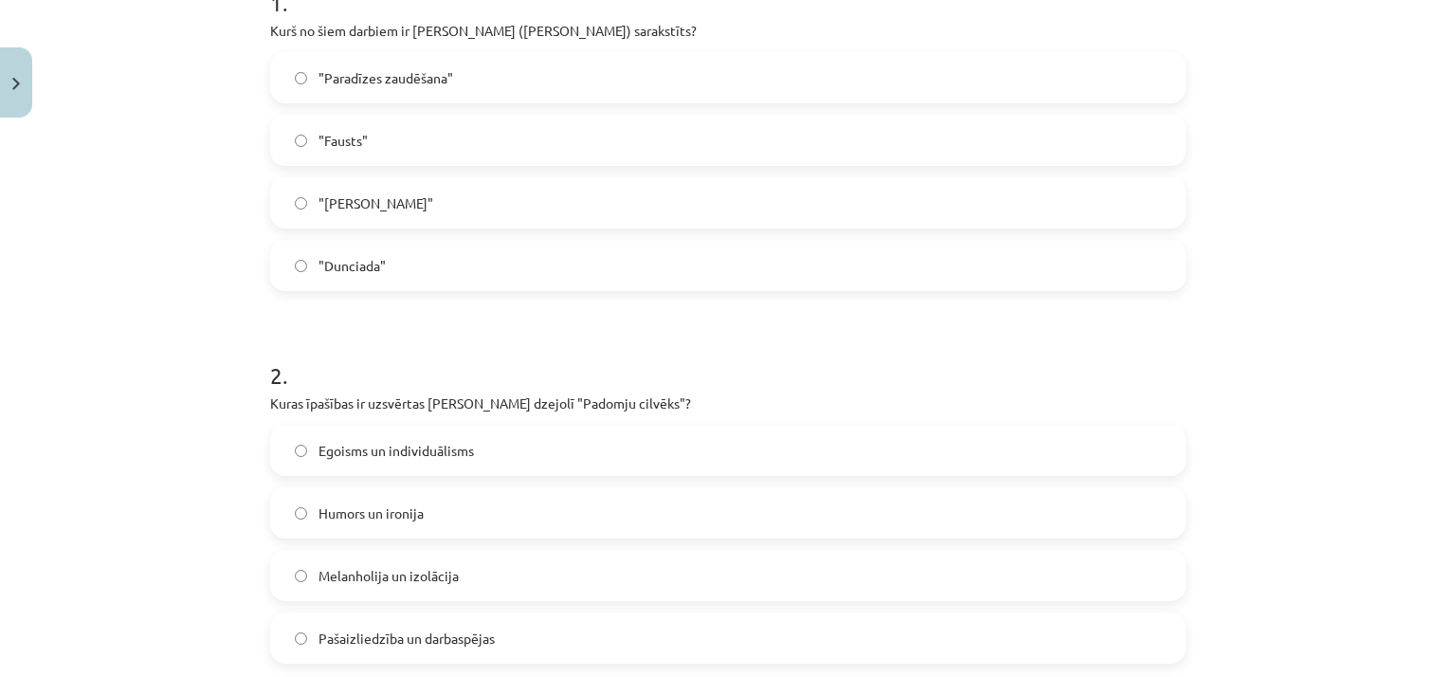
scroll to position [332, 0]
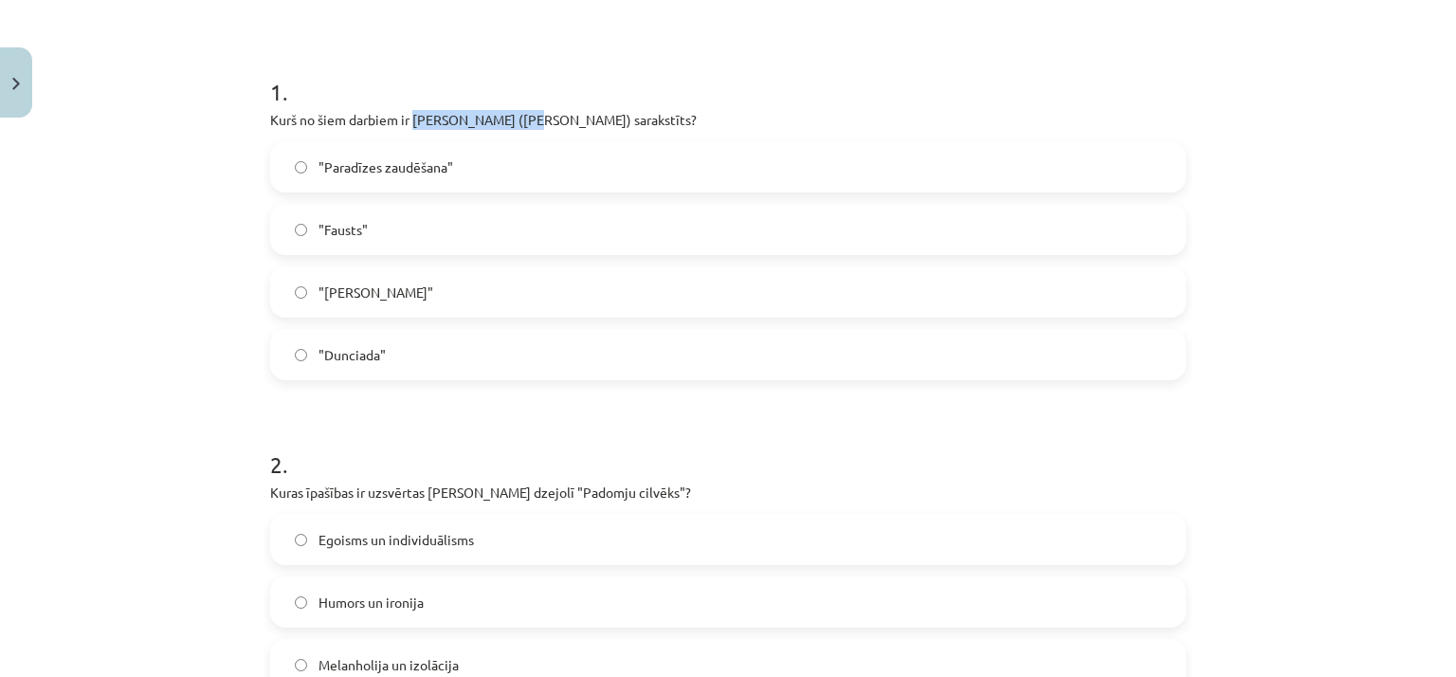
drag, startPoint x: 406, startPoint y: 118, endPoint x: 525, endPoint y: 112, distance: 119.6
click at [525, 112] on p "Kurš no šiem darbiem ir [PERSON_NAME] ([PERSON_NAME]) sarakstīts?" at bounding box center [728, 120] width 916 height 20
click at [223, 186] on div "Mācību tēma: Literatūras i - 11. klases 1.ieskaites mācību materiāls #3 2. tēma…" at bounding box center [728, 338] width 1456 height 677
drag, startPoint x: 531, startPoint y: 117, endPoint x: 631, endPoint y: 112, distance: 99.7
click at [631, 112] on p "Kurš no šiem darbiem ir [PERSON_NAME] ([PERSON_NAME]) sarakstīts?" at bounding box center [728, 120] width 916 height 20
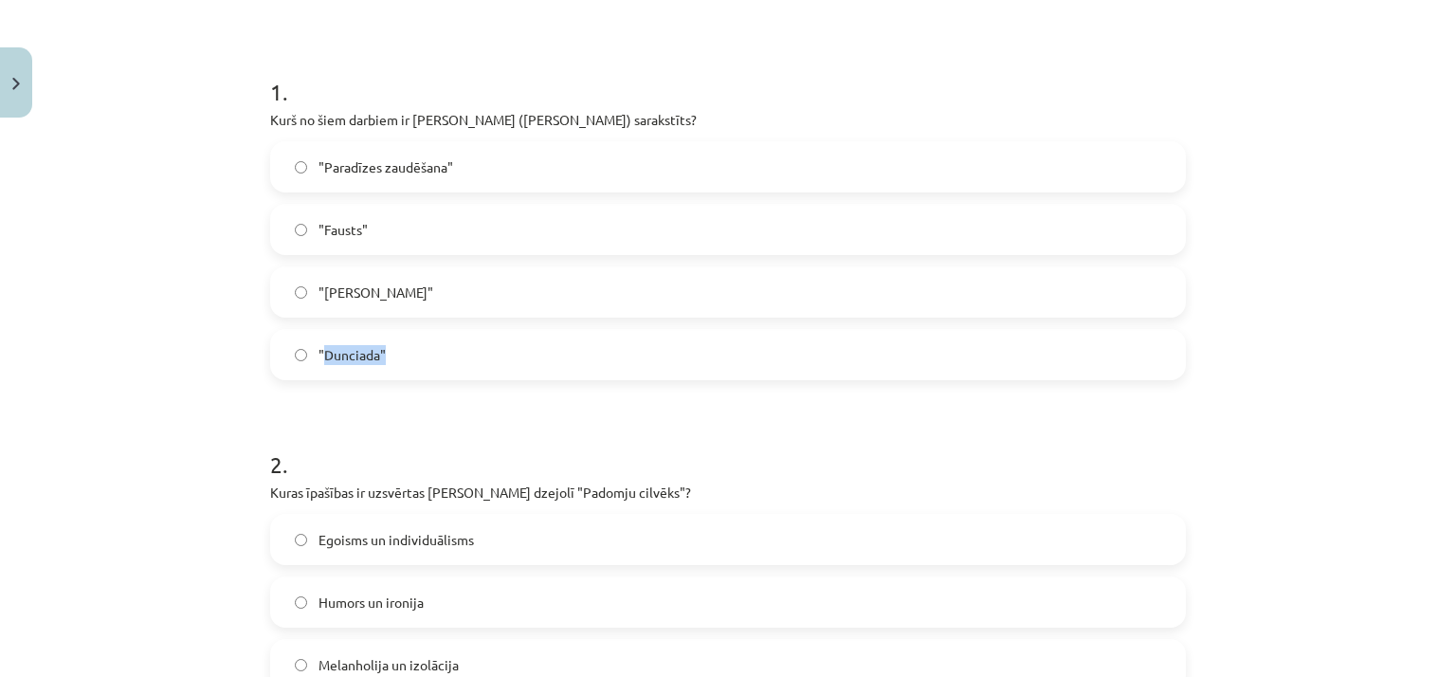
drag, startPoint x: 315, startPoint y: 356, endPoint x: 391, endPoint y: 355, distance: 75.9
click at [391, 355] on label ""Dunciada"" at bounding box center [728, 354] width 912 height 47
drag, startPoint x: 318, startPoint y: 295, endPoint x: 411, endPoint y: 291, distance: 93.9
click at [411, 291] on label ""[PERSON_NAME]"" at bounding box center [728, 291] width 912 height 47
drag, startPoint x: 318, startPoint y: 231, endPoint x: 373, endPoint y: 228, distance: 55.1
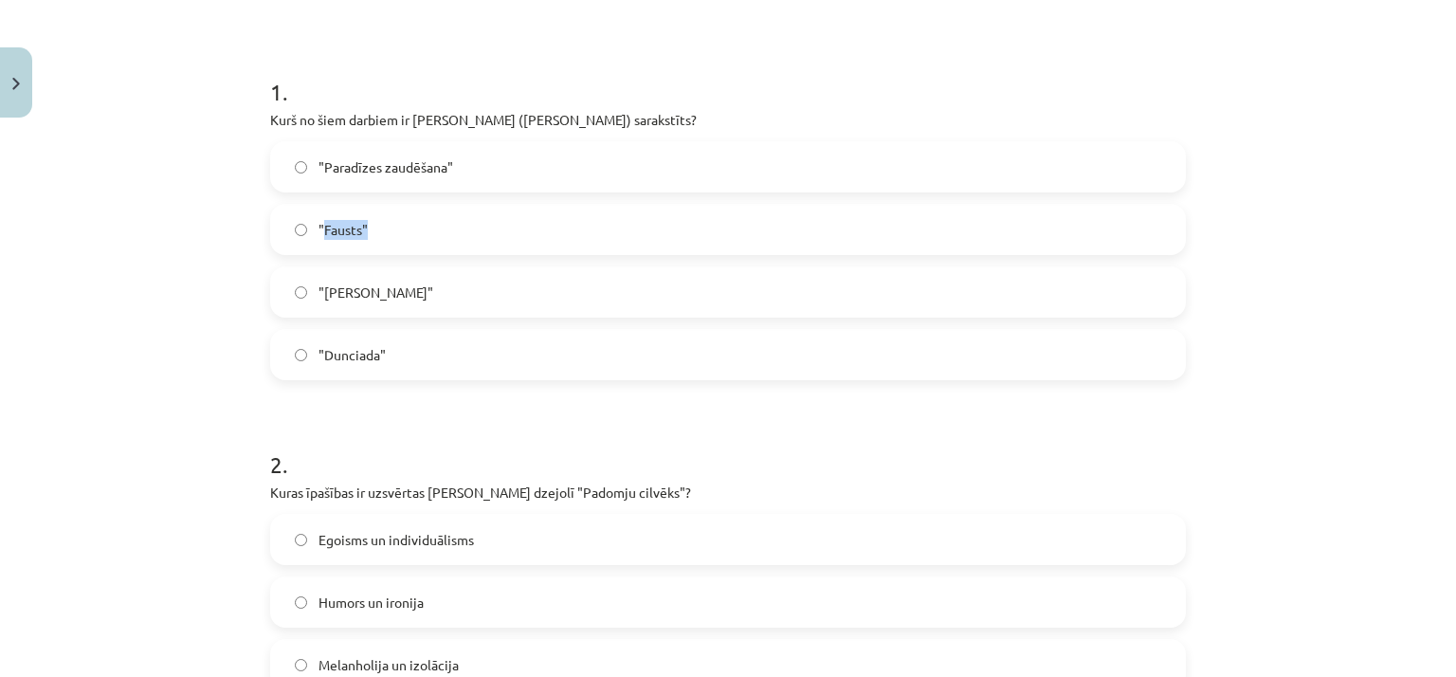
click at [373, 228] on label ""Fausts"" at bounding box center [728, 229] width 912 height 47
click at [387, 348] on label ""Dunciada"" at bounding box center [728, 354] width 912 height 47
drag, startPoint x: 313, startPoint y: 352, endPoint x: 372, endPoint y: 353, distance: 58.8
click at [375, 356] on span ""Dunciada"" at bounding box center [352, 355] width 67 height 20
click at [102, 373] on div "Mācību tēma: Literatūras i - 11. klases 1.ieskaites mācību materiāls #3 2. tēma…" at bounding box center [728, 338] width 1456 height 677
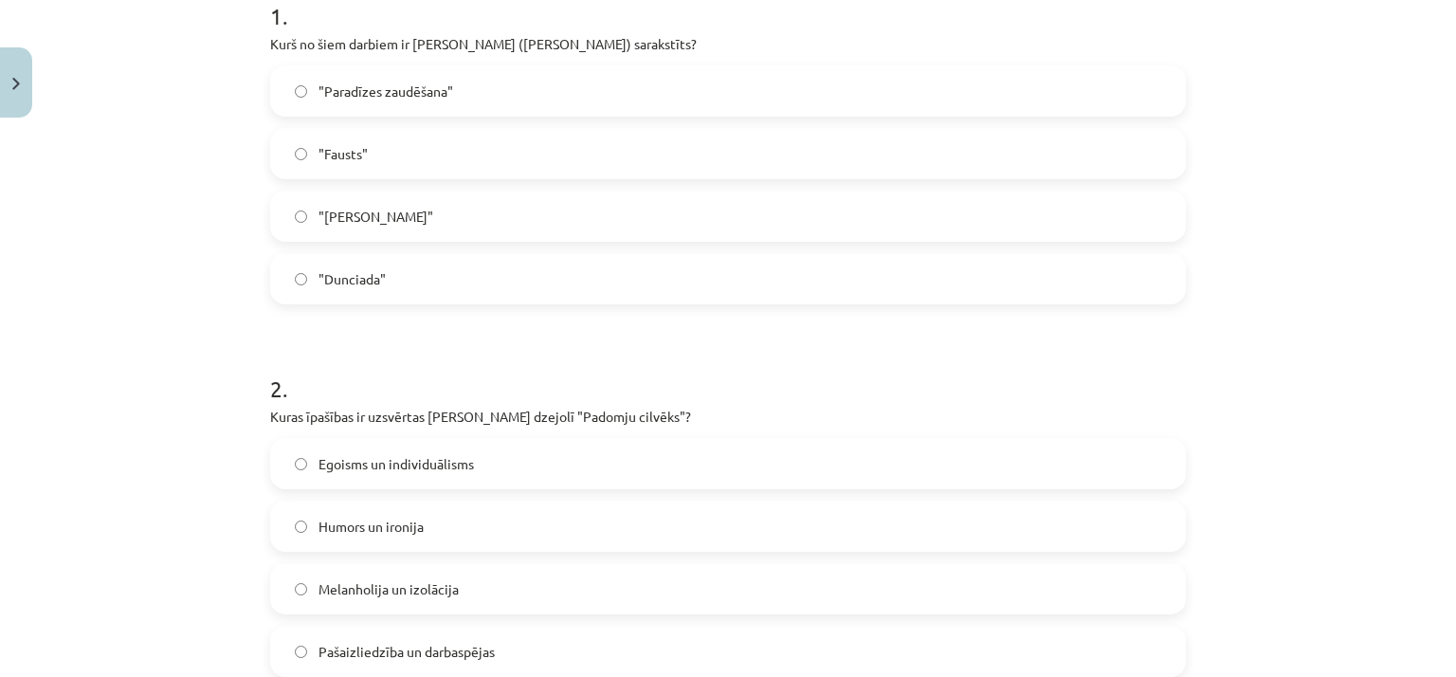
scroll to position [664, 0]
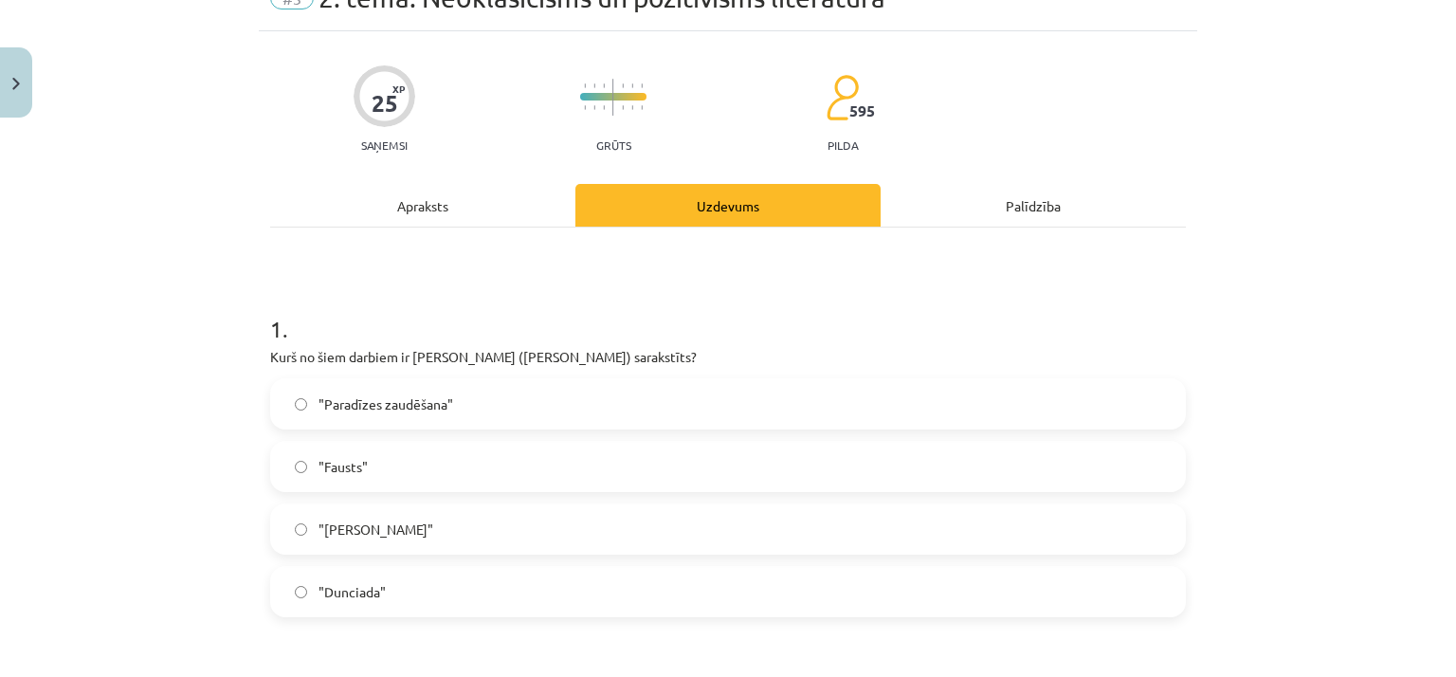
drag, startPoint x: 463, startPoint y: 211, endPoint x: 439, endPoint y: 227, distance: 28.1
click at [463, 211] on div "Apraksts" at bounding box center [422, 205] width 305 height 43
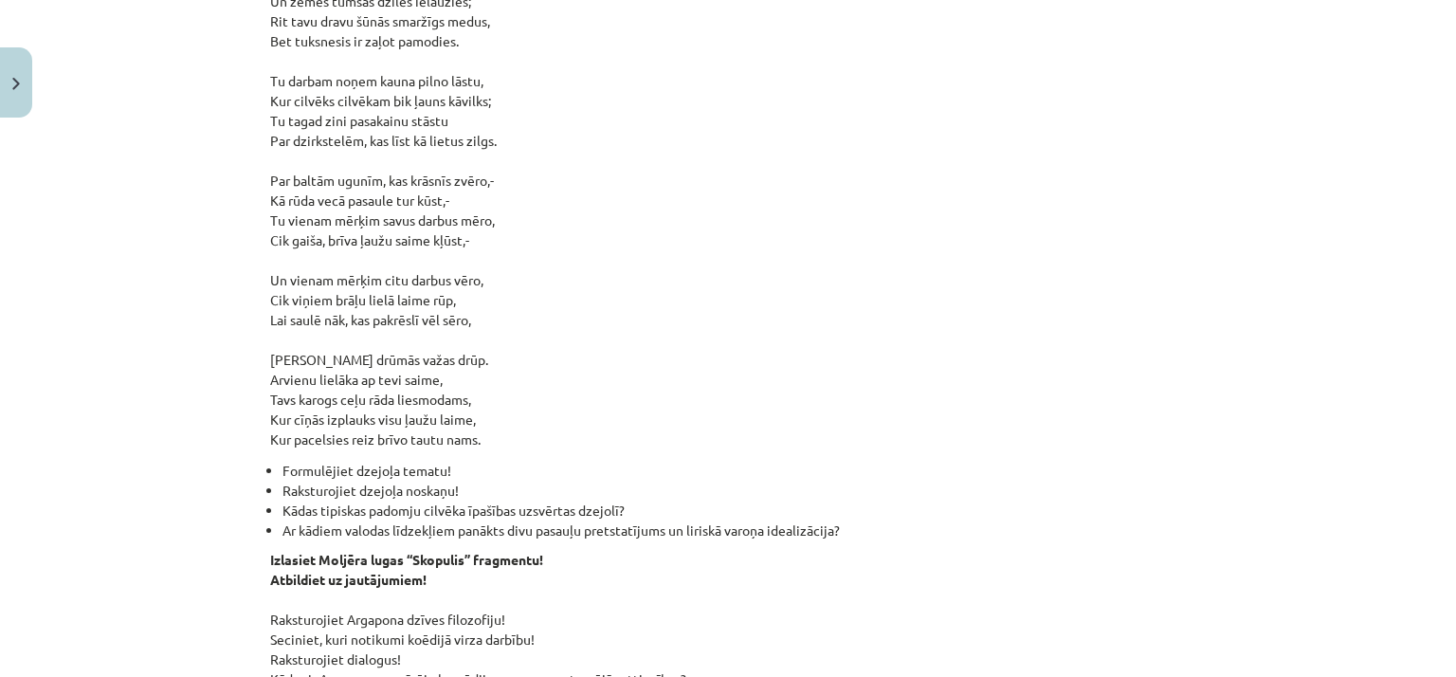
scroll to position [1787, 0]
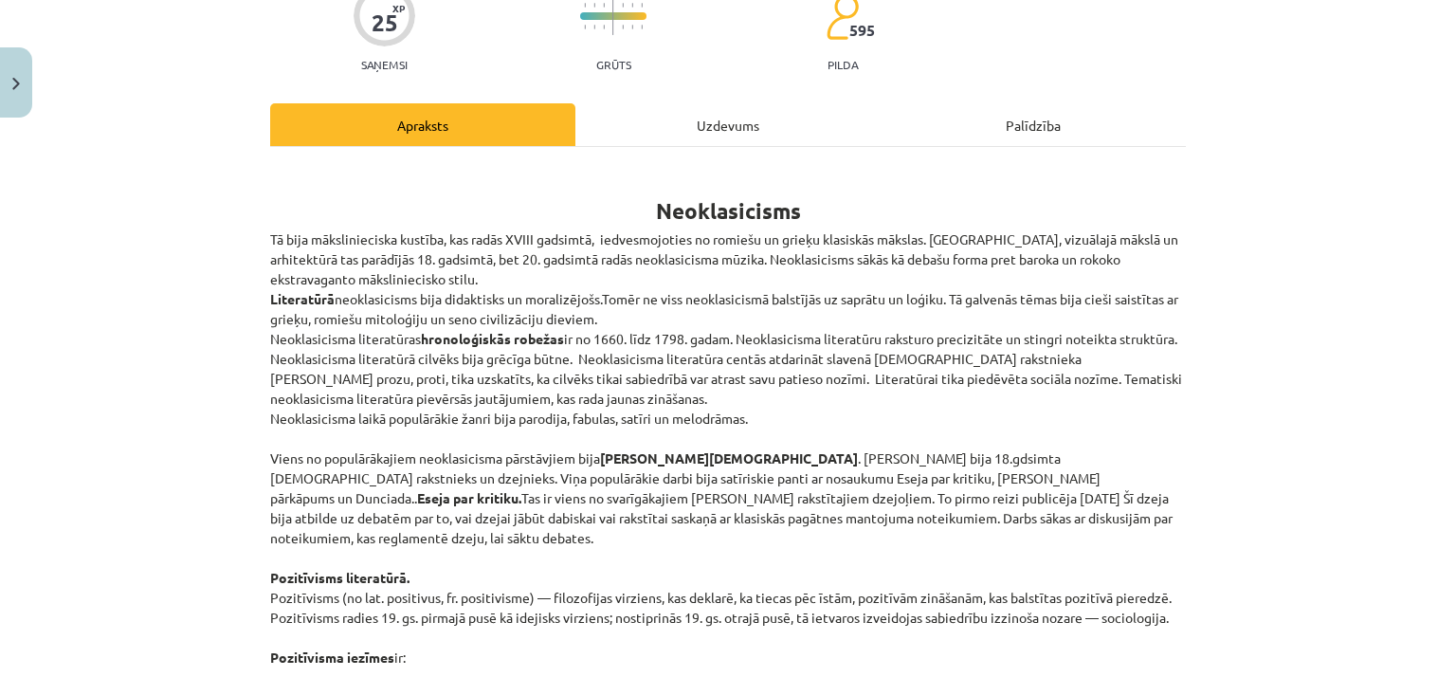
click at [705, 109] on div "Uzdevums" at bounding box center [728, 124] width 305 height 43
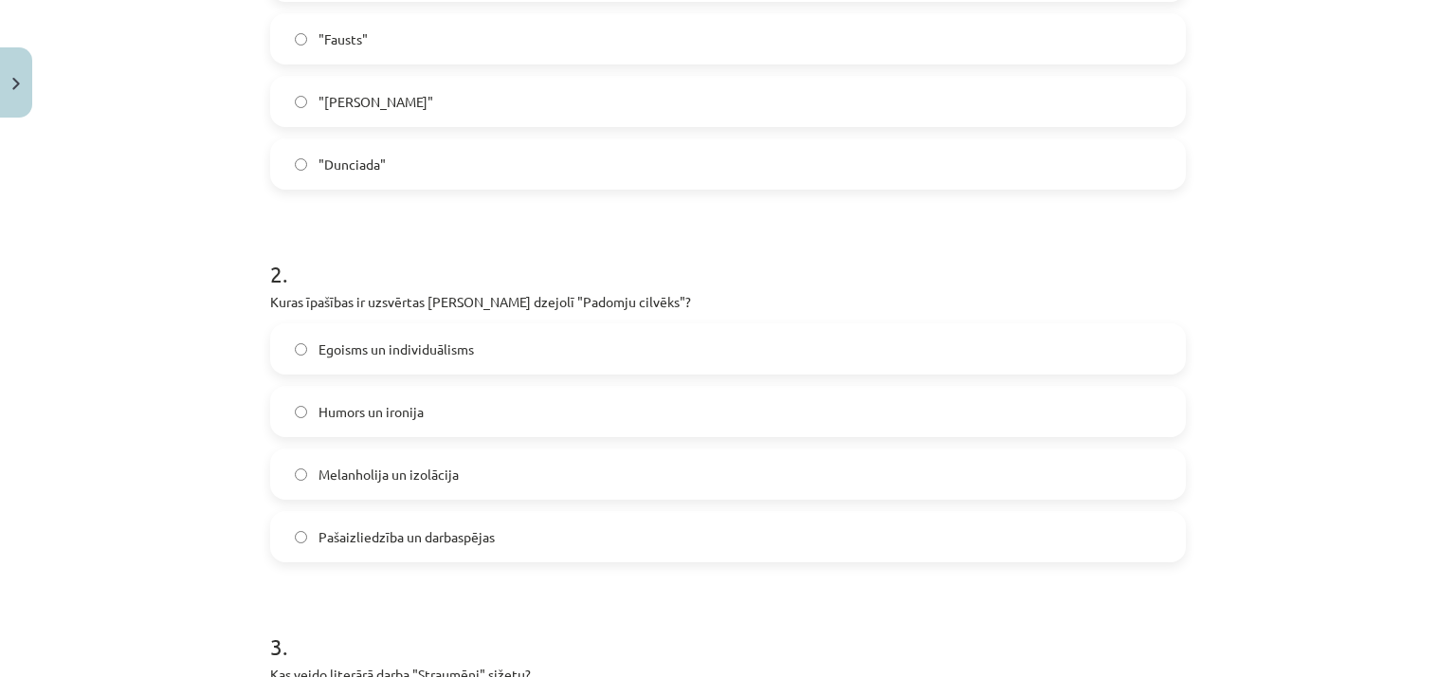
scroll to position [521, 0]
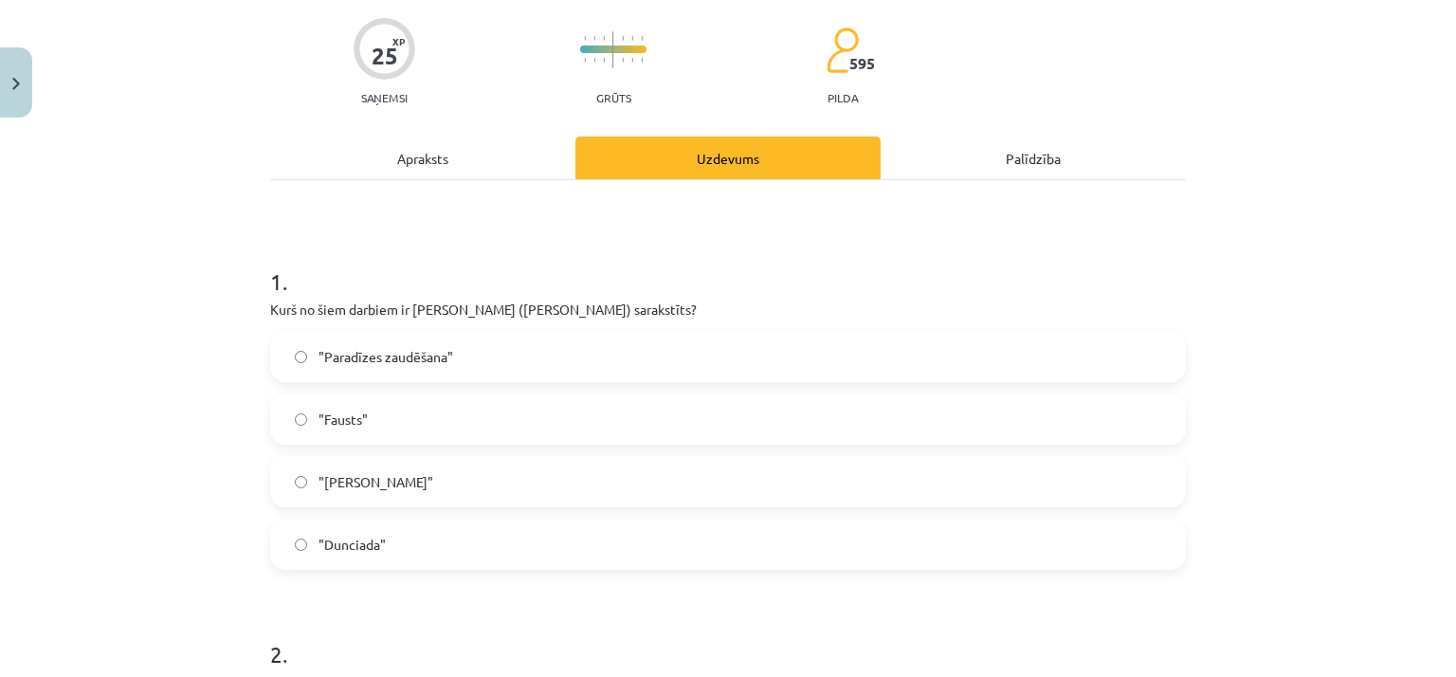
click at [489, 165] on div "Apraksts" at bounding box center [422, 158] width 305 height 43
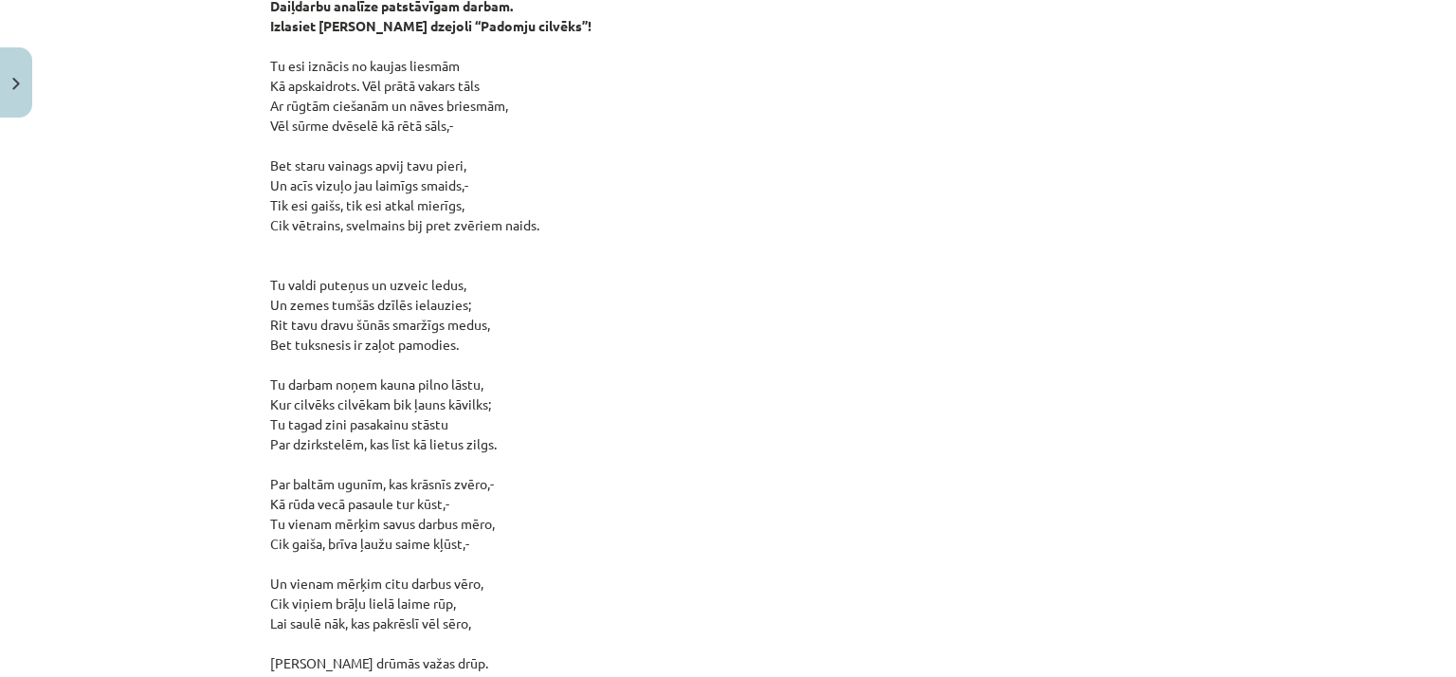
scroll to position [1470, 0]
